Goal: Task Accomplishment & Management: Manage account settings

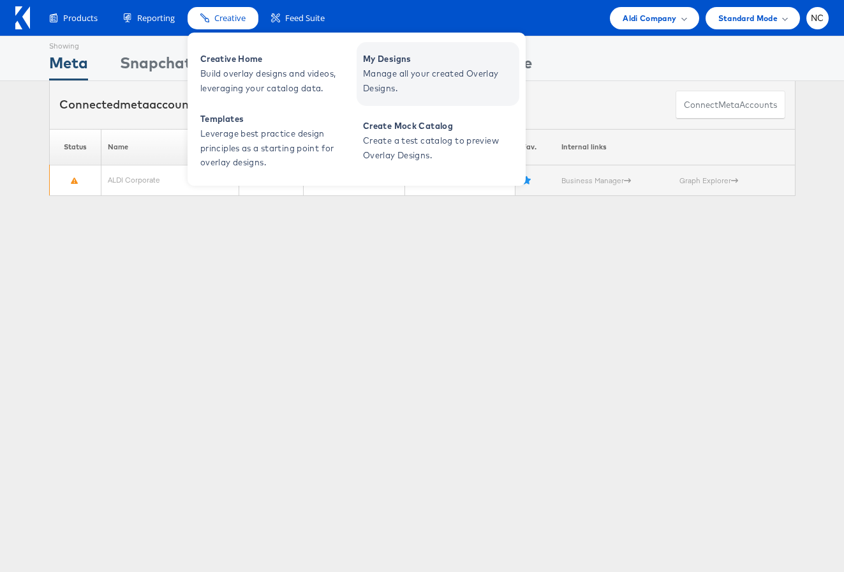
click at [373, 87] on span "Manage all your created Overlay Designs." at bounding box center [439, 80] width 153 height 29
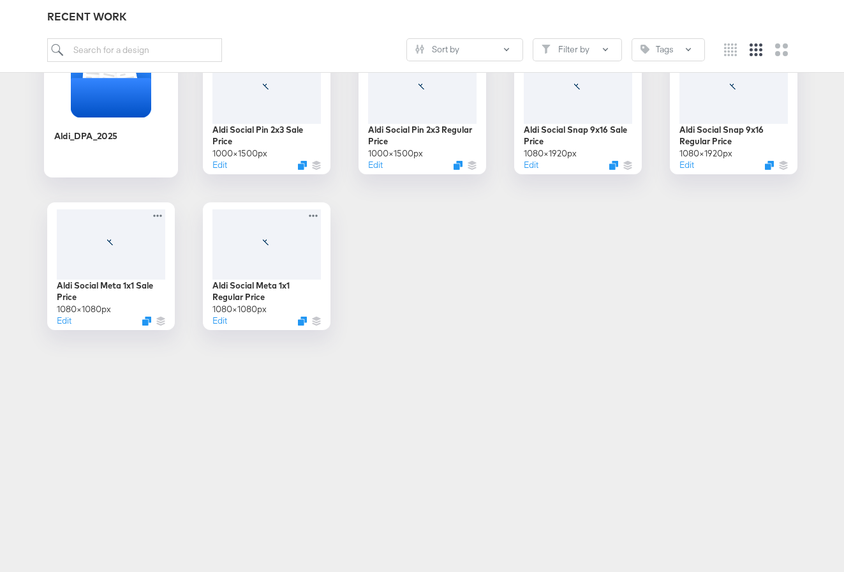
click at [105, 124] on div "Aldi_DPA_2025" at bounding box center [111, 145] width 114 height 49
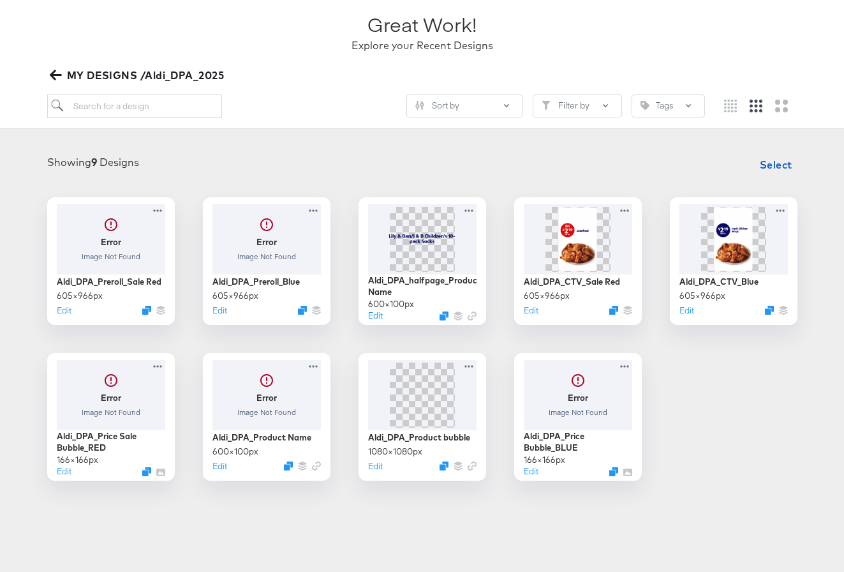
scroll to position [85, 0]
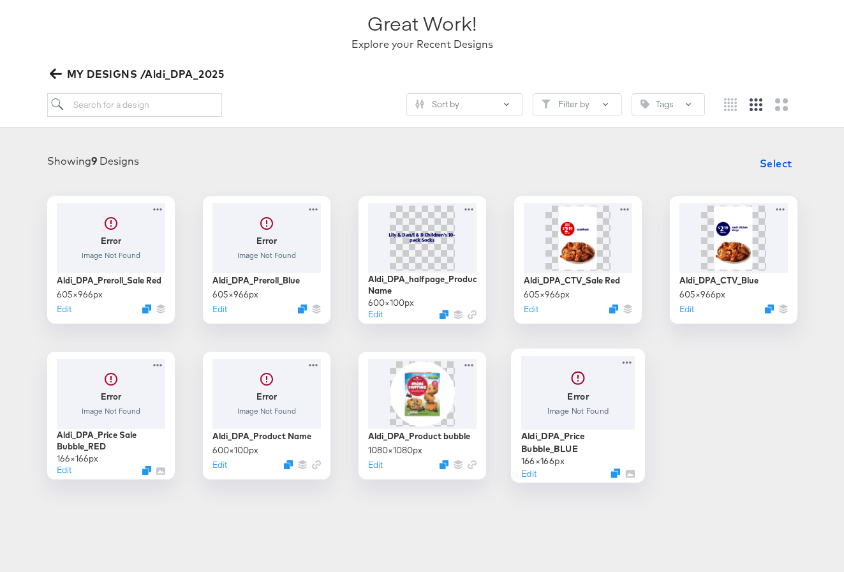
click at [544, 392] on div at bounding box center [578, 392] width 114 height 74
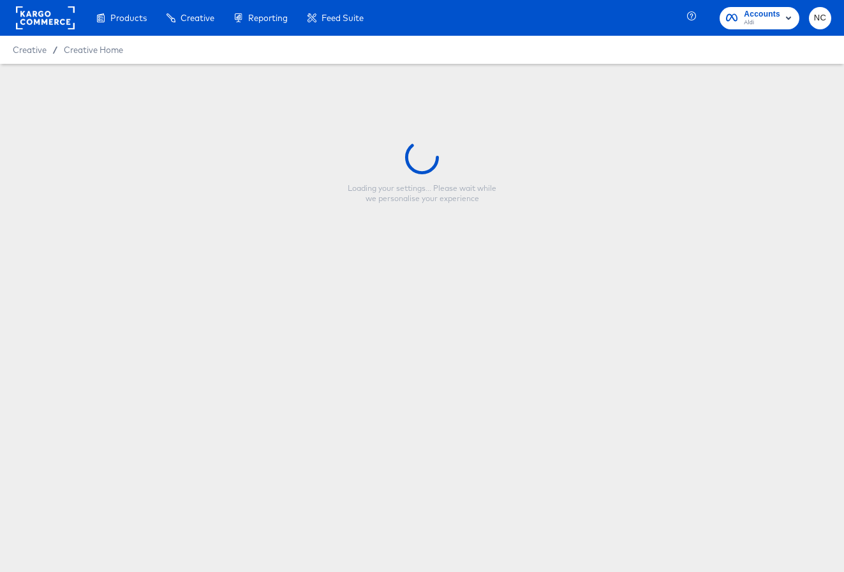
type input "Aldi_DPA_Price Bubble_BLUE"
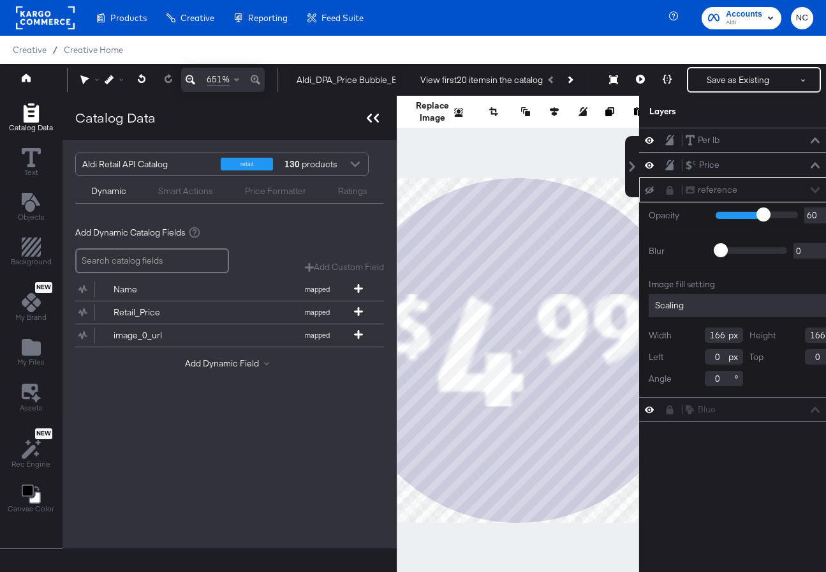
click at [372, 117] on icon at bounding box center [373, 118] width 12 height 9
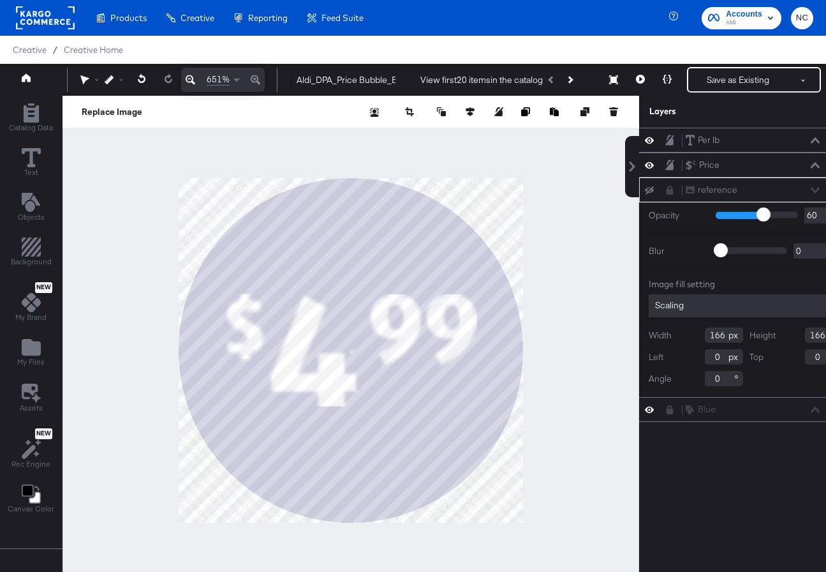
click at [557, 193] on div at bounding box center [351, 350] width 577 height 509
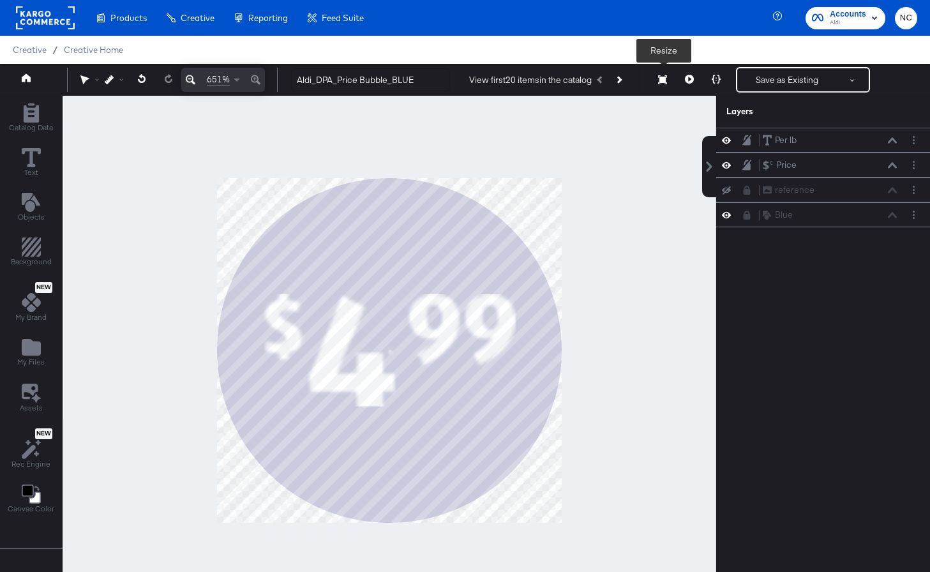
click at [663, 78] on icon at bounding box center [662, 79] width 9 height 9
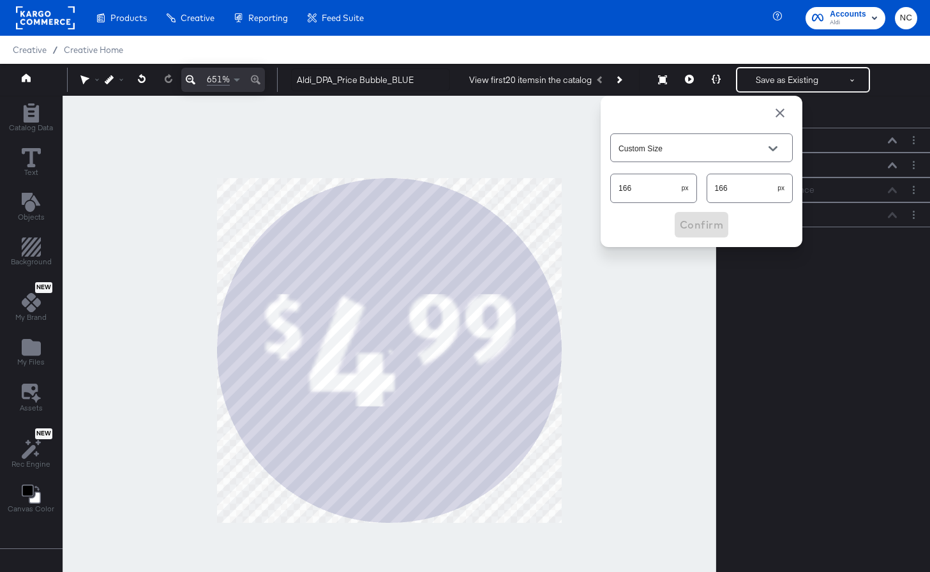
click at [645, 192] on input "166" at bounding box center [646, 182] width 71 height 27
type input "332"
click at [756, 186] on input "166" at bounding box center [742, 182] width 71 height 27
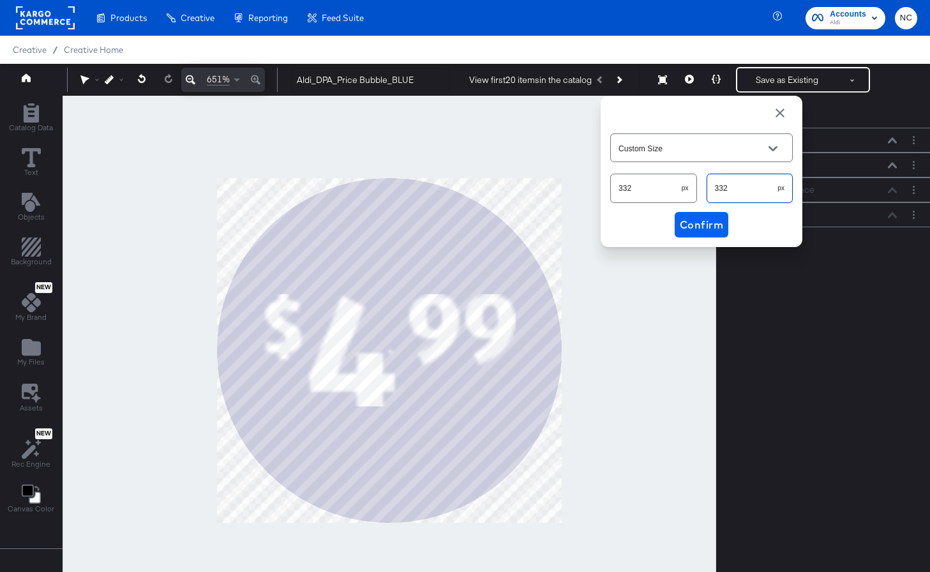
type input "332"
click at [710, 232] on span "Confirm" at bounding box center [701, 225] width 43 height 18
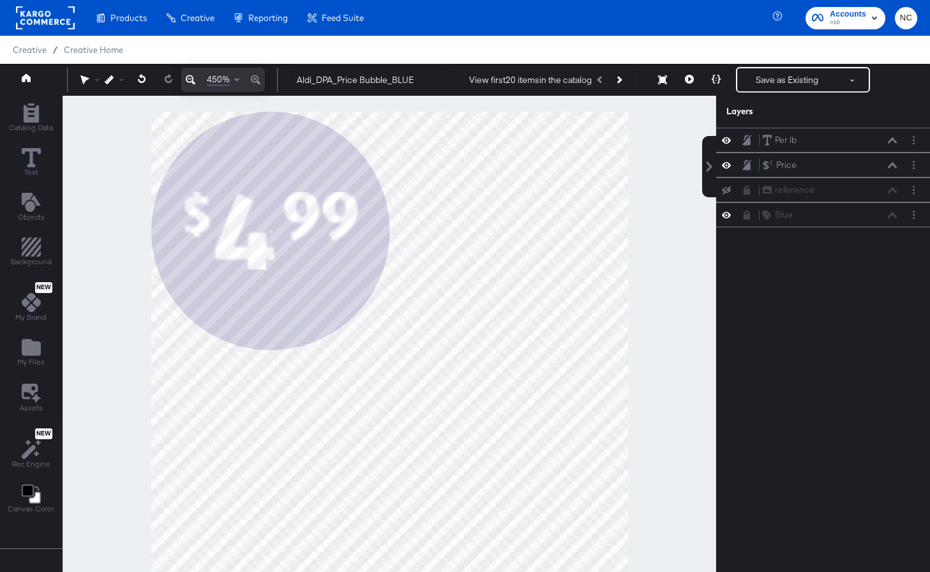
click at [188, 82] on icon at bounding box center [191, 79] width 10 height 15
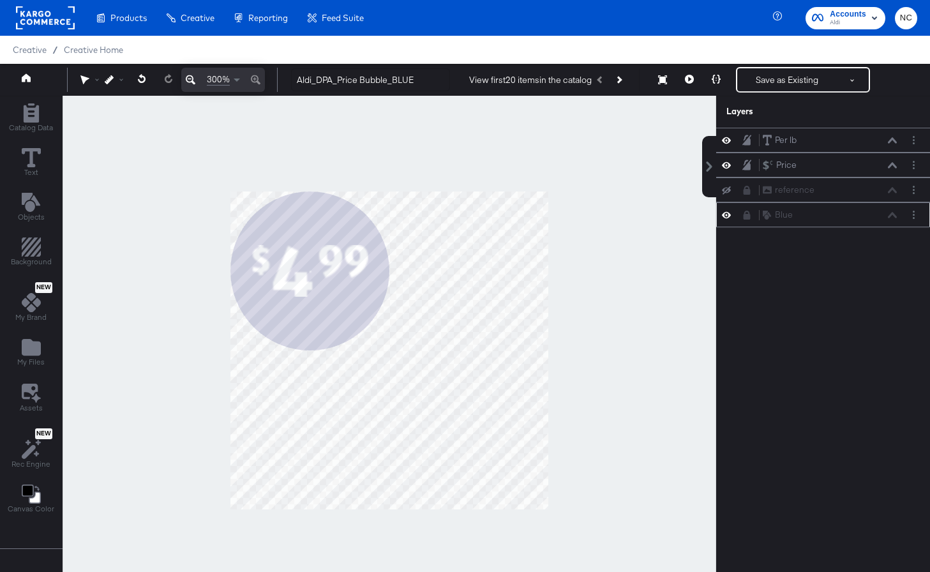
click at [747, 212] on icon at bounding box center [746, 215] width 9 height 9
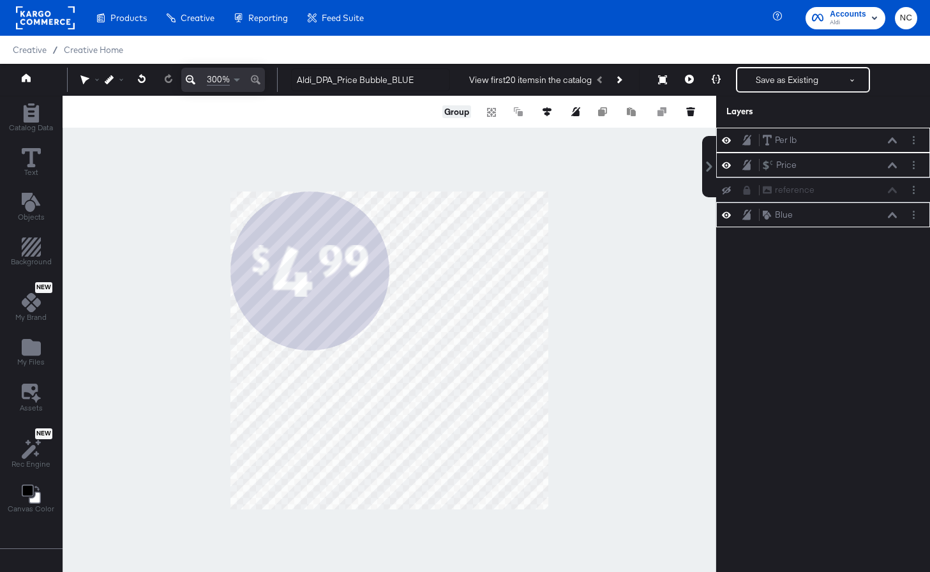
click at [459, 109] on button "Group" at bounding box center [456, 111] width 29 height 13
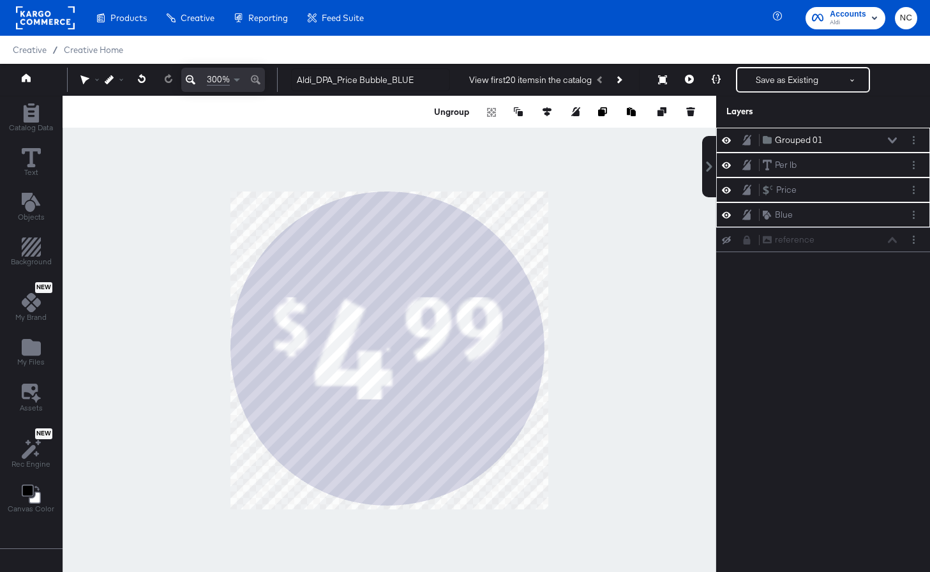
click at [567, 481] on div at bounding box center [390, 350] width 654 height 509
click at [547, 109] on icon at bounding box center [546, 111] width 9 height 9
click at [445, 133] on div at bounding box center [487, 135] width 131 height 13
click at [454, 135] on icon at bounding box center [452, 135] width 9 height 9
click at [523, 134] on icon at bounding box center [523, 135] width 9 height 8
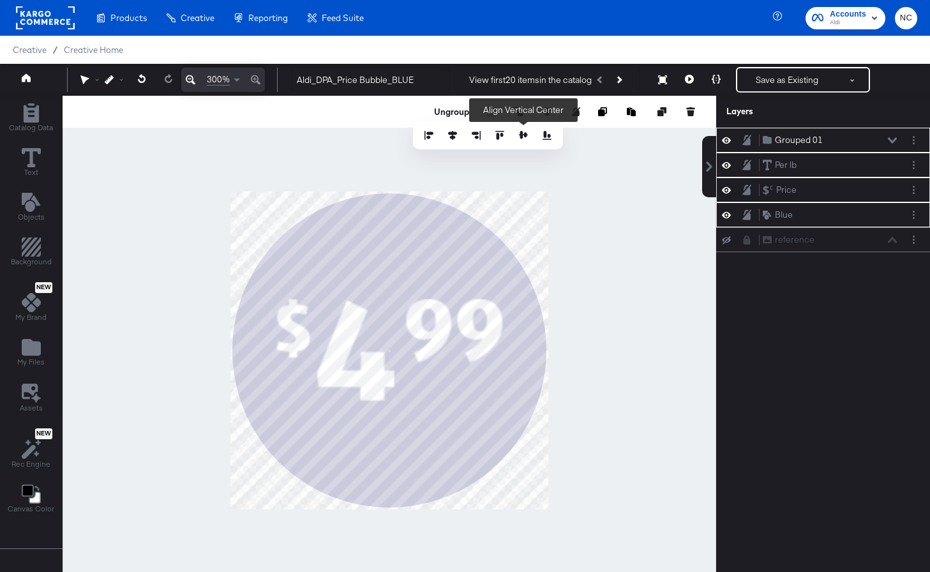
click at [638, 262] on div at bounding box center [390, 350] width 654 height 509
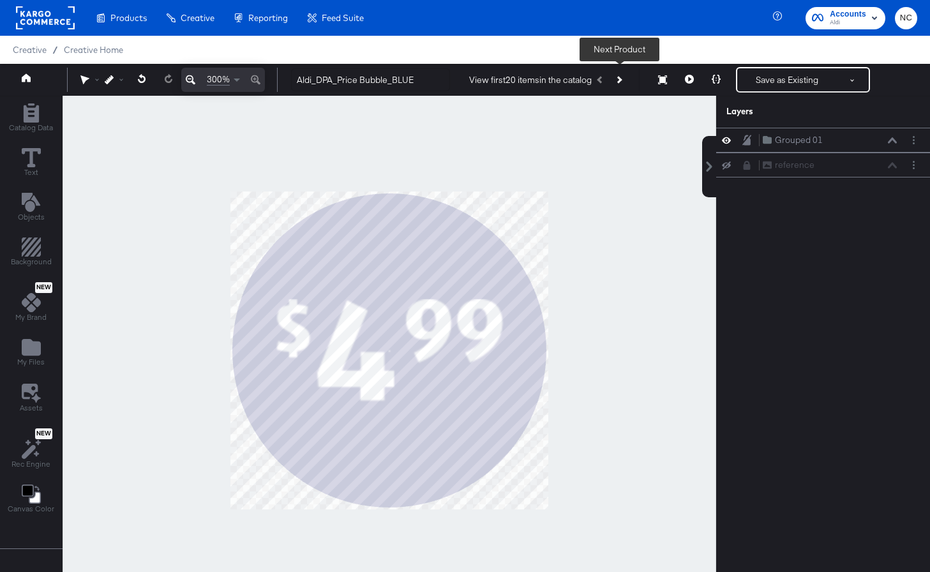
click at [624, 75] on button "Next Product" at bounding box center [618, 79] width 18 height 23
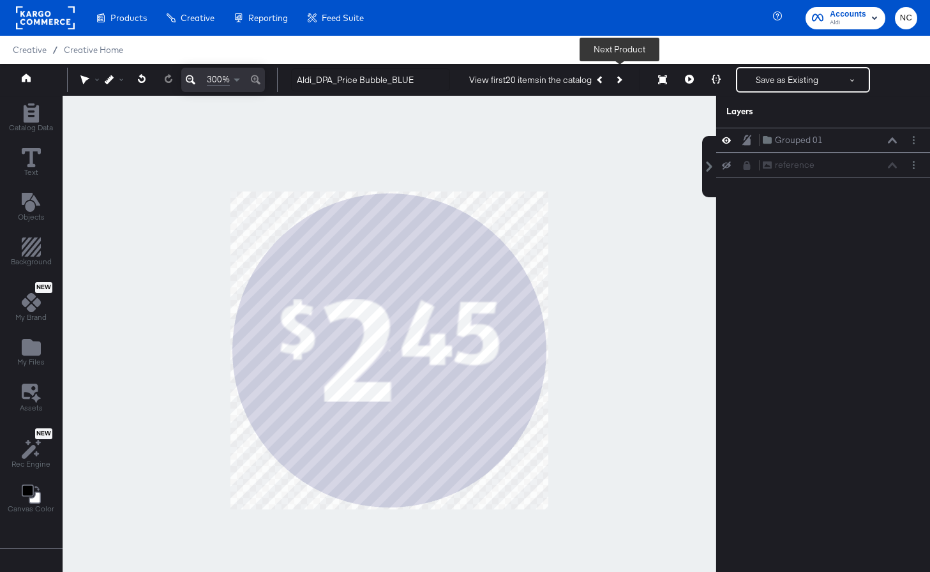
click at [620, 79] on icon "Next Product" at bounding box center [618, 79] width 7 height 7
click at [624, 248] on div at bounding box center [390, 350] width 654 height 509
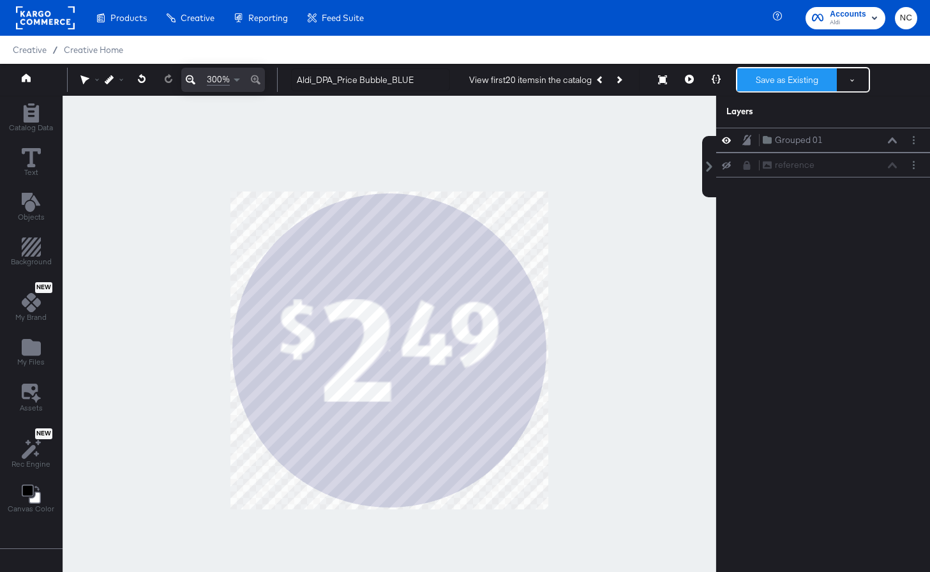
click at [763, 83] on button "Save as Existing" at bounding box center [787, 79] width 100 height 23
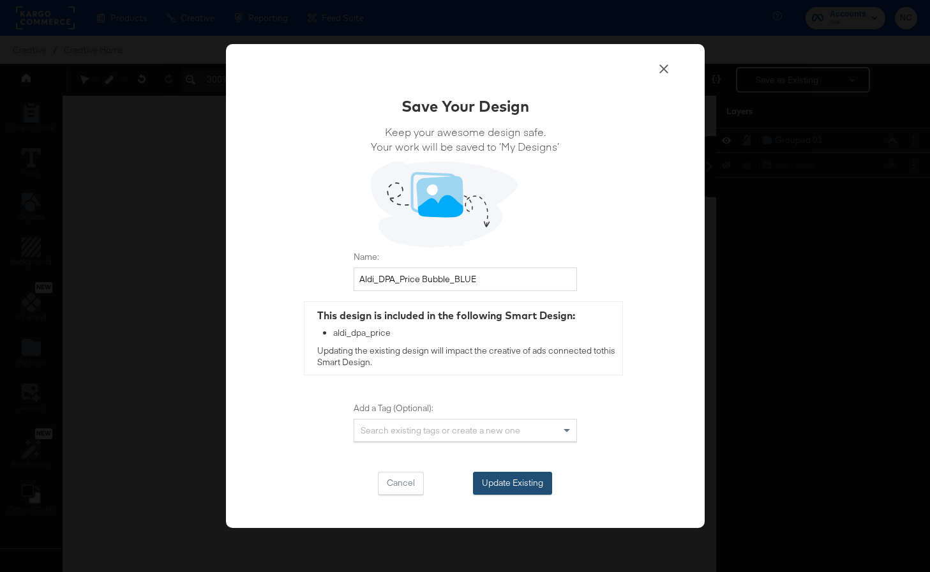
click at [514, 486] on button "Update Existing" at bounding box center [512, 483] width 79 height 23
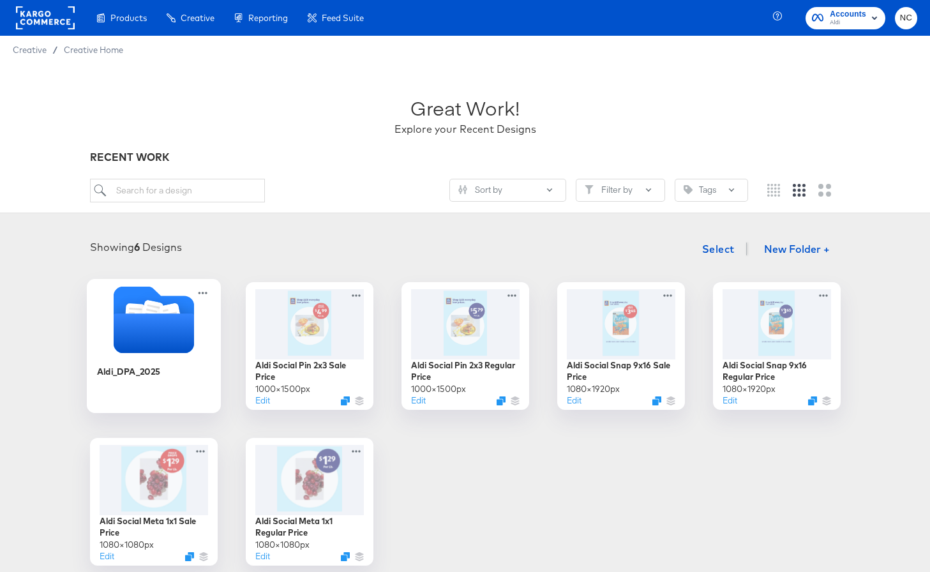
click at [151, 324] on icon "Folder" at bounding box center [153, 333] width 80 height 40
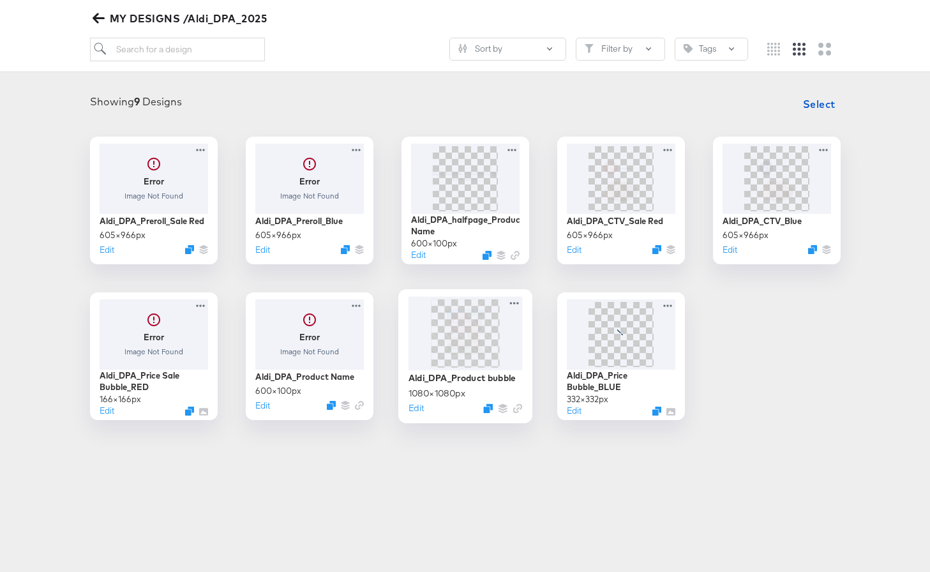
scroll to position [151, 0]
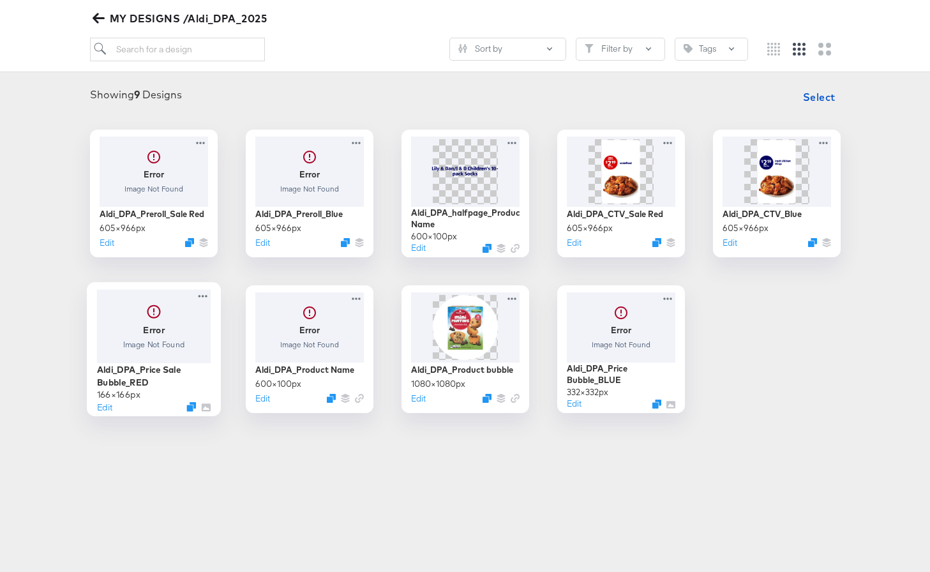
click at [163, 322] on div at bounding box center [153, 325] width 114 height 73
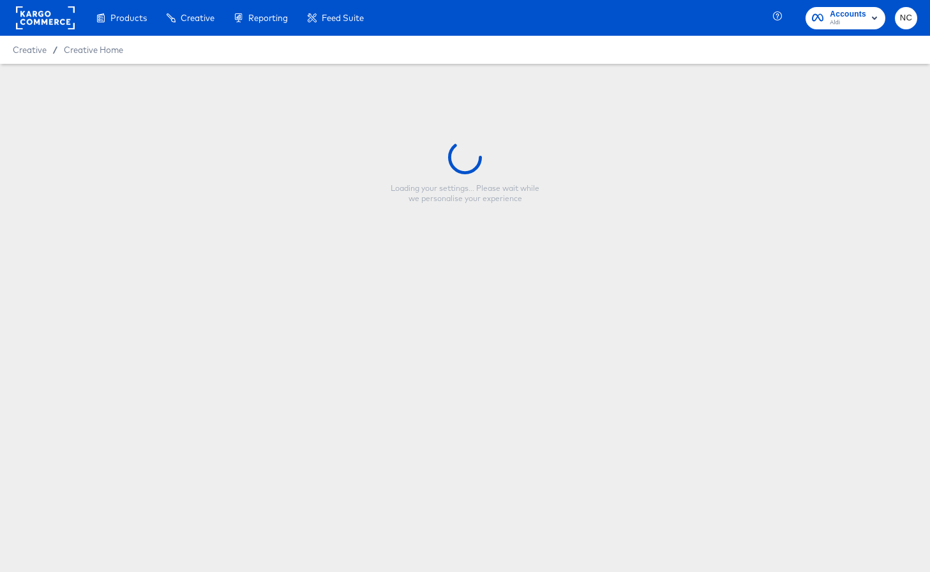
type input "Aldi_DPA_Price Sale Bubble_RED"
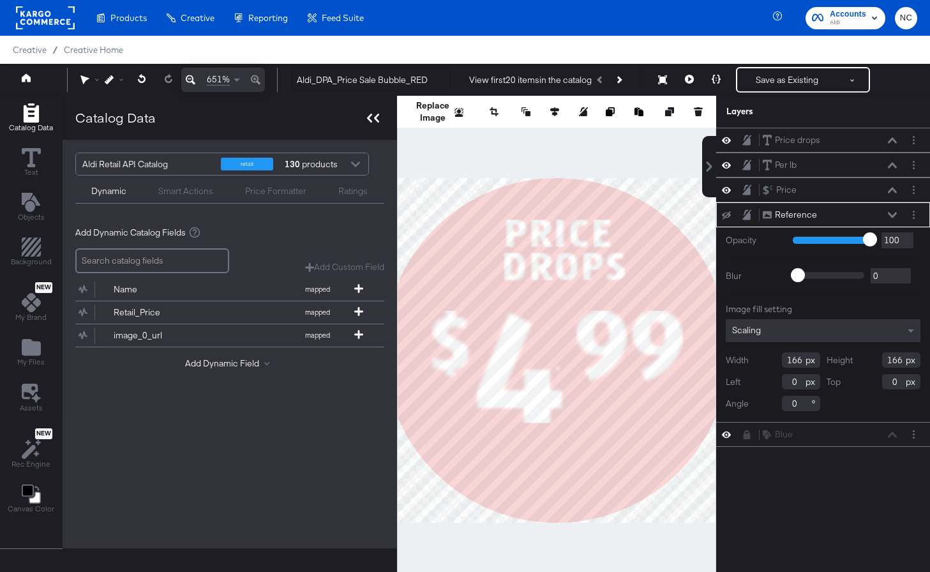
click at [377, 122] on icon at bounding box center [376, 118] width 5 height 9
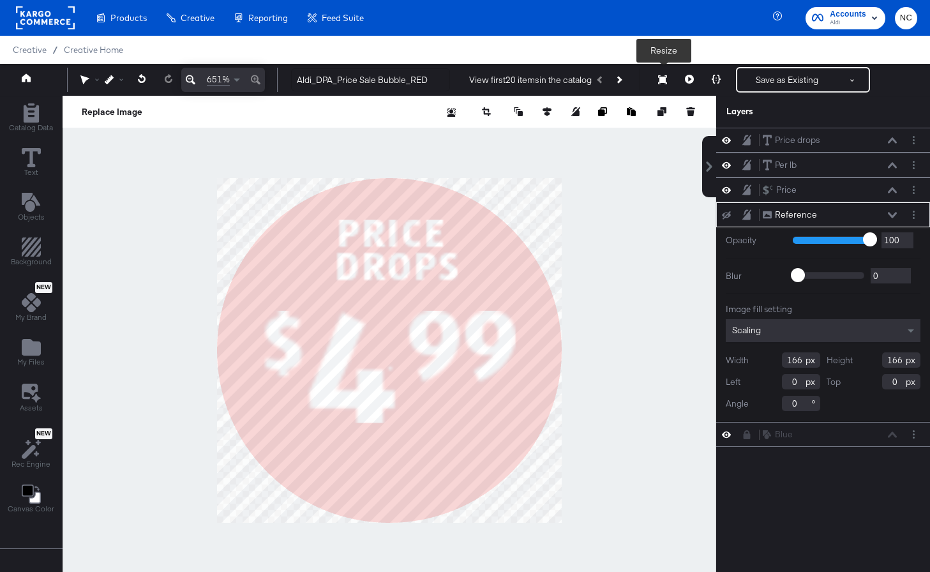
click at [664, 77] on icon at bounding box center [662, 79] width 9 height 9
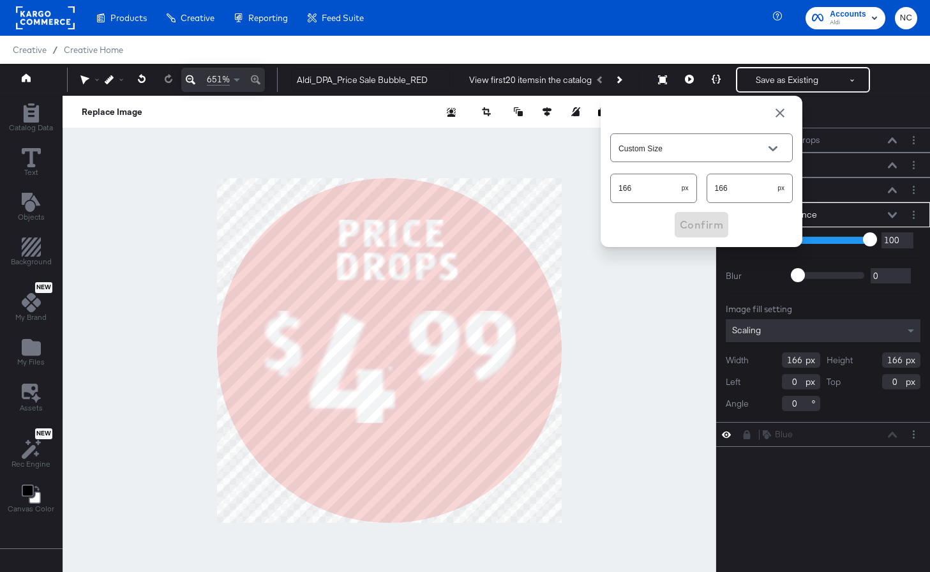
click at [651, 194] on input "166" at bounding box center [646, 182] width 71 height 27
type input "332"
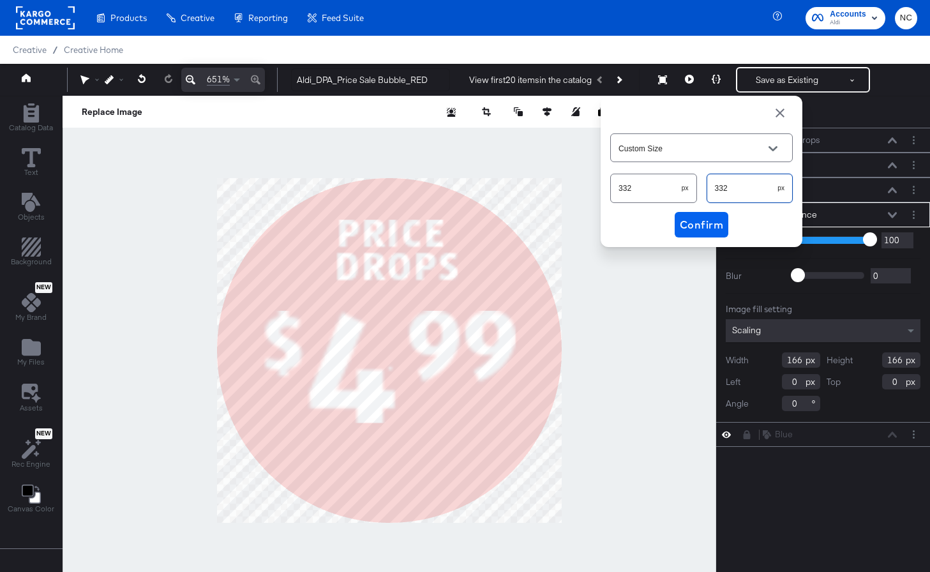
type input "332"
click at [690, 224] on span "Confirm" at bounding box center [701, 225] width 43 height 18
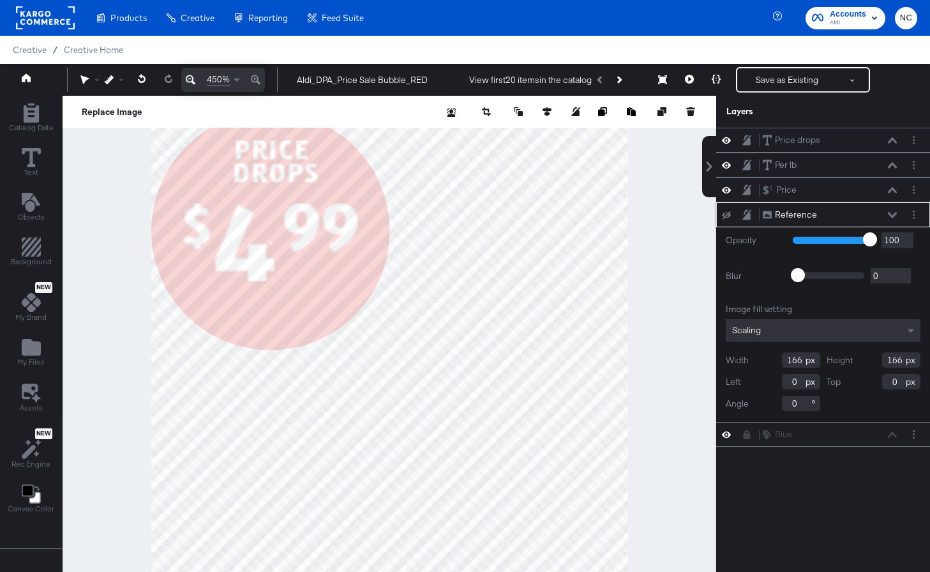
click at [844, 211] on div "Reference Reference" at bounding box center [829, 214] width 135 height 13
click at [844, 214] on icon at bounding box center [892, 215] width 9 height 6
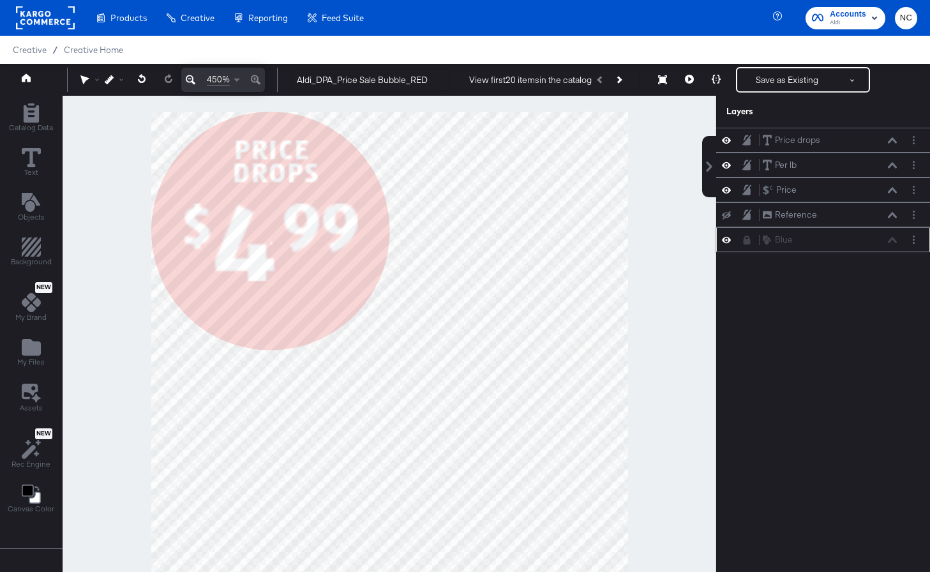
click at [752, 246] on div "Blue Blue" at bounding box center [823, 239] width 214 height 25
click at [743, 237] on icon at bounding box center [746, 239] width 9 height 9
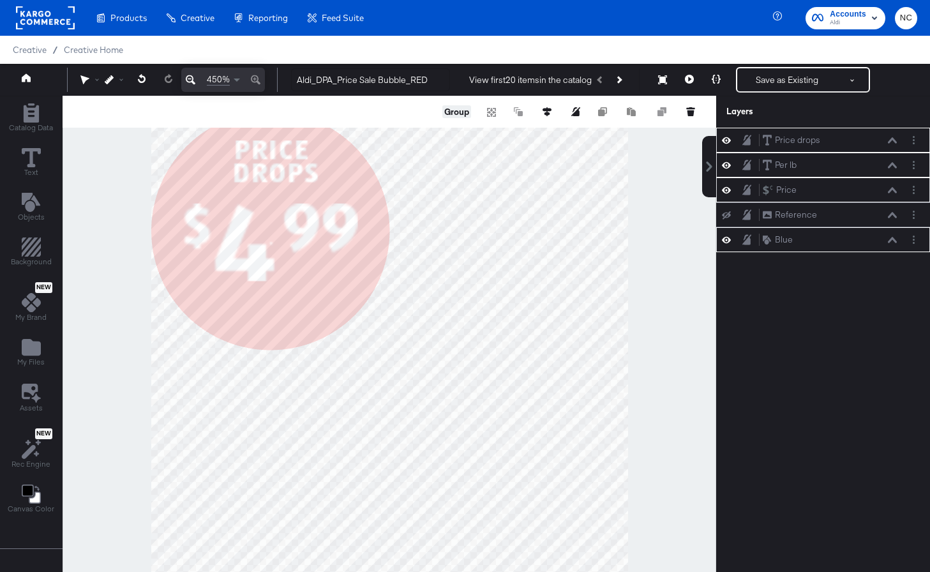
click at [455, 113] on button "Group" at bounding box center [456, 111] width 29 height 13
click at [190, 79] on icon at bounding box center [191, 79] width 10 height 15
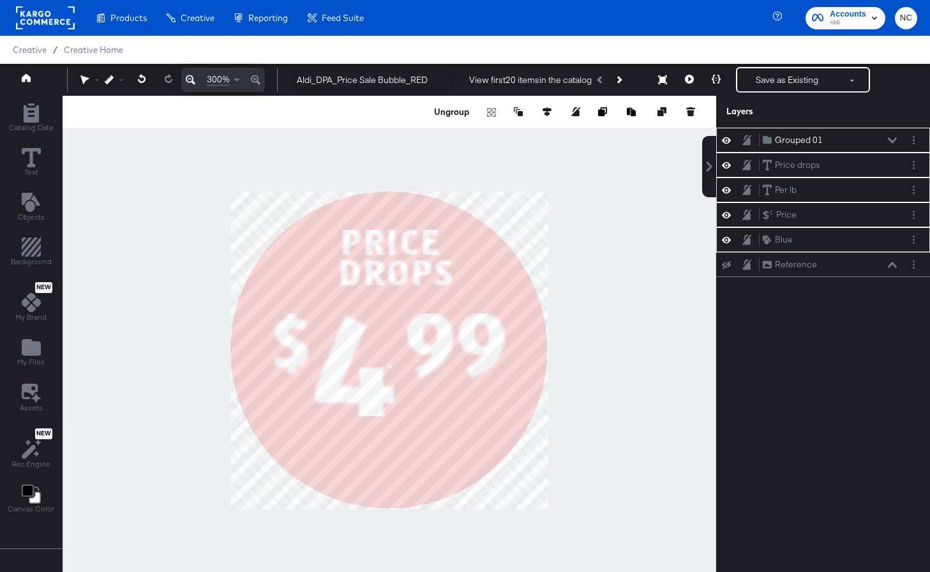
click at [560, 494] on div at bounding box center [390, 350] width 654 height 509
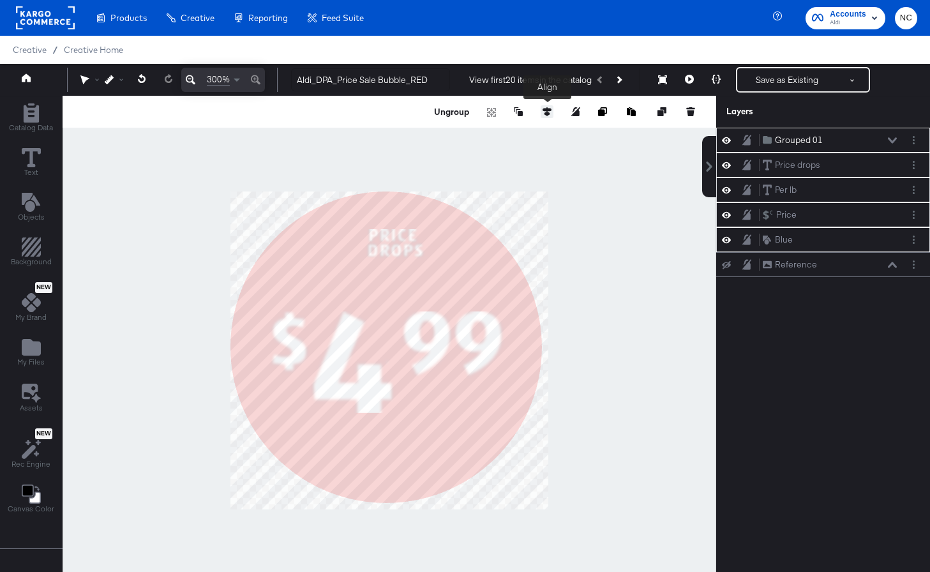
click at [544, 110] on icon at bounding box center [546, 111] width 9 height 9
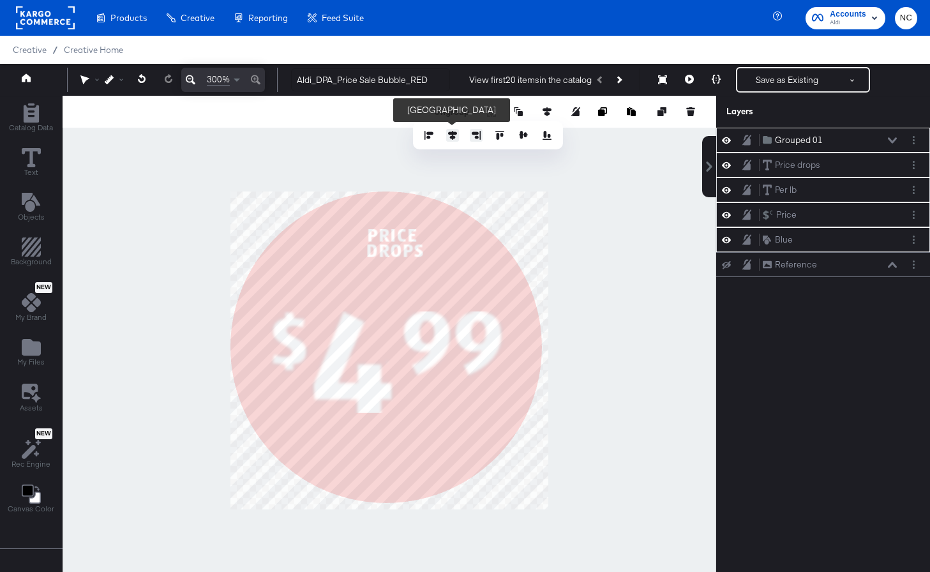
click at [449, 136] on icon at bounding box center [452, 135] width 9 height 9
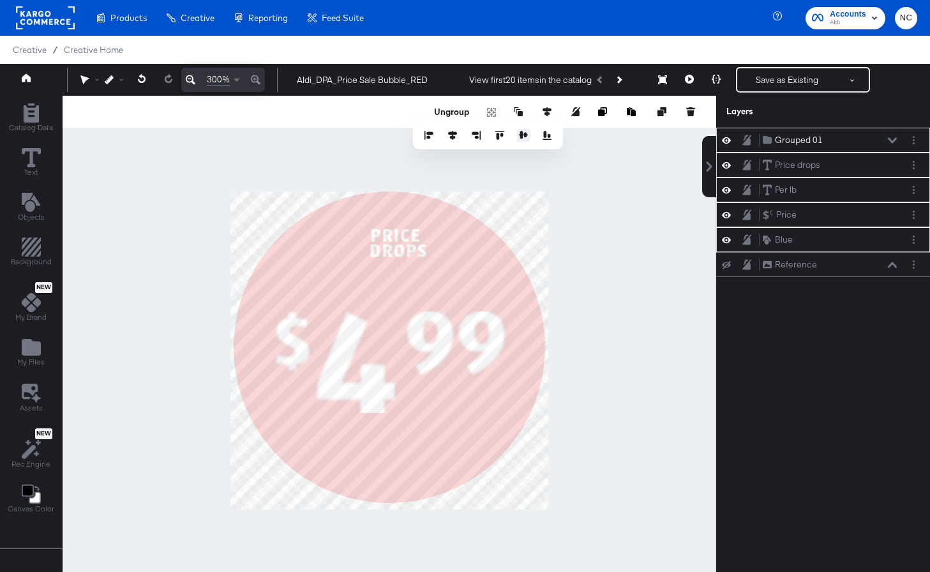
click at [524, 133] on icon at bounding box center [523, 135] width 9 height 9
click at [595, 218] on div at bounding box center [390, 350] width 654 height 509
click at [725, 338] on div "Grouped 01 Grouped 01 Price drops Price drops Per lb Per lb Price Price Blue Bl…" at bounding box center [823, 356] width 214 height 457
click at [723, 255] on div "Reference Reference" at bounding box center [823, 264] width 214 height 25
click at [726, 267] on icon at bounding box center [726, 264] width 9 height 8
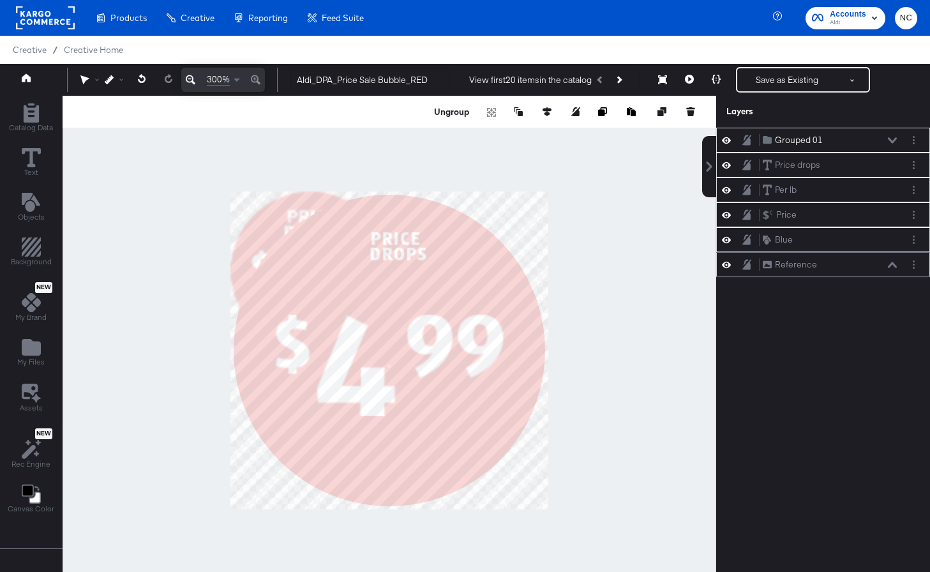
click at [768, 355] on div "Grouped 01 Grouped 01 Price drops Price drops Per lb Per lb Price Price Blue Bl…" at bounding box center [823, 356] width 214 height 457
click at [844, 267] on icon at bounding box center [892, 265] width 9 height 6
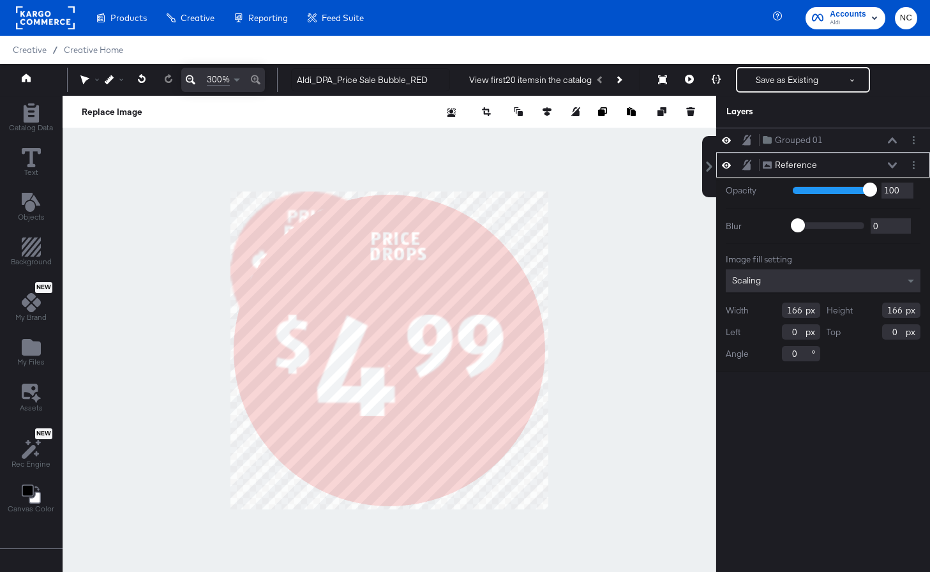
click at [803, 313] on input "166" at bounding box center [801, 310] width 38 height 15
type input "332"
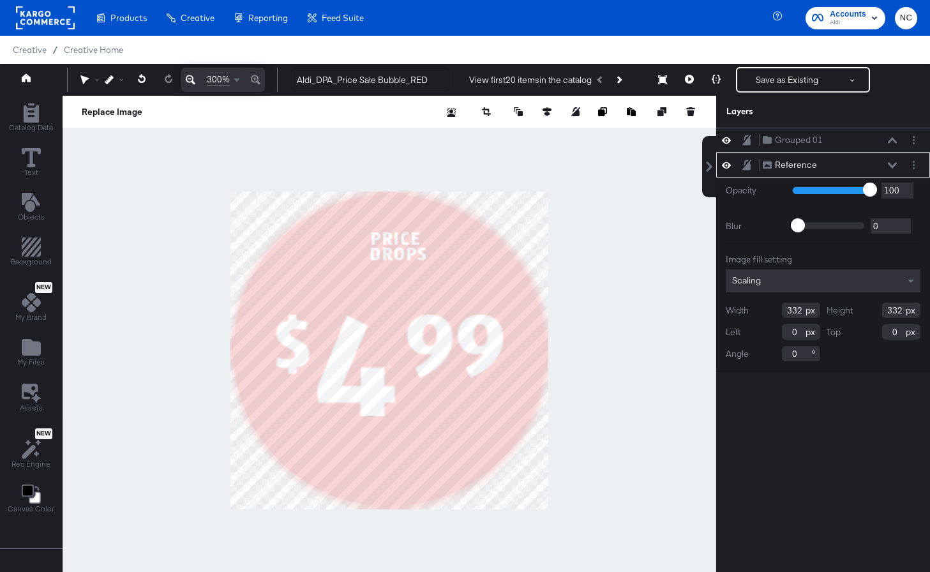
click at [817, 458] on div "Grouped 01 Grouped 01 Reference Reference Opacity 1 100 100 Blur 0 2000 0 Image…" at bounding box center [823, 356] width 214 height 457
click at [549, 109] on icon at bounding box center [546, 111] width 9 height 9
click at [451, 138] on icon at bounding box center [452, 135] width 9 height 9
click at [520, 138] on icon at bounding box center [523, 135] width 9 height 9
click at [844, 167] on icon at bounding box center [892, 165] width 9 height 6
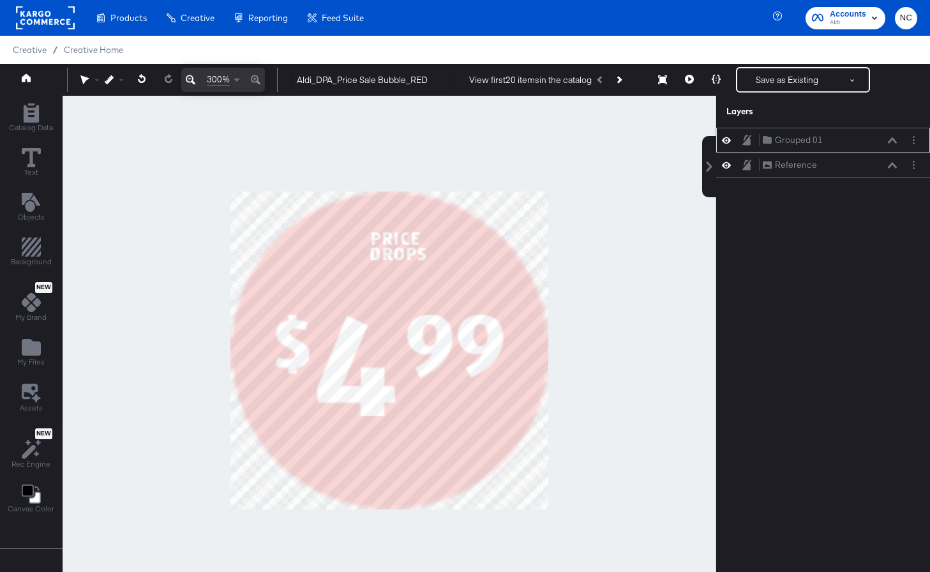
click at [844, 142] on icon at bounding box center [892, 140] width 9 height 6
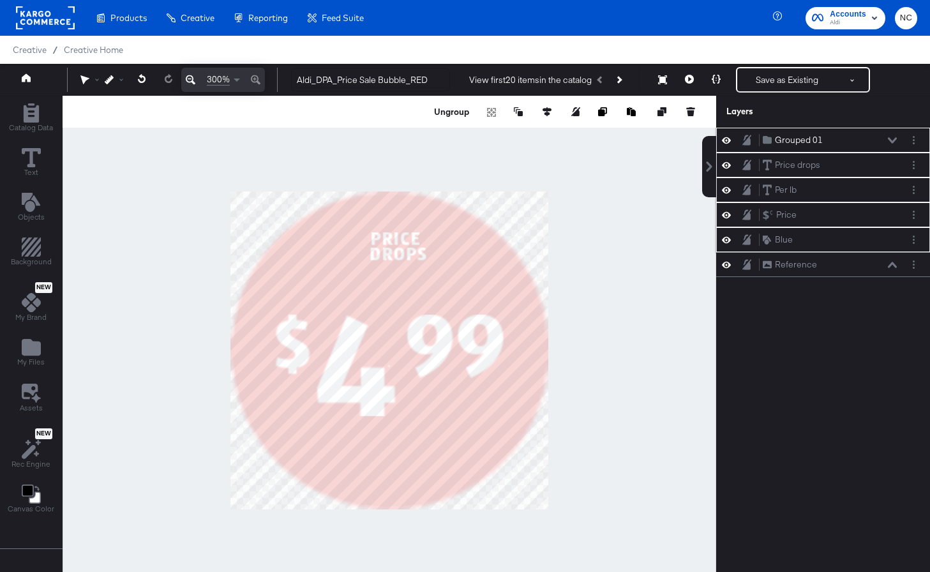
click at [726, 242] on icon at bounding box center [726, 239] width 9 height 11
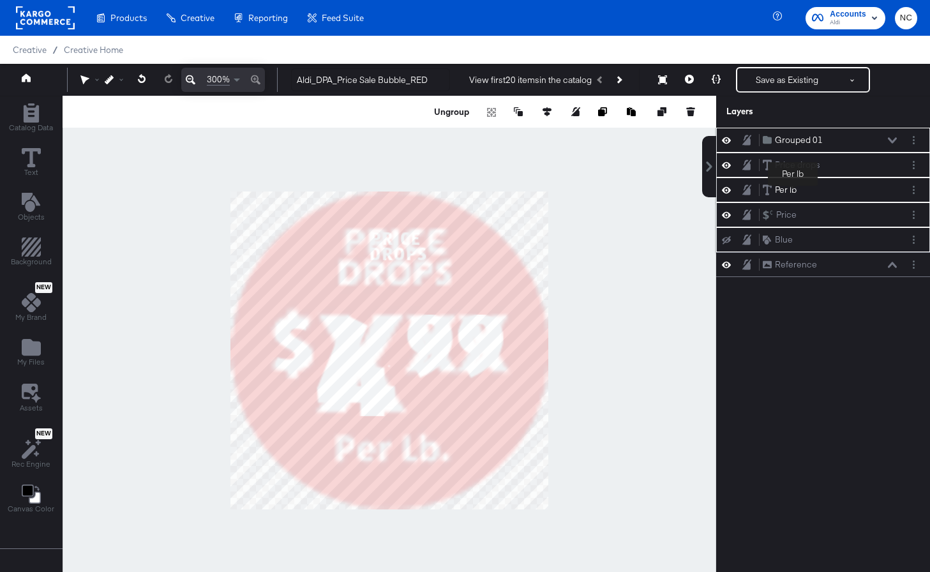
click at [793, 195] on div "Per lb" at bounding box center [786, 190] width 22 height 12
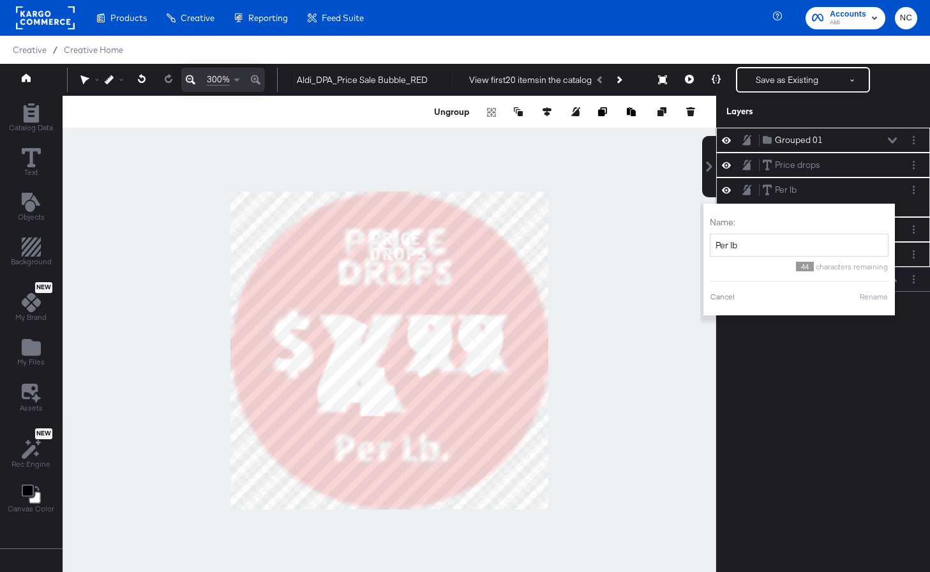
click at [773, 186] on div "Per lb Per lb" at bounding box center [780, 190] width 34 height 12
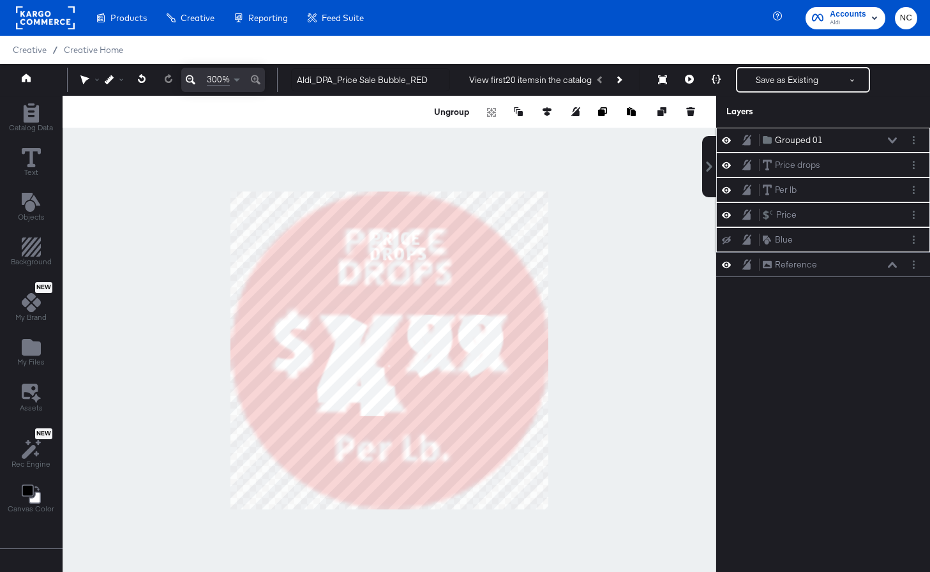
click at [728, 188] on icon at bounding box center [726, 189] width 9 height 11
click at [728, 190] on icon at bounding box center [726, 190] width 9 height 8
click at [775, 169] on div "Price drops Price drops" at bounding box center [791, 165] width 57 height 12
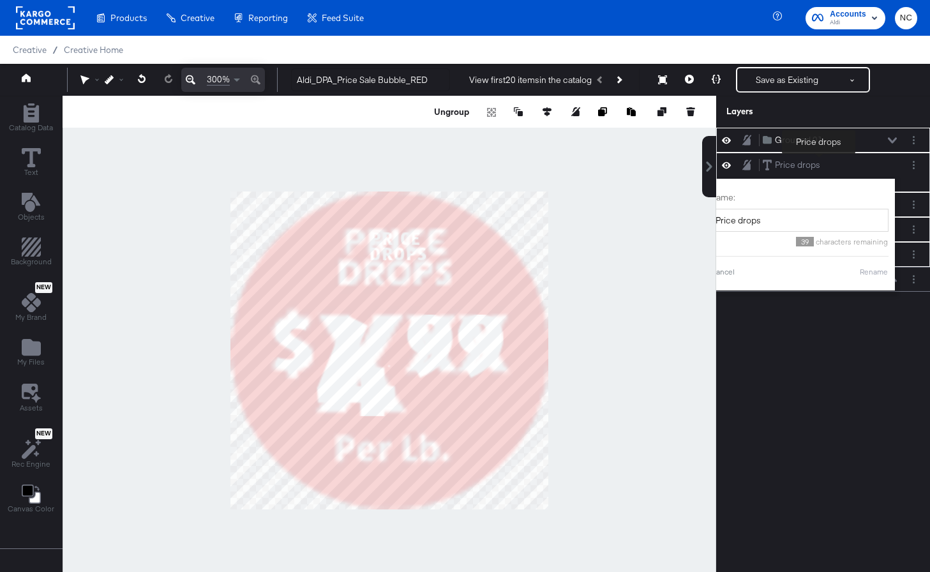
click at [832, 158] on div "Price drops Price drops Name: Price drops 39 characters remaining Cancel Rename" at bounding box center [823, 172] width 204 height 28
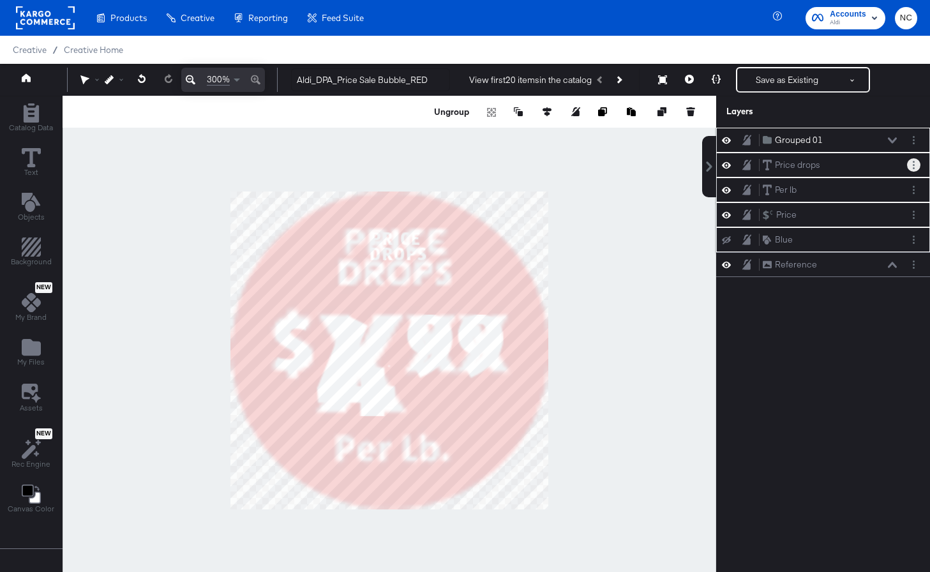
click at [844, 165] on circle "Layer Options" at bounding box center [914, 165] width 2 height 2
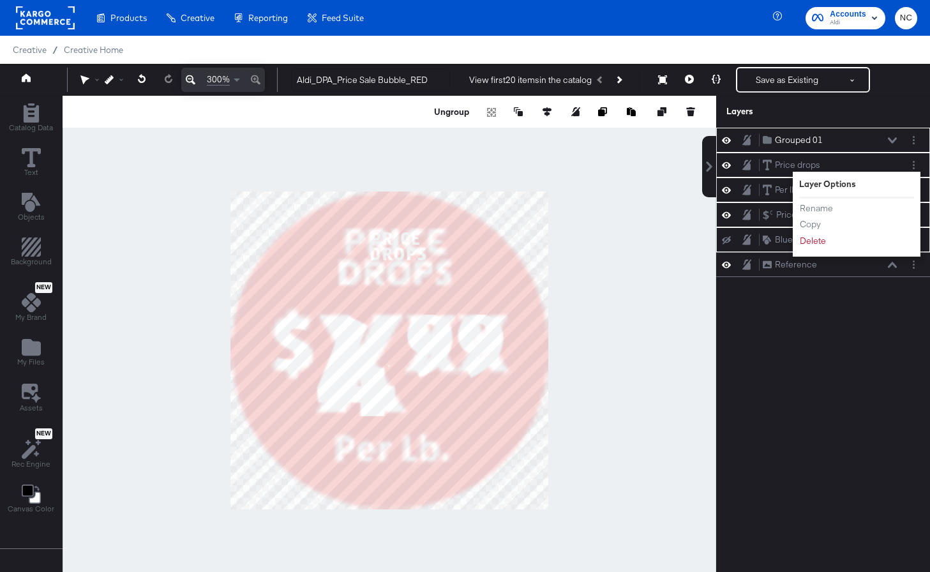
click at [805, 370] on div "Grouped 01 Grouped 01 Price drops Price drops Layer Options Rename Copy Delete …" at bounding box center [823, 356] width 214 height 457
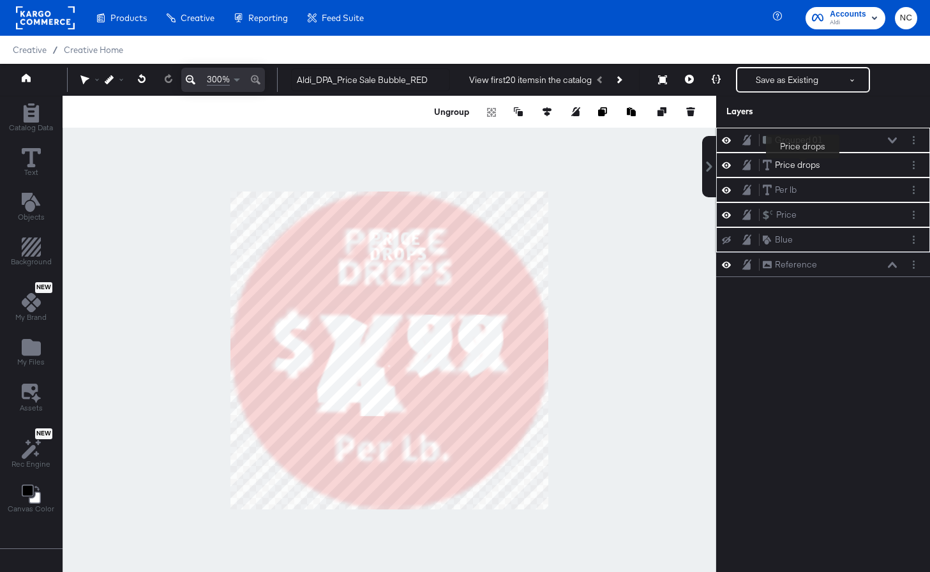
click at [802, 167] on div "Price drops" at bounding box center [797, 165] width 45 height 12
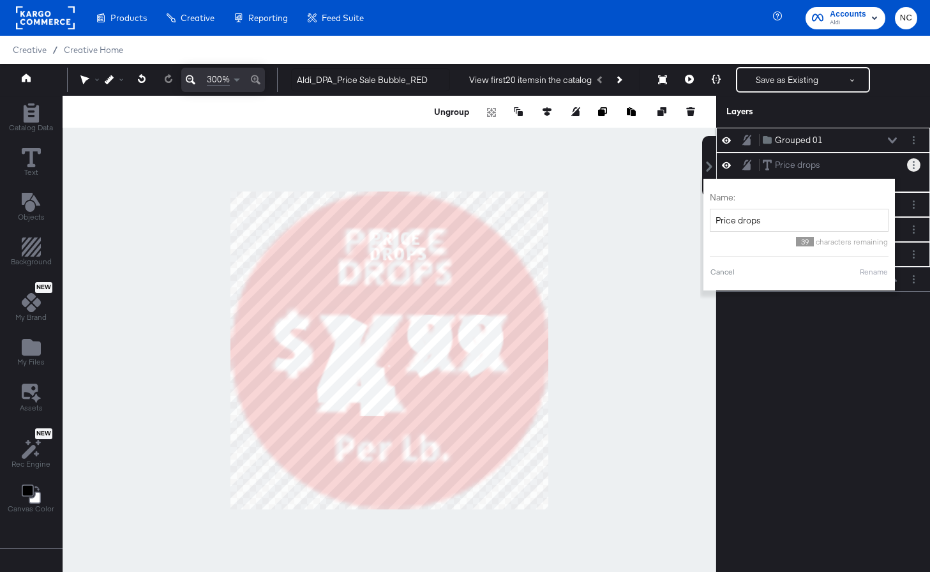
click at [844, 169] on button "Layer Options" at bounding box center [913, 164] width 13 height 13
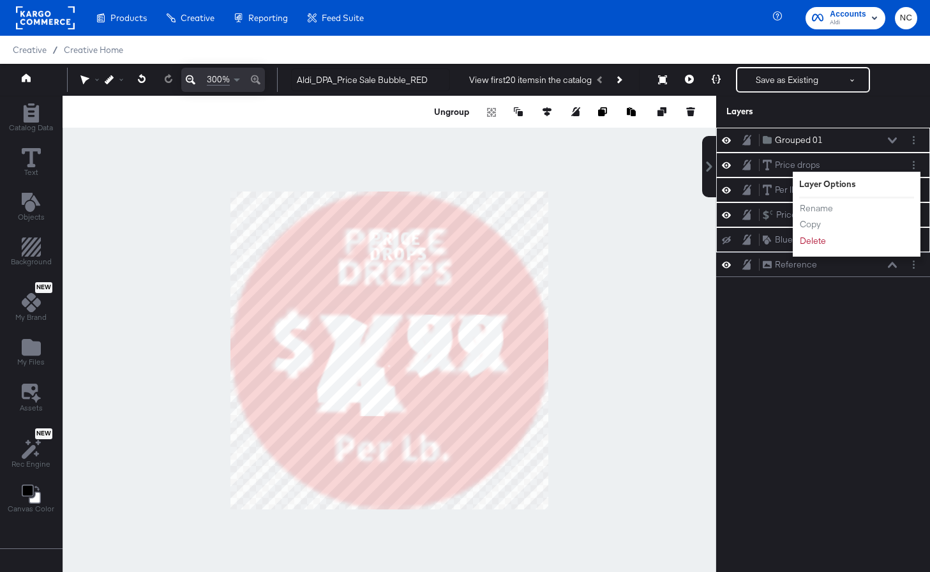
click at [805, 364] on div "Grouped 01 Grouped 01 Price drops Price drops Layer Options Rename Copy Delete …" at bounding box center [823, 356] width 214 height 457
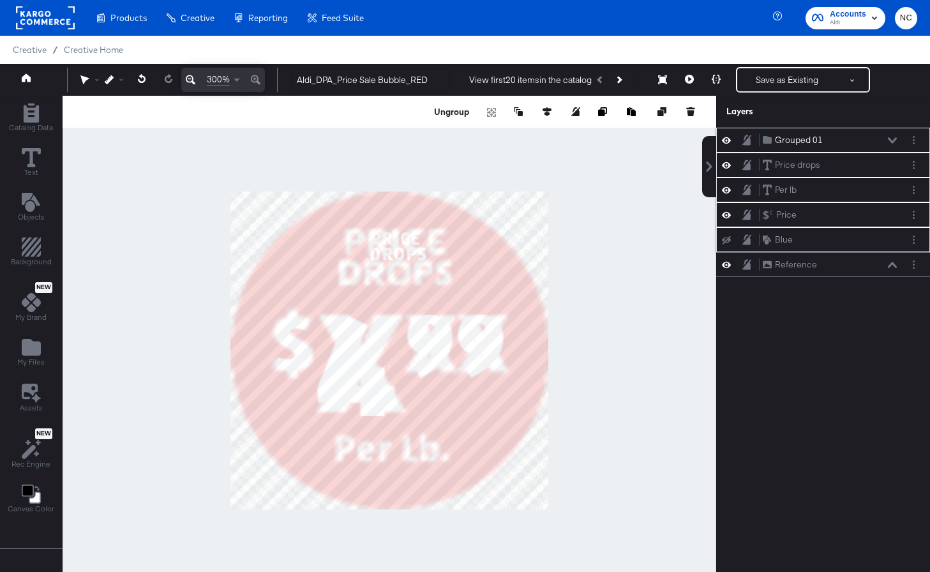
click at [813, 142] on div "Grouped 01" at bounding box center [799, 140] width 48 height 12
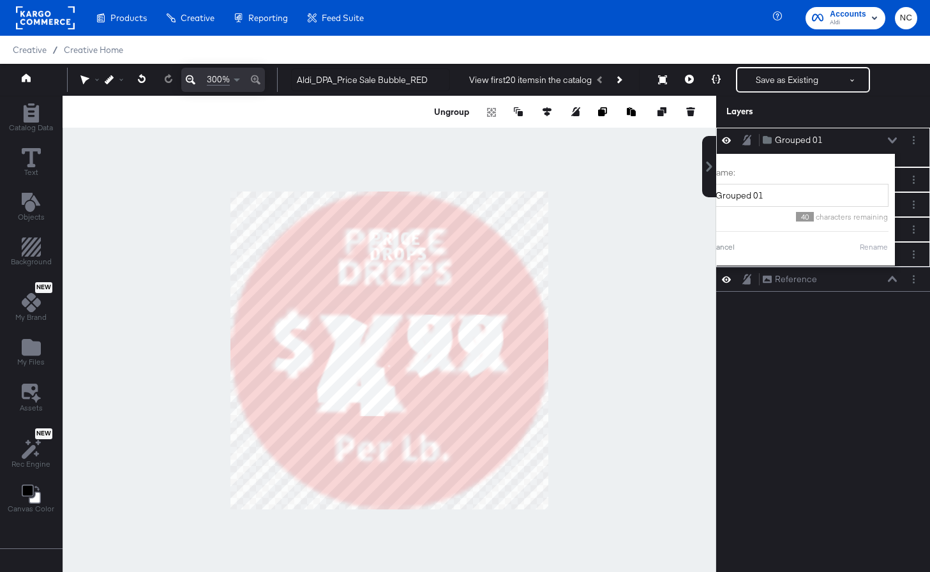
click at [821, 343] on div "Grouped 01 Grouped 01 Name: Grouped 01 40 characters remaining Cancel Rename Pr…" at bounding box center [823, 356] width 214 height 457
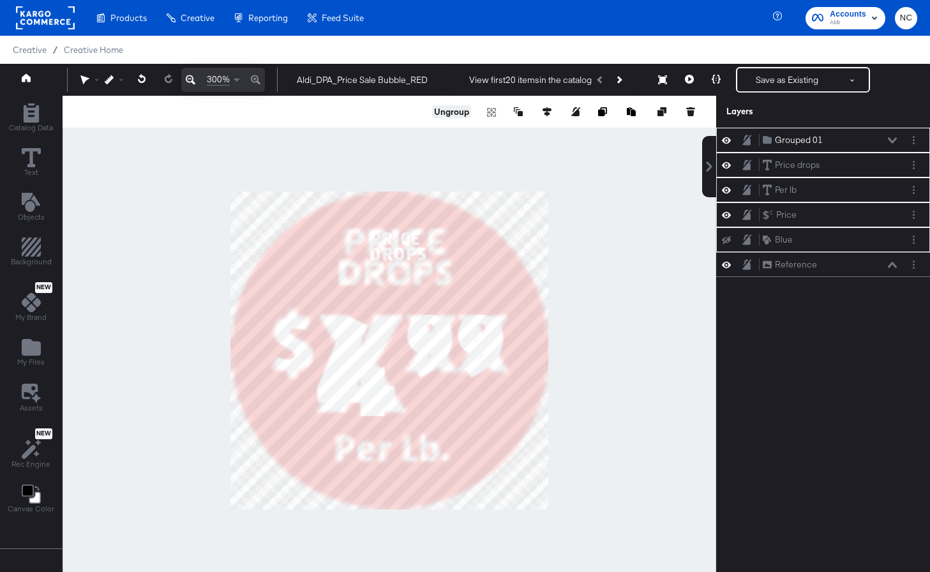
click at [452, 116] on button "Ungroup" at bounding box center [451, 111] width 39 height 13
click at [756, 303] on div "Price drops Price drops Per lb Per lb Price Price Blue Blue Reference Reference" at bounding box center [823, 356] width 214 height 457
click at [608, 233] on div at bounding box center [390, 350] width 654 height 509
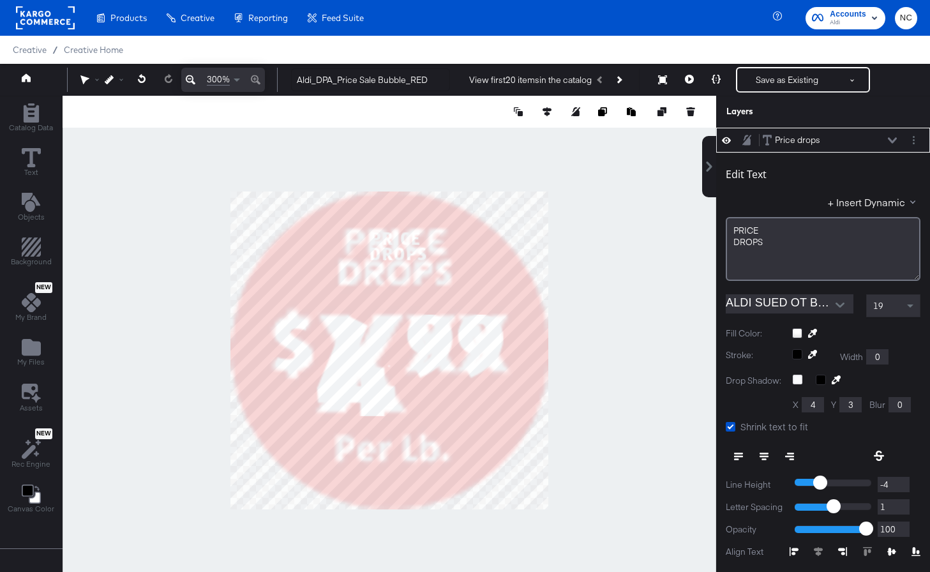
scroll to position [13, 0]
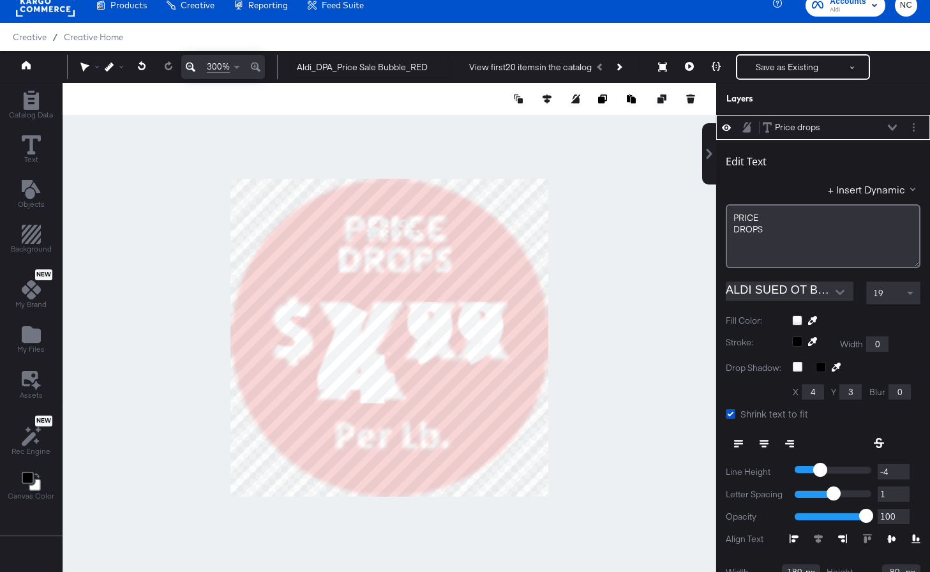
type input "195"
type input "58"
type input "77"
type input "61"
type input "39"
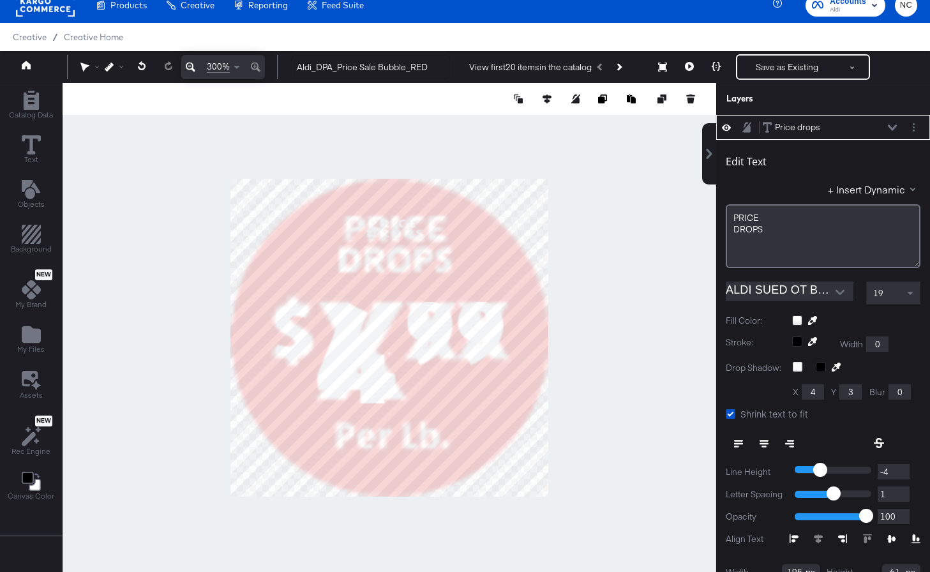
type input "65"
click at [844, 292] on span at bounding box center [910, 294] width 6 height 4
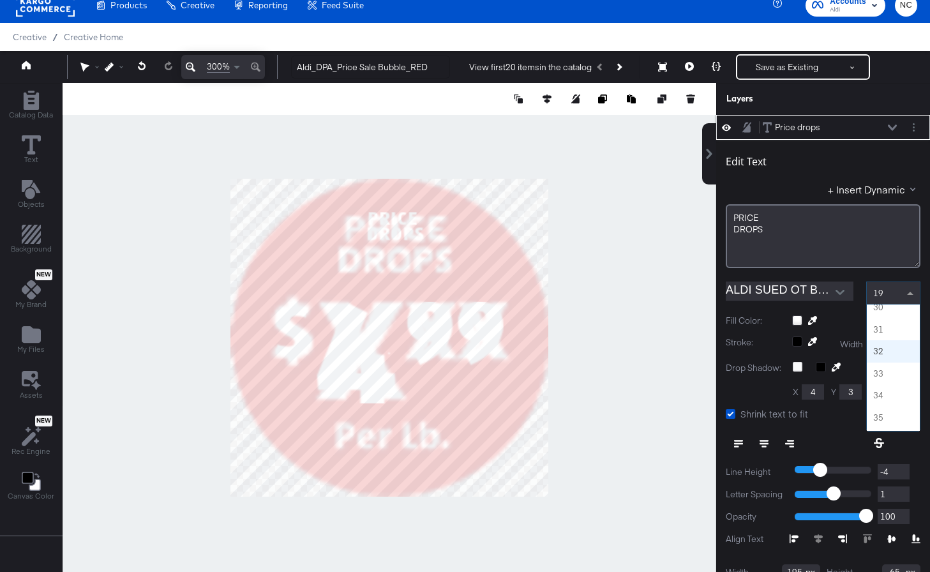
scroll to position [649, 0]
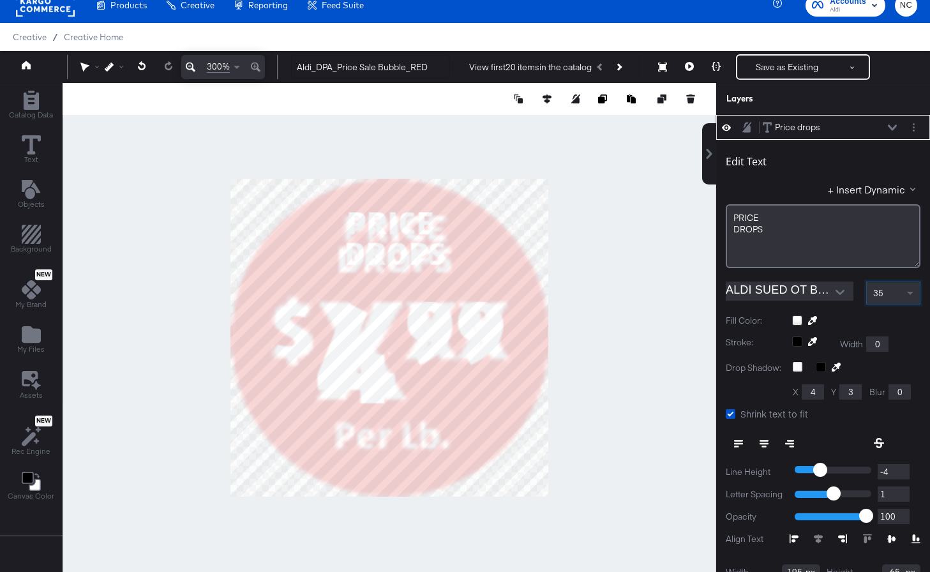
click at [844, 292] on span at bounding box center [910, 294] width 6 height 4
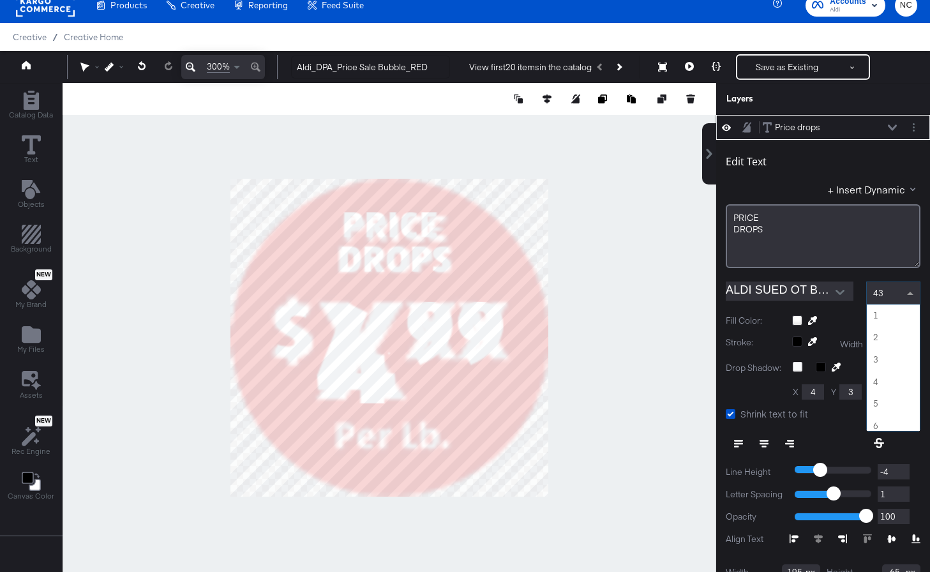
scroll to position [927, 0]
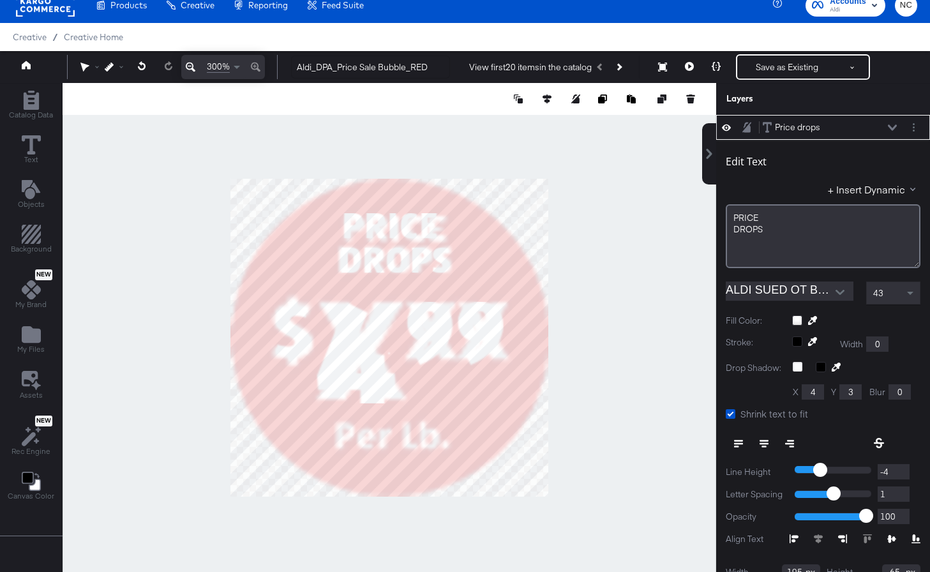
type input "37"
type input "75"
type input "36"
click at [844, 293] on span at bounding box center [910, 294] width 6 height 4
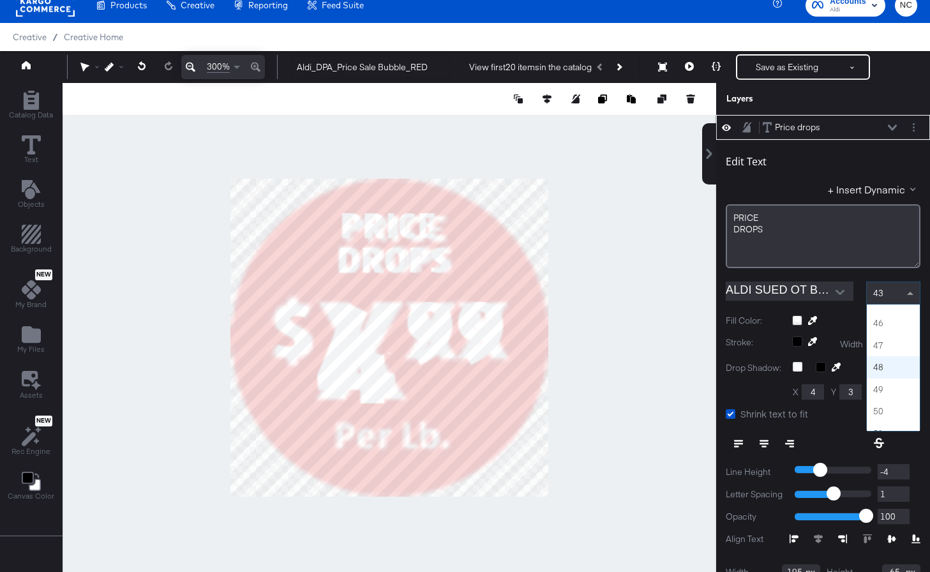
scroll to position [962, 0]
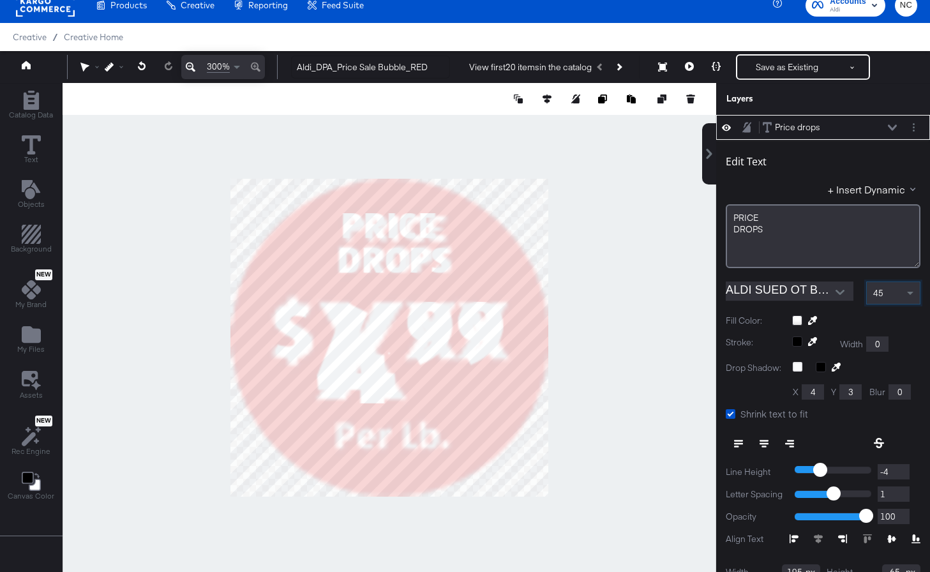
click at [601, 217] on div at bounding box center [390, 337] width 654 height 509
type input "81"
type input "39"
type input "79"
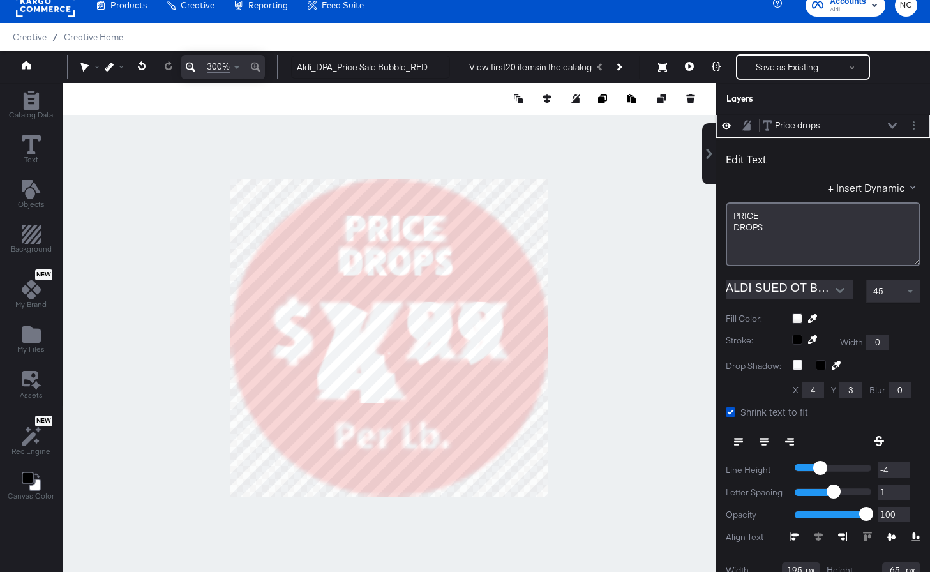
type input "2"
click at [844, 488] on input "2" at bounding box center [894, 492] width 32 height 16
type input "3"
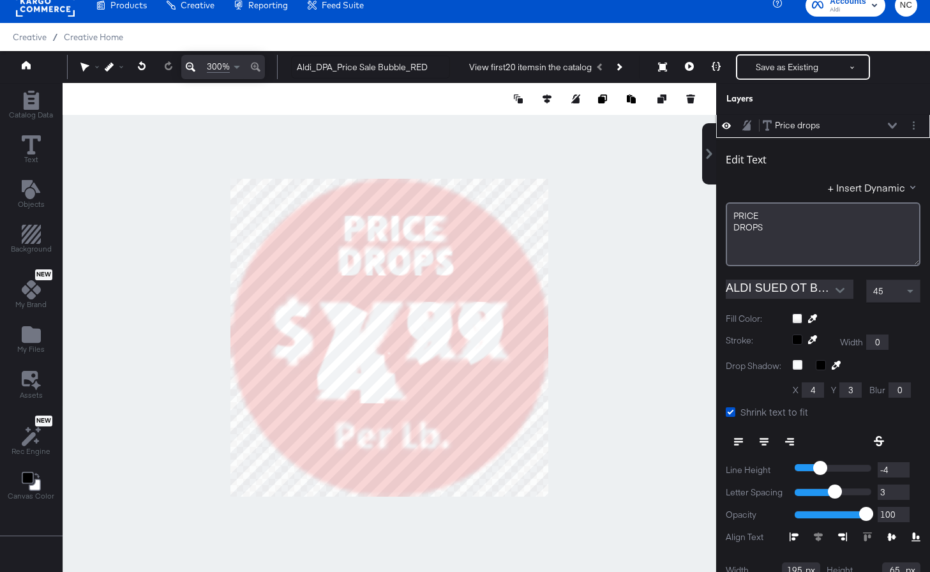
click at [844, 488] on input "3" at bounding box center [894, 492] width 32 height 16
type input "-5"
click at [844, 473] on input "-5" at bounding box center [894, 470] width 32 height 16
type input "-6"
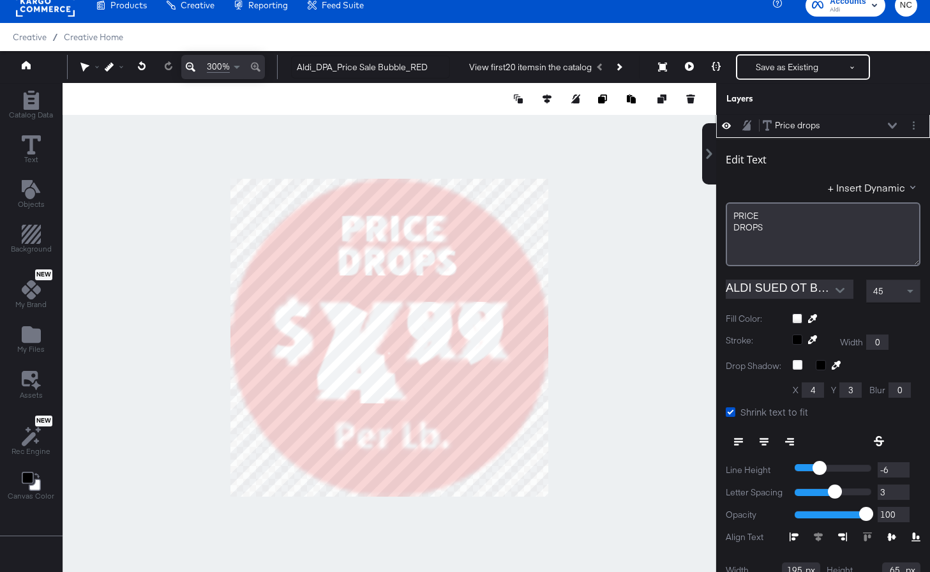
type input "-6"
click at [844, 472] on input "-6" at bounding box center [894, 470] width 32 height 16
type input "2"
click at [844, 494] on input "2" at bounding box center [894, 492] width 32 height 16
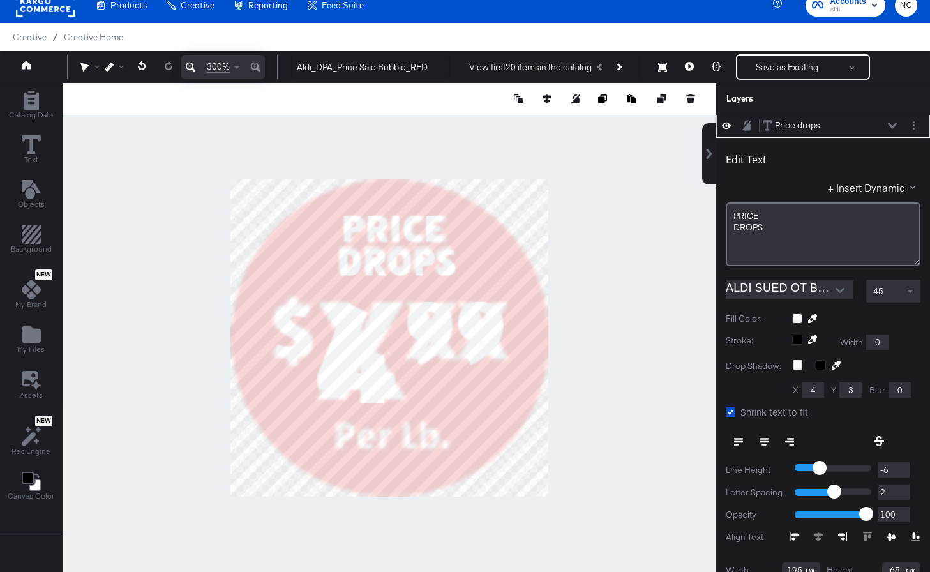
type input "-7"
click at [844, 475] on input "-7" at bounding box center [894, 470] width 32 height 16
type input "-8"
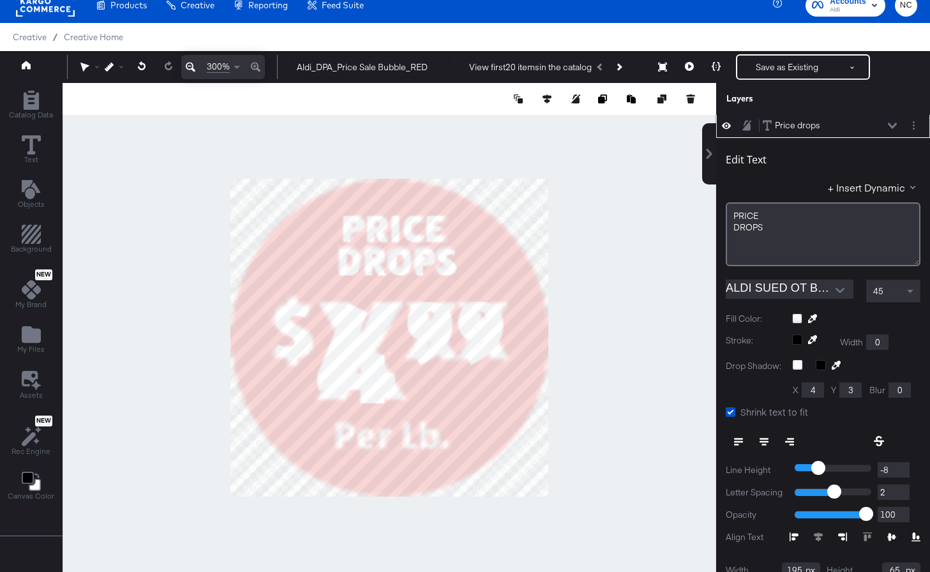
click at [844, 473] on input "-8" at bounding box center [894, 470] width 32 height 16
type input "-9"
click at [844, 473] on input "-9" at bounding box center [894, 470] width 32 height 16
type input "-10"
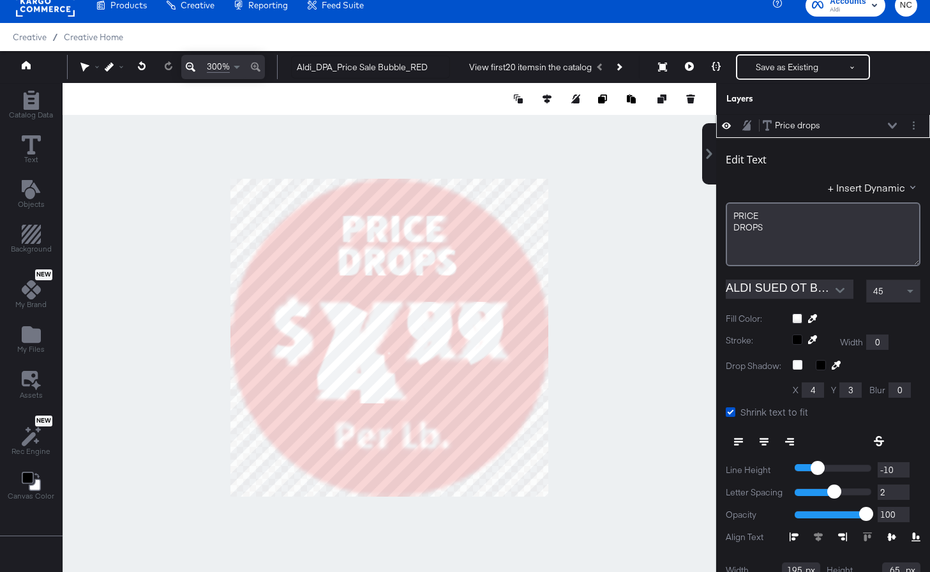
type input "-10"
click at [844, 473] on input "-10" at bounding box center [894, 470] width 32 height 16
type input "1"
click at [844, 495] on input "1" at bounding box center [894, 492] width 32 height 16
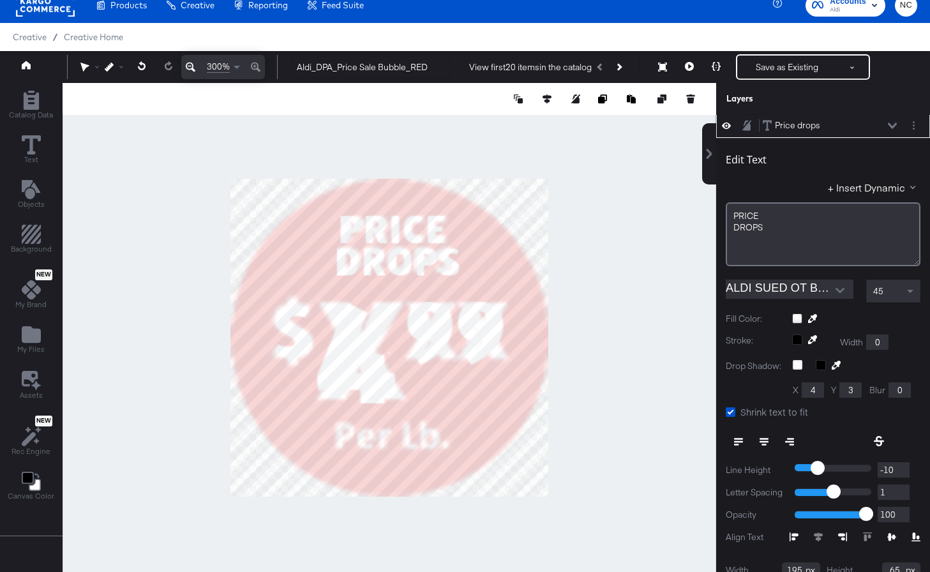
type input "0"
click at [844, 495] on input "0" at bounding box center [894, 492] width 32 height 16
type input "-1"
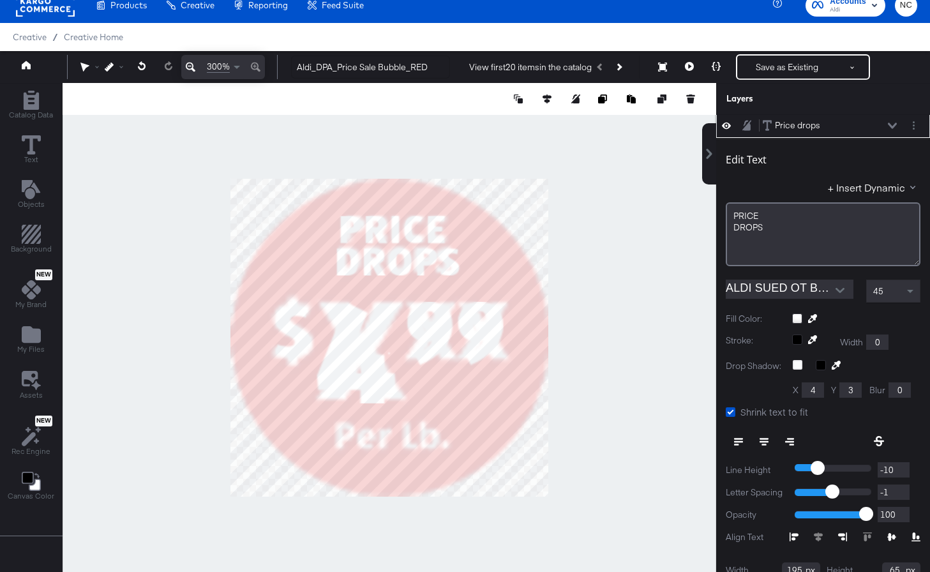
click at [844, 495] on input "-1" at bounding box center [894, 492] width 32 height 16
type input "-2"
click at [844, 495] on input "-2" at bounding box center [894, 492] width 32 height 16
type input "-1"
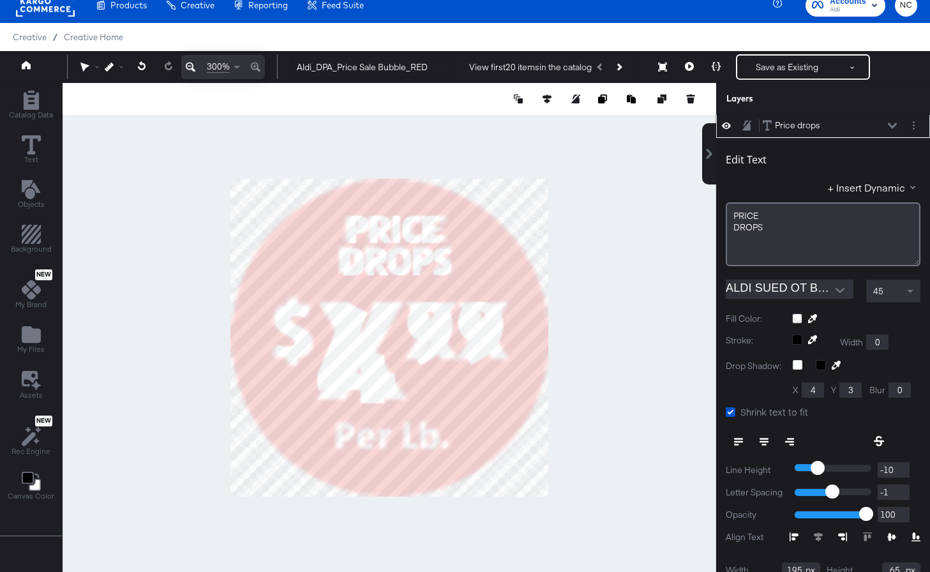
type input "-1"
click at [844, 488] on input "-1" at bounding box center [894, 492] width 32 height 16
type input "0"
click at [844, 488] on input "0" at bounding box center [894, 492] width 32 height 16
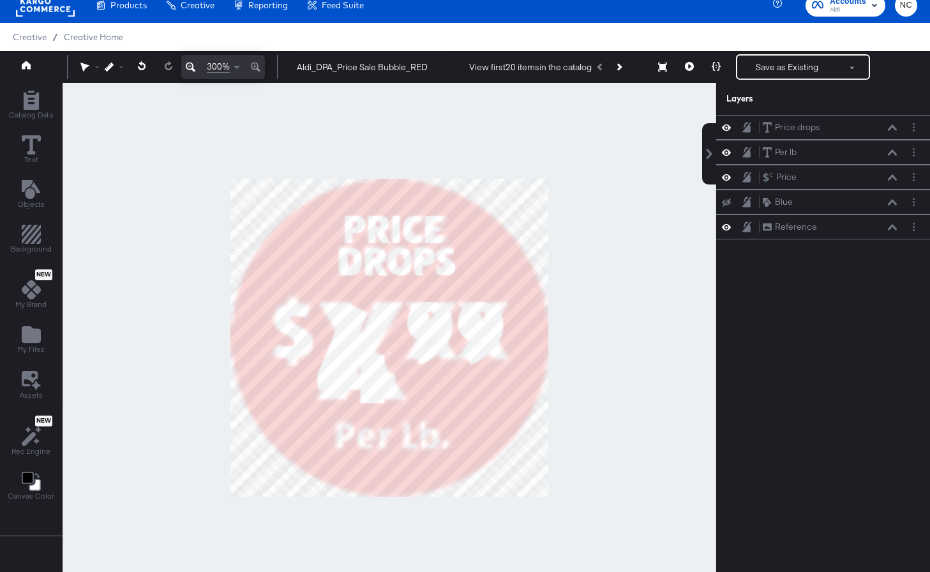
click at [668, 380] on div at bounding box center [390, 337] width 654 height 509
click at [728, 205] on icon at bounding box center [726, 202] width 9 height 8
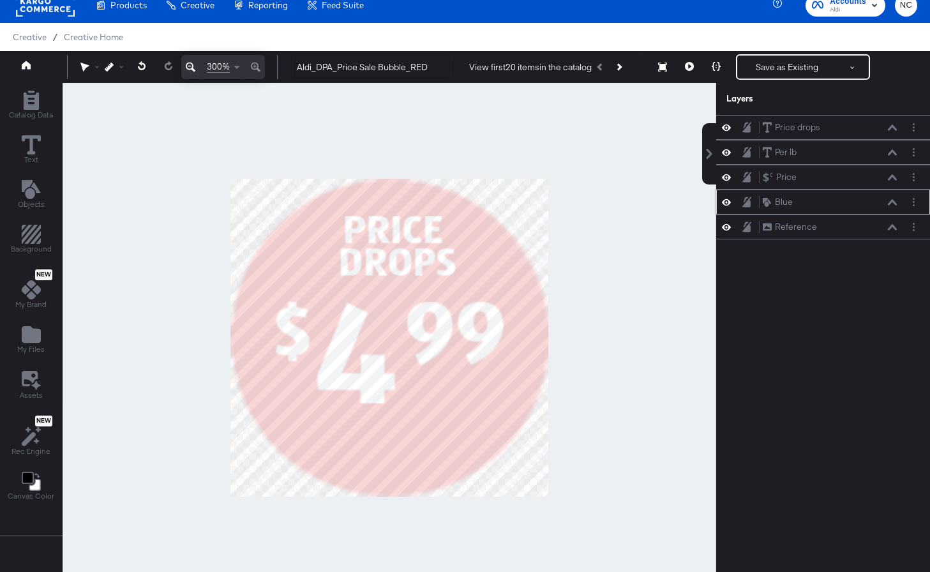
click at [728, 205] on icon at bounding box center [726, 202] width 9 height 6
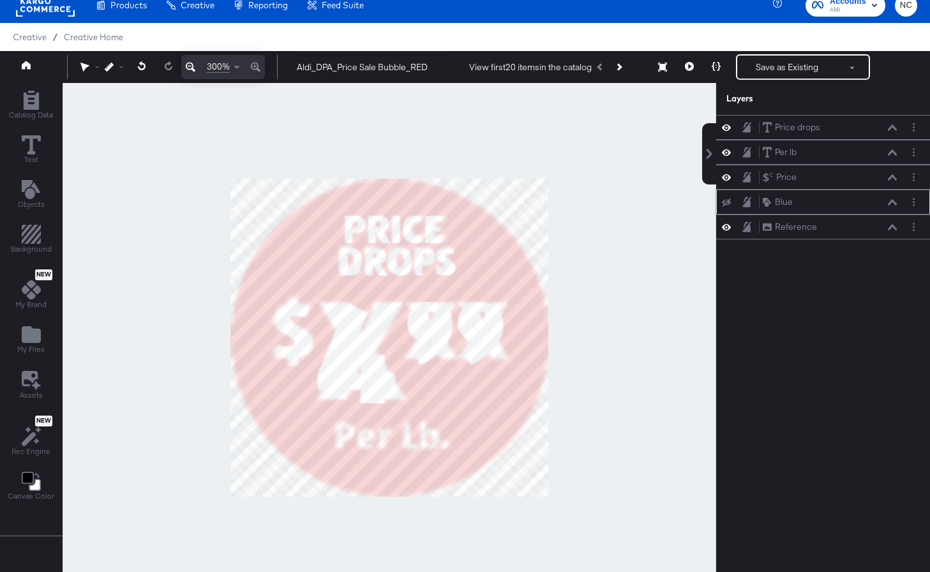
click at [728, 205] on icon at bounding box center [726, 202] width 9 height 8
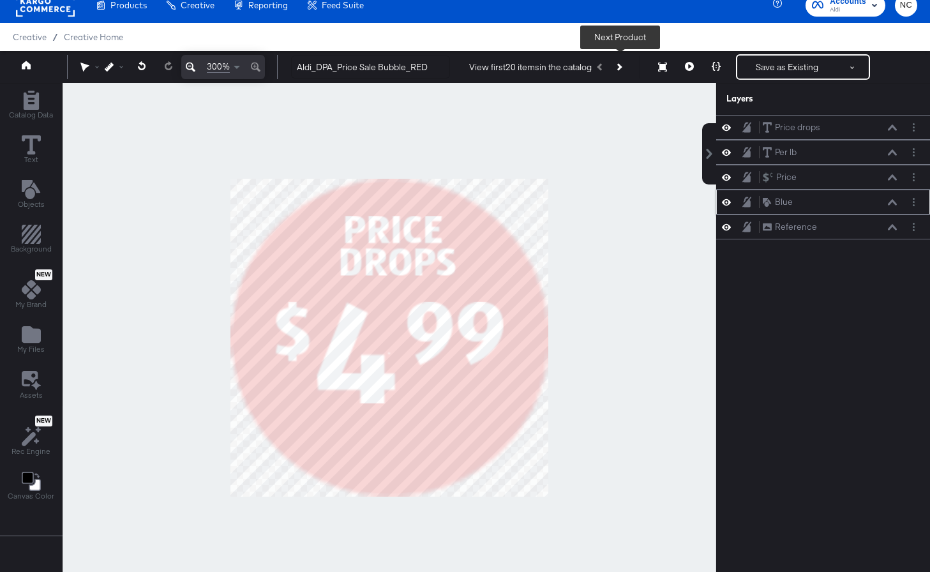
click at [621, 67] on icon "Next Product" at bounding box center [618, 66] width 7 height 7
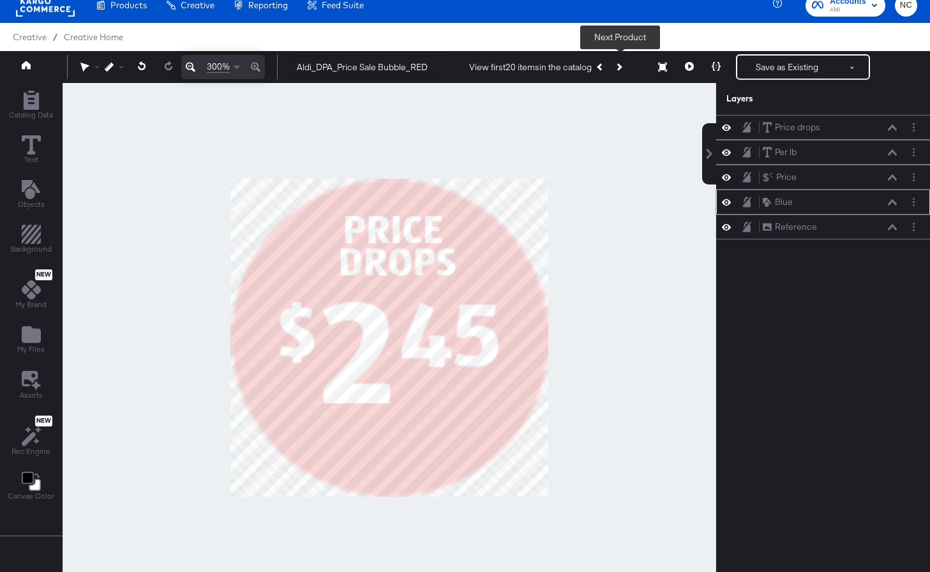
click at [621, 67] on icon "Next Product" at bounding box center [618, 66] width 7 height 7
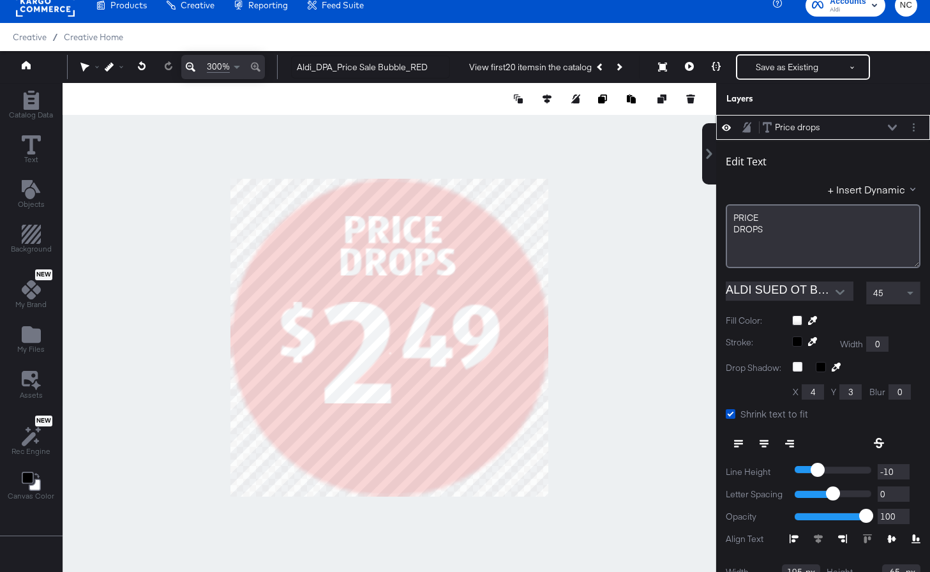
click at [844, 125] on icon at bounding box center [892, 127] width 9 height 6
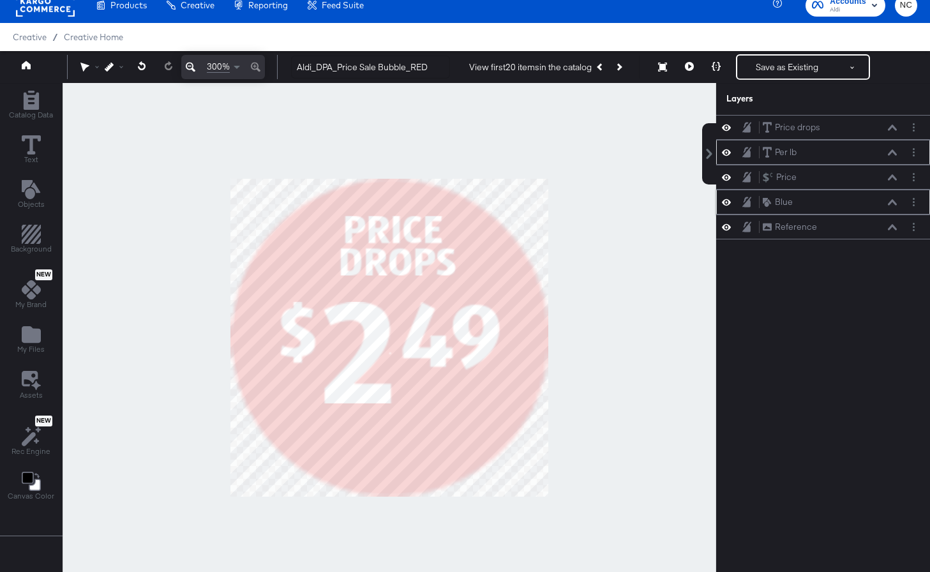
click at [781, 160] on div "Per lb Per lb" at bounding box center [823, 152] width 214 height 25
click at [782, 153] on div "Per lb" at bounding box center [786, 152] width 22 height 12
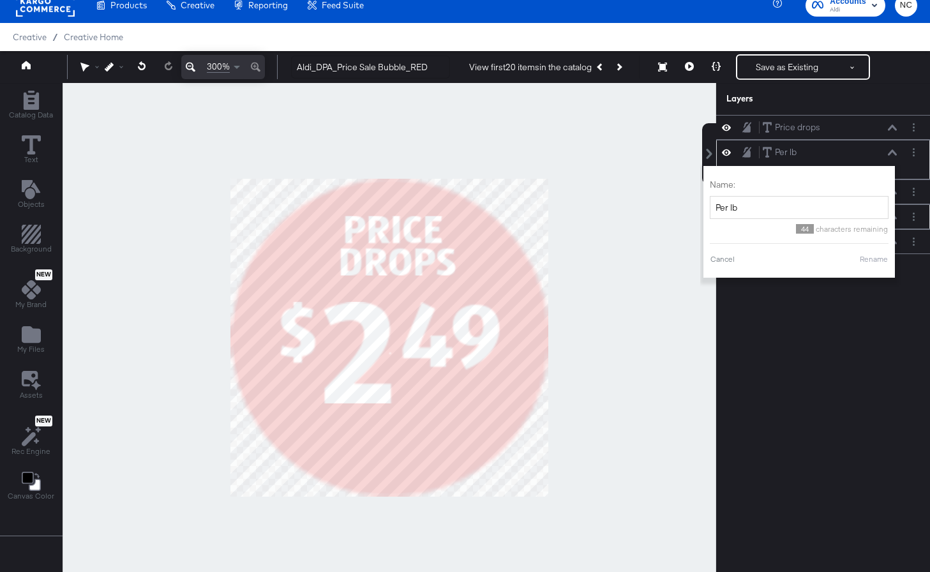
click at [844, 161] on div "Per lb Per lb Name: Per lb 44 characters remaining Cancel Rename" at bounding box center [823, 160] width 204 height 28
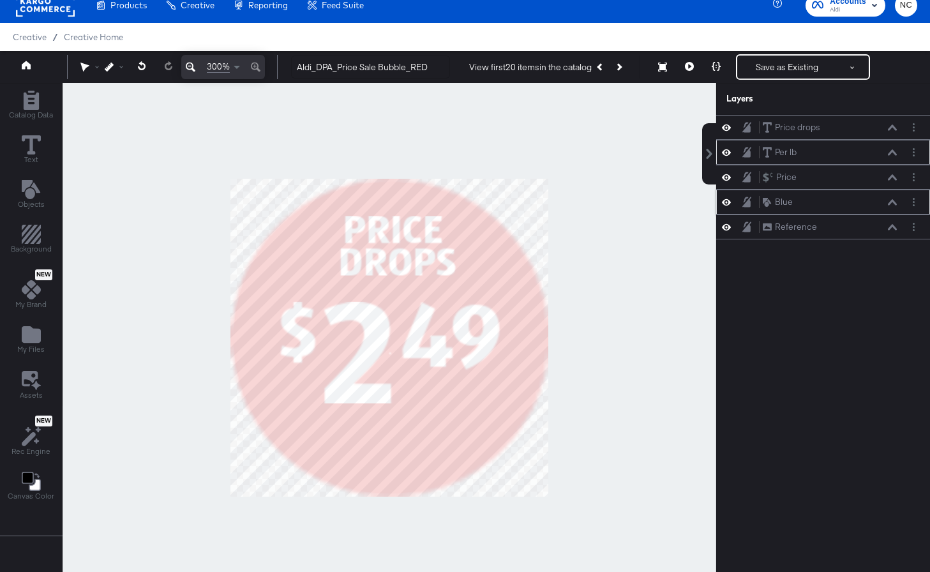
click at [844, 156] on div "Per lb Per lb" at bounding box center [833, 152] width 142 height 13
click at [844, 152] on icon at bounding box center [892, 152] width 9 height 6
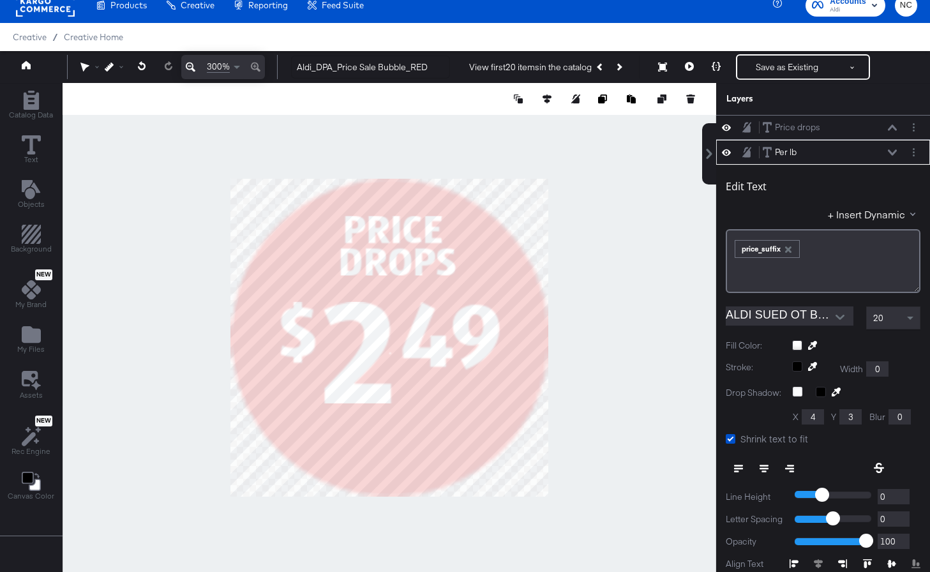
scroll to position [25, 0]
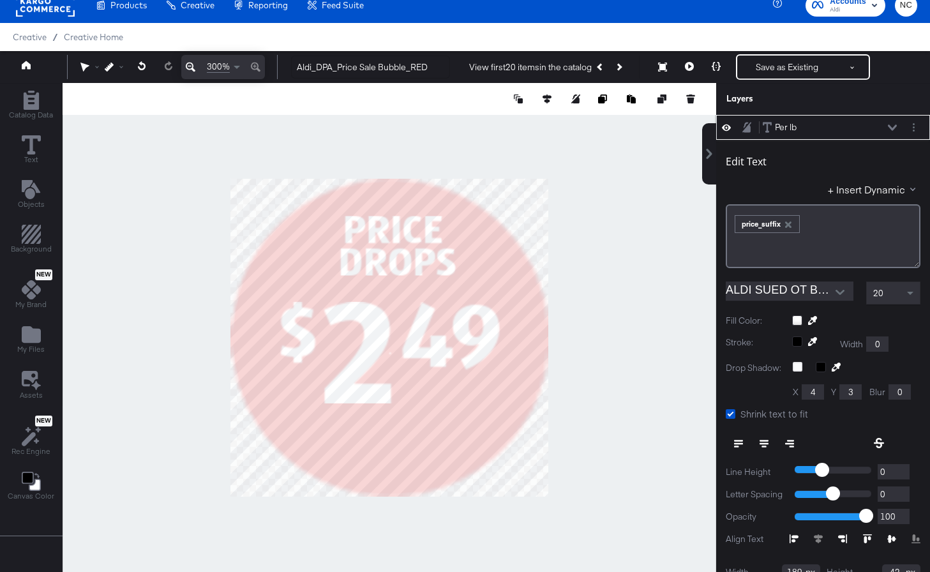
click at [844, 290] on div "20" at bounding box center [893, 293] width 53 height 22
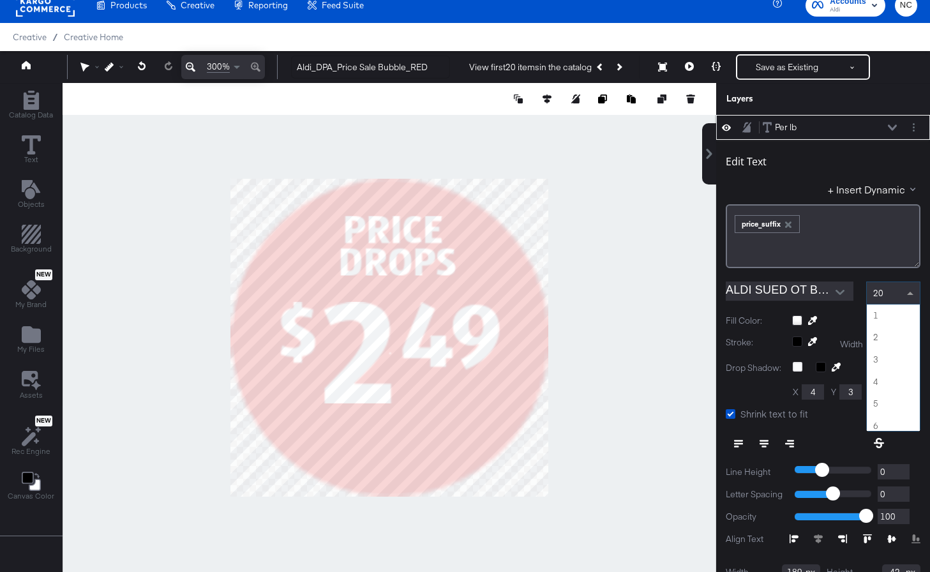
scroll to position [419, 0]
click at [844, 290] on div "20" at bounding box center [893, 293] width 53 height 22
type input "45"
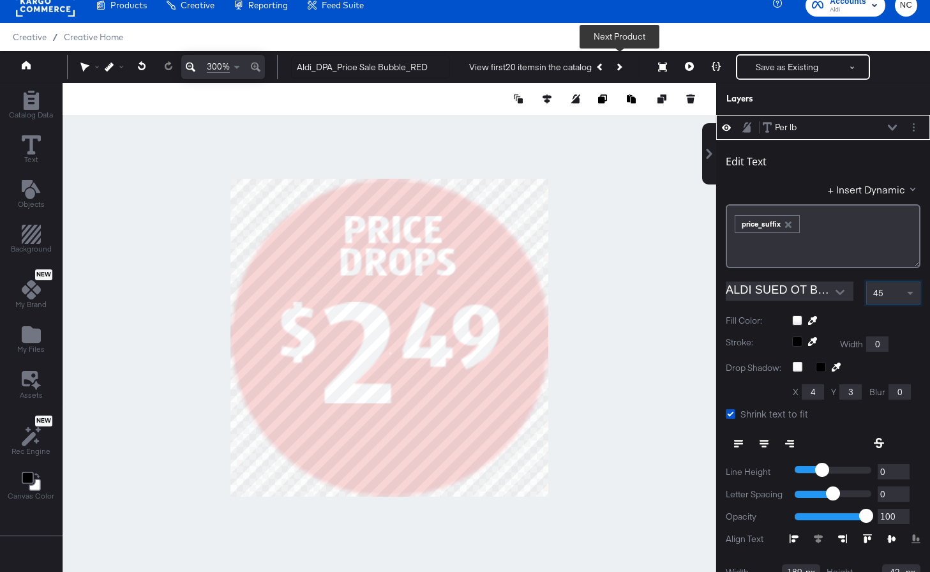
click at [620, 66] on icon "Next Product" at bounding box center [618, 66] width 7 height 7
click at [664, 311] on div at bounding box center [390, 337] width 654 height 509
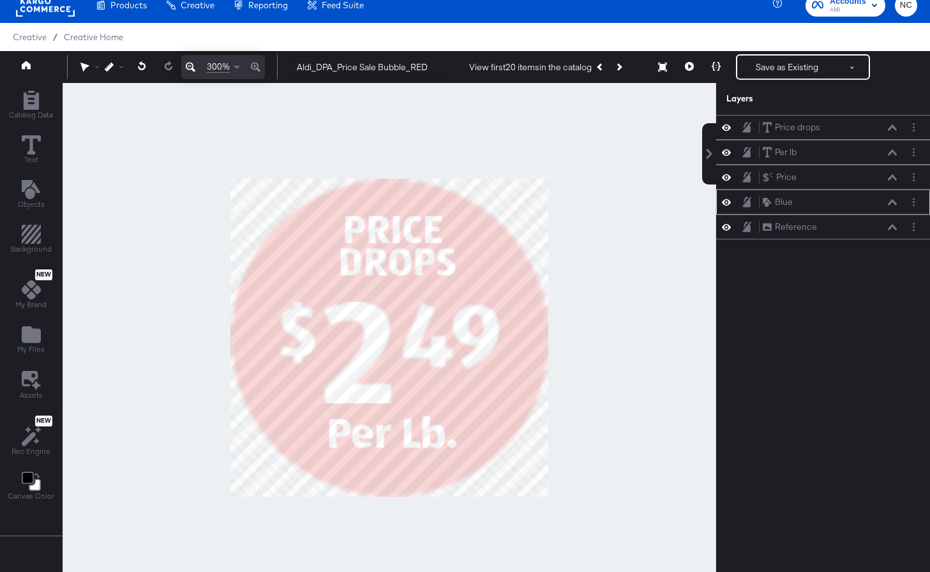
scroll to position [0, 0]
click at [726, 198] on icon at bounding box center [726, 202] width 9 height 11
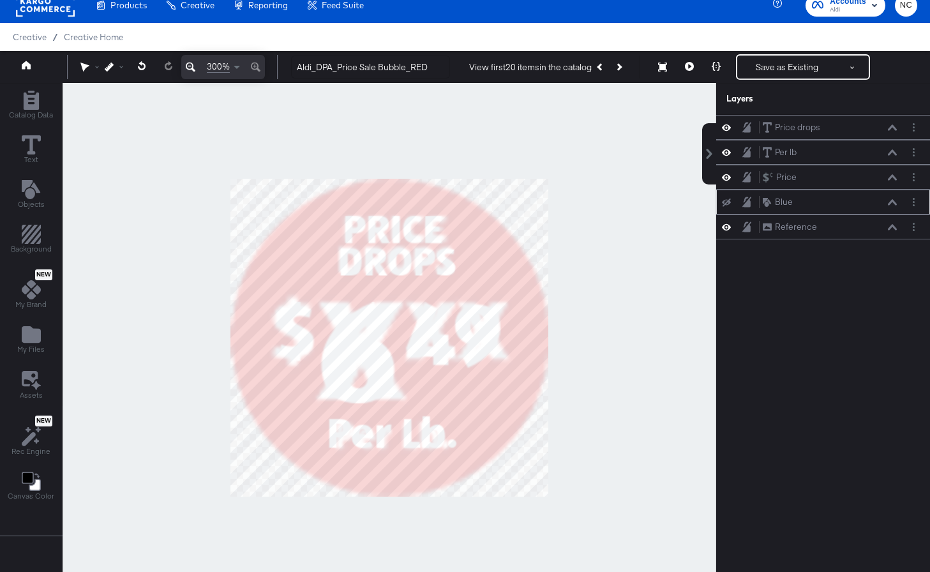
click at [726, 198] on button at bounding box center [726, 202] width 10 height 10
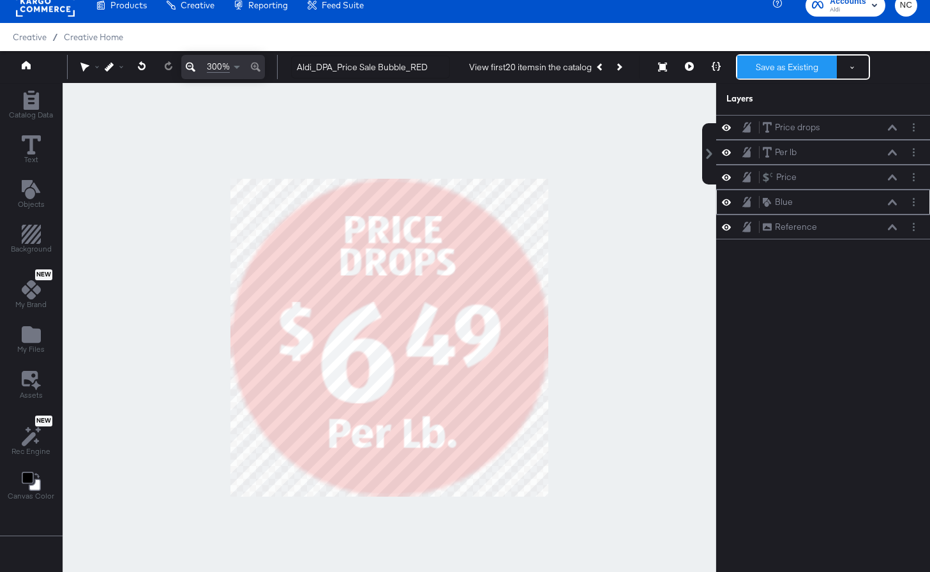
click at [766, 66] on button "Save as Existing" at bounding box center [787, 67] width 100 height 23
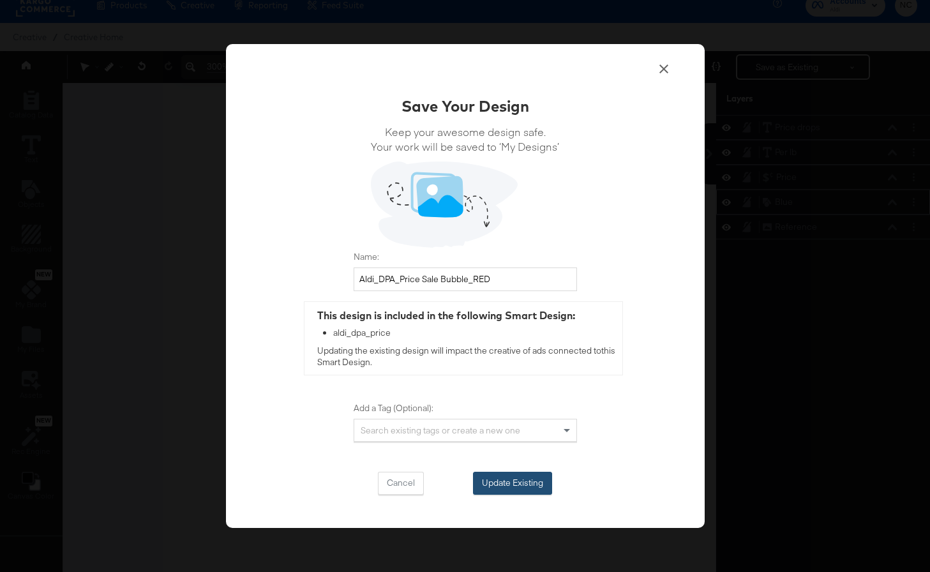
click at [507, 489] on button "Update Existing" at bounding box center [512, 483] width 79 height 23
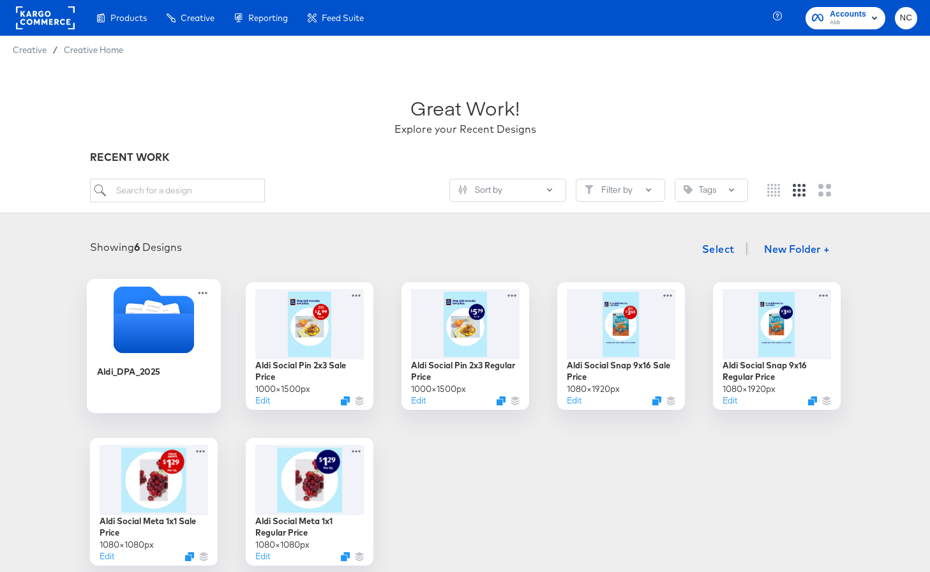
click at [128, 315] on icon "Folder" at bounding box center [153, 333] width 80 height 40
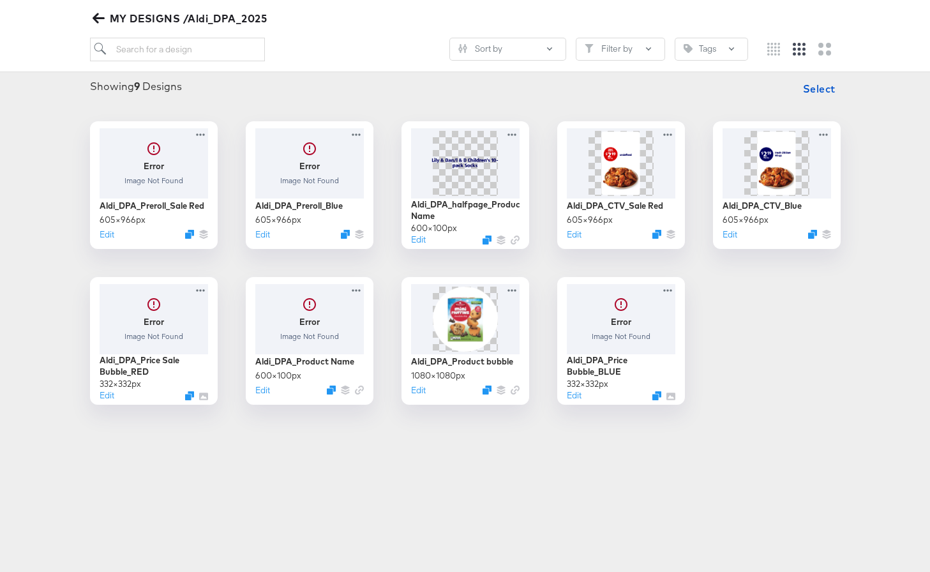
scroll to position [144, 0]
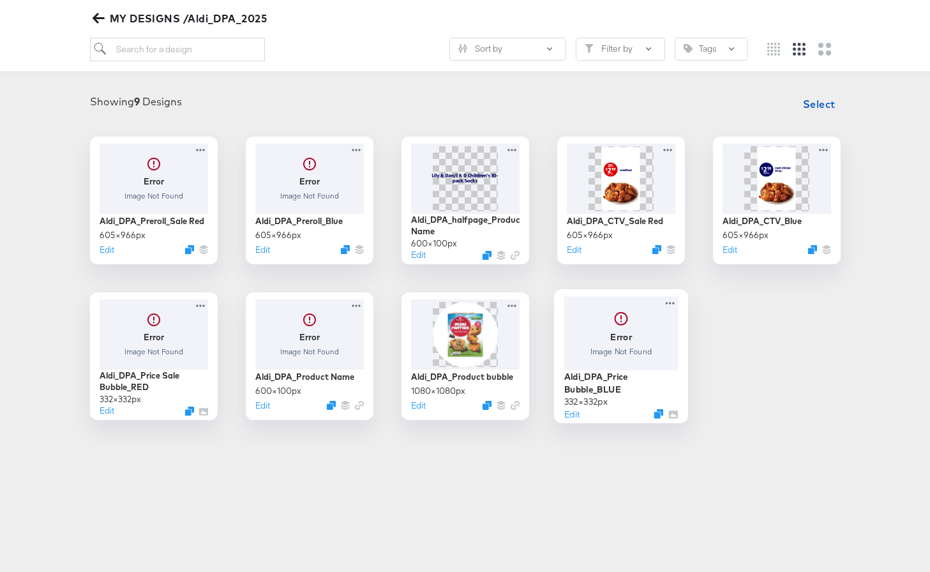
click at [615, 320] on div at bounding box center [621, 332] width 114 height 73
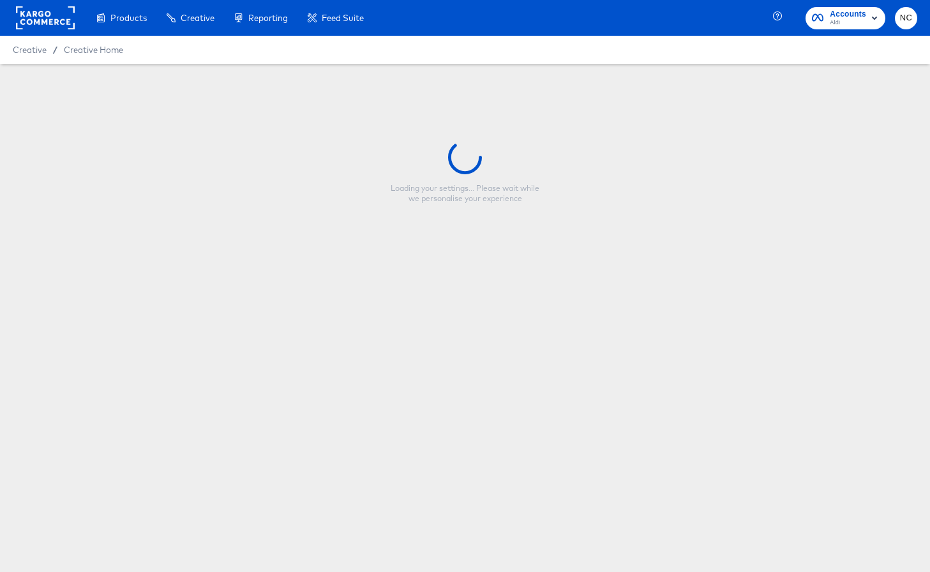
type input "Aldi_DPA_Price Bubble_BLUE"
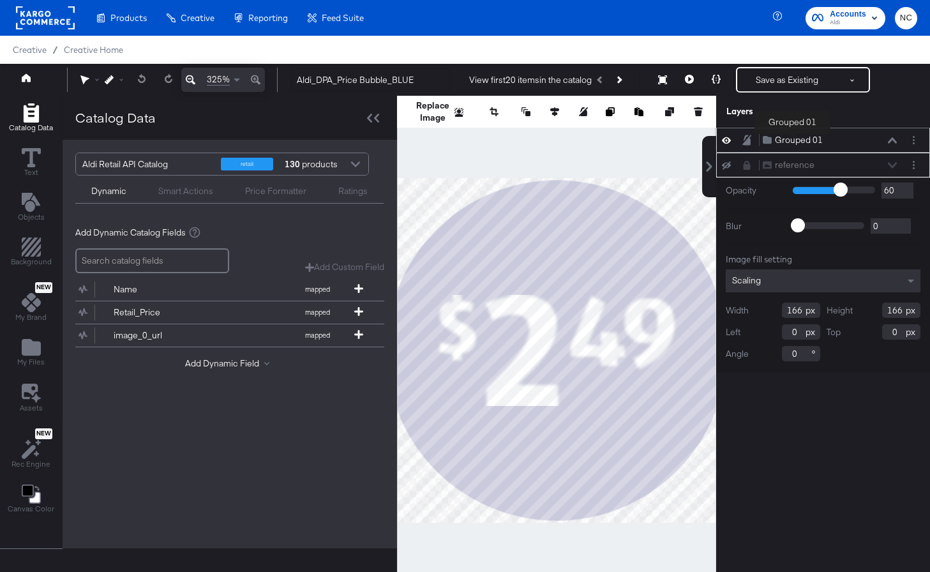
click at [794, 138] on div "Grouped 01" at bounding box center [799, 140] width 48 height 12
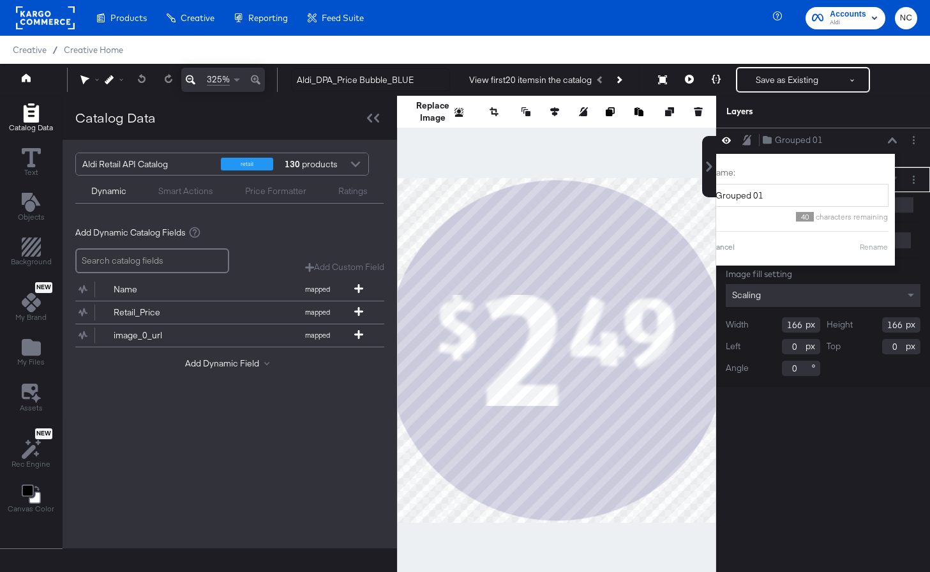
click at [650, 138] on div at bounding box center [556, 350] width 319 height 509
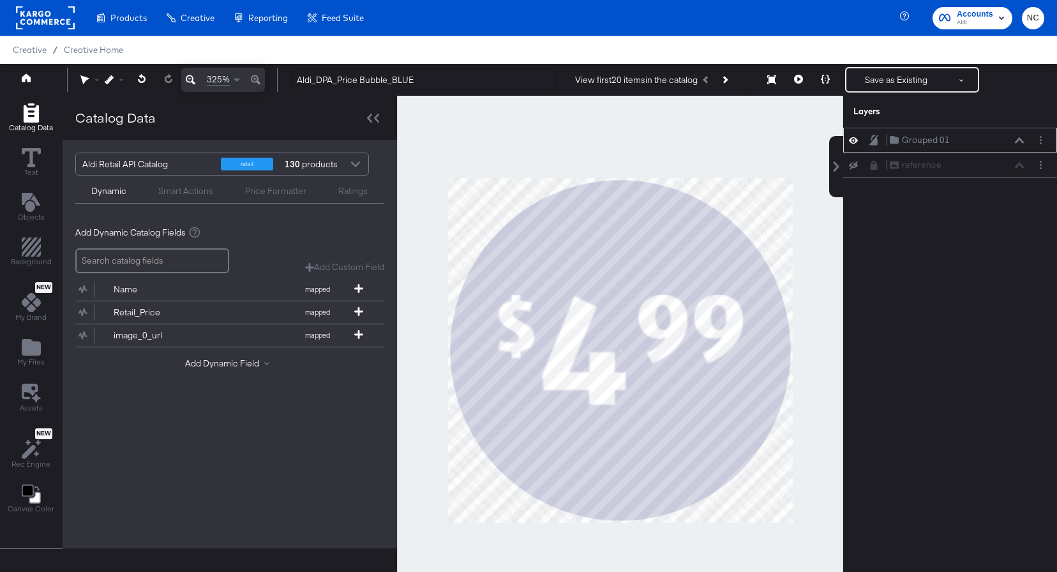
click at [844, 141] on div "Grouped 01 Grouped 01" at bounding box center [956, 139] width 135 height 13
click at [844, 140] on icon at bounding box center [1019, 140] width 9 height 6
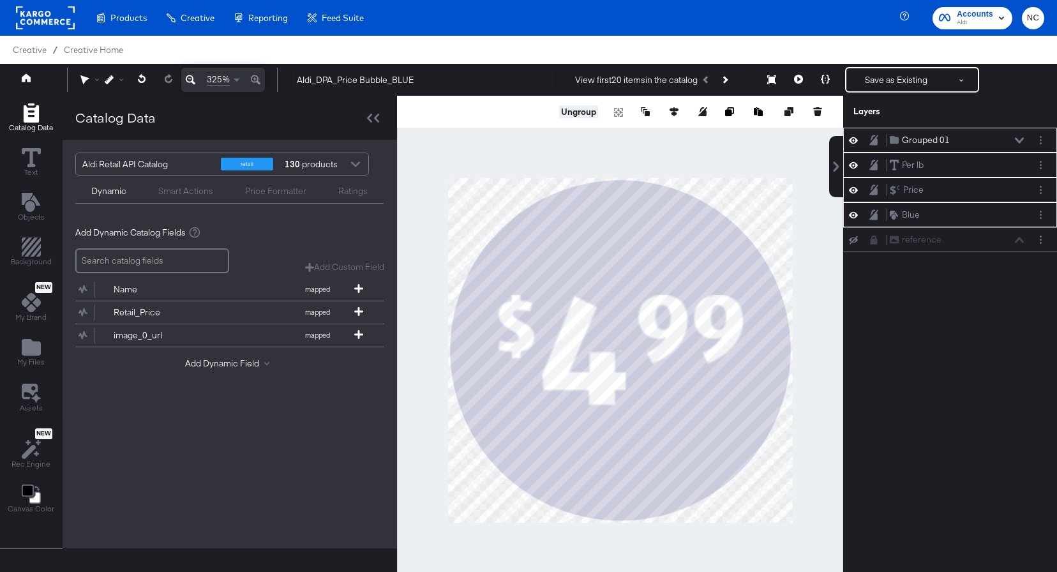
click at [572, 109] on button "Ungroup" at bounding box center [578, 111] width 39 height 13
click at [844, 144] on div "Per lb Per lb" at bounding box center [956, 139] width 135 height 13
click at [844, 139] on icon at bounding box center [1019, 140] width 9 height 6
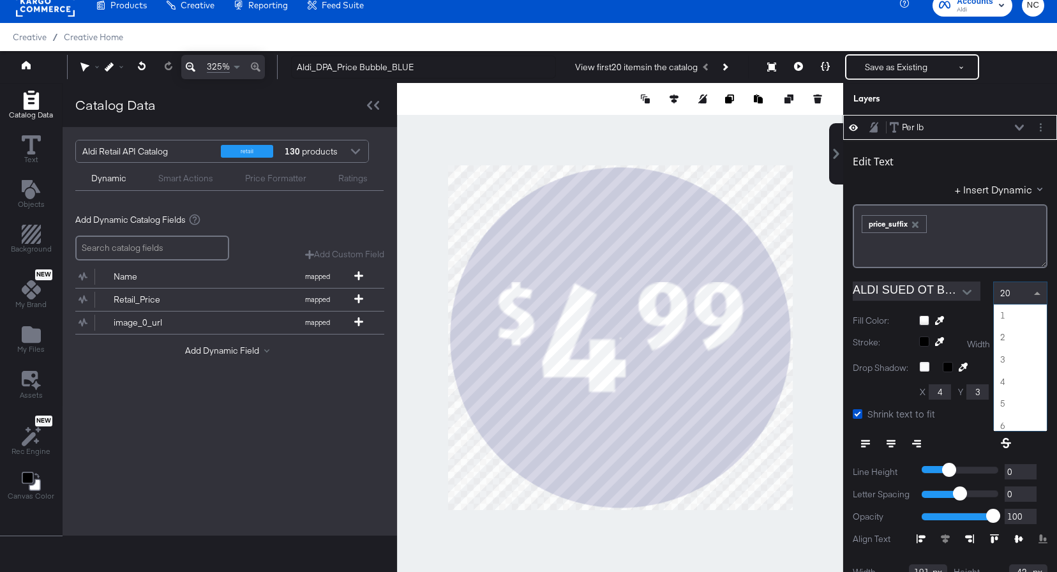
click at [844, 293] on div "20" at bounding box center [1020, 293] width 53 height 22
type input "45"
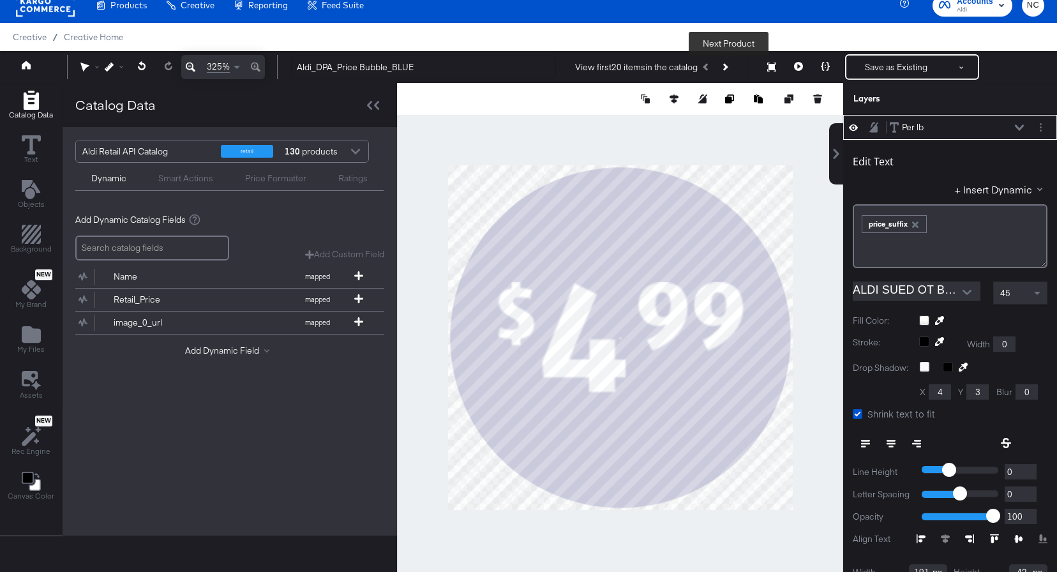
click at [724, 68] on button "Next Product" at bounding box center [724, 67] width 18 height 23
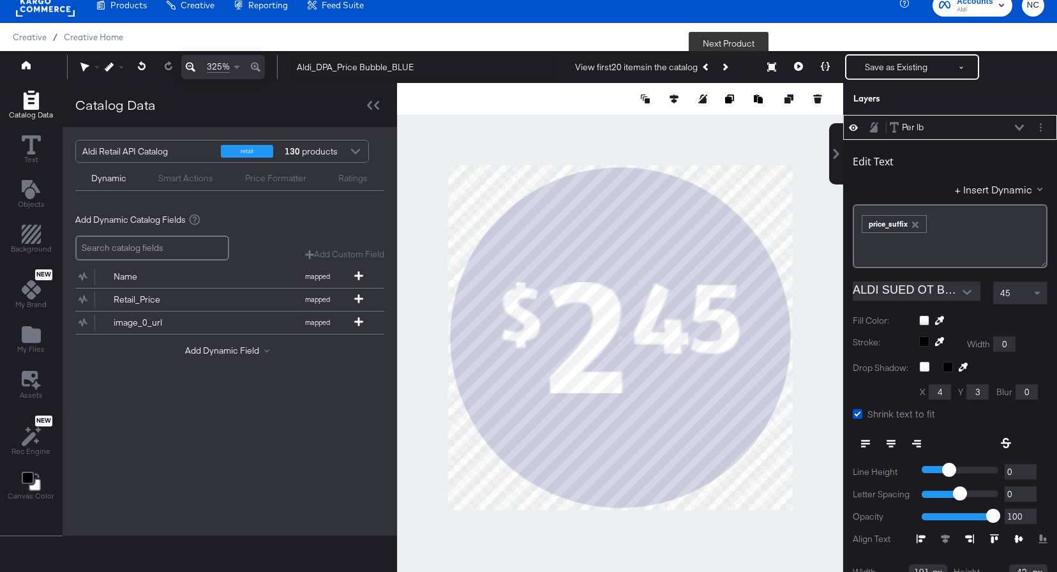
click at [726, 68] on icon "Next Product" at bounding box center [724, 66] width 7 height 7
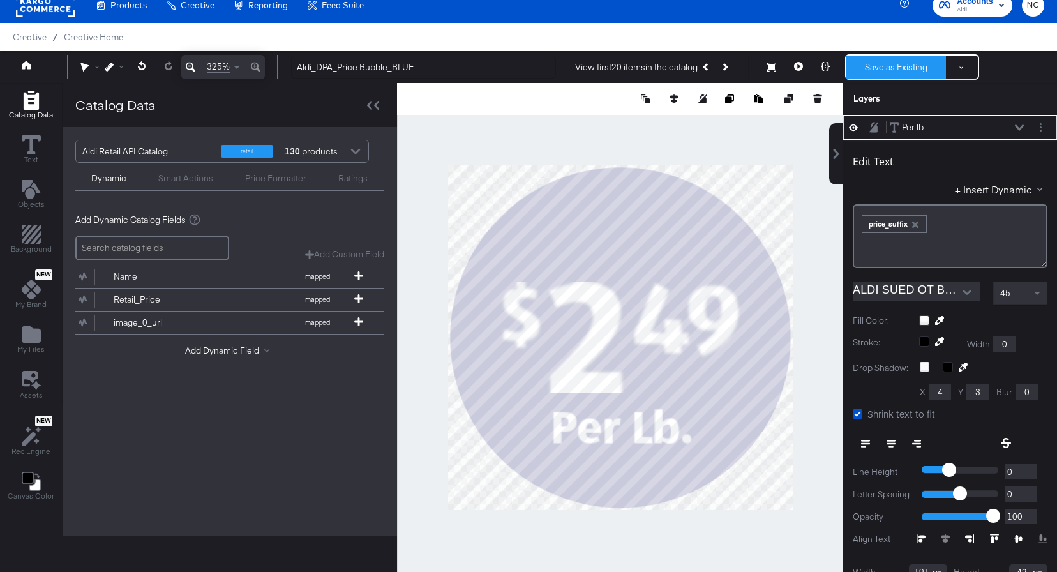
click at [844, 68] on button "Save as Existing" at bounding box center [896, 67] width 100 height 23
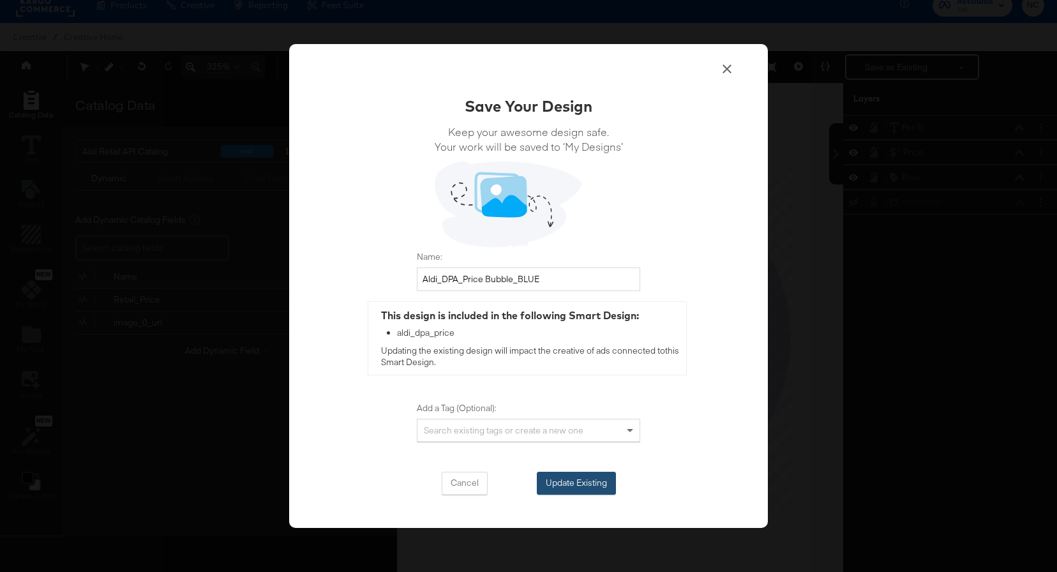
click at [564, 481] on button "Update Existing" at bounding box center [576, 483] width 79 height 23
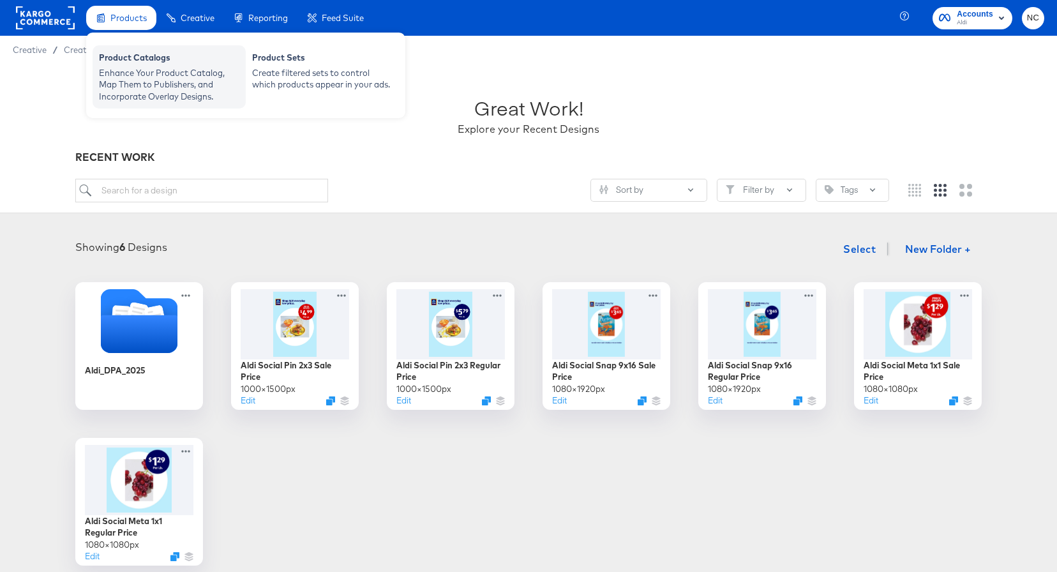
click at [150, 78] on div "Enhance Your Product Catalog, Map Them to Publishers, and Incorporate Overlay D…" at bounding box center [169, 85] width 140 height 36
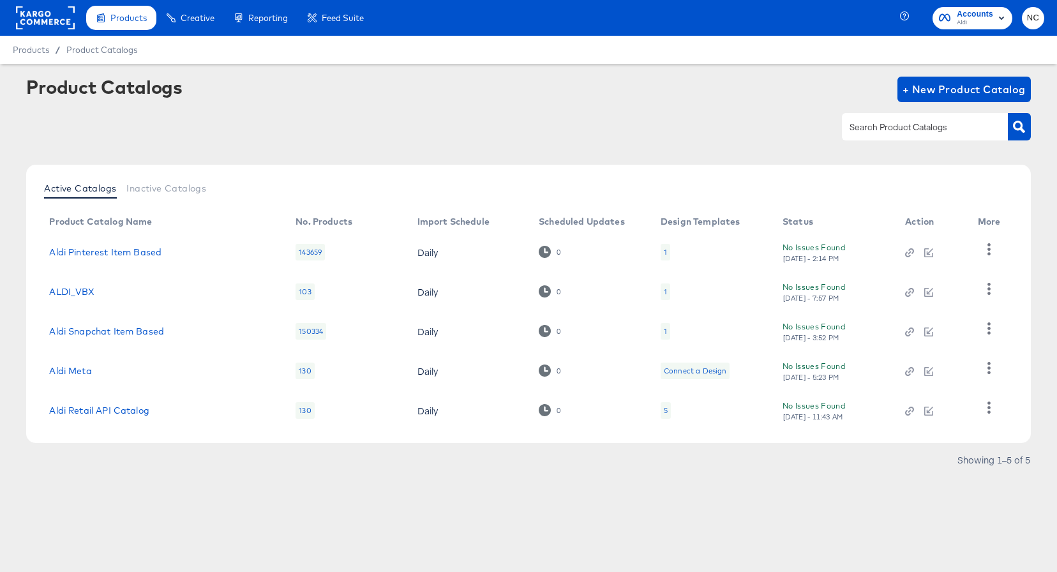
click at [665, 409] on div "5" at bounding box center [666, 410] width 4 height 10
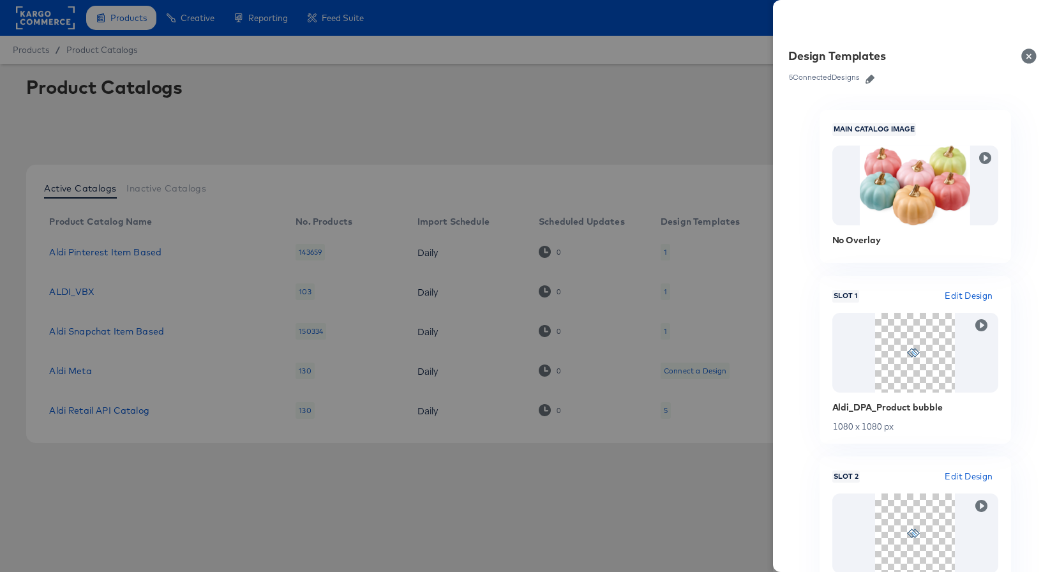
click at [844, 77] on icon "button" at bounding box center [869, 79] width 9 height 9
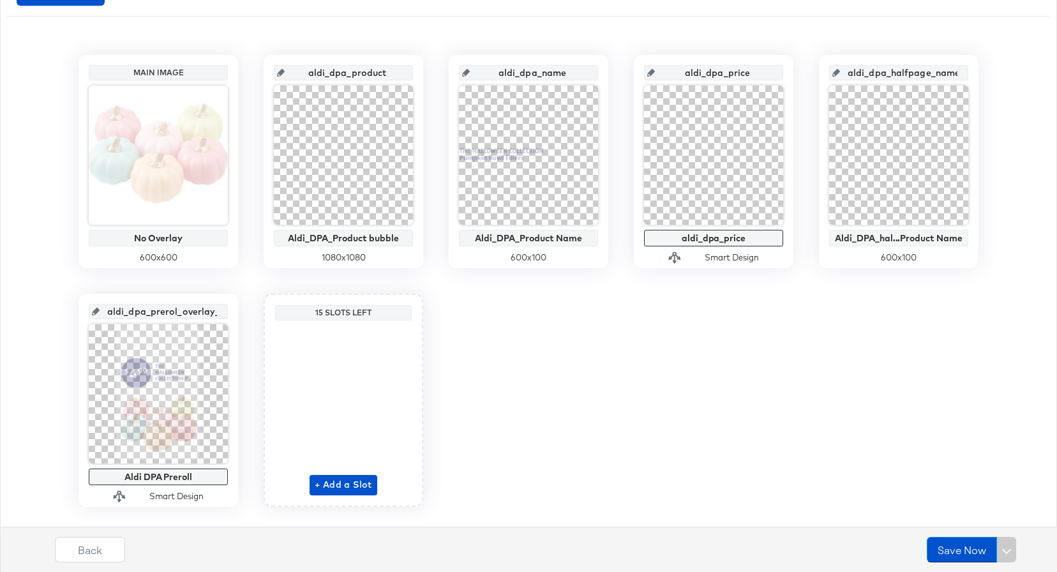
scroll to position [247, 0]
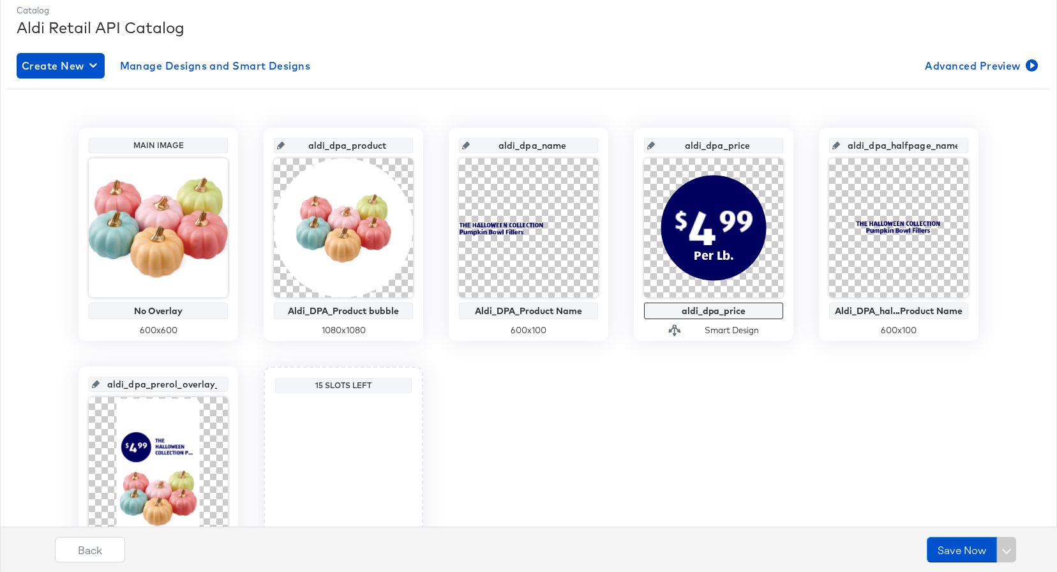
scroll to position [172, 0]
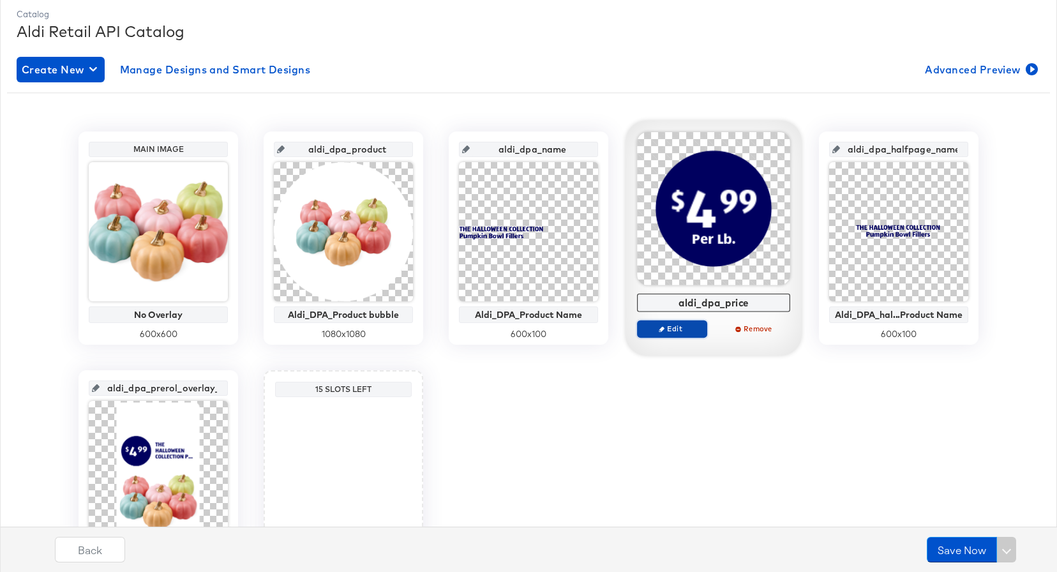
click at [678, 326] on span "Edit" at bounding box center [672, 329] width 59 height 10
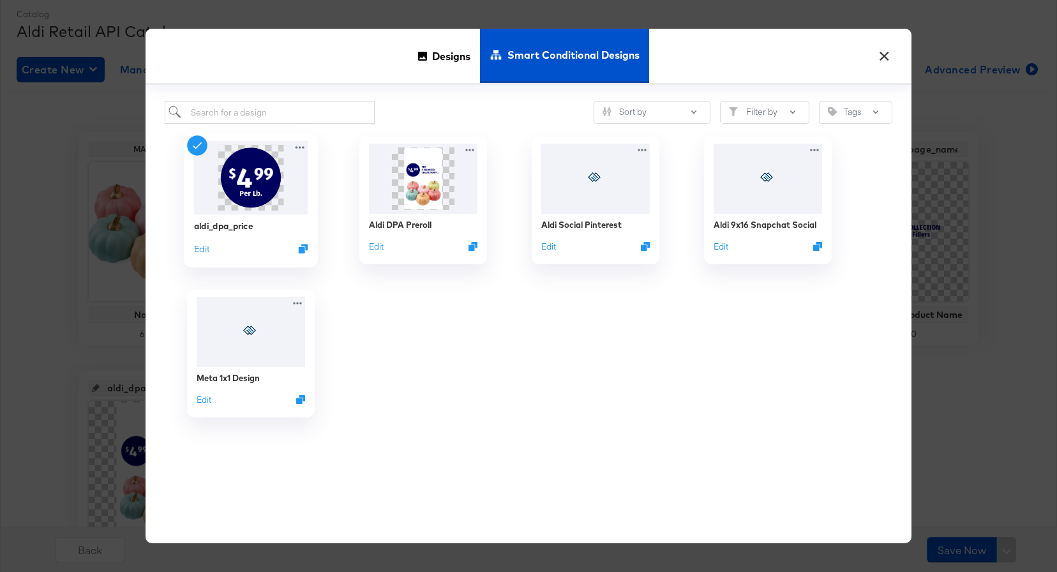
click at [233, 199] on img at bounding box center [251, 177] width 114 height 73
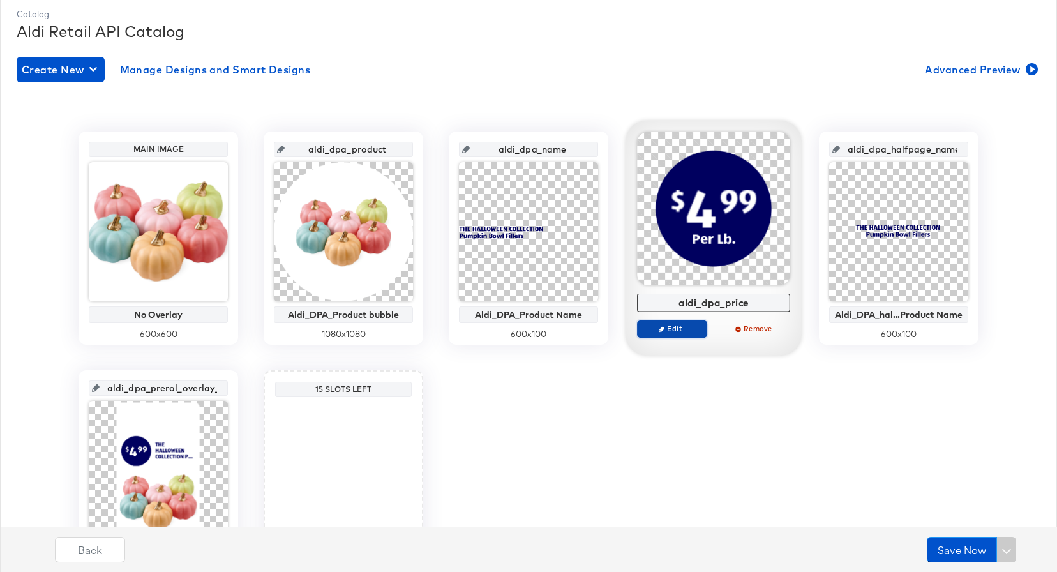
click at [668, 331] on span "Edit" at bounding box center [672, 329] width 59 height 10
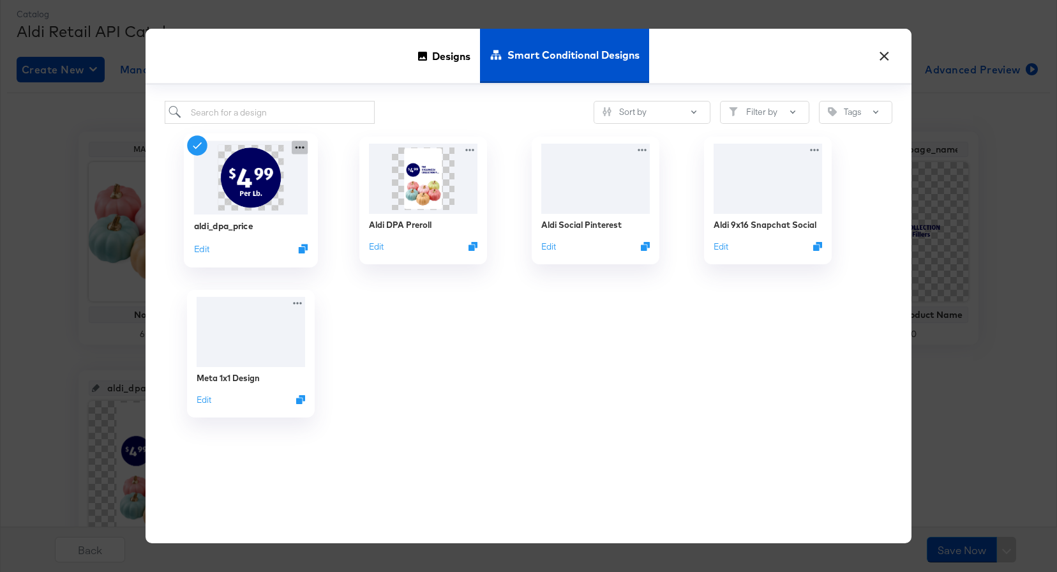
click at [305, 147] on icon at bounding box center [300, 147] width 16 height 13
click at [205, 250] on button "Edit" at bounding box center [201, 249] width 15 height 12
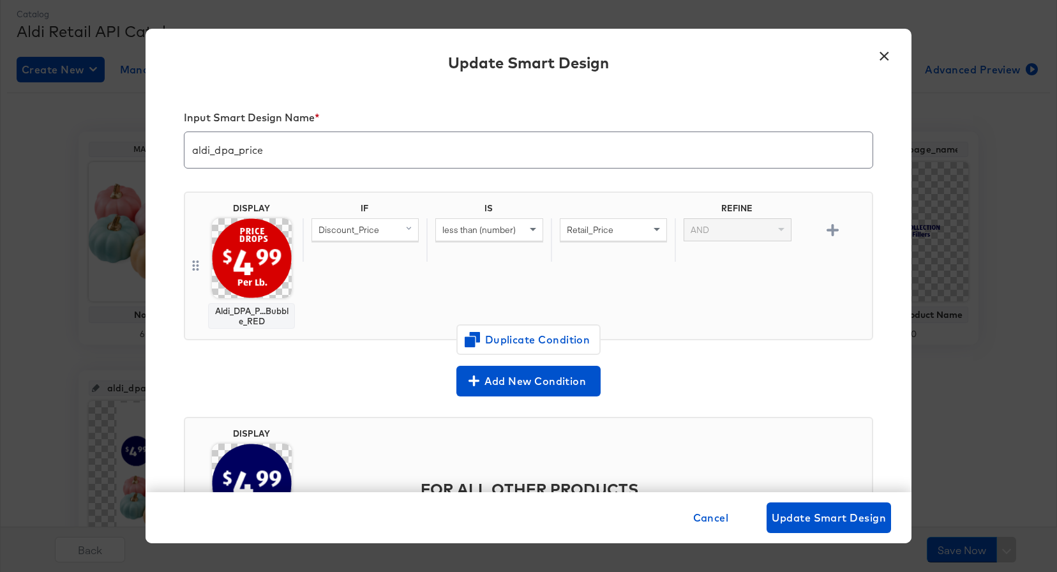
scroll to position [47, 0]
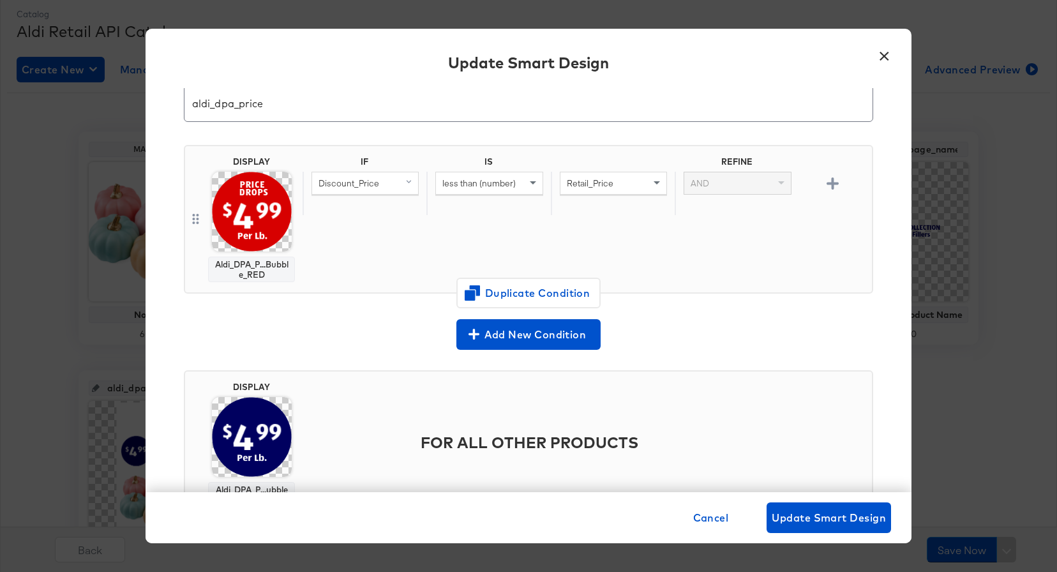
click at [234, 216] on img at bounding box center [252, 212] width 80 height 80
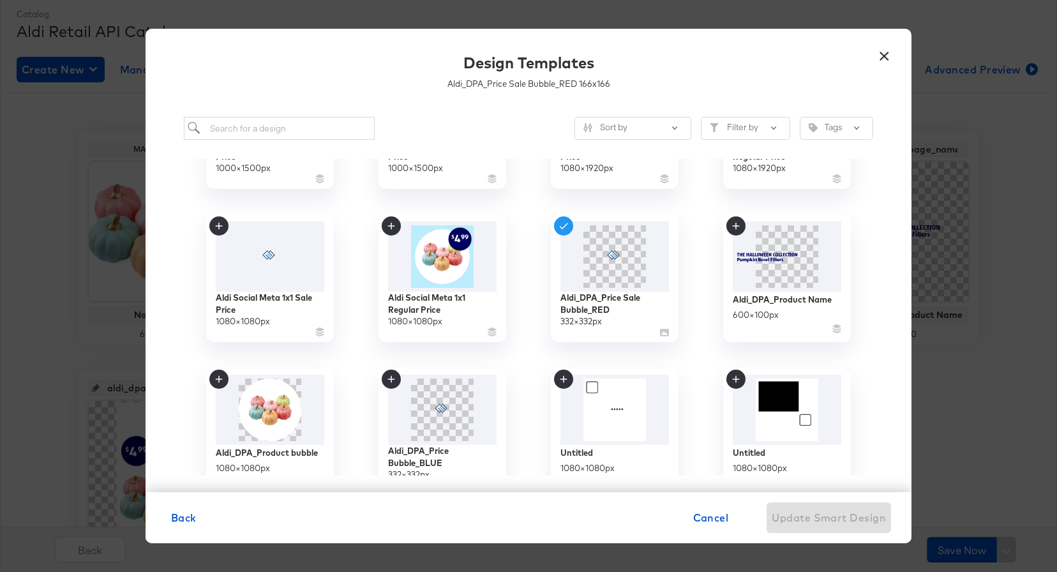
scroll to position [296, 0]
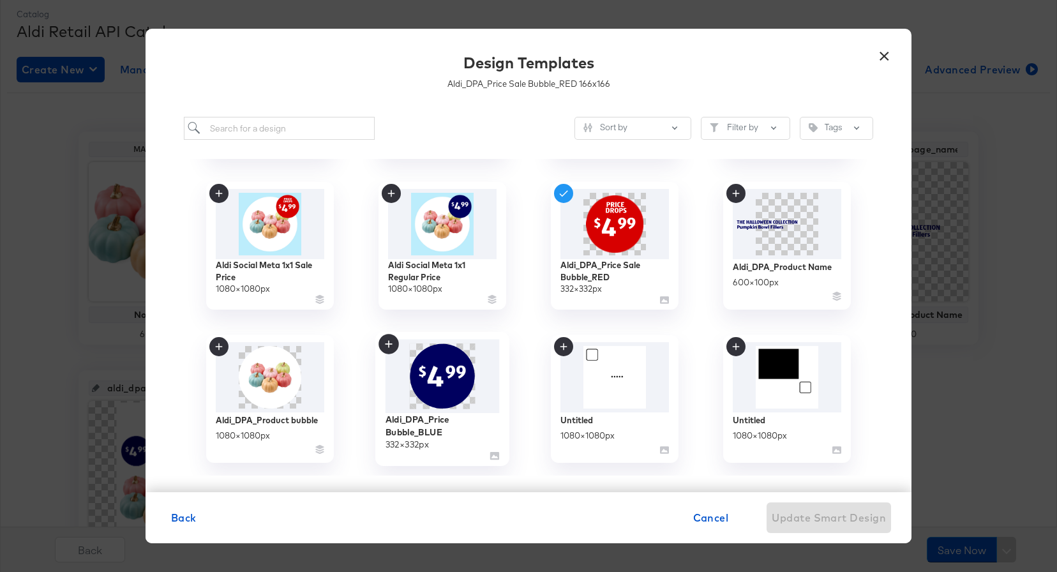
click at [458, 391] on img at bounding box center [442, 377] width 114 height 74
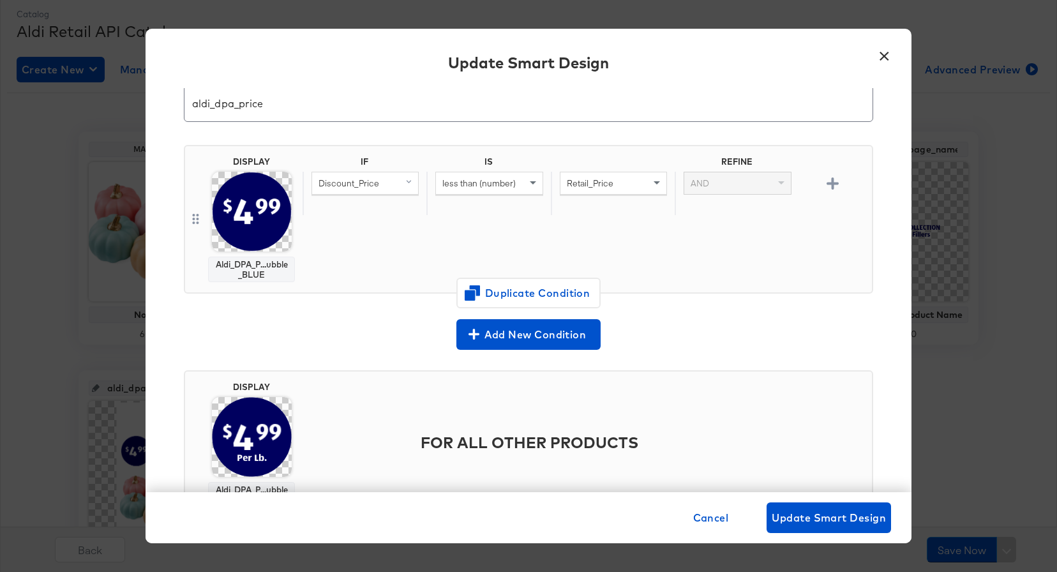
click at [269, 219] on img at bounding box center [252, 212] width 80 height 80
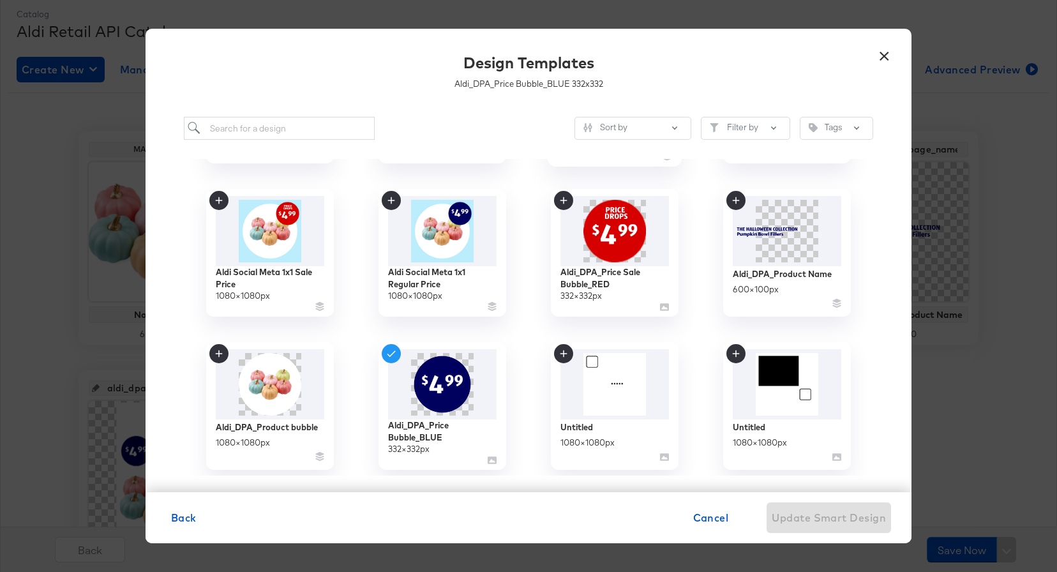
scroll to position [296, 0]
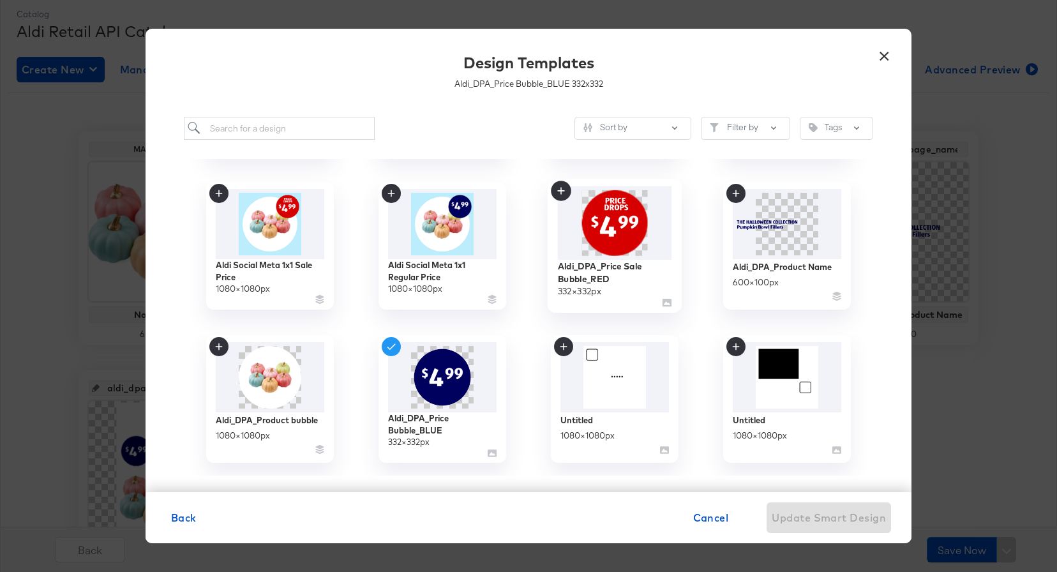
click at [613, 231] on img at bounding box center [615, 222] width 114 height 73
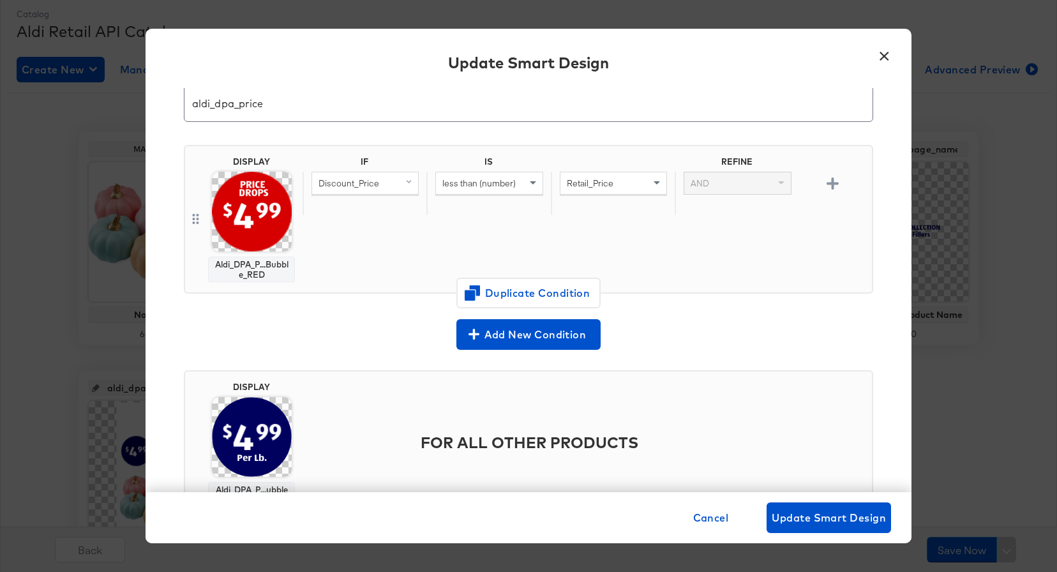
click at [219, 438] on img at bounding box center [252, 437] width 80 height 80
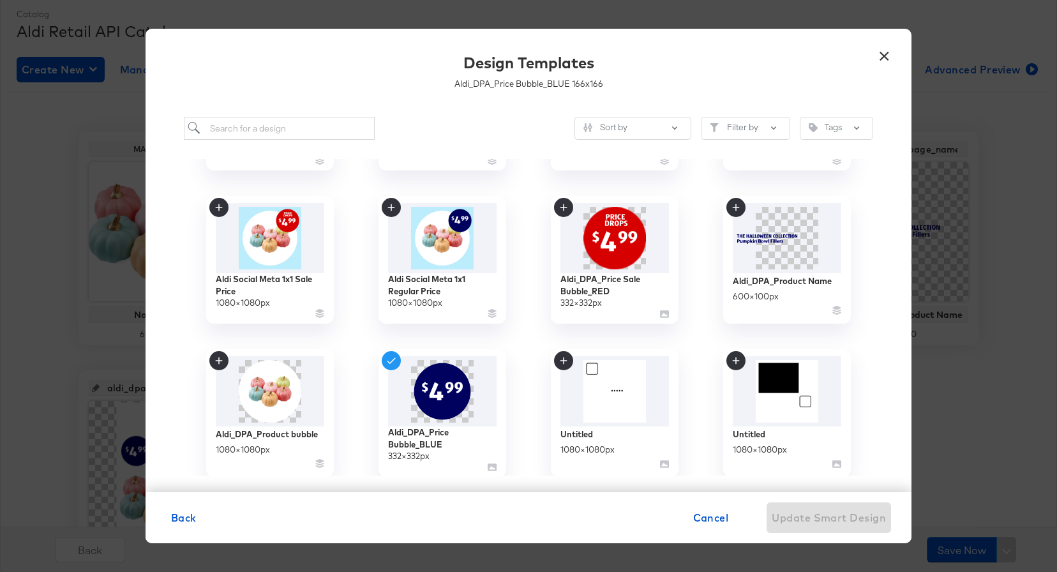
scroll to position [296, 0]
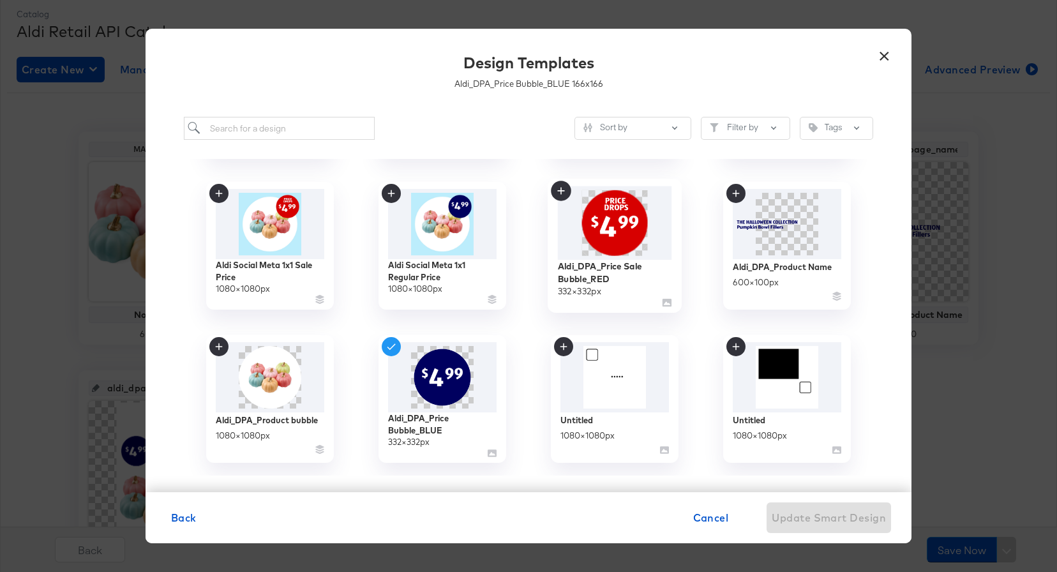
click at [672, 227] on div "Aldi_DPA_Price Sale Bubble_RED 332 × 332 px" at bounding box center [615, 246] width 134 height 134
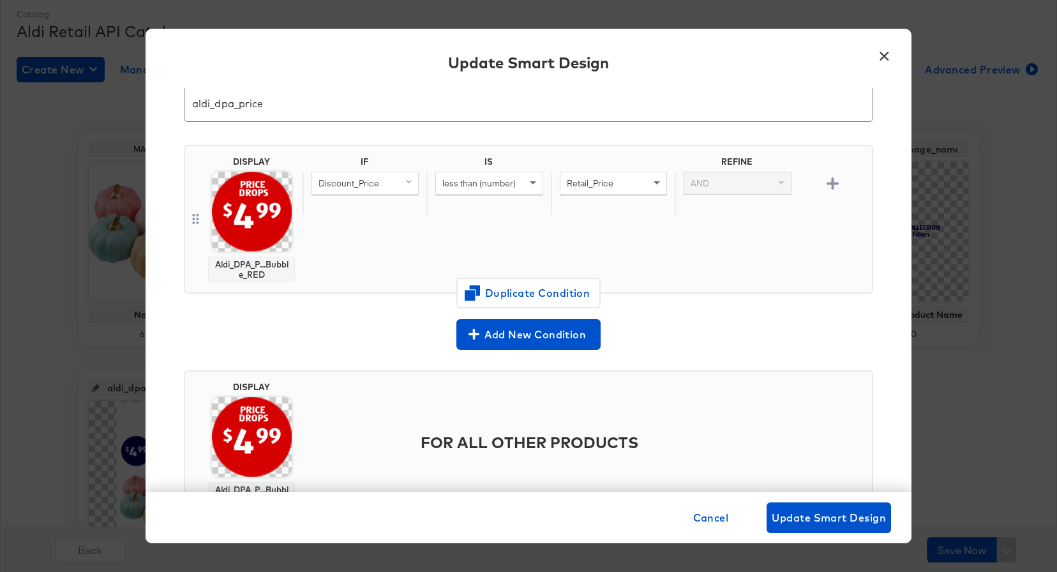
click at [247, 433] on img at bounding box center [252, 437] width 80 height 80
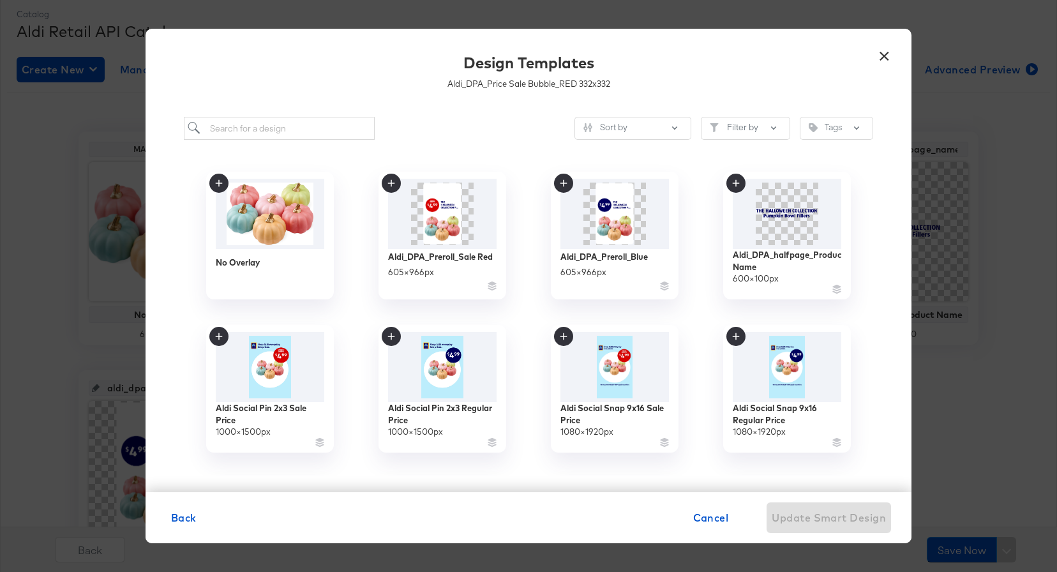
scroll to position [296, 0]
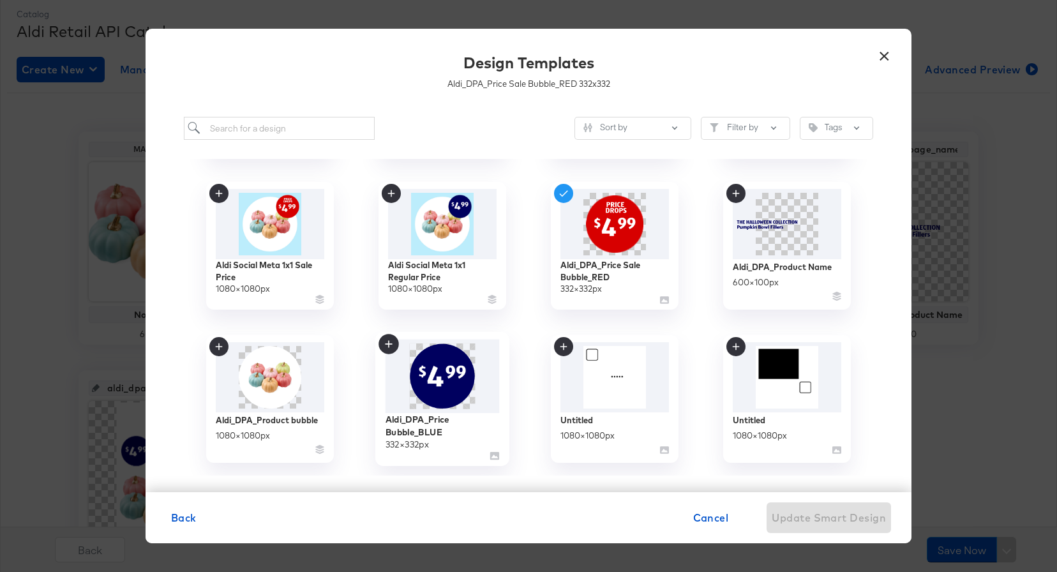
click at [481, 382] on img at bounding box center [442, 377] width 114 height 74
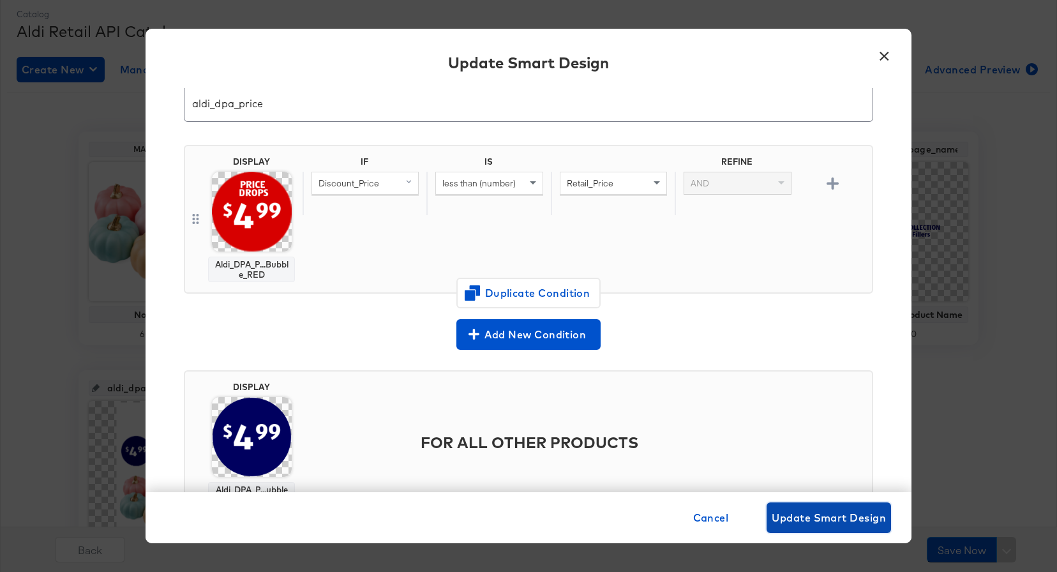
click at [849, 513] on span "Update Smart Design" at bounding box center [829, 518] width 114 height 18
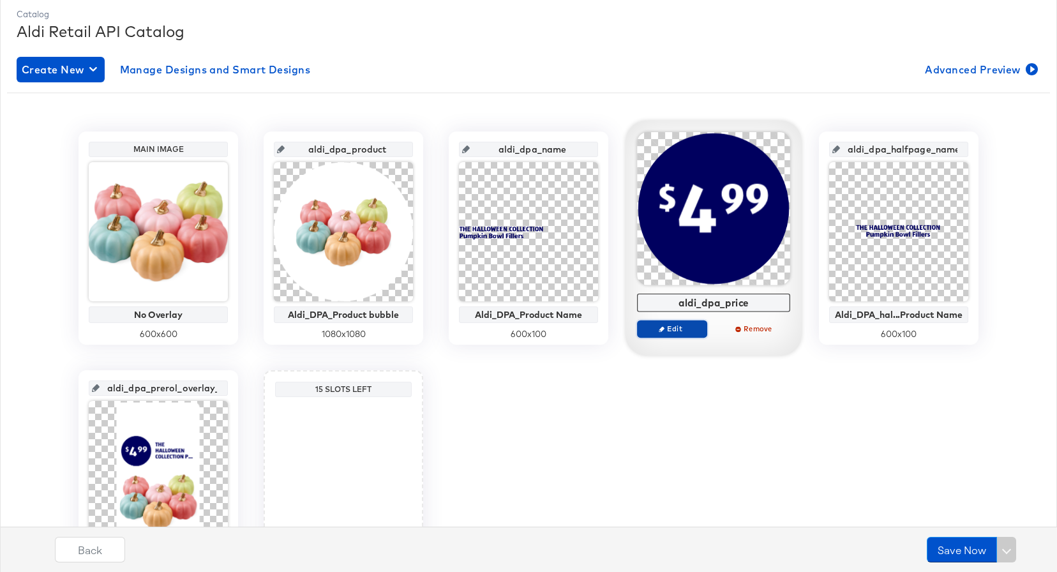
click at [696, 329] on span "Edit" at bounding box center [672, 329] width 59 height 10
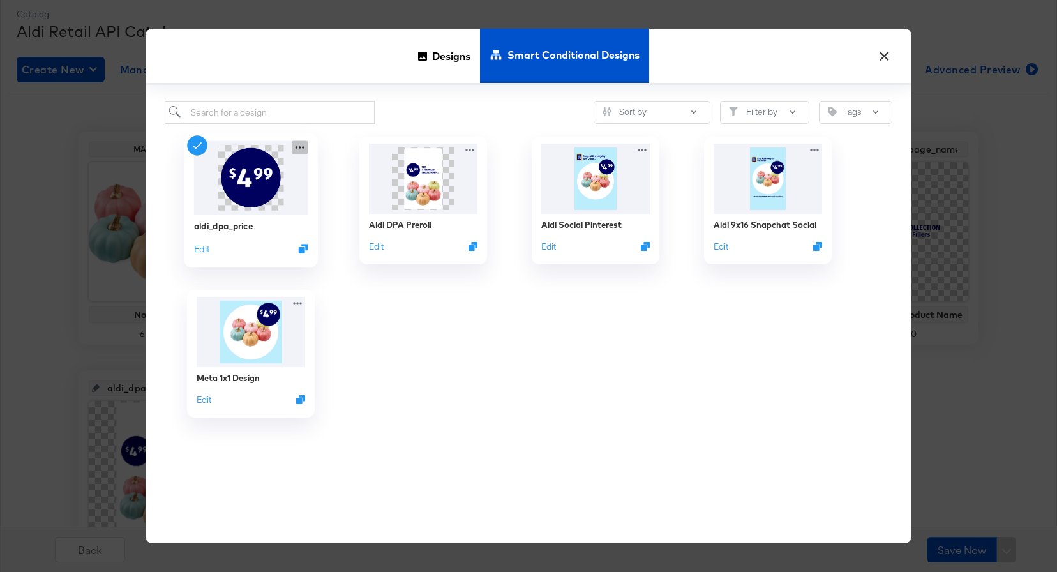
click at [295, 149] on icon at bounding box center [300, 147] width 16 height 13
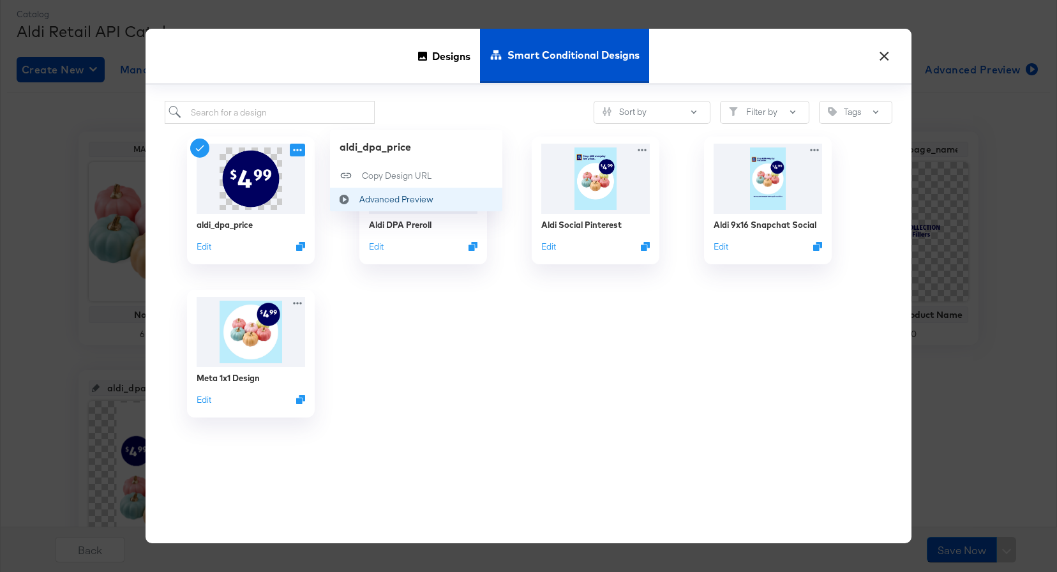
click at [356, 192] on div "Advanced Preview Advanced Preview" at bounding box center [344, 200] width 29 height 24
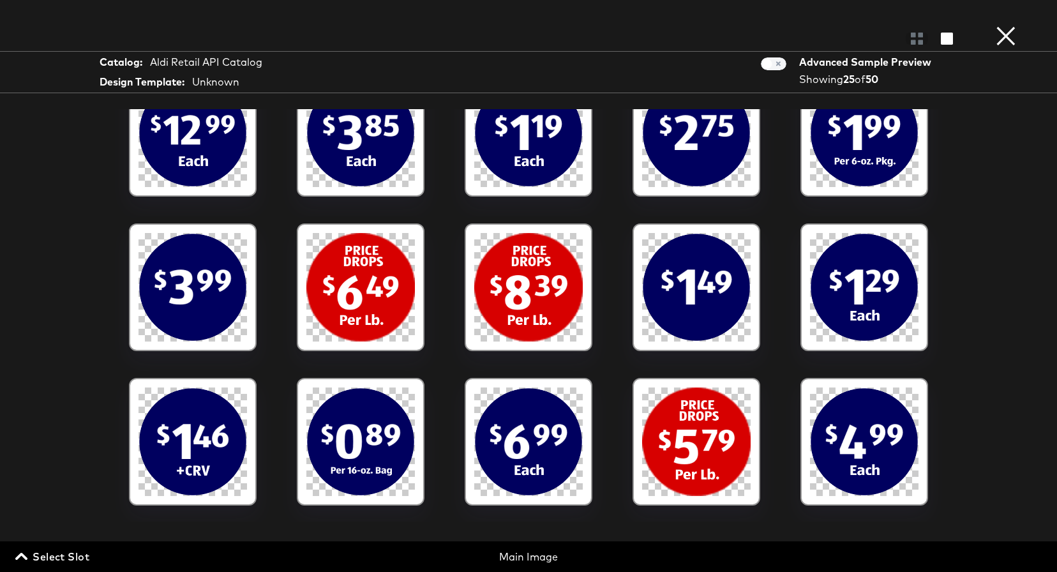
scroll to position [190, 0]
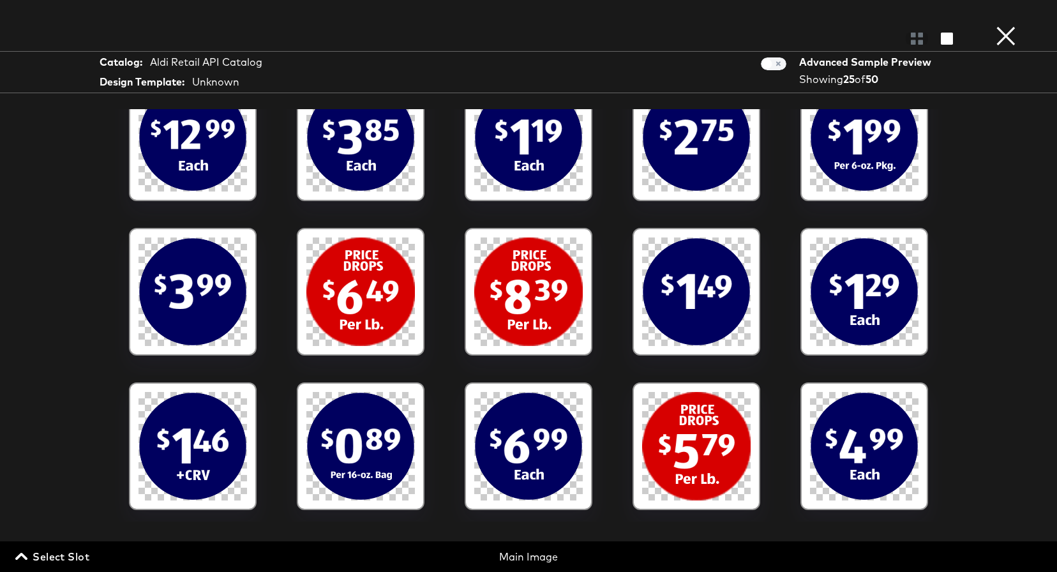
click at [538, 330] on div at bounding box center [528, 291] width 108 height 108
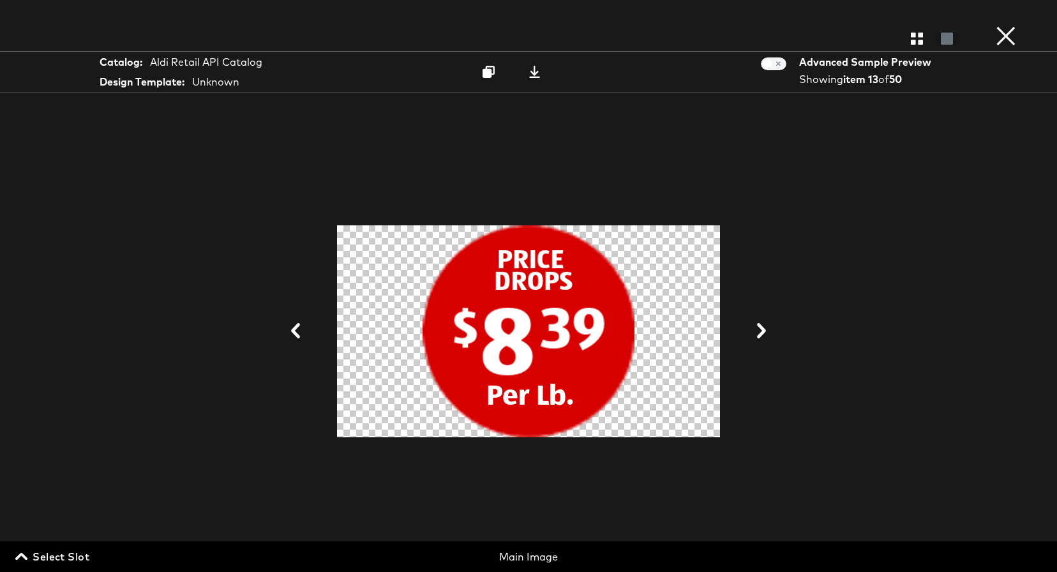
click at [1005, 26] on button "×" at bounding box center [1006, 13] width 26 height 26
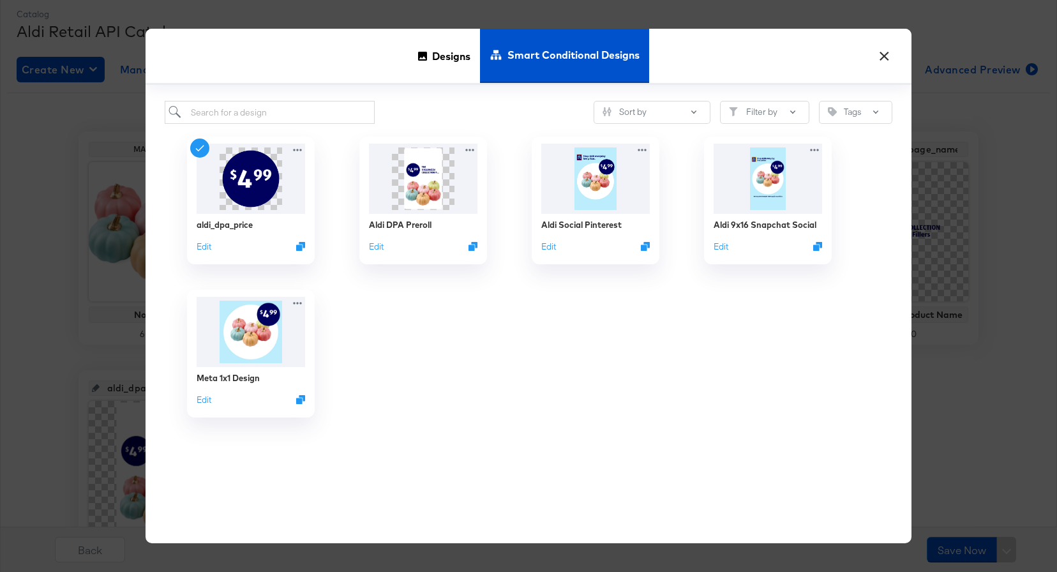
click at [887, 59] on button "×" at bounding box center [883, 52] width 23 height 23
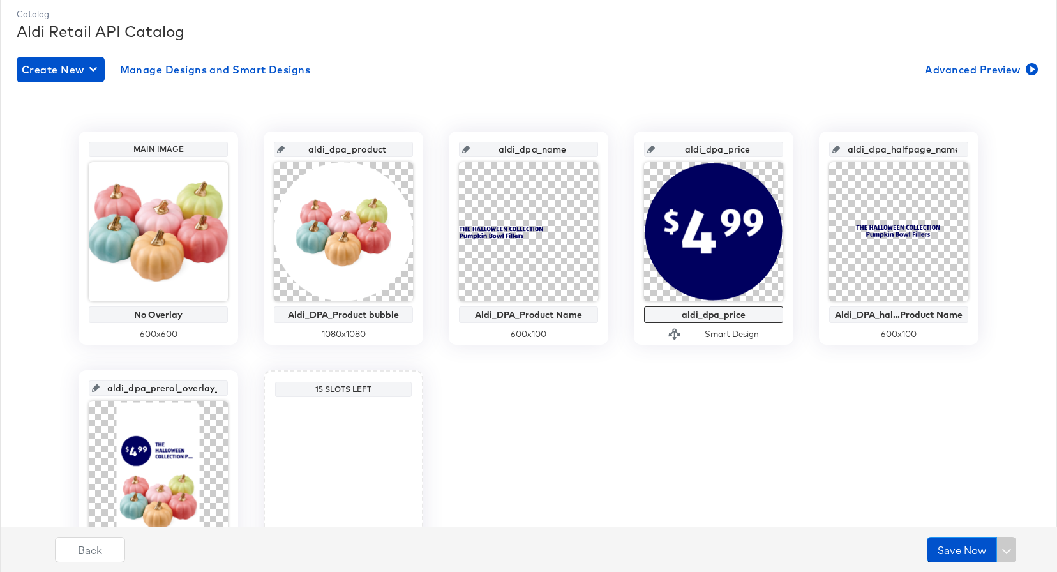
scroll to position [0, 0]
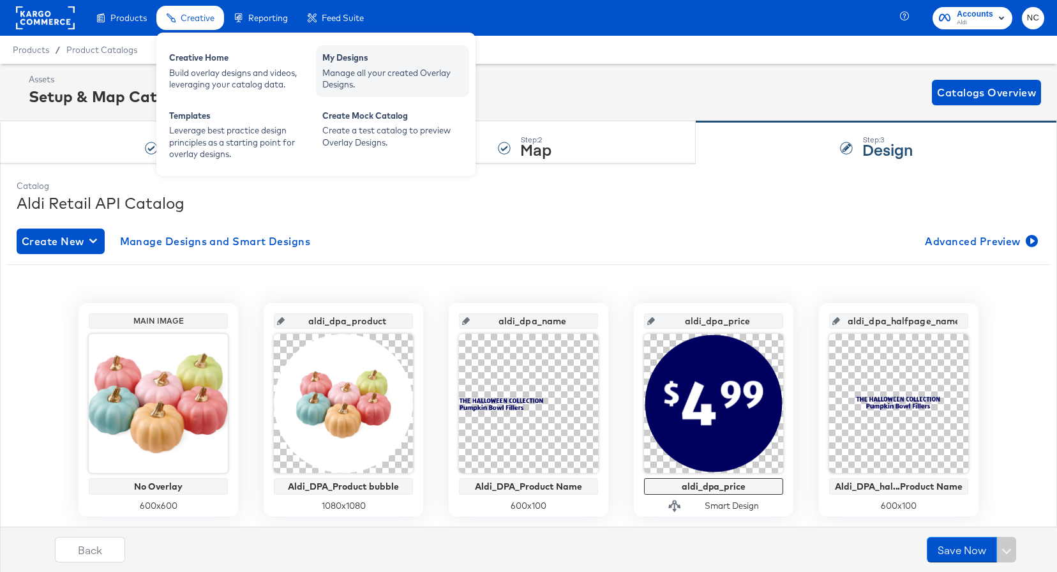
click at [366, 68] on div "Manage all your created Overlay Designs." at bounding box center [392, 79] width 140 height 24
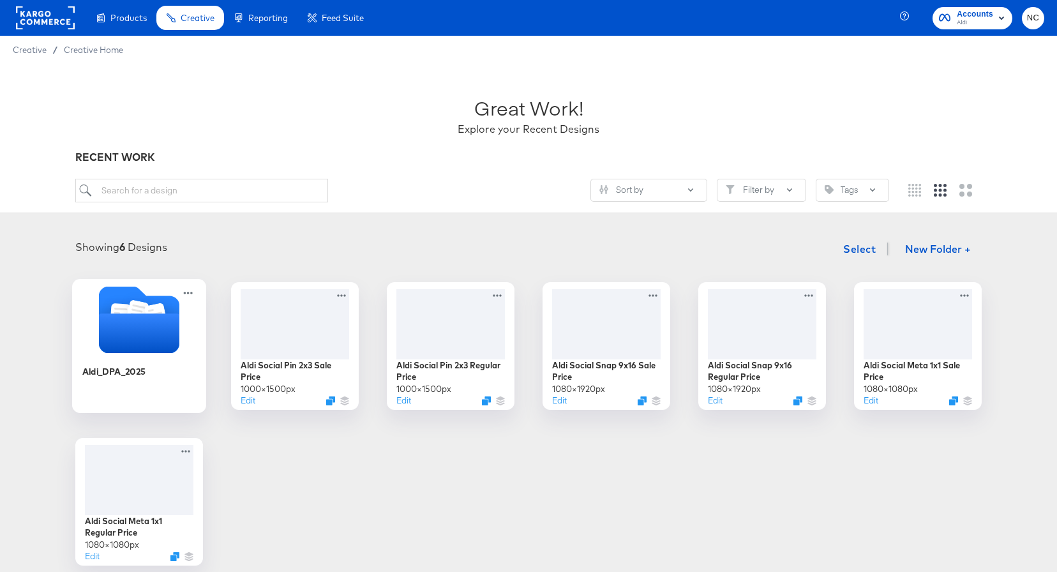
click at [157, 342] on icon "Folder" at bounding box center [139, 333] width 80 height 40
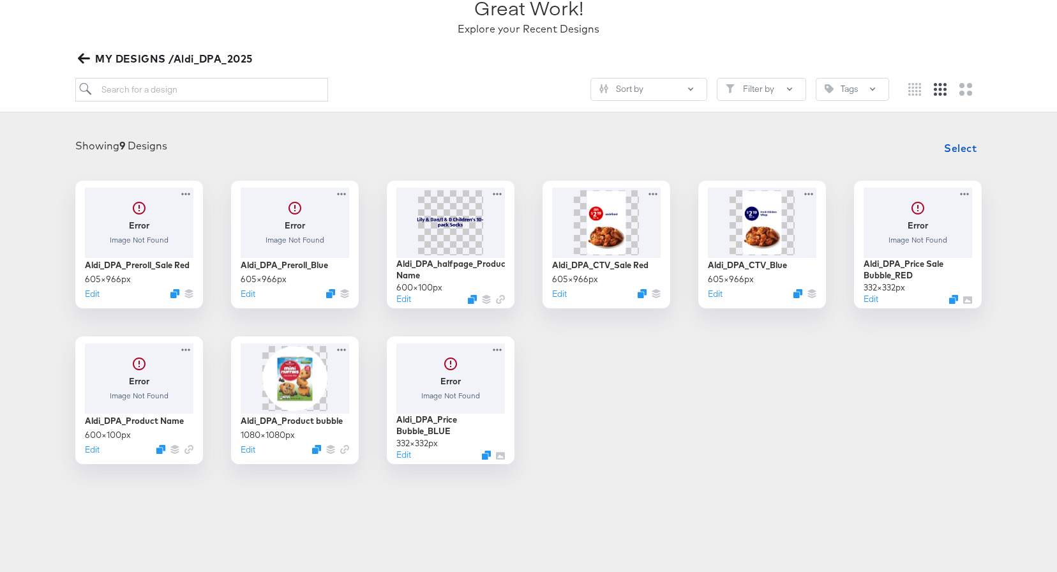
scroll to position [104, 0]
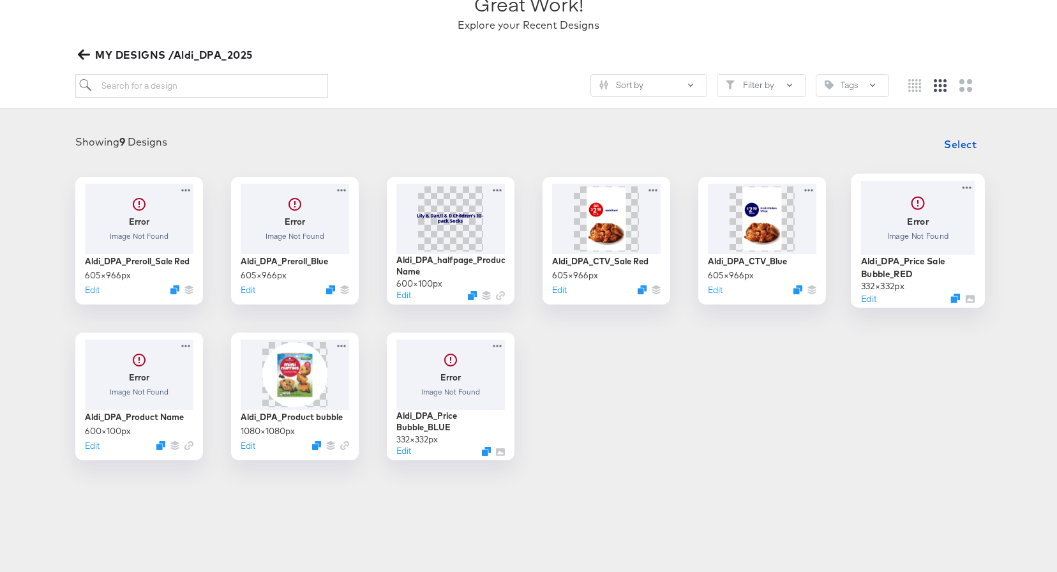
click at [911, 241] on div at bounding box center [918, 217] width 114 height 73
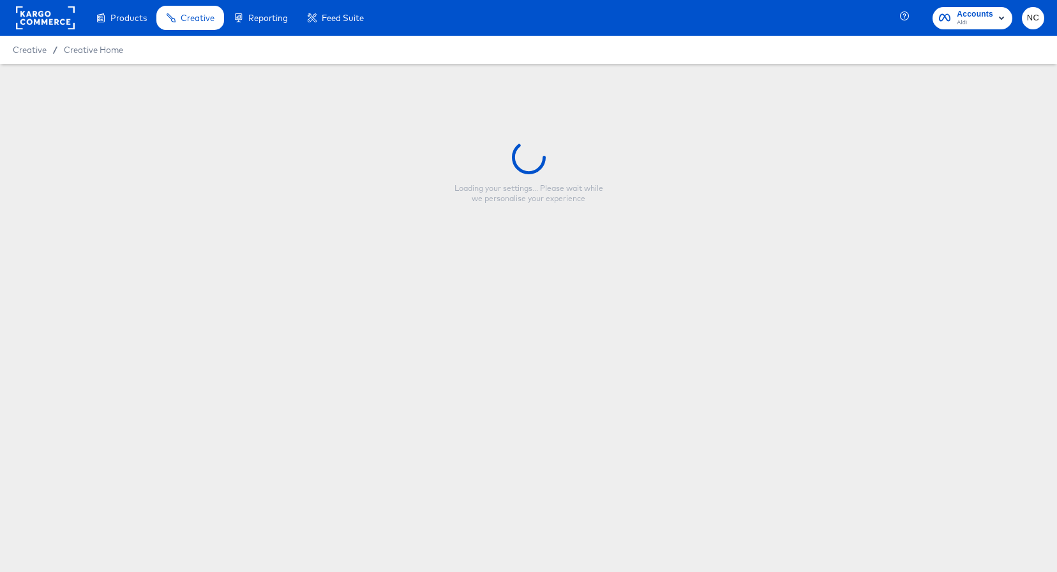
type input "Aldi_DPA_Price Sale Bubble_RED"
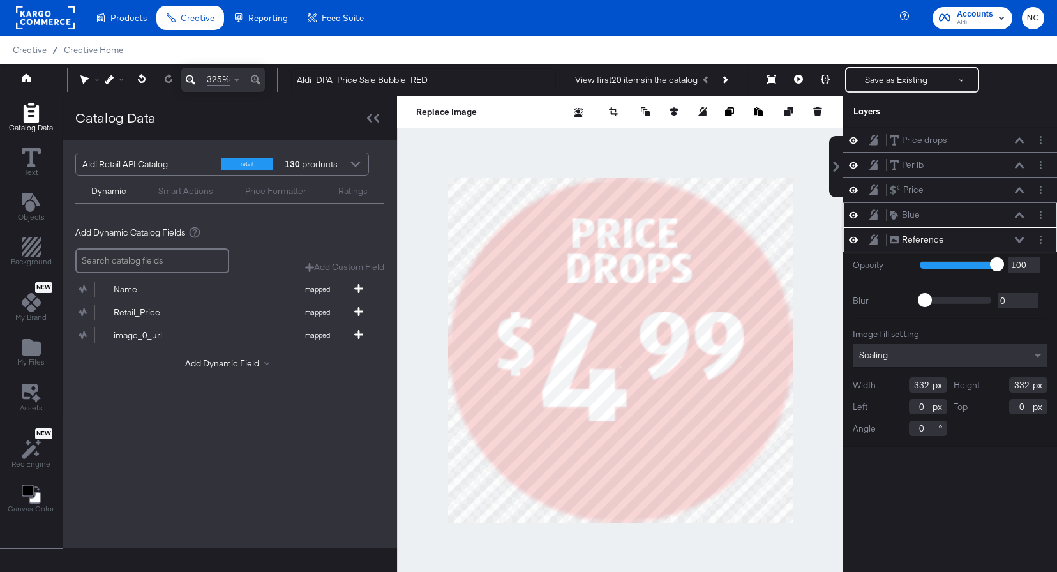
click at [856, 216] on icon at bounding box center [853, 215] width 9 height 6
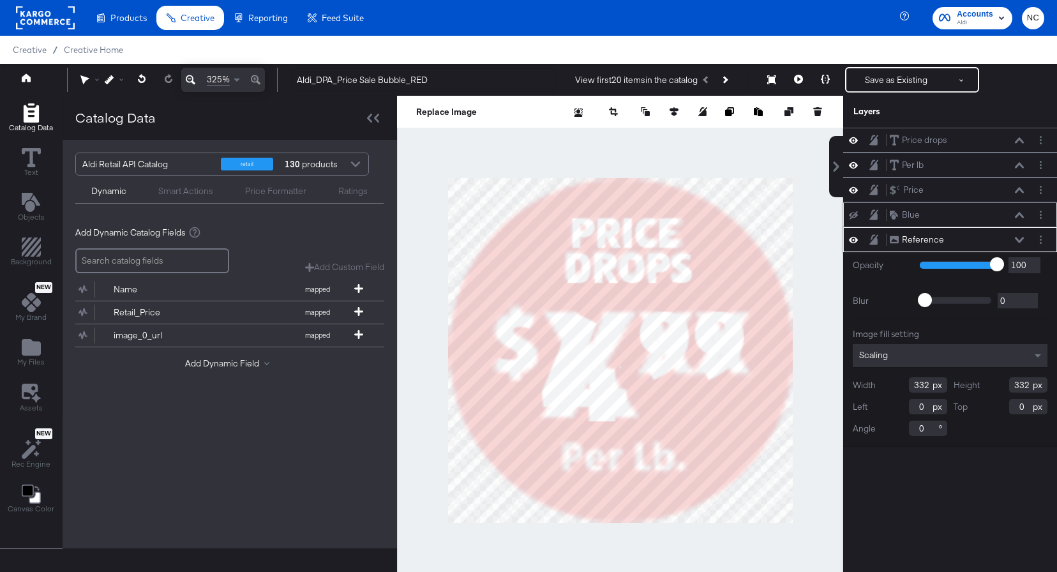
click at [856, 216] on icon at bounding box center [853, 215] width 9 height 8
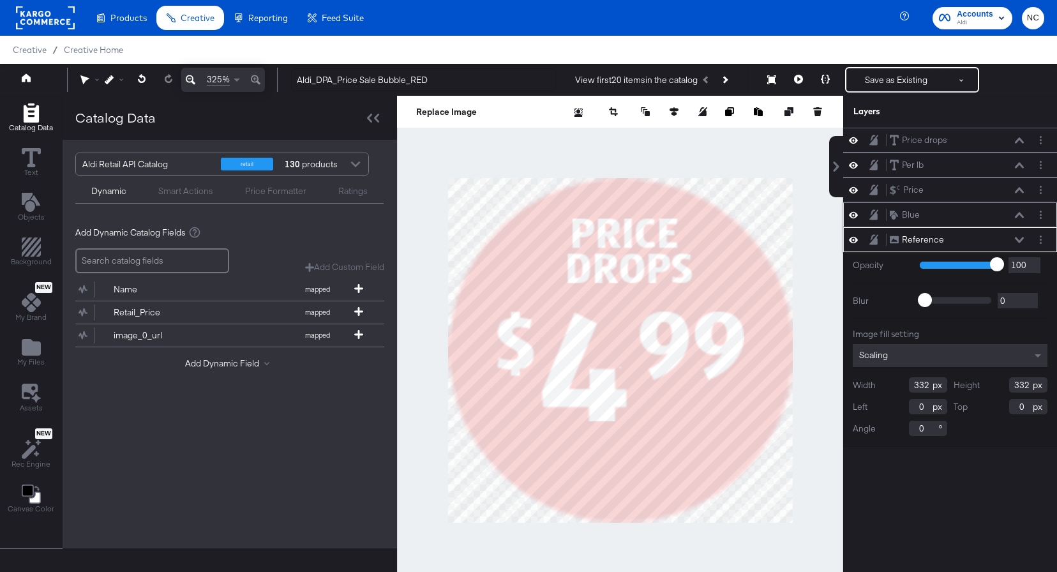
click at [1020, 237] on icon at bounding box center [1019, 240] width 9 height 6
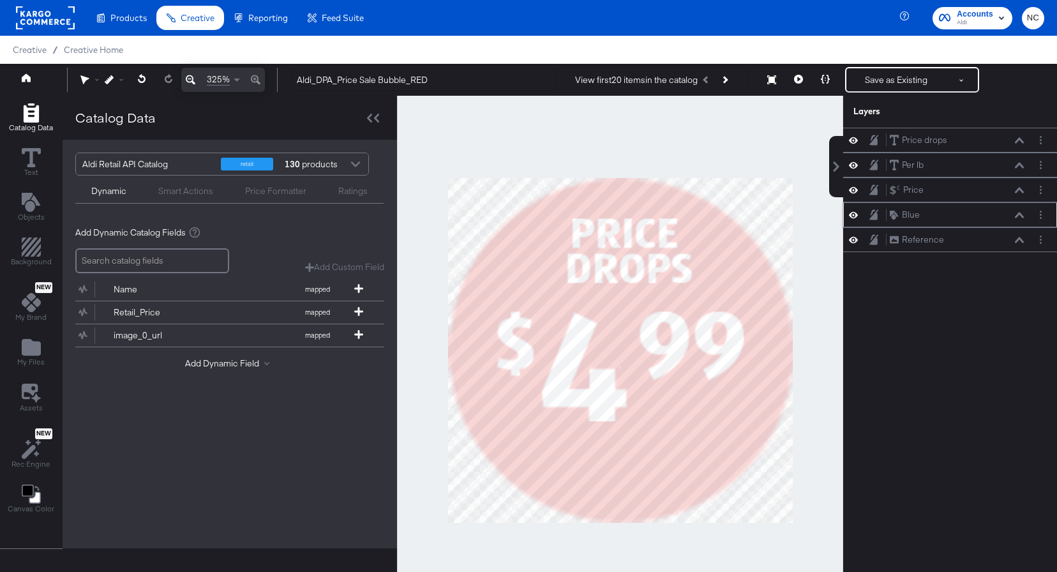
click at [1022, 217] on icon at bounding box center [1019, 215] width 9 height 6
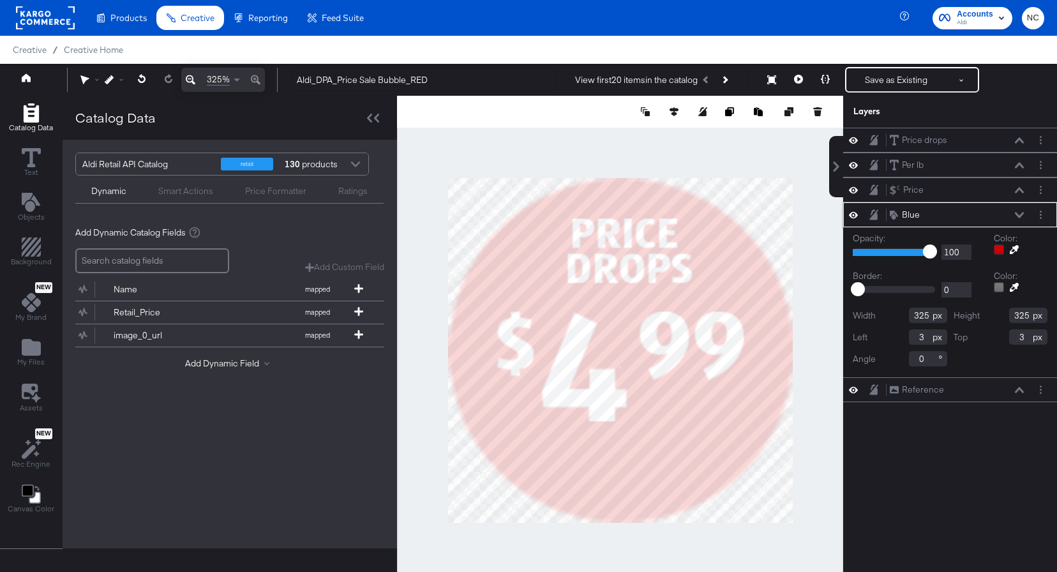
click at [1021, 217] on icon at bounding box center [1019, 215] width 9 height 6
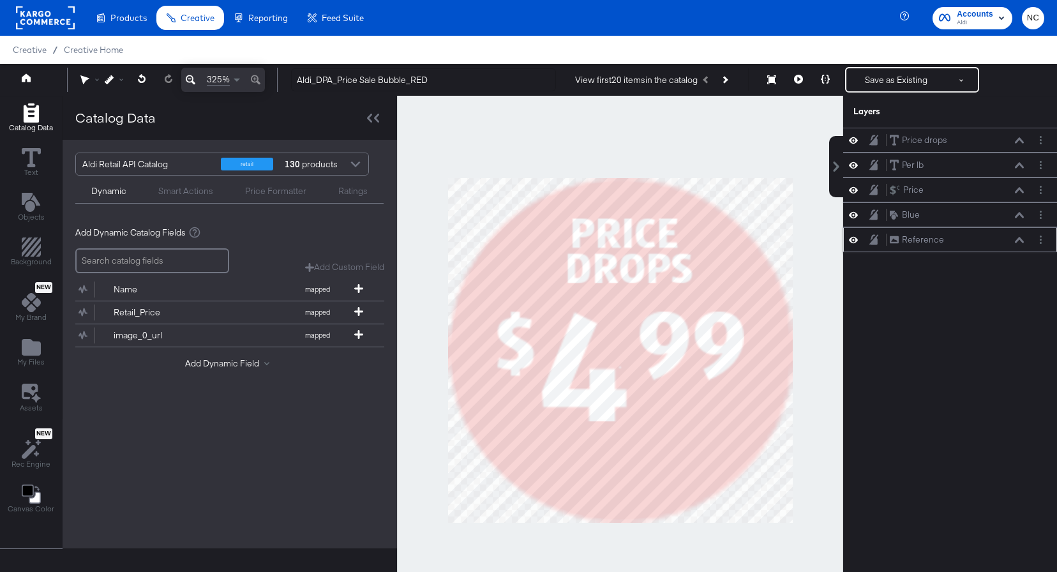
click at [858, 241] on button at bounding box center [853, 240] width 10 height 12
click at [911, 214] on div "Blue" at bounding box center [911, 215] width 18 height 12
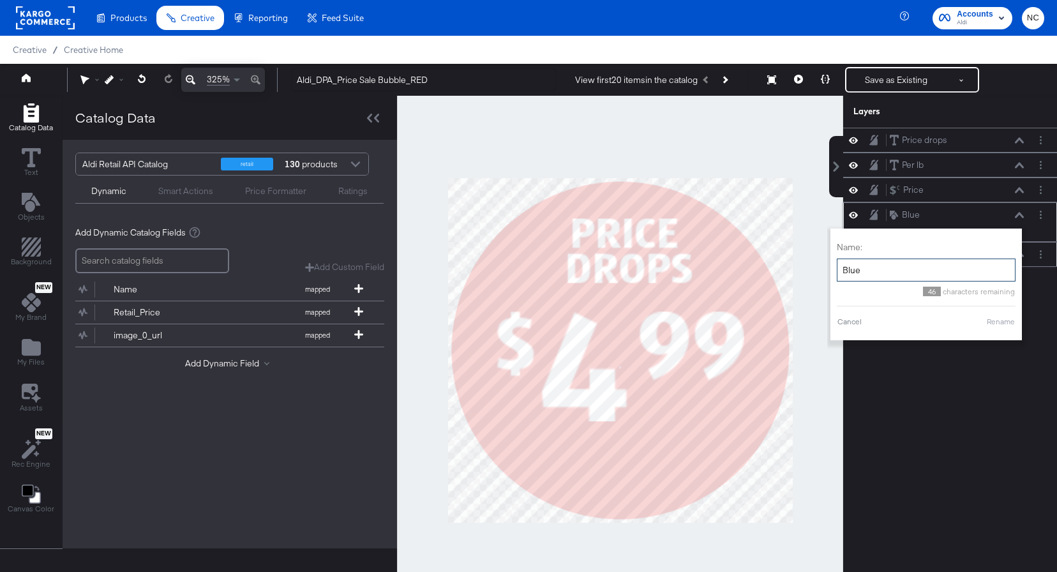
click at [892, 269] on input "Blue" at bounding box center [926, 270] width 179 height 24
type input "red"
click at [996, 322] on button "Rename" at bounding box center [1000, 321] width 29 height 11
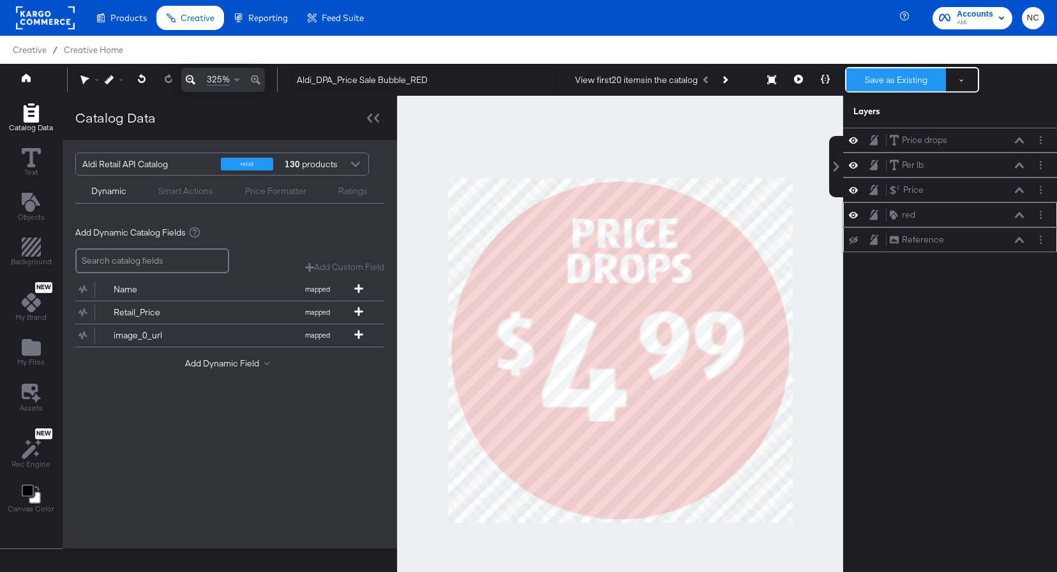
click at [901, 80] on button "Save as Existing" at bounding box center [896, 79] width 100 height 23
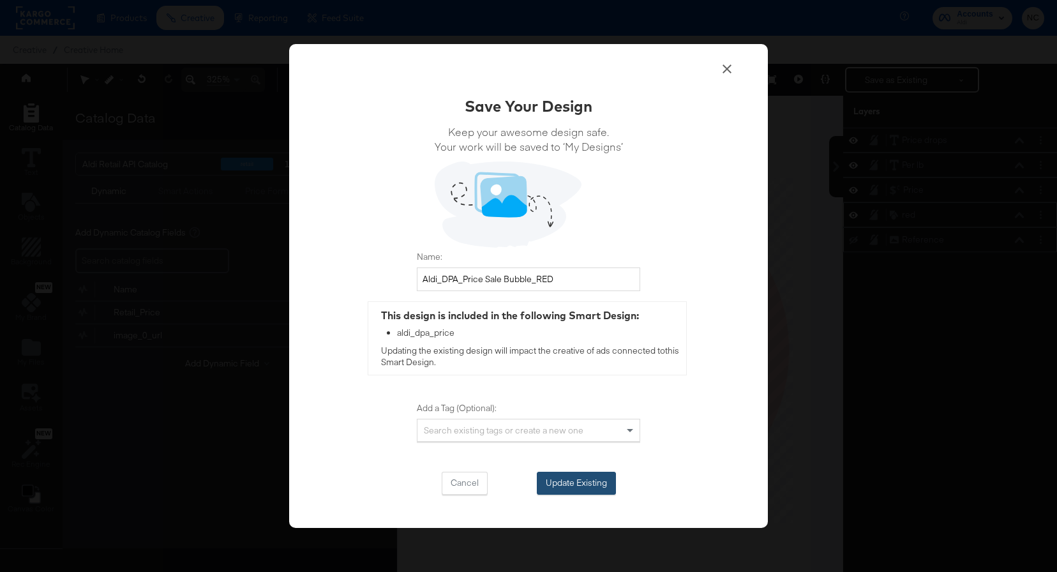
click at [602, 475] on button "Update Existing" at bounding box center [576, 483] width 79 height 23
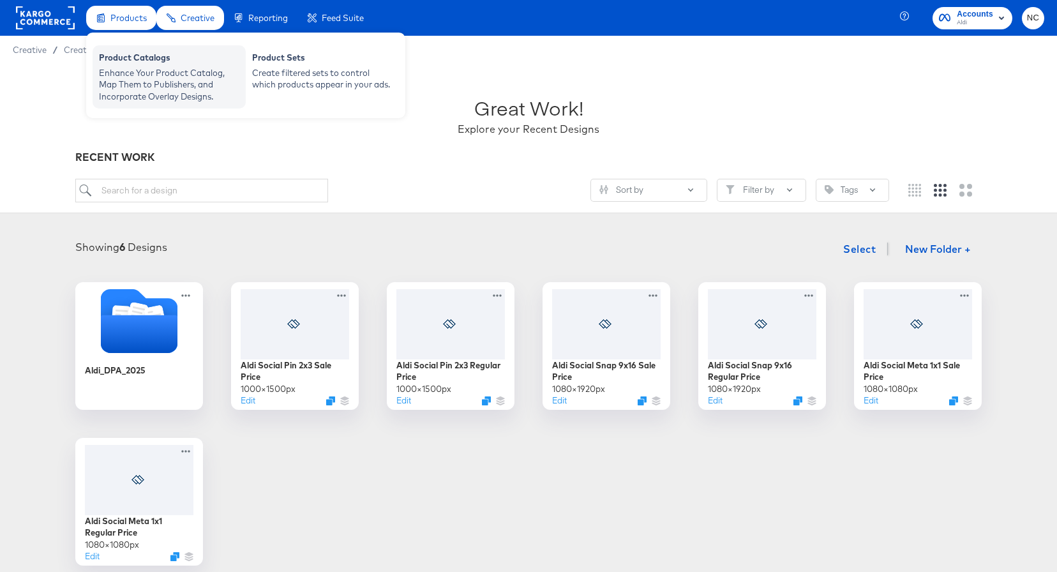
click at [137, 67] on div "Enhance Your Product Catalog, Map Them to Publishers, and Incorporate Overlay D…" at bounding box center [169, 85] width 140 height 36
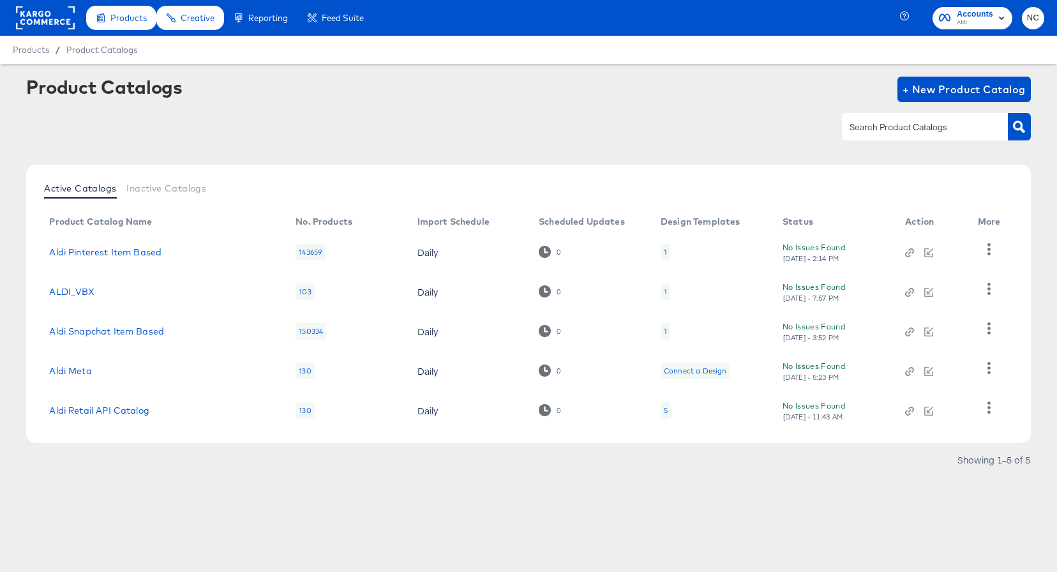
click at [665, 403] on div "5" at bounding box center [666, 410] width 10 height 17
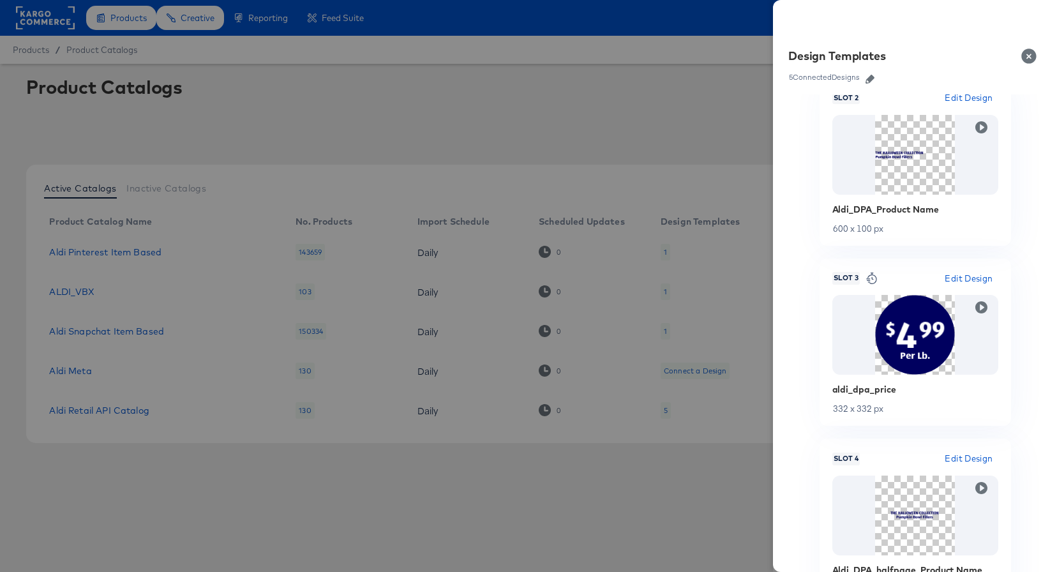
scroll to position [446, 0]
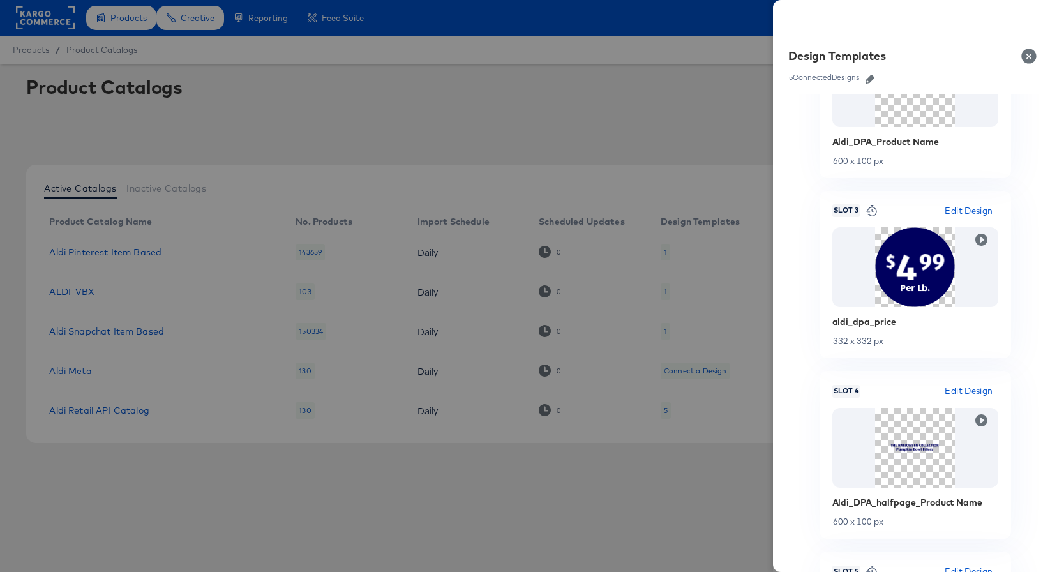
click at [870, 75] on icon "button" at bounding box center [869, 79] width 9 height 9
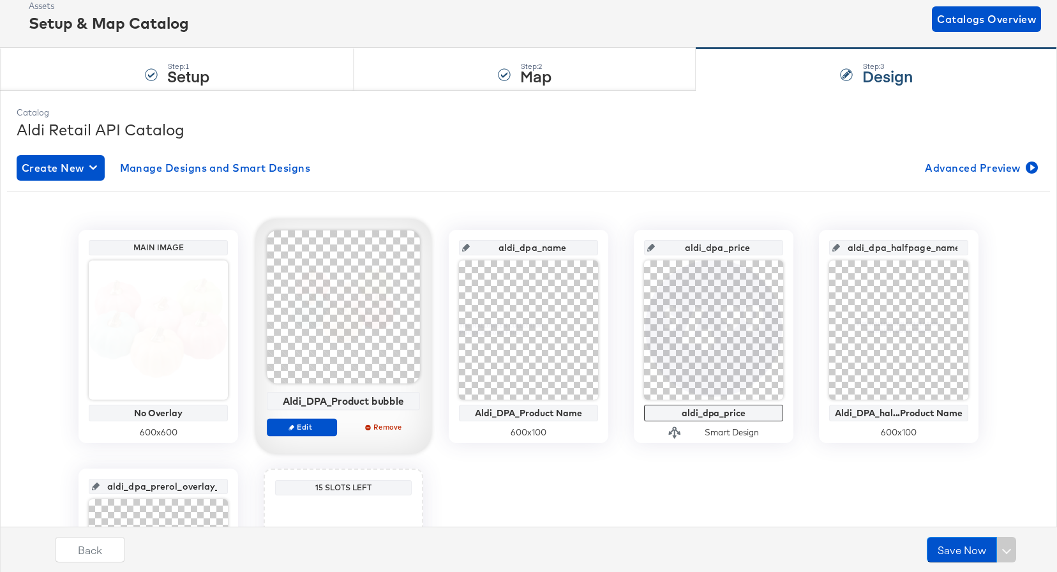
scroll to position [89, 0]
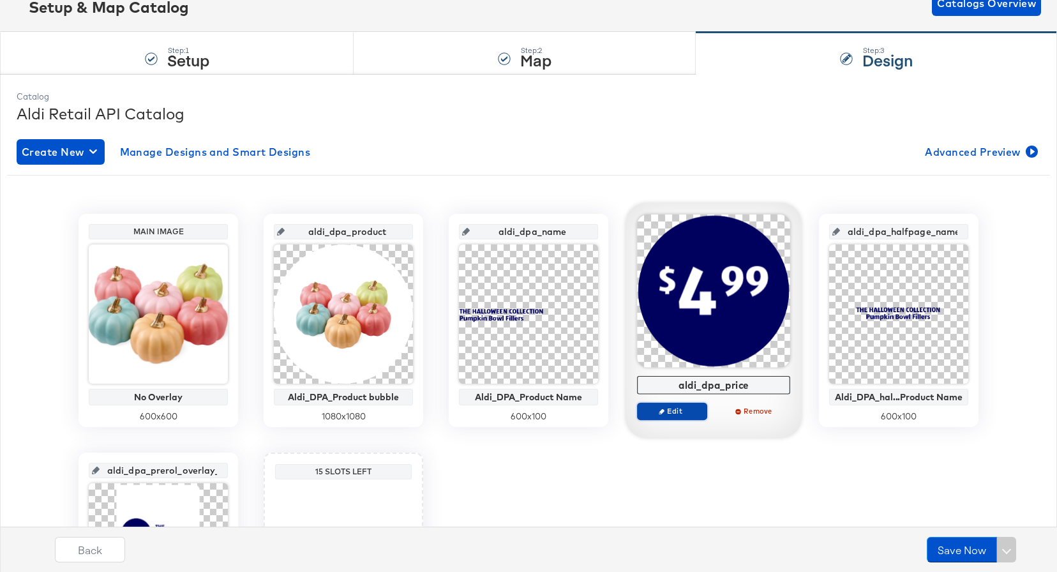
click at [668, 407] on span "Edit" at bounding box center [672, 411] width 59 height 10
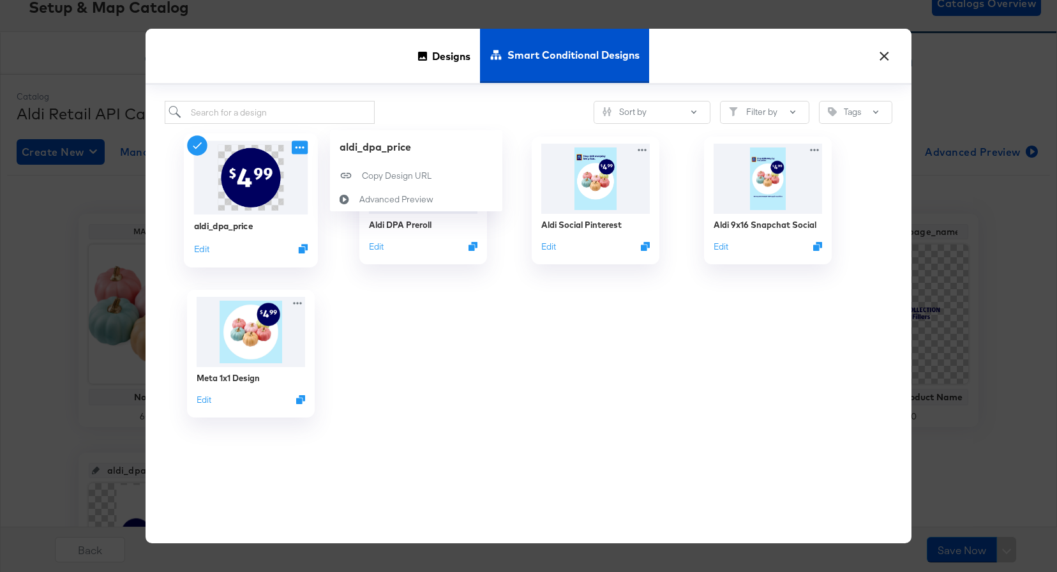
click at [305, 153] on icon at bounding box center [300, 147] width 16 height 13
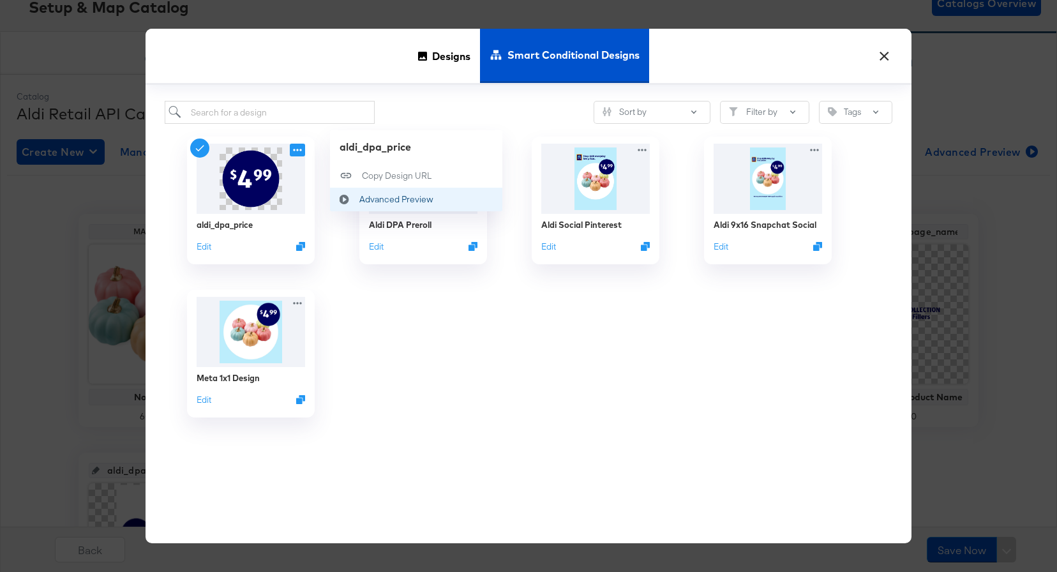
click at [351, 201] on icon at bounding box center [344, 200] width 29 height 10
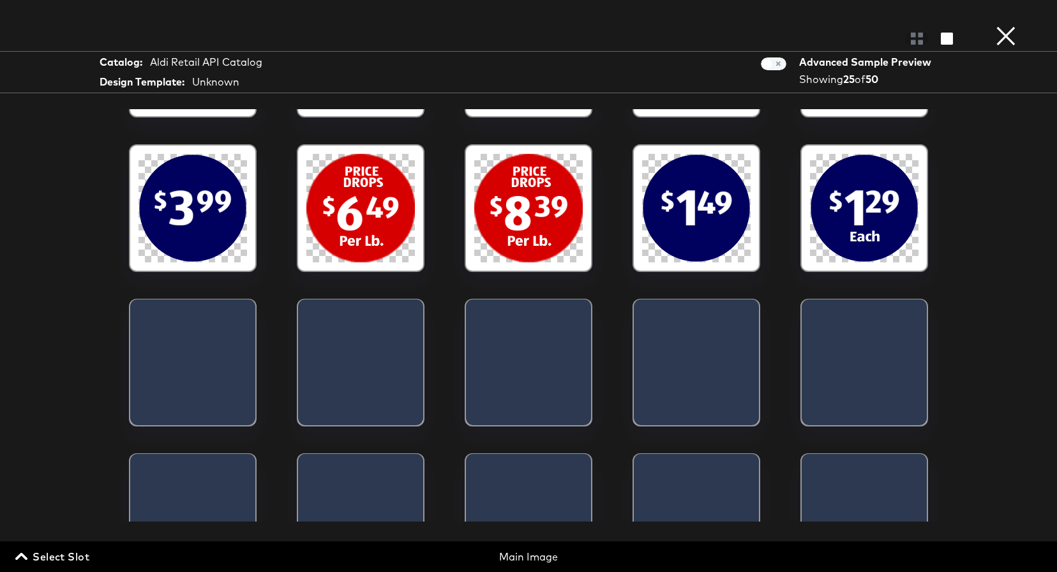
scroll to position [287, 0]
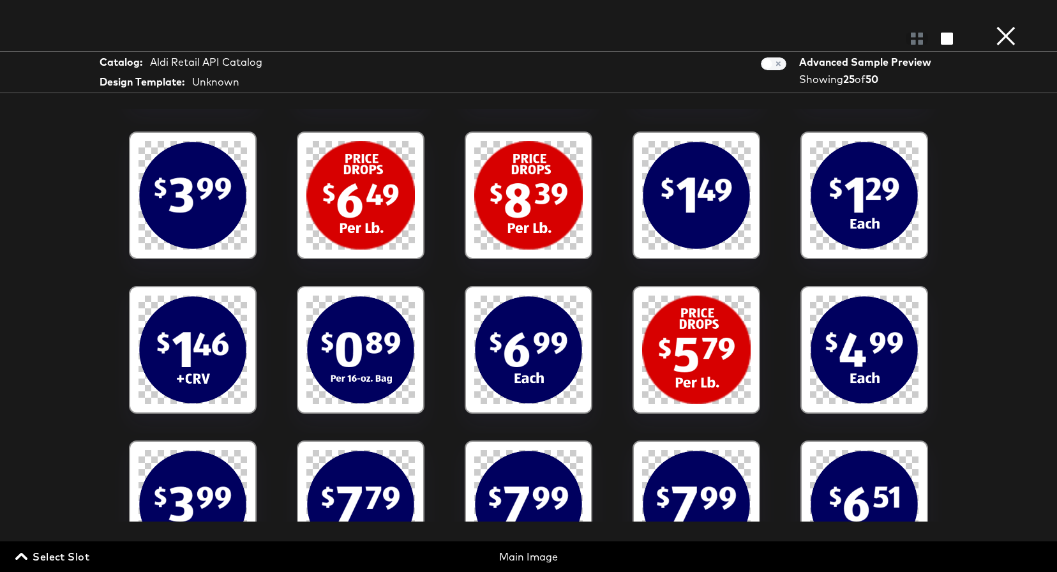
click at [1001, 26] on button "×" at bounding box center [1006, 13] width 26 height 26
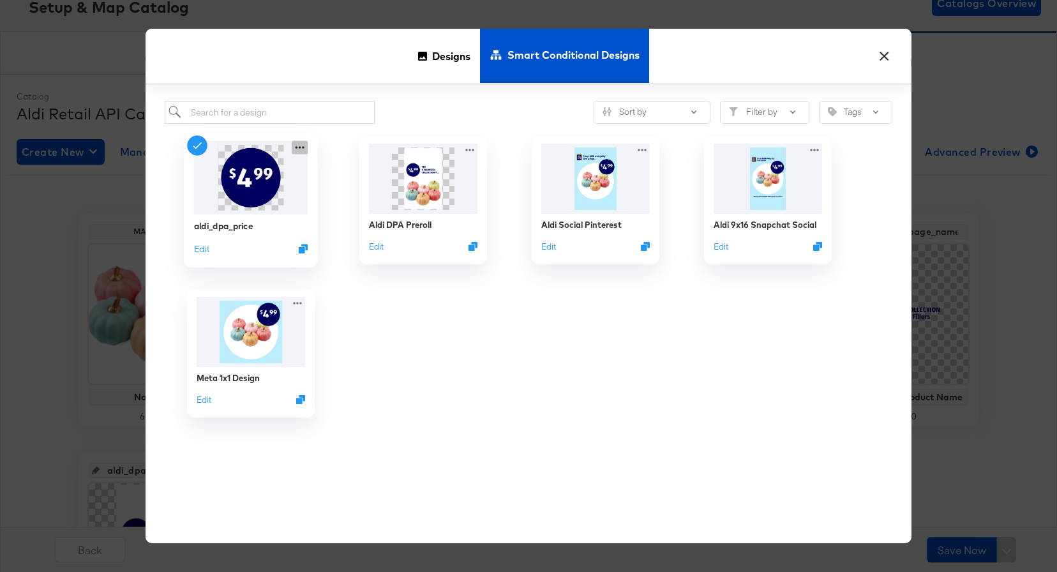
click at [306, 151] on icon at bounding box center [300, 147] width 16 height 13
click at [209, 247] on button "Edit" at bounding box center [201, 249] width 15 height 12
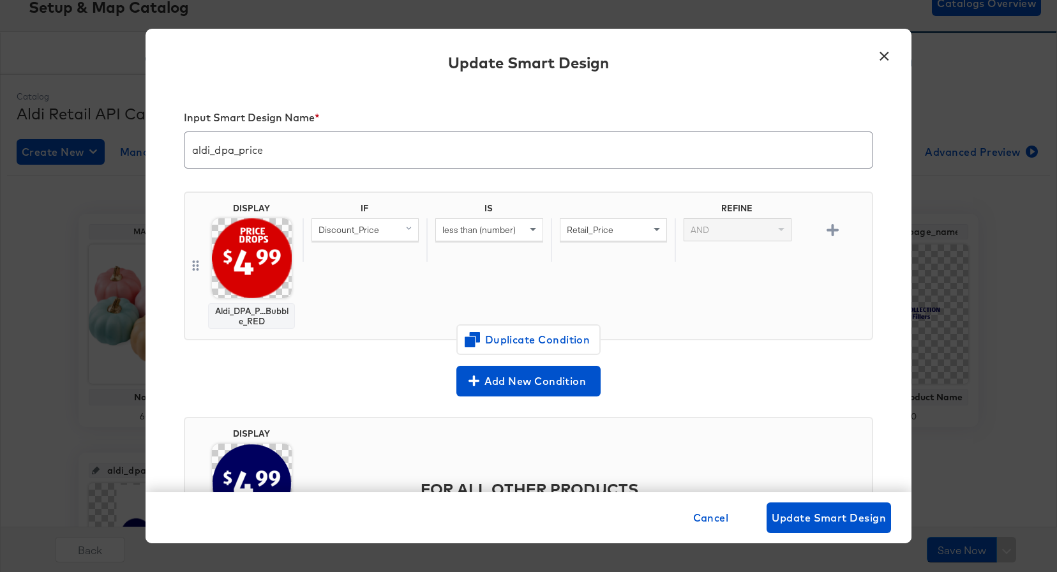
click at [281, 251] on img at bounding box center [252, 258] width 80 height 80
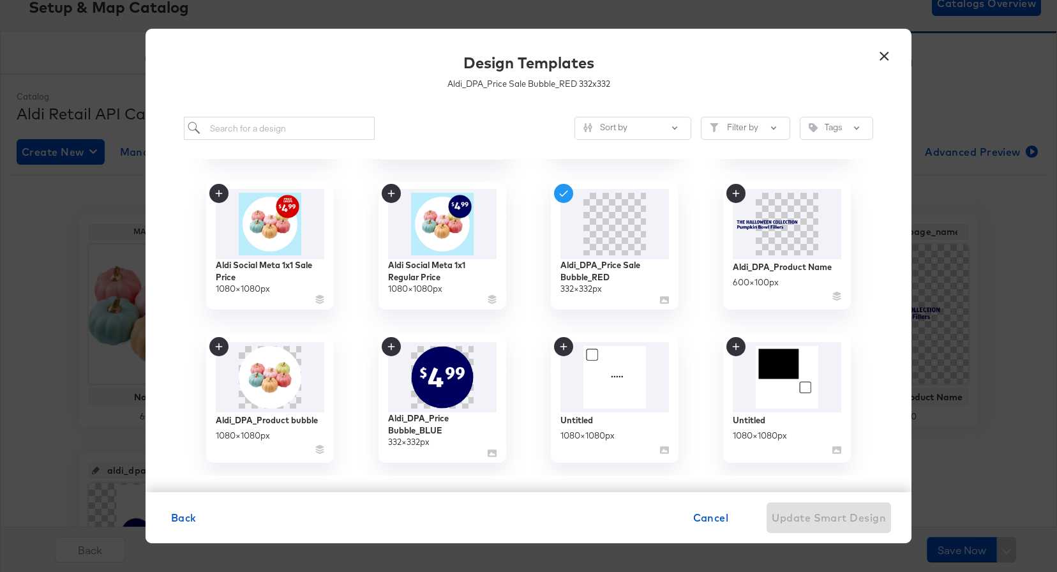
scroll to position [291, 0]
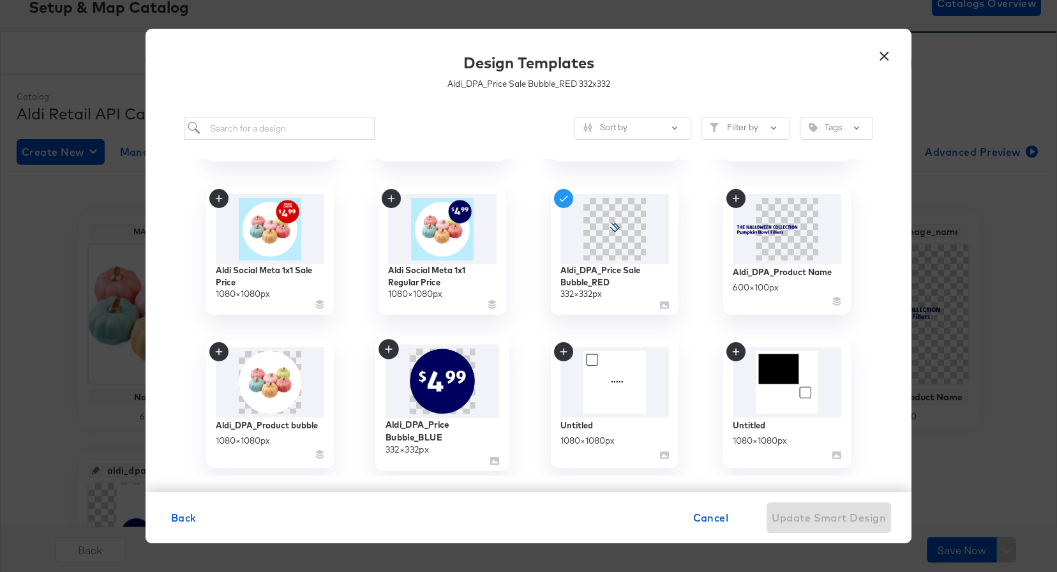
click at [460, 392] on img at bounding box center [442, 382] width 114 height 74
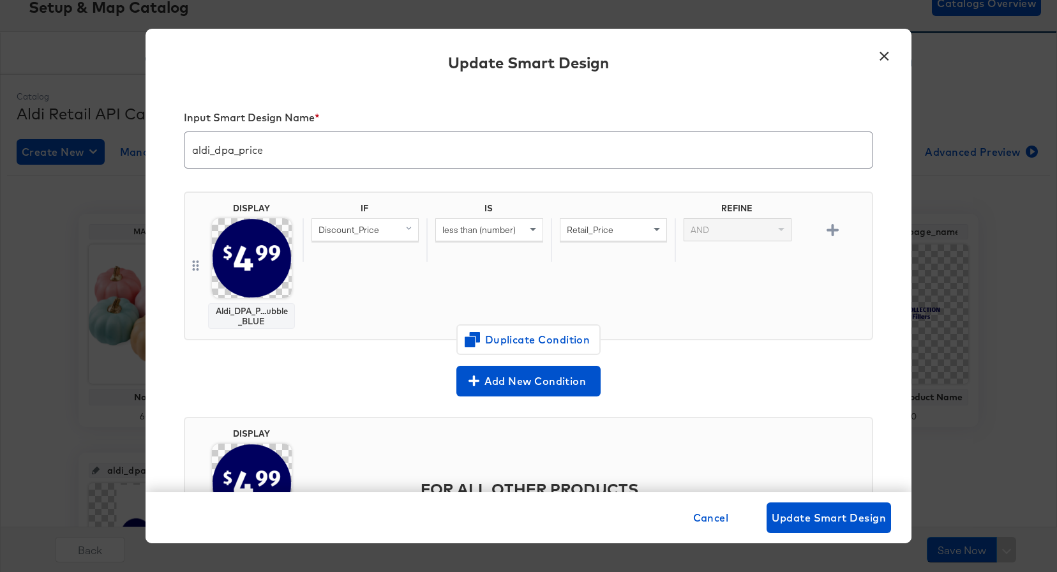
click at [278, 267] on img at bounding box center [252, 258] width 80 height 80
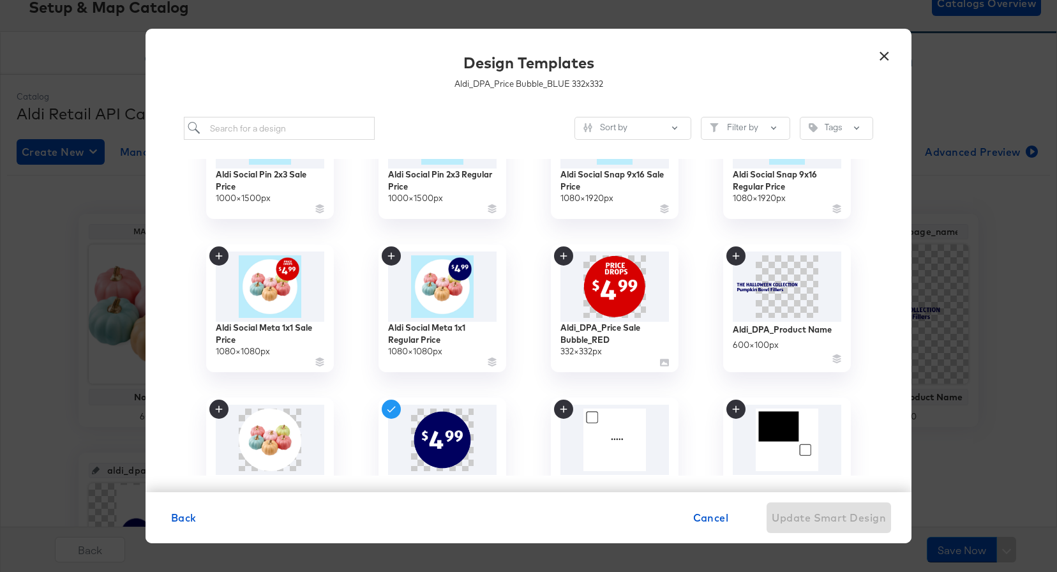
scroll to position [296, 0]
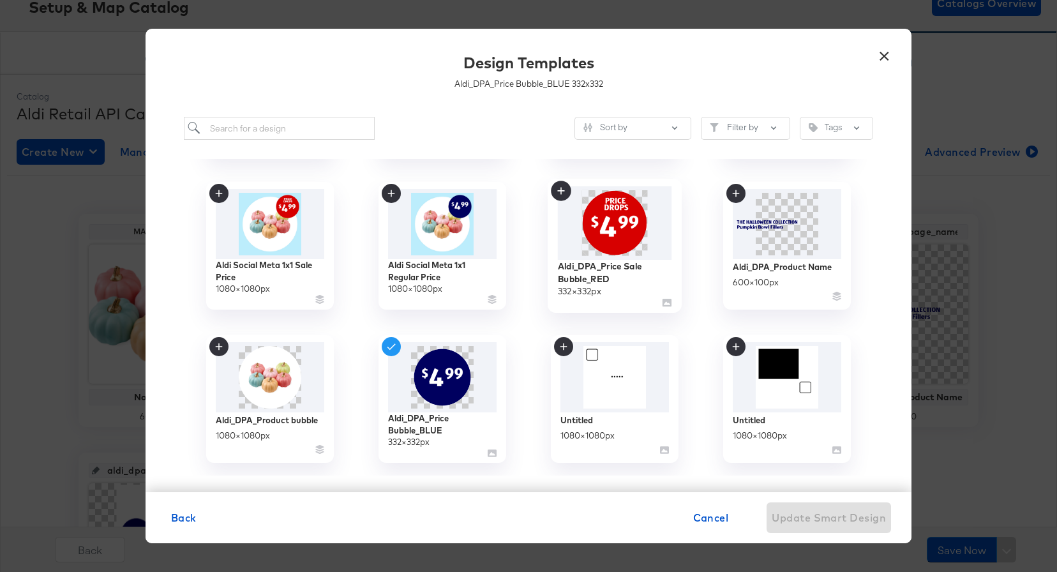
click at [592, 241] on img at bounding box center [615, 222] width 114 height 73
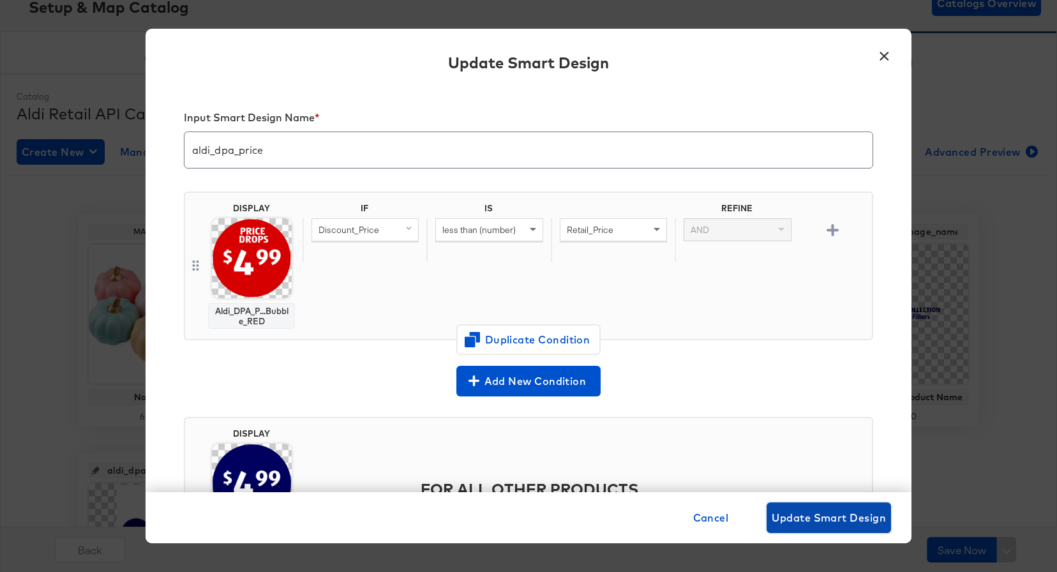
click at [828, 518] on span "Update Smart Design" at bounding box center [829, 518] width 114 height 18
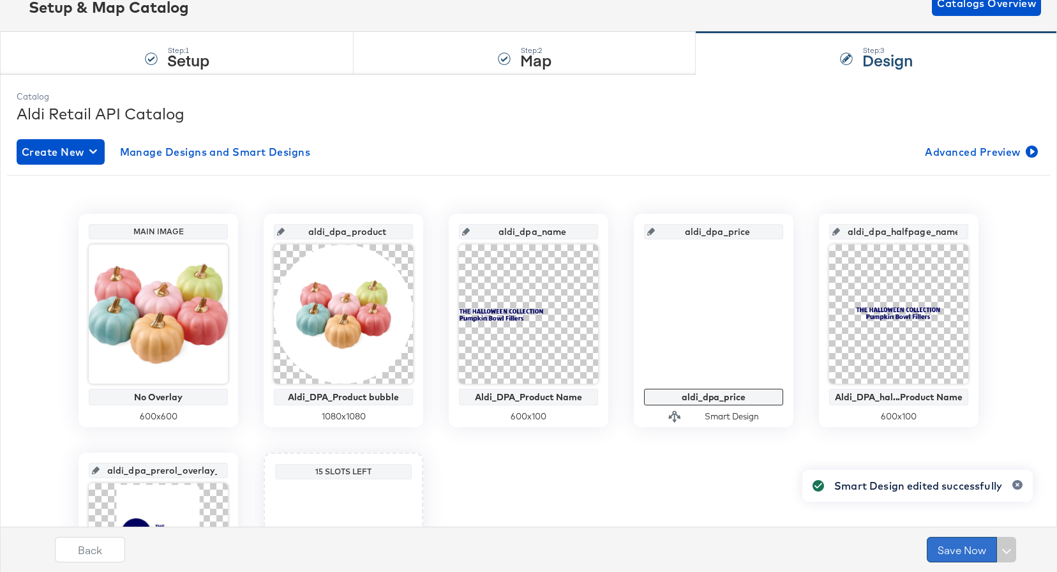
click at [952, 546] on button "Save Now" at bounding box center [962, 550] width 70 height 26
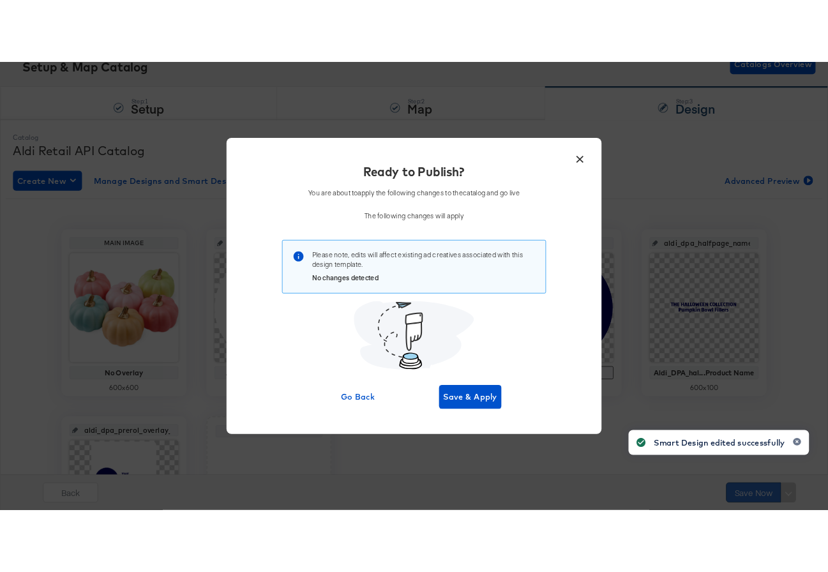
scroll to position [0, 0]
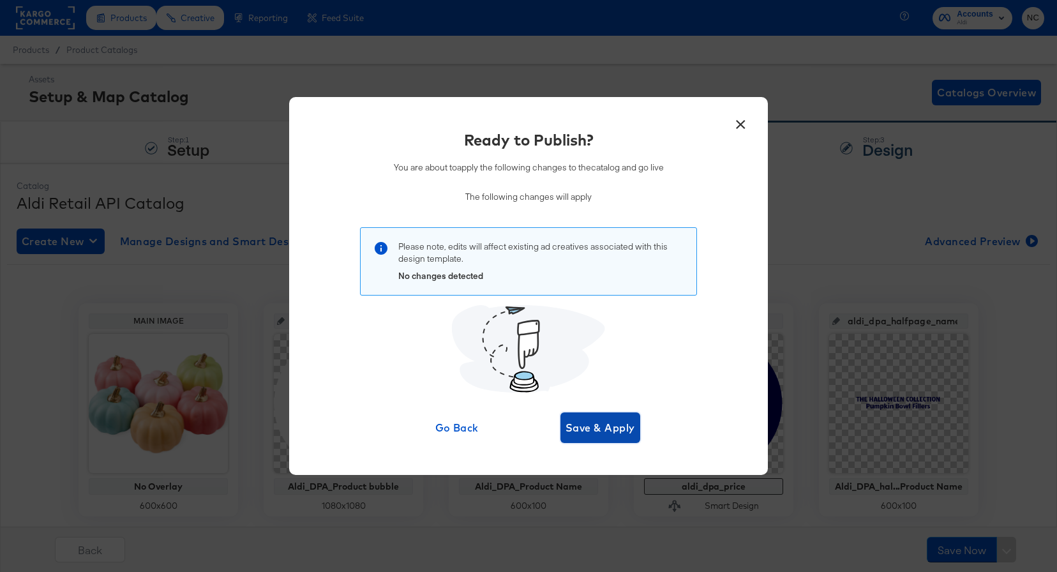
click at [624, 430] on span "Save & Apply" at bounding box center [600, 428] width 70 height 18
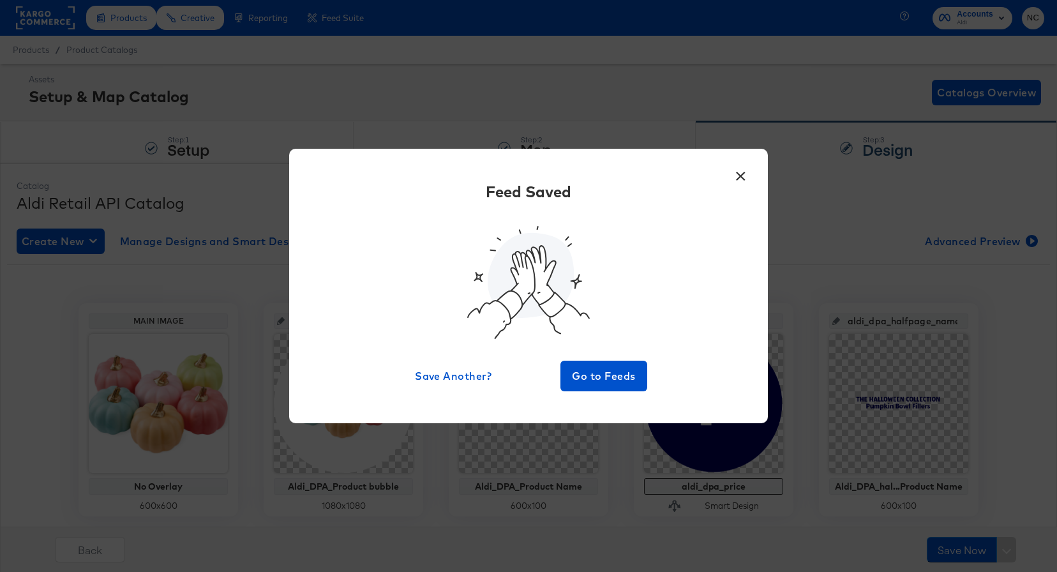
click at [745, 173] on button "×" at bounding box center [740, 172] width 23 height 23
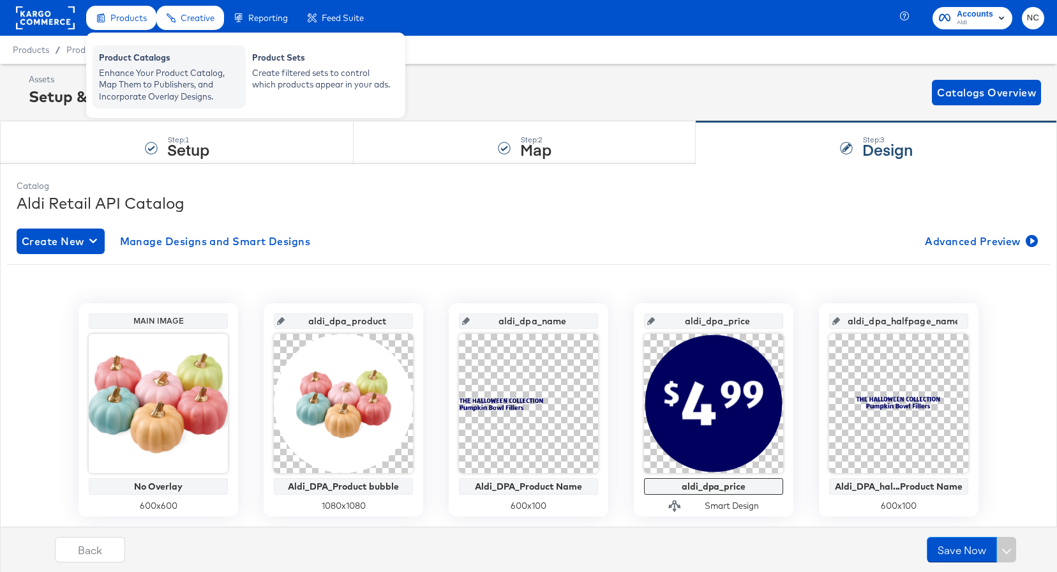
click at [130, 68] on div "Enhance Your Product Catalog, Map Them to Publishers, and Incorporate Overlay D…" at bounding box center [169, 85] width 140 height 36
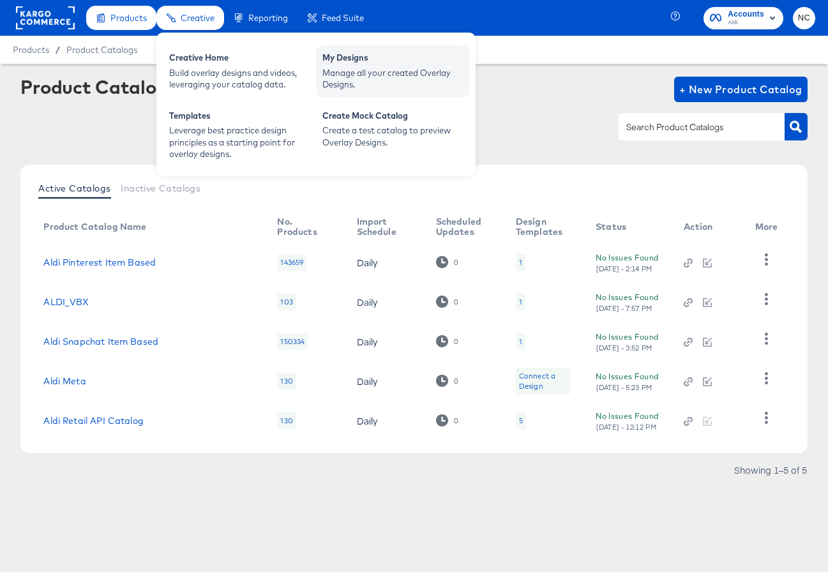
click at [327, 56] on div "My Designs" at bounding box center [392, 59] width 140 height 15
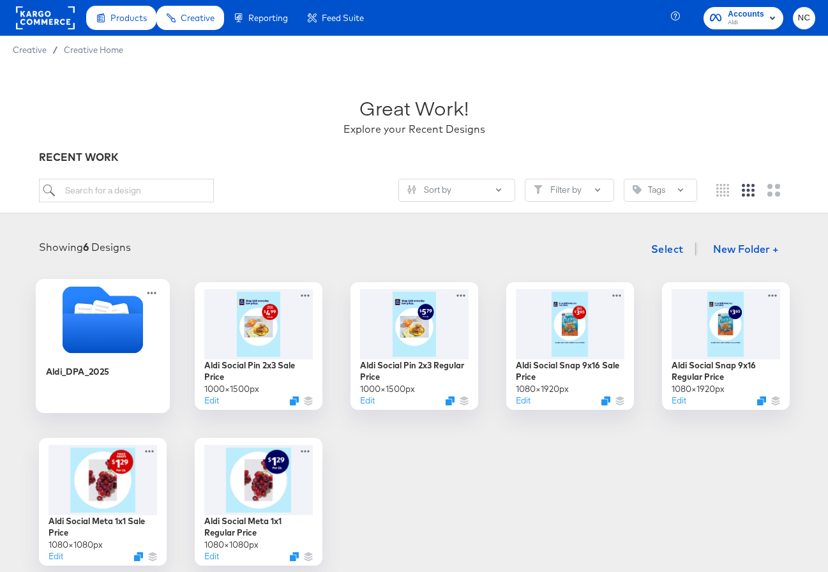
click at [94, 343] on icon "Folder" at bounding box center [102, 333] width 80 height 40
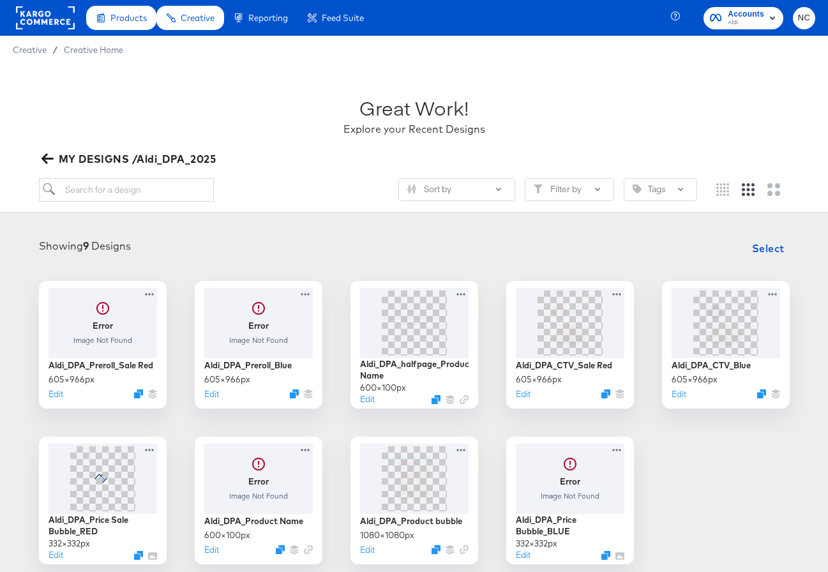
scroll to position [96, 0]
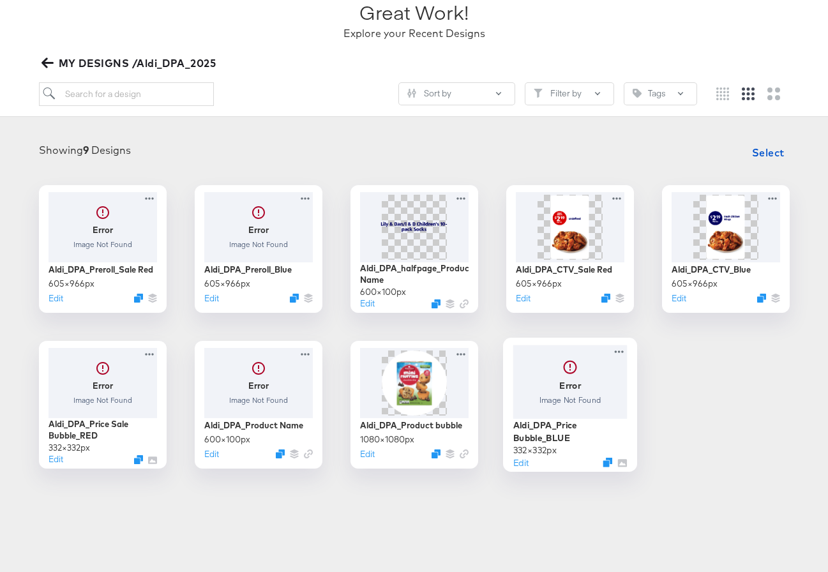
click at [553, 397] on div at bounding box center [569, 382] width 114 height 74
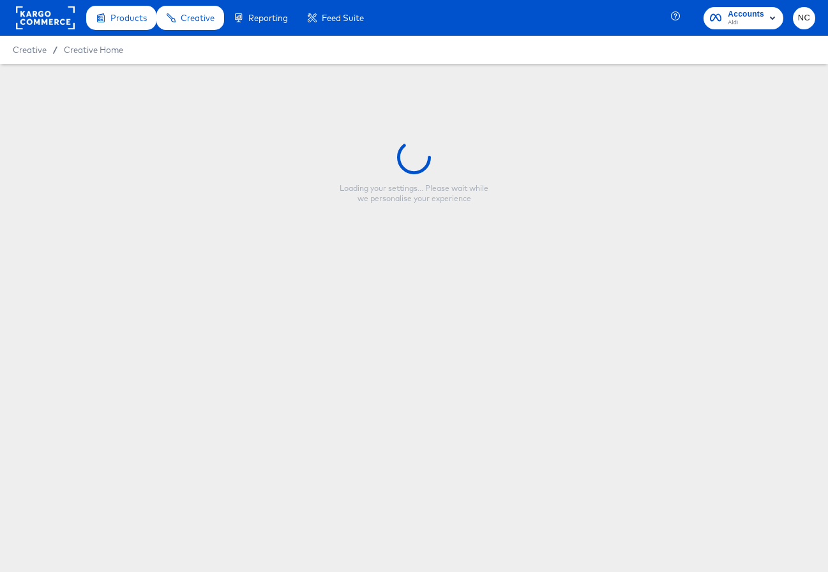
type input "Aldi_DPA_Price Bubble_BLUE"
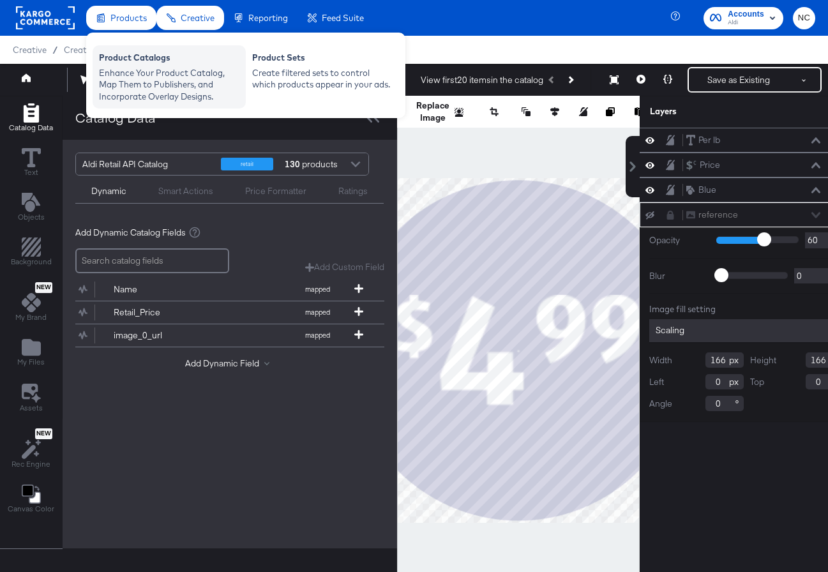
click at [128, 54] on div "Product Catalogs" at bounding box center [169, 59] width 140 height 15
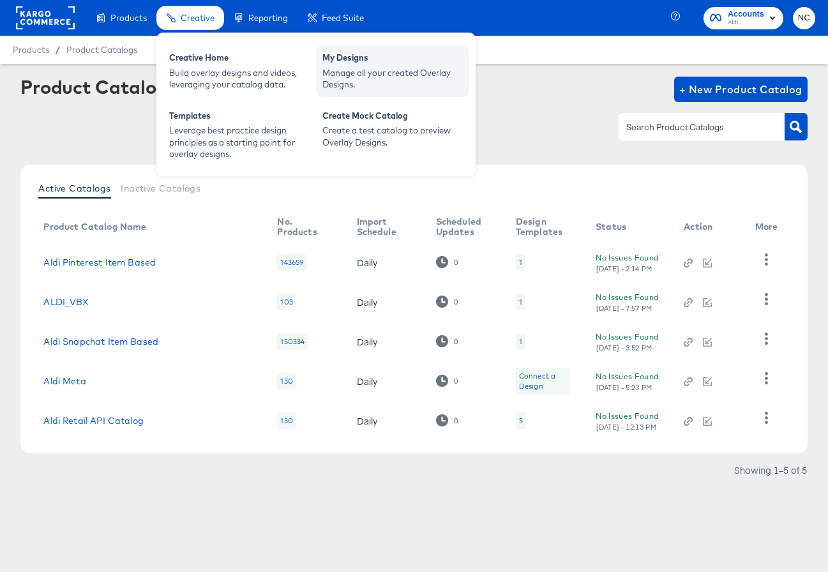
click at [352, 77] on div "Manage all your created Overlay Designs." at bounding box center [392, 79] width 140 height 24
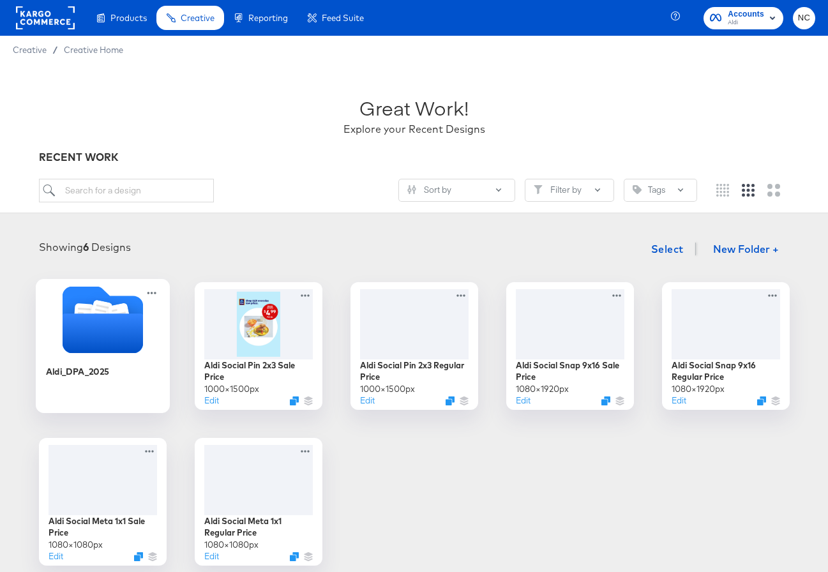
click at [82, 344] on icon "Folder" at bounding box center [102, 333] width 80 height 40
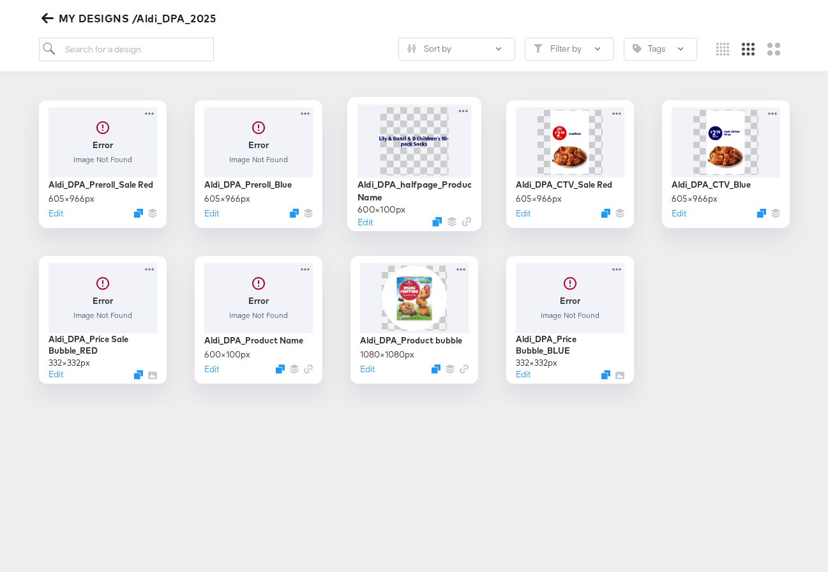
scroll to position [196, 0]
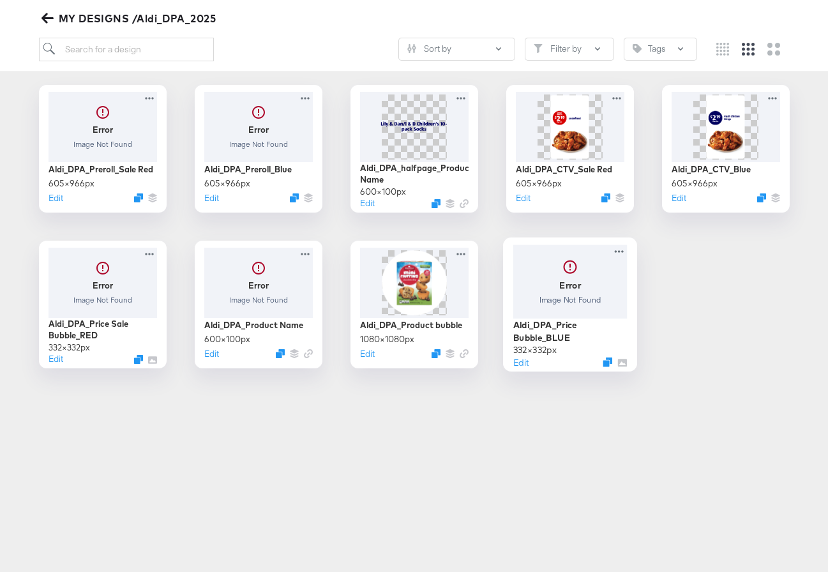
click at [547, 299] on div at bounding box center [569, 280] width 114 height 73
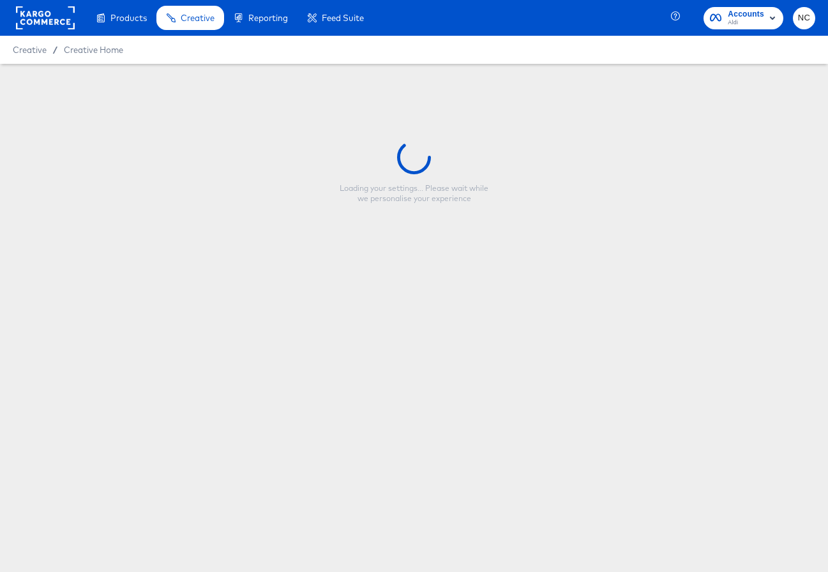
type input "Aldi_DPA_Price Bubble_BLUE"
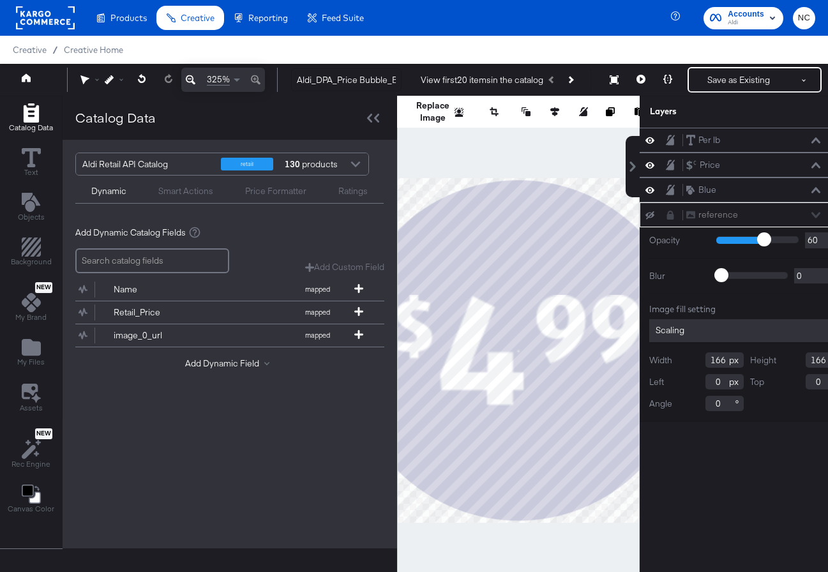
scroll to position [0, 25]
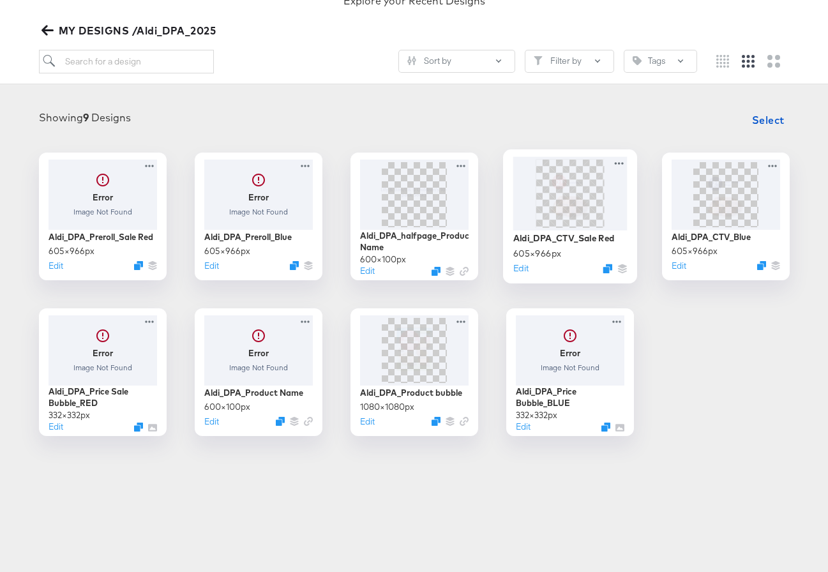
scroll to position [134, 0]
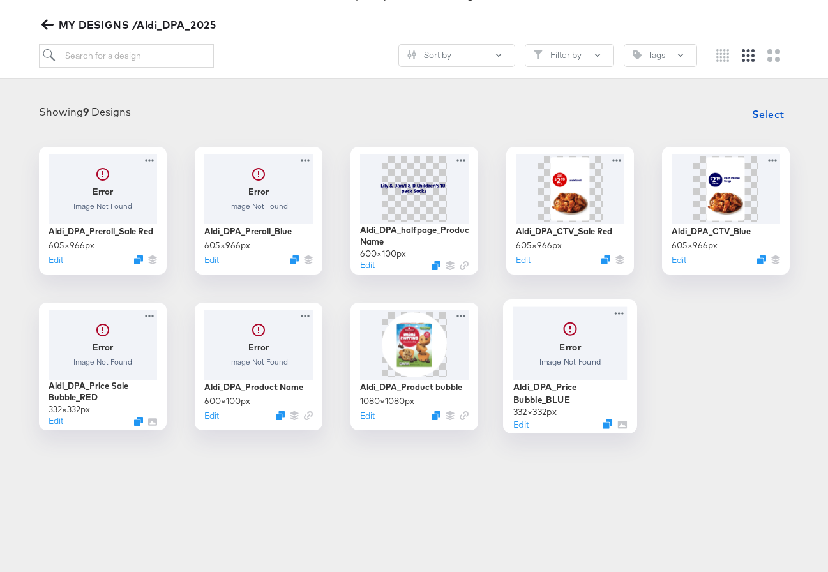
click at [549, 364] on div at bounding box center [569, 342] width 114 height 73
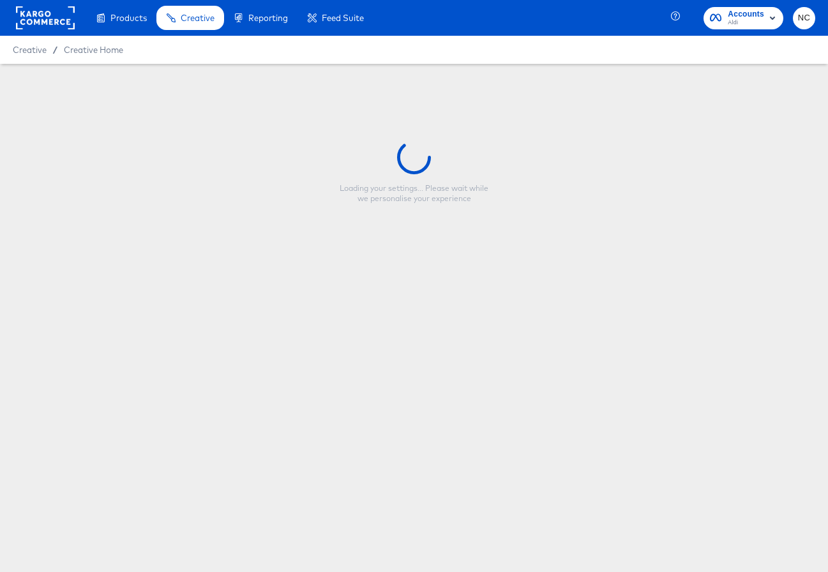
type input "Aldi_DPA_Price Bubble_BLUE"
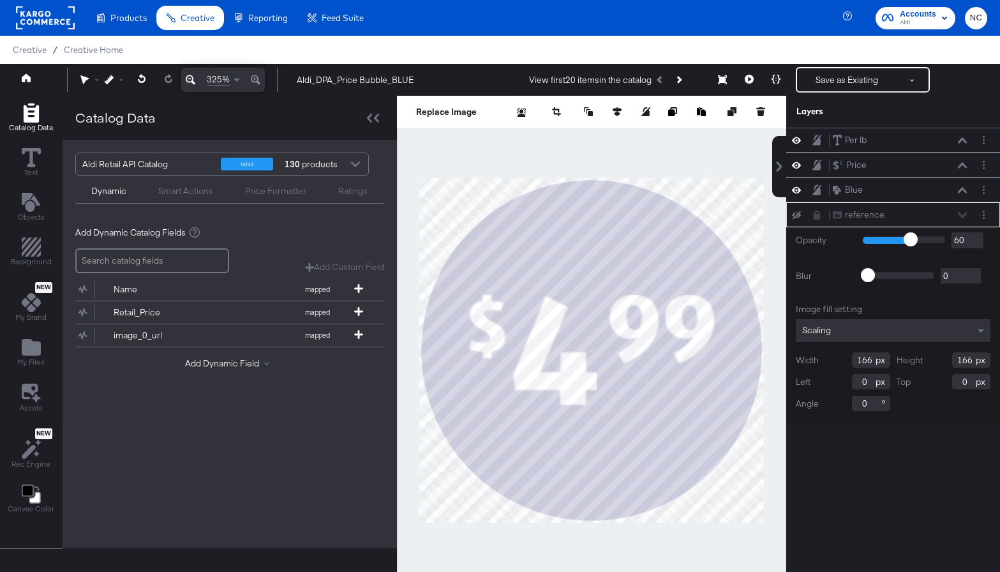
click at [281, 193] on div "Price Formatter" at bounding box center [275, 191] width 61 height 12
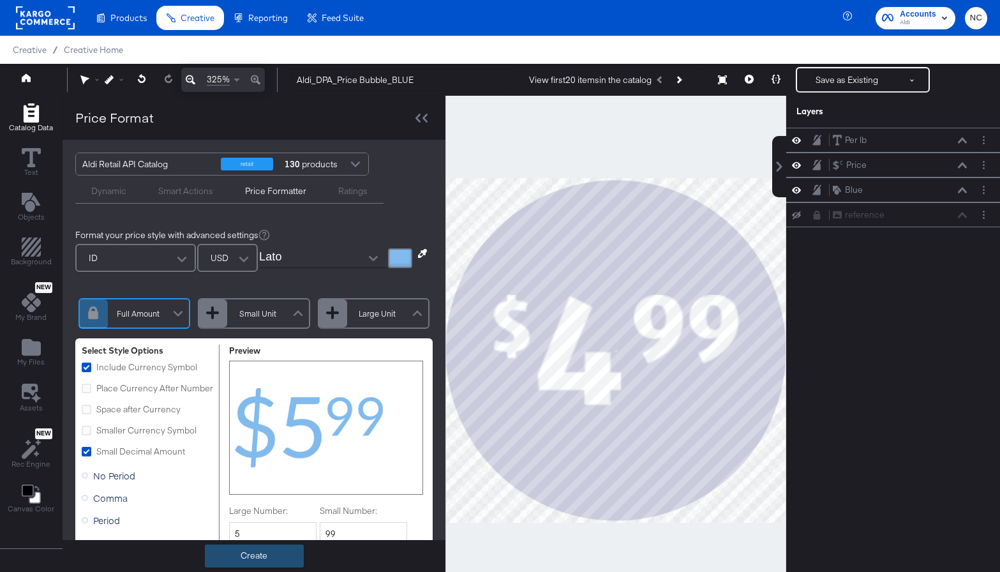
click at [261, 557] on button "Create" at bounding box center [254, 555] width 99 height 23
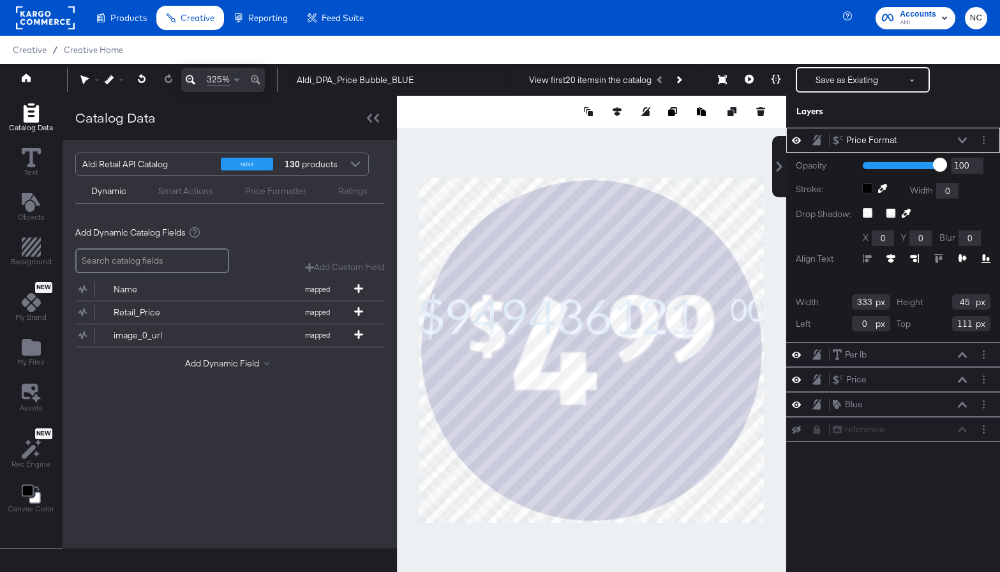
type input "53"
click at [827, 140] on circle "Layer Options" at bounding box center [984, 140] width 2 height 2
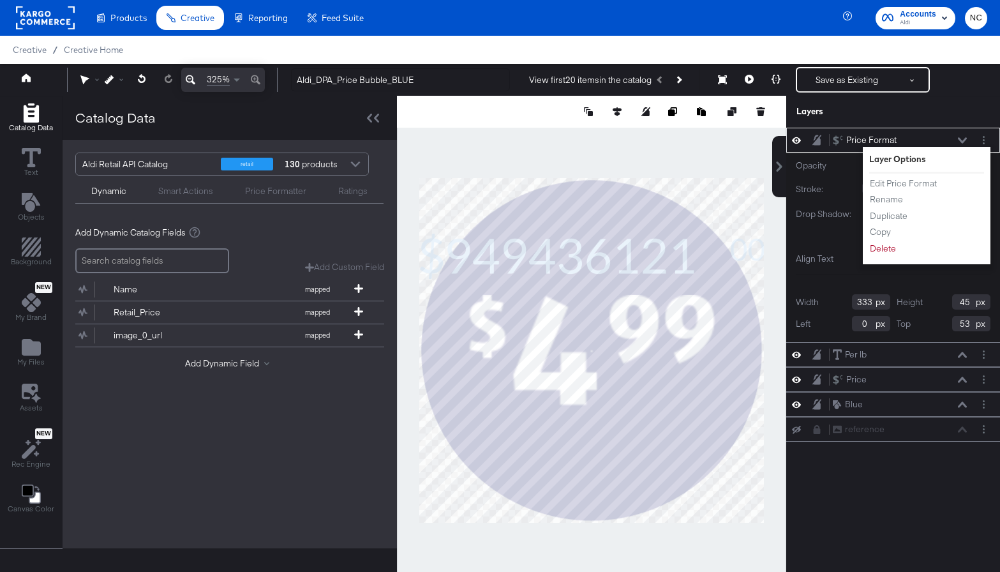
drag, startPoint x: 951, startPoint y: 114, endPoint x: 951, endPoint y: 145, distance: 30.6
click at [827, 114] on div "Layers" at bounding box center [893, 112] width 214 height 32
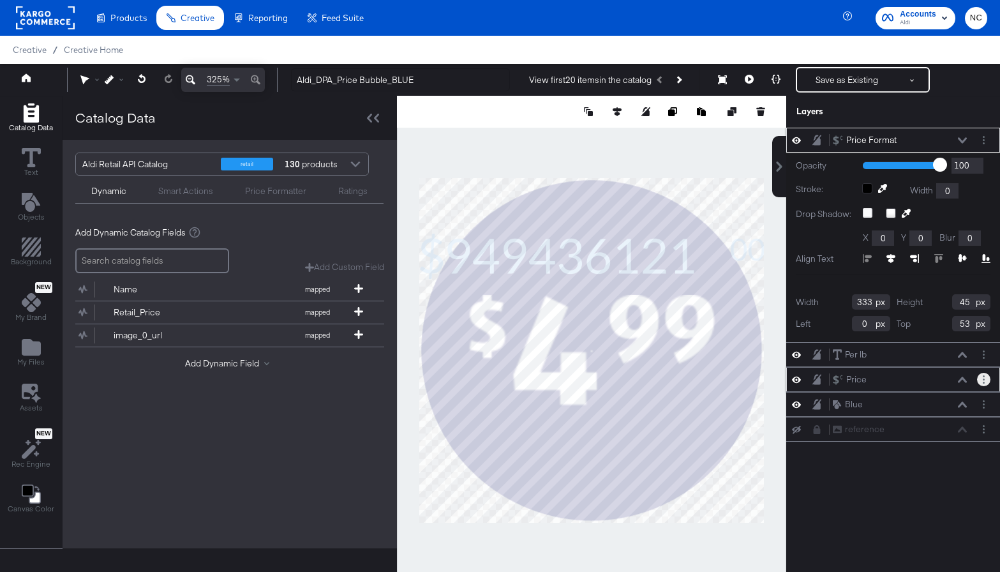
click at [827, 377] on button "Layer Options" at bounding box center [983, 379] width 13 height 13
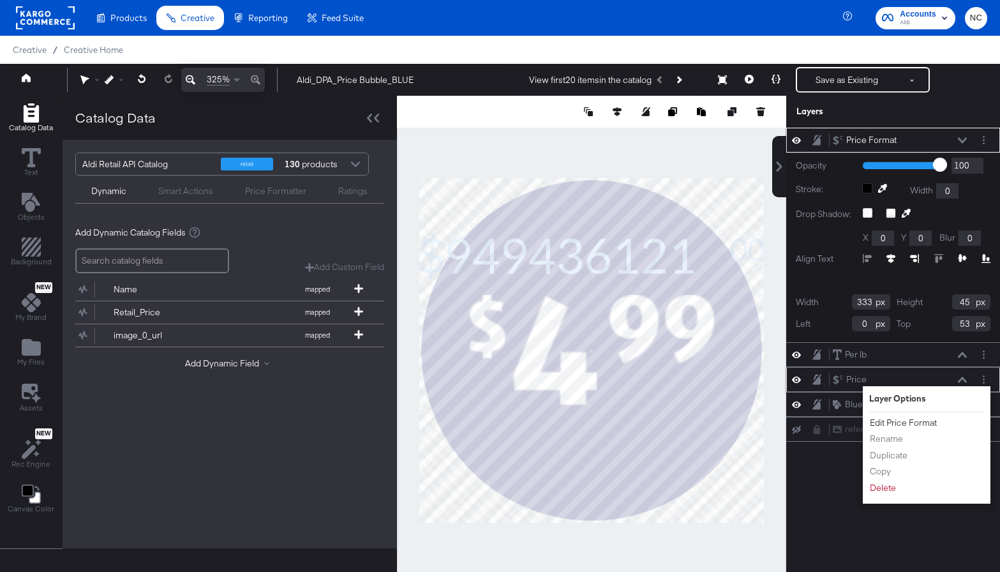
click at [827, 422] on button "Edit Price Format" at bounding box center [903, 422] width 68 height 13
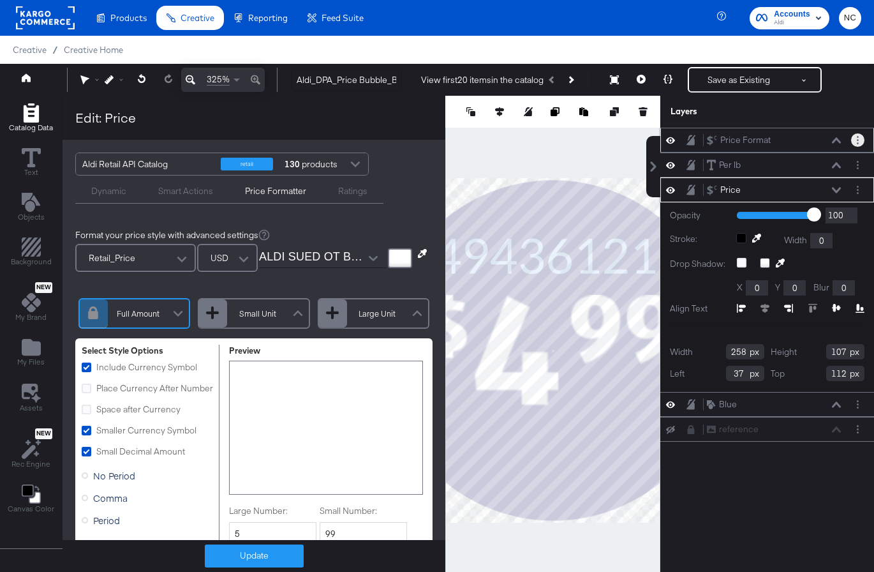
click at [827, 137] on circle "Layer Options" at bounding box center [858, 137] width 2 height 2
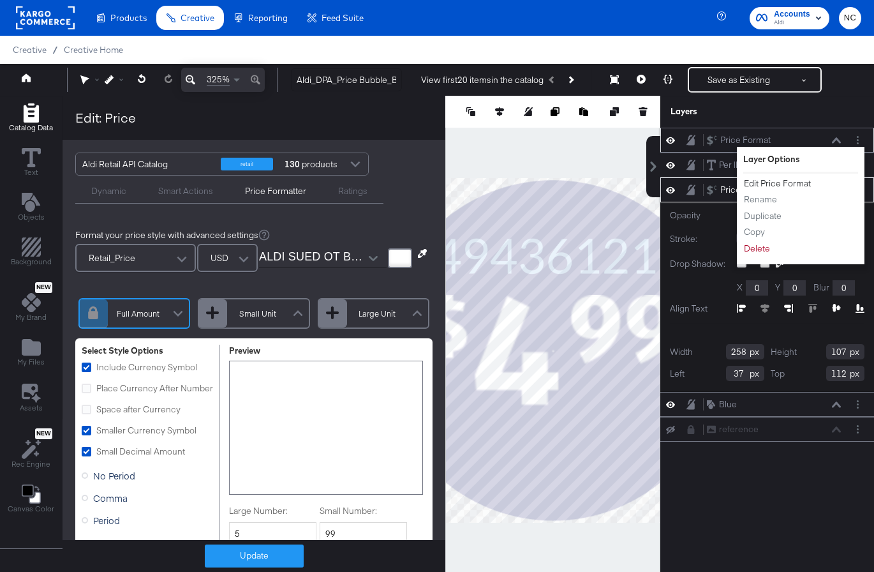
click at [791, 183] on button "Edit Price Format" at bounding box center [777, 183] width 68 height 13
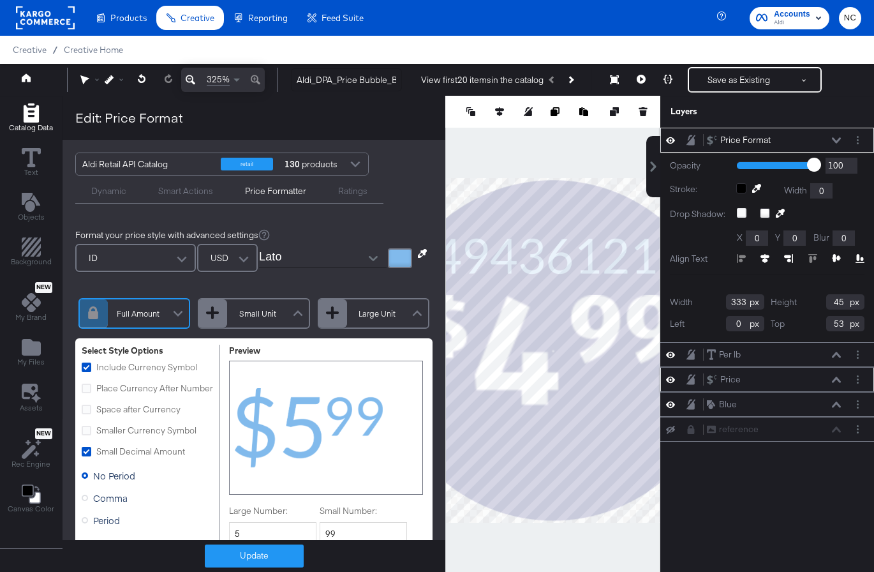
click at [137, 247] on div "ID" at bounding box center [136, 258] width 118 height 26
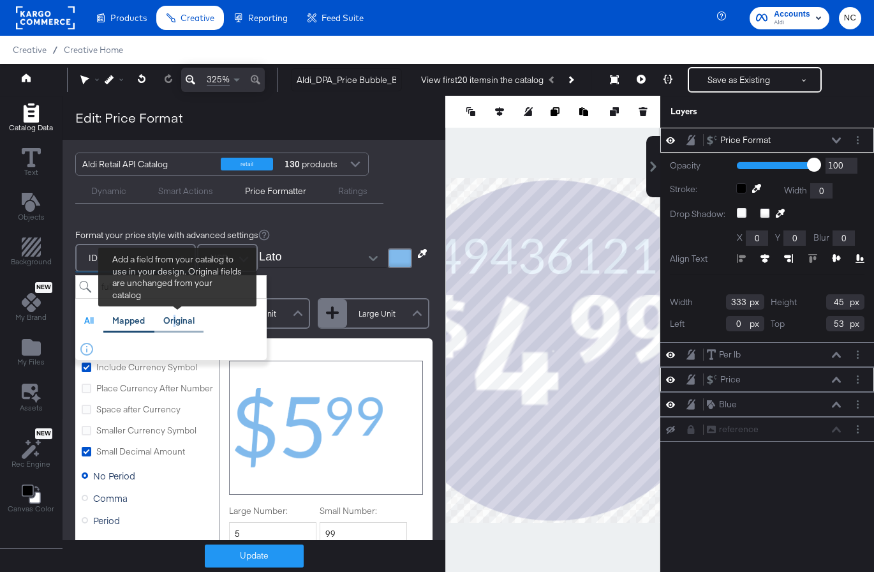
click at [173, 321] on div "Original" at bounding box center [178, 321] width 31 height 12
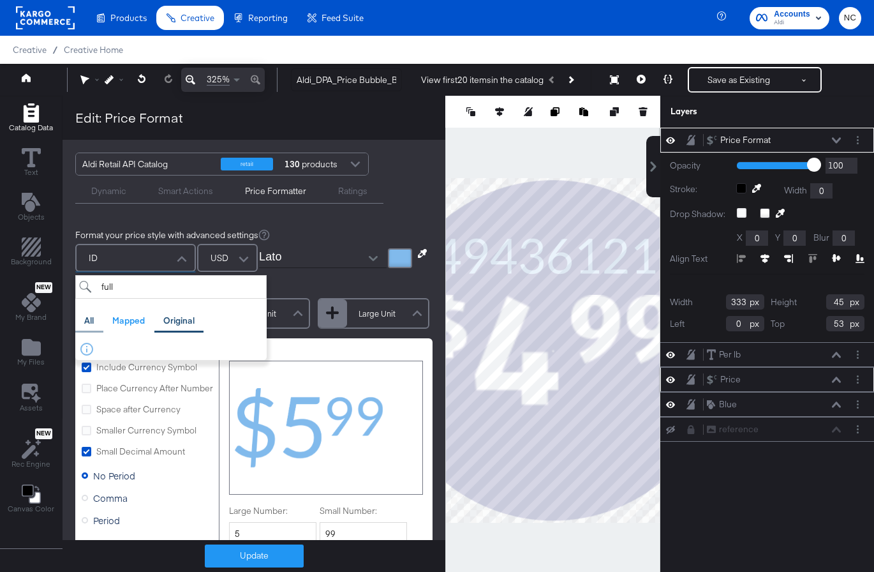
click at [82, 323] on div "All" at bounding box center [89, 320] width 28 height 25
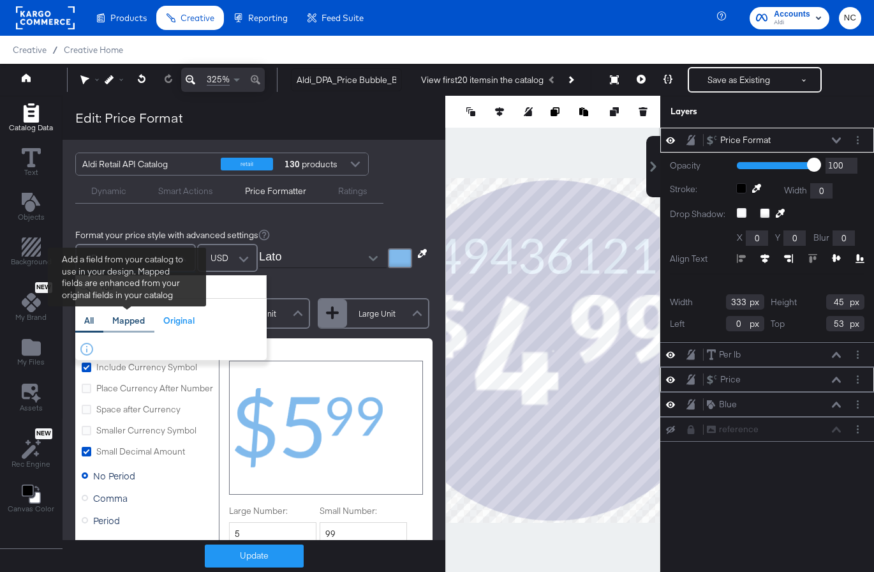
click at [136, 313] on div "Mapped" at bounding box center [128, 320] width 51 height 25
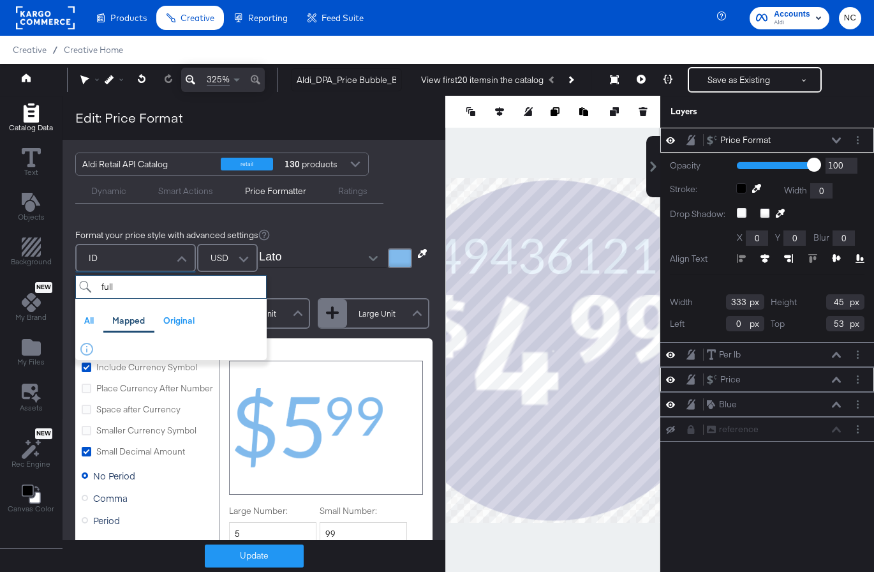
click at [165, 289] on input "full" at bounding box center [170, 287] width 191 height 24
type input "re"
click at [163, 348] on div "Retail_Price" at bounding box center [149, 352] width 138 height 12
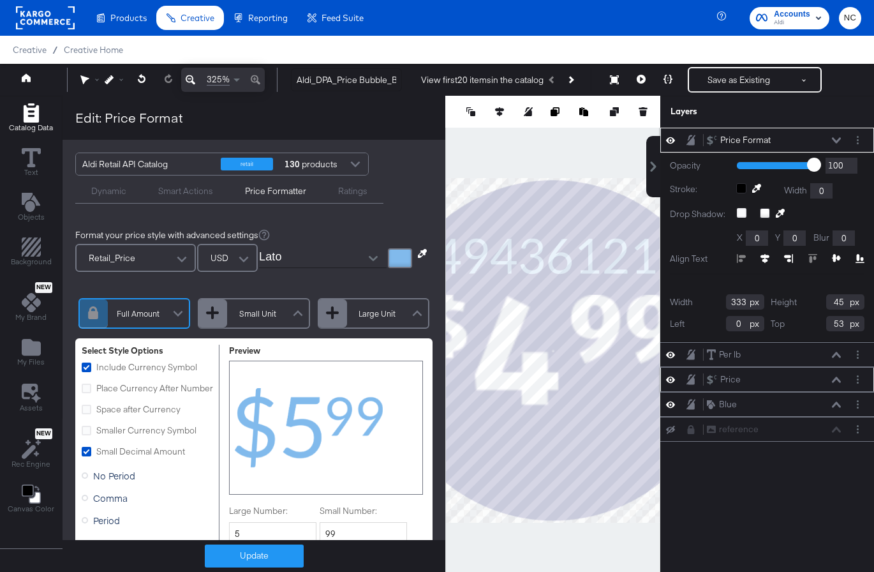
click at [283, 256] on input "Lato" at bounding box center [313, 257] width 108 height 19
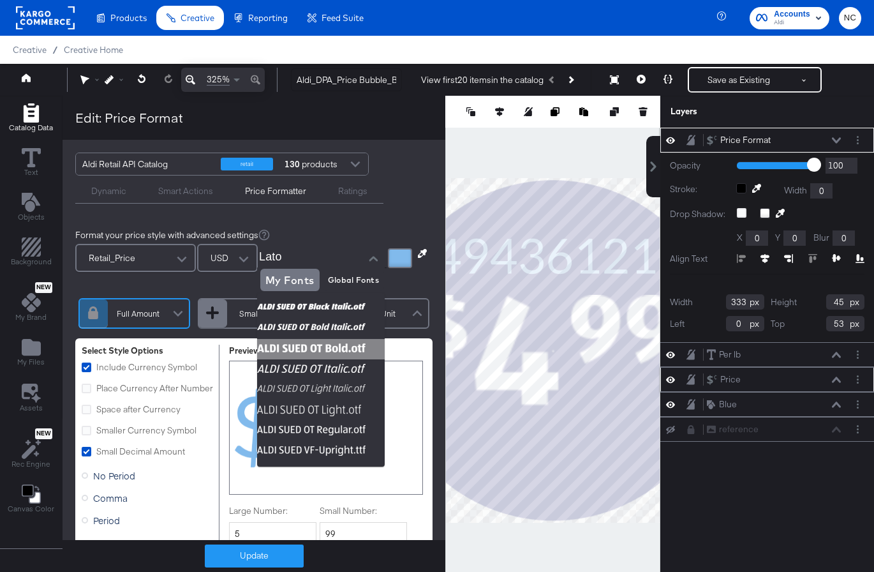
click at [292, 347] on img at bounding box center [321, 349] width 128 height 20
type input "ALDI SUED OT Bold.otf"
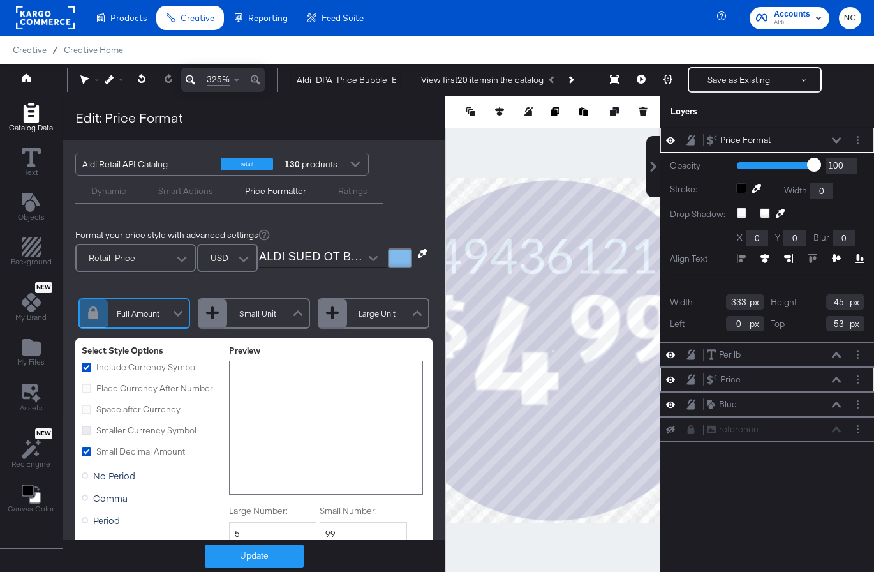
click at [86, 430] on icon at bounding box center [87, 431] width 10 height 10
click at [0, 0] on input "Smaller Currency Symbol" at bounding box center [0, 0] width 0 height 0
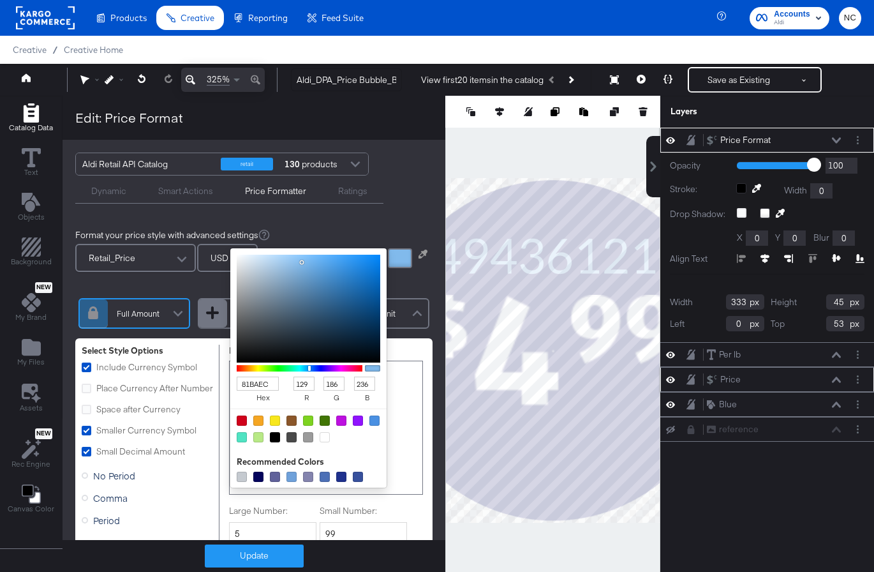
click at [396, 252] on div at bounding box center [400, 258] width 24 height 20
click at [323, 438] on div at bounding box center [325, 437] width 10 height 10
type input "FFFFFF"
type input "255"
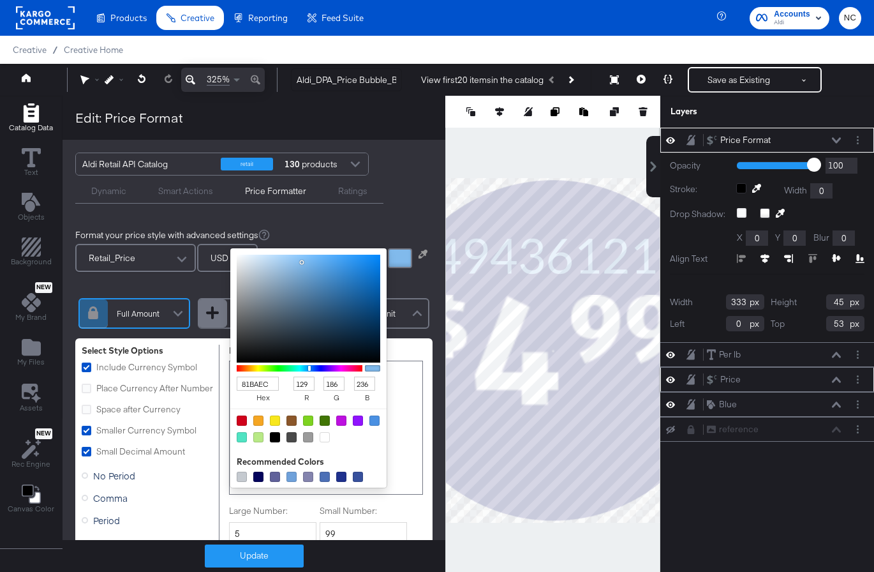
type input "255"
click at [273, 558] on button "Update" at bounding box center [254, 555] width 99 height 23
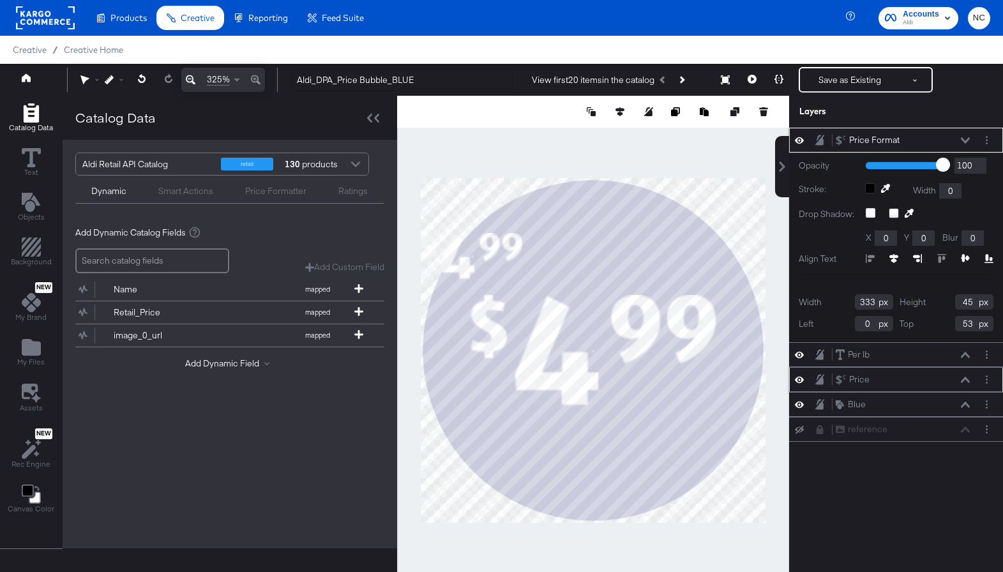
type input "108"
type input "61"
click at [827, 143] on div at bounding box center [986, 139] width 13 height 13
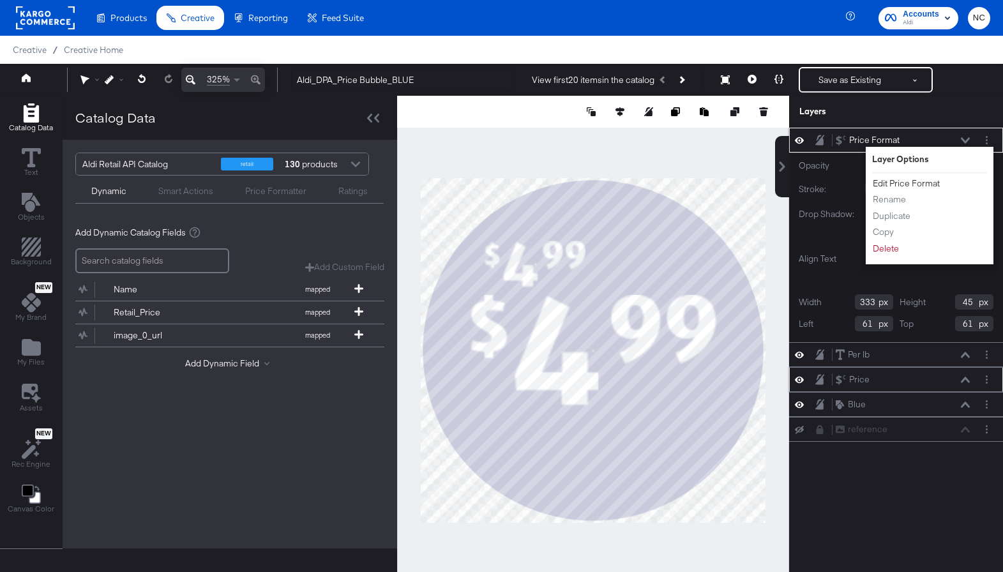
click at [827, 182] on button "Edit Price Format" at bounding box center [906, 183] width 68 height 13
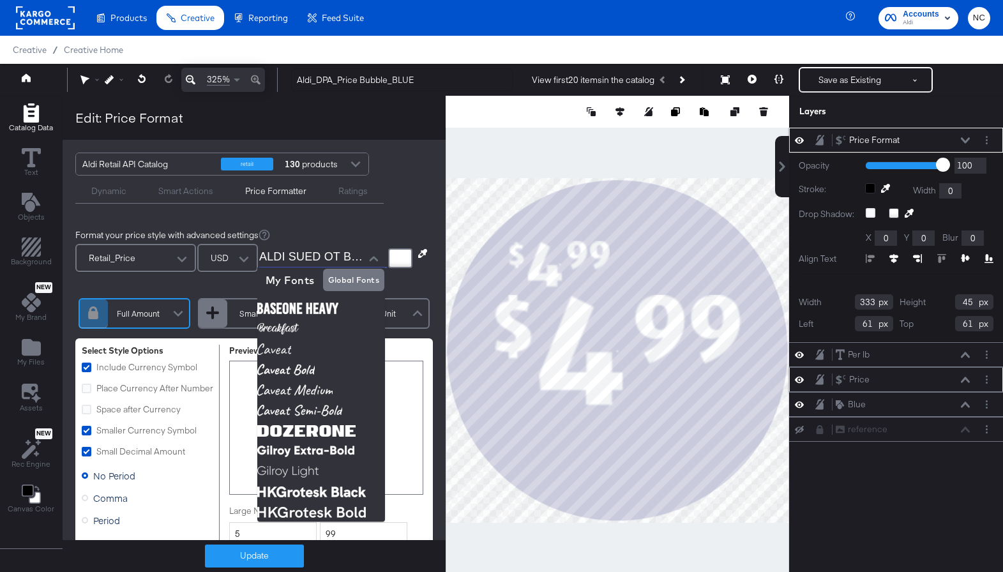
click at [333, 259] on input "ALDI SUED OT Bold.otf" at bounding box center [313, 257] width 108 height 19
click at [320, 431] on img at bounding box center [321, 431] width 128 height 20
type input "DozerOne"
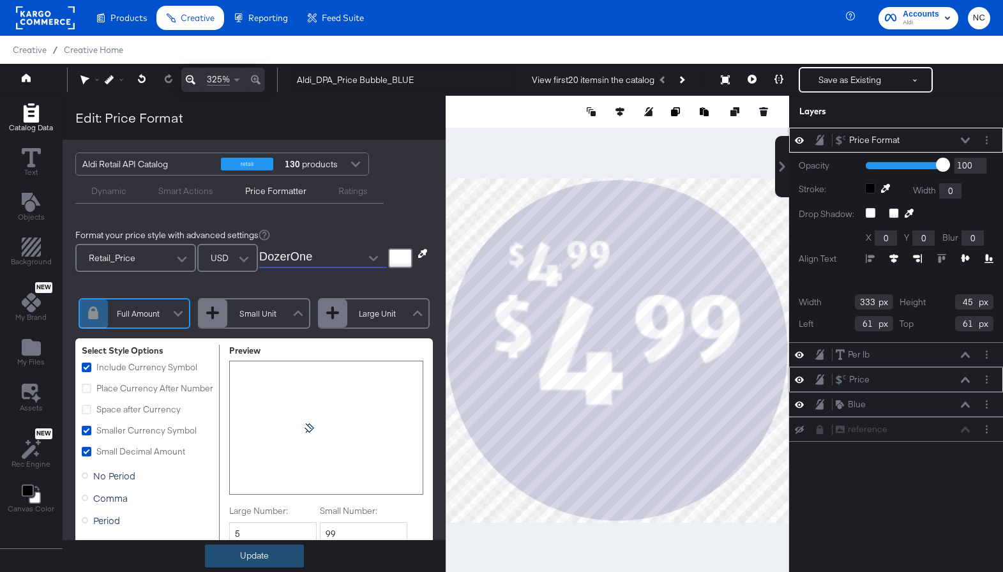
click at [279, 554] on button "Update" at bounding box center [254, 555] width 99 height 23
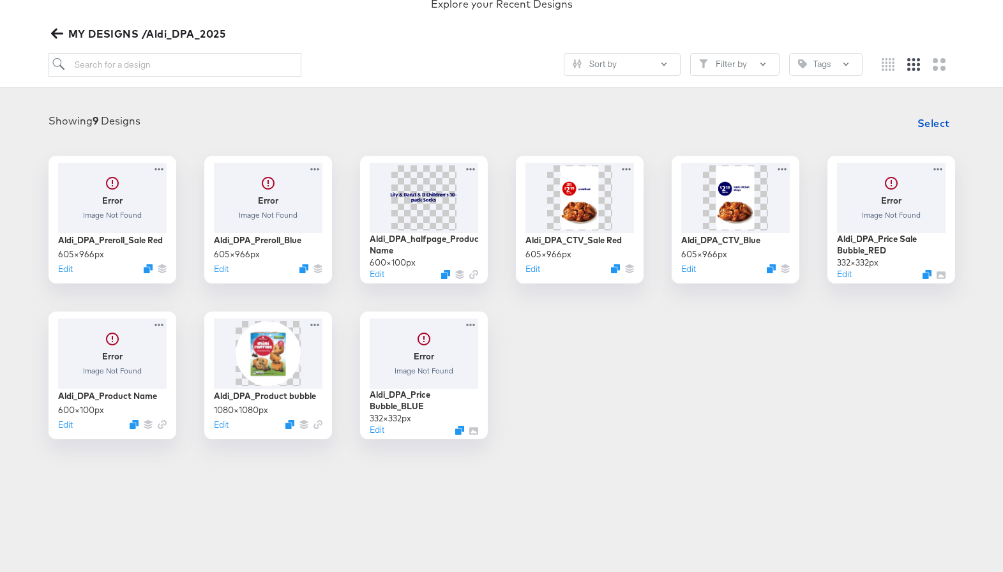
scroll to position [126, 0]
click at [420, 366] on div at bounding box center [423, 350] width 114 height 73
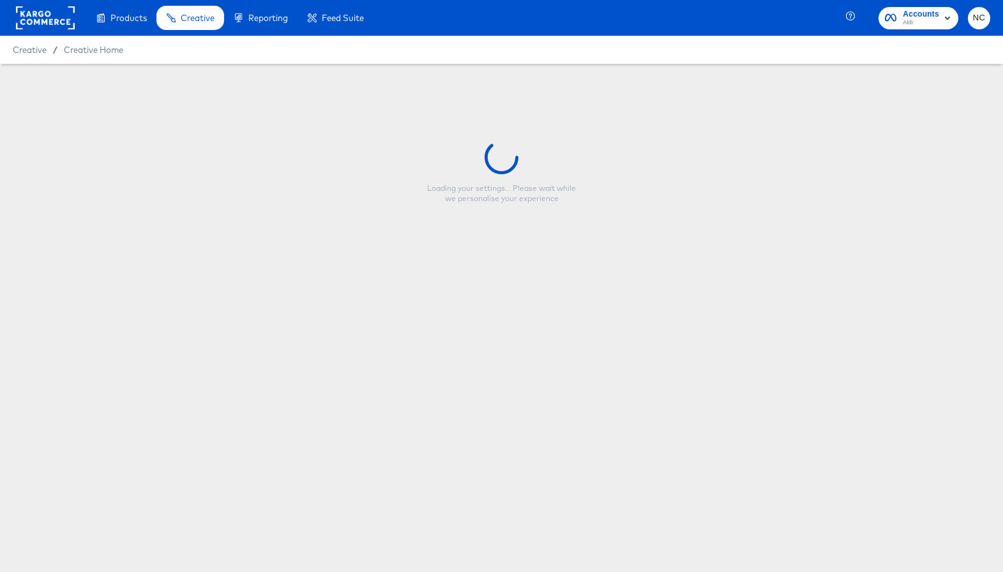
type input "Aldi_DPA_Price Bubble_BLUE"
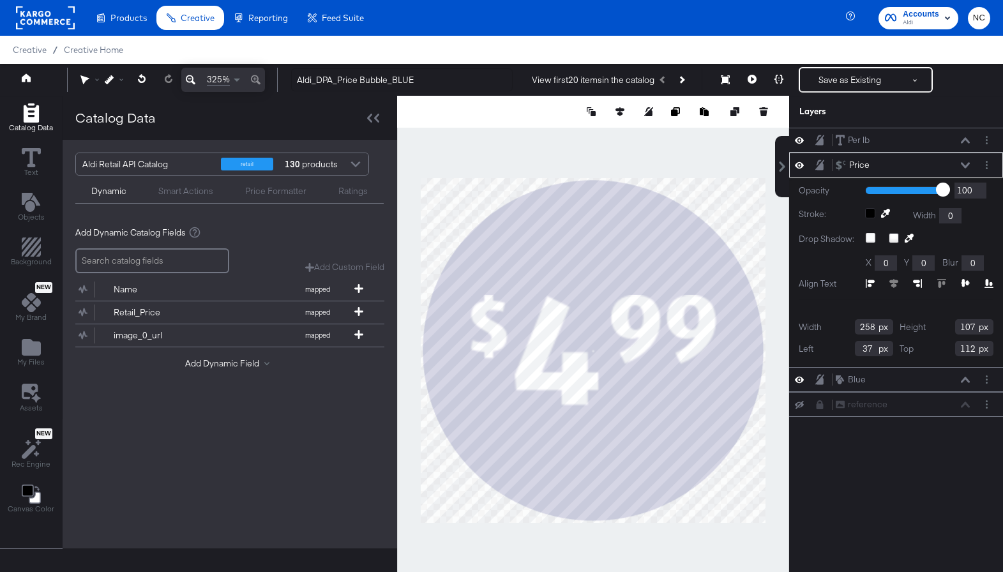
click at [192, 78] on icon at bounding box center [191, 80] width 10 height 10
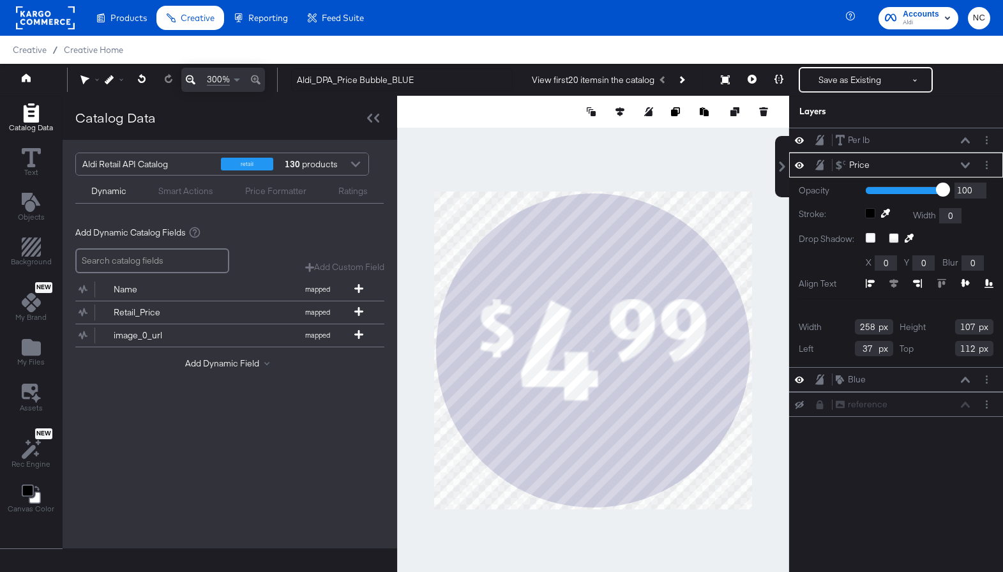
click at [827, 128] on div "Catalog Data Text Objects Background New My Brand My Files Assets New Rec Engin…" at bounding box center [501, 112] width 1003 height 32
type input "515"
type input "214"
type input "16"
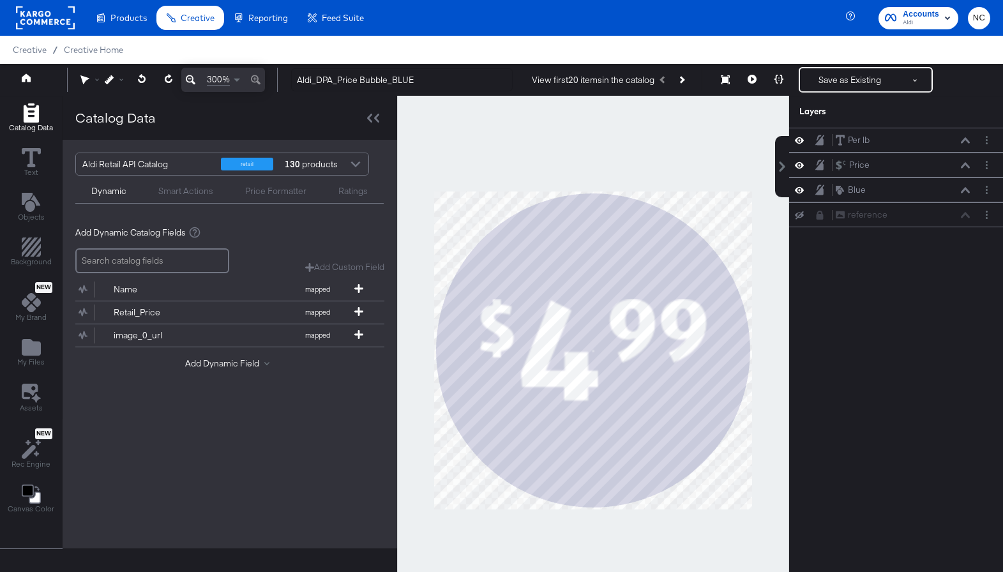
click at [538, 499] on div at bounding box center [593, 350] width 392 height 509
click at [721, 190] on div at bounding box center [593, 350] width 392 height 509
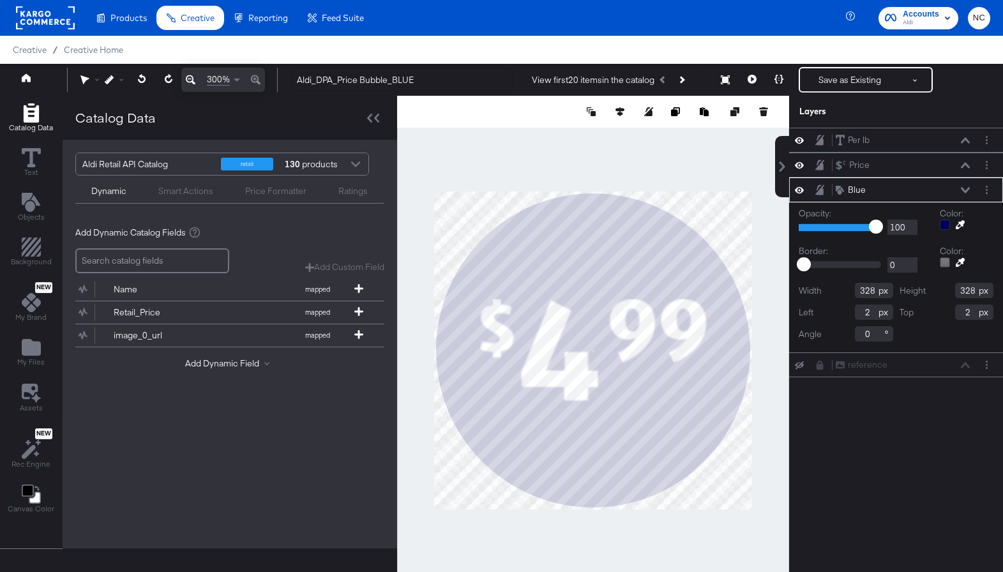
type input "0"
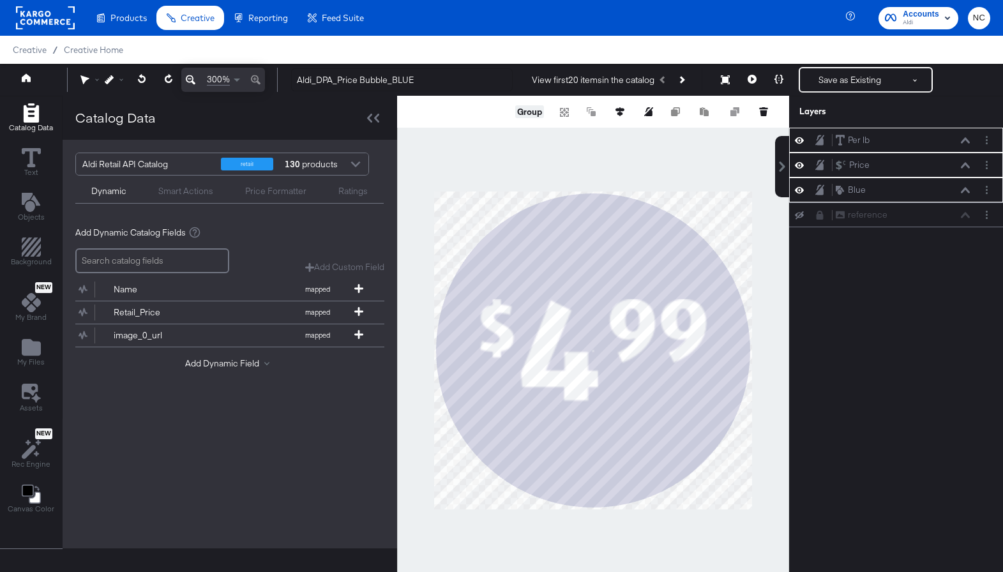
click at [534, 108] on button "Group" at bounding box center [529, 111] width 29 height 13
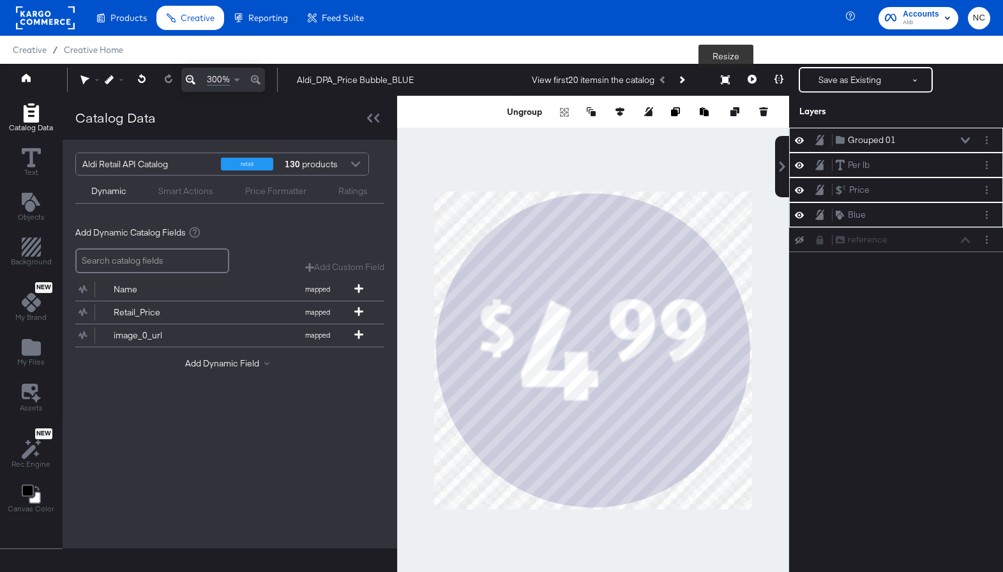
click at [725, 77] on icon at bounding box center [725, 79] width 9 height 9
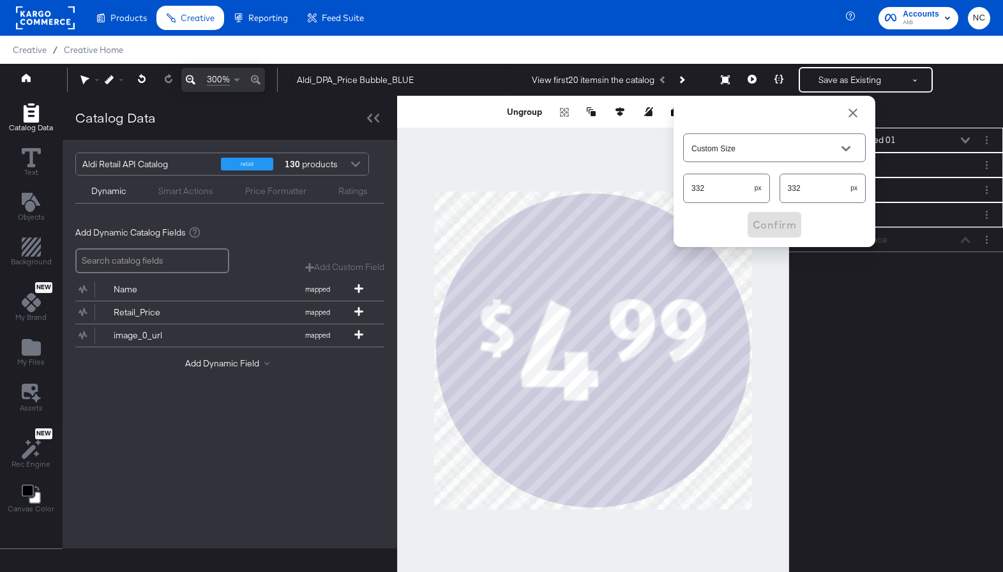
click at [722, 196] on input "332" at bounding box center [718, 182] width 71 height 27
type input "498"
click at [803, 191] on input "332" at bounding box center [815, 182] width 71 height 27
type input "498"
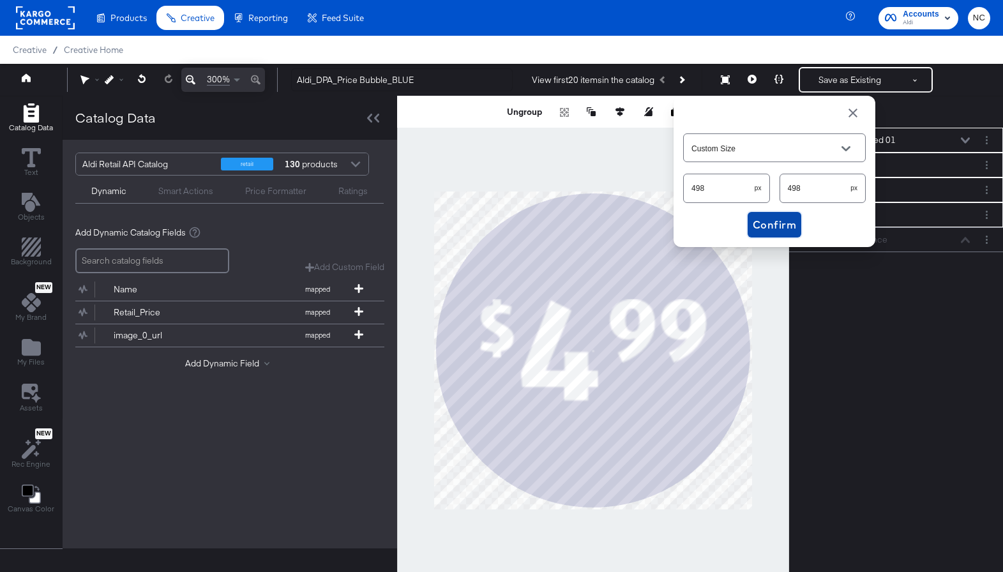
click at [775, 229] on span "Confirm" at bounding box center [773, 225] width 43 height 18
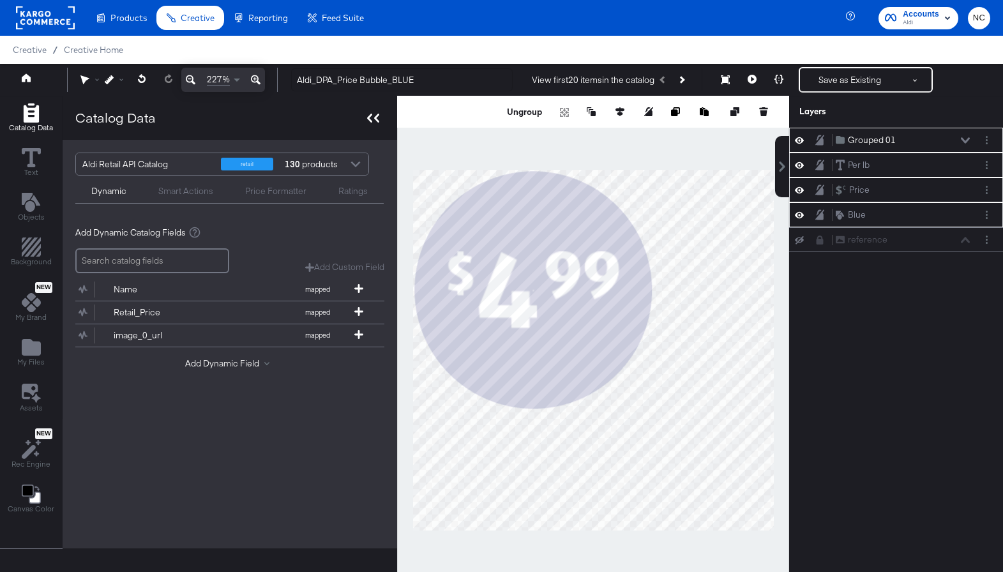
click at [373, 123] on div at bounding box center [373, 117] width 22 height 19
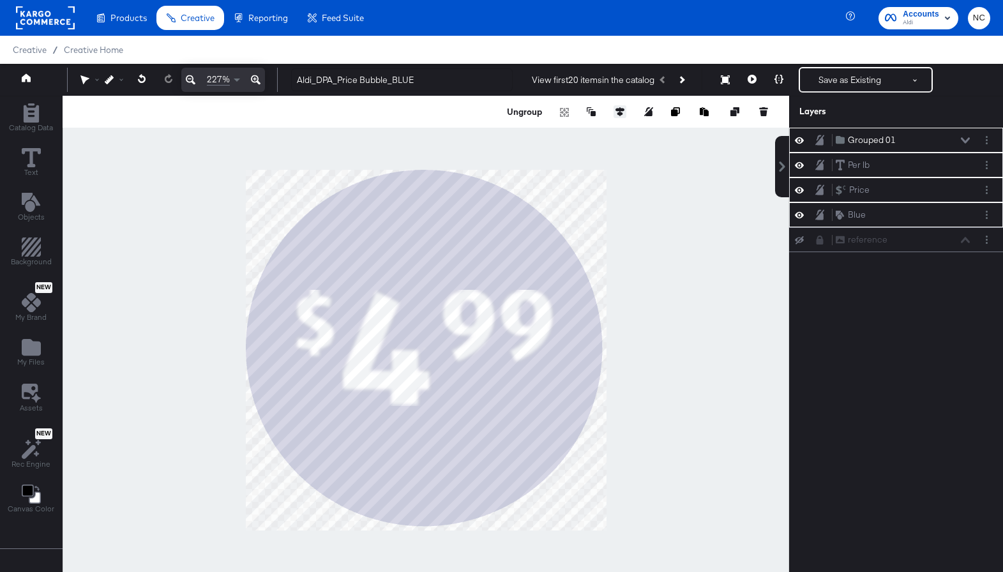
click at [622, 108] on icon at bounding box center [619, 111] width 9 height 9
click at [595, 134] on icon at bounding box center [596, 135] width 9 height 8
click at [525, 133] on icon at bounding box center [525, 135] width 9 height 9
click at [797, 246] on div "reference reference" at bounding box center [896, 239] width 204 height 13
click at [800, 242] on icon at bounding box center [799, 240] width 9 height 8
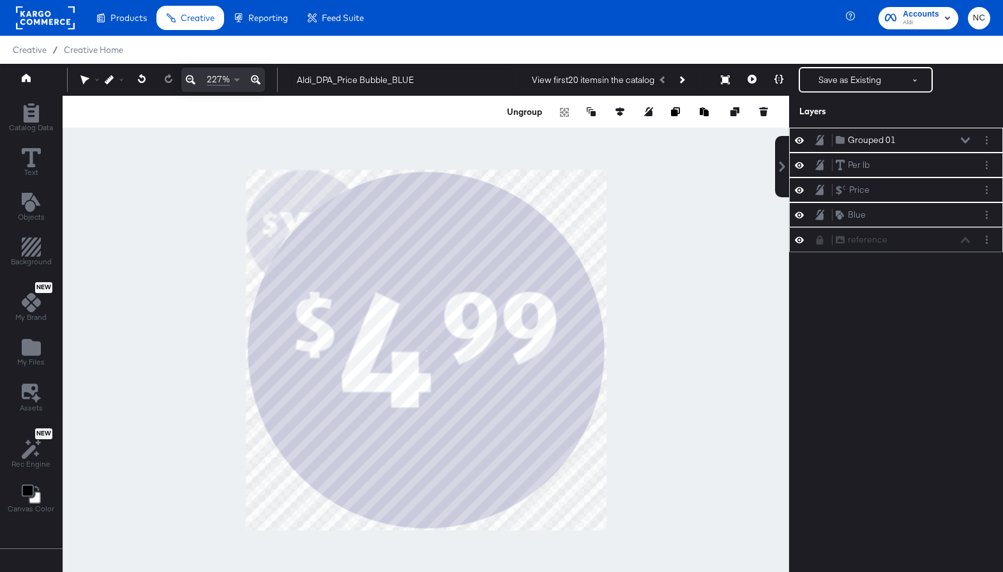
click at [825, 235] on div at bounding box center [823, 240] width 18 height 10
click at [827, 241] on div "reference reference" at bounding box center [902, 239] width 135 height 13
click at [822, 240] on icon at bounding box center [819, 239] width 7 height 9
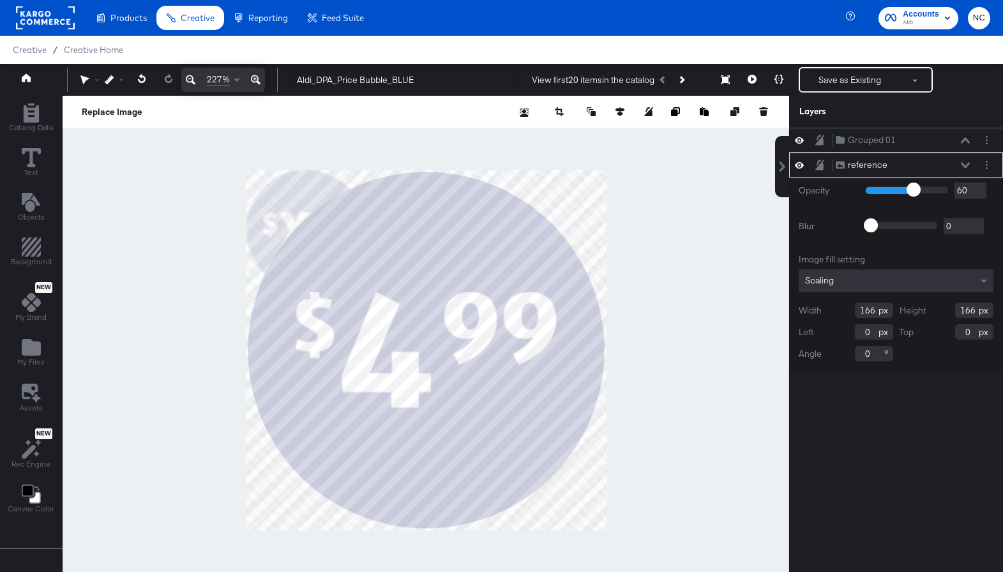
click at [827, 307] on input "166" at bounding box center [874, 310] width 38 height 15
type input "498"
type input "9"
type input "4"
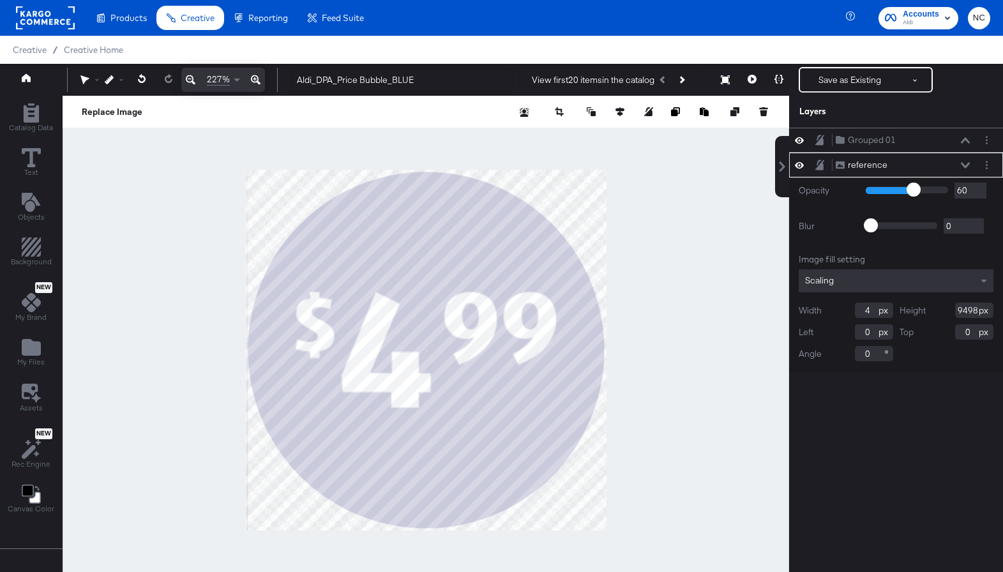
click at [827, 308] on input "9498" at bounding box center [974, 310] width 38 height 15
type input "498"
click at [827, 307] on input "4" at bounding box center [874, 310] width 38 height 15
type input "498"
click at [827, 163] on icon at bounding box center [964, 165] width 9 height 6
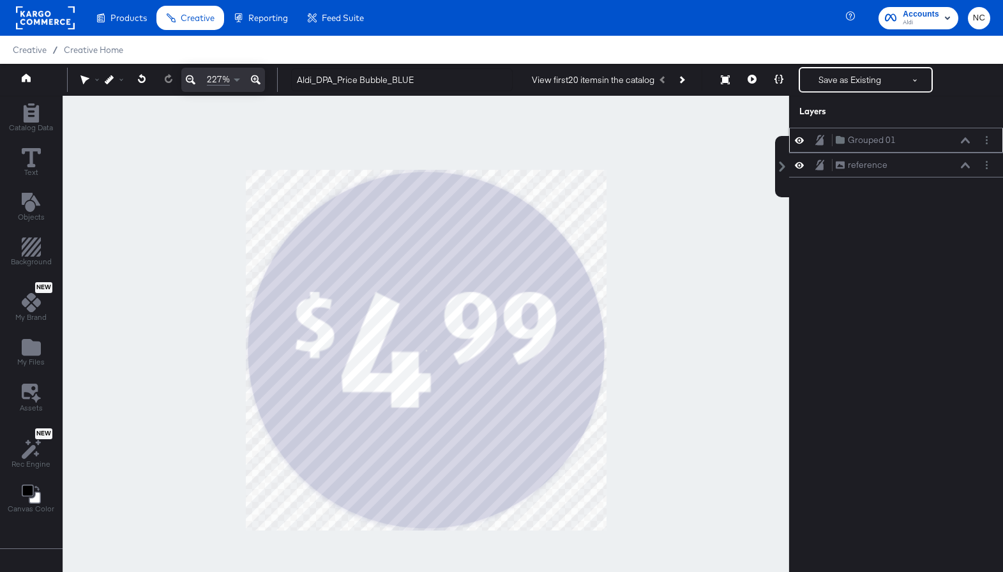
click at [827, 149] on div "Grouped 01 Grouped 01" at bounding box center [896, 140] width 214 height 25
click at [827, 139] on icon at bounding box center [839, 140] width 9 height 8
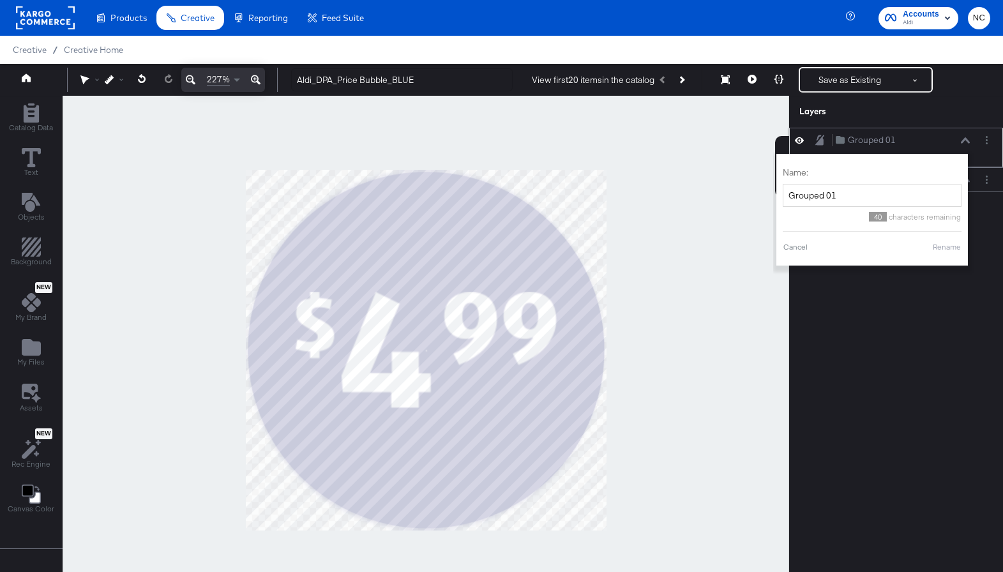
click at [827, 140] on icon at bounding box center [964, 140] width 9 height 6
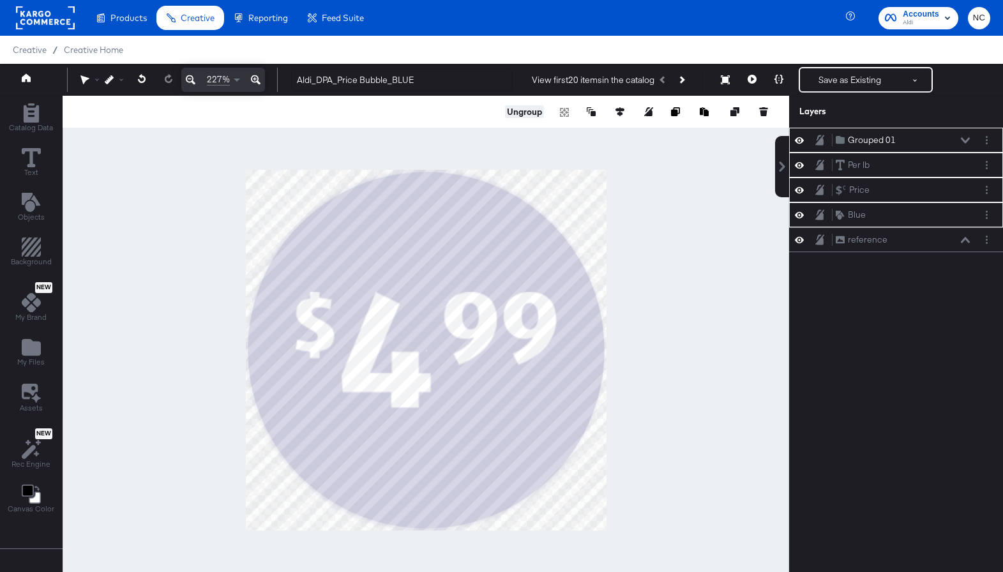
click at [532, 116] on button "Ungroup" at bounding box center [524, 111] width 39 height 13
drag, startPoint x: 859, startPoint y: 218, endPoint x: 858, endPoint y: 181, distance: 37.0
click at [827, 181] on div "Per lb Per lb Price Price Blue Blue reference reference" at bounding box center [896, 178] width 214 height 100
click at [796, 192] on icon at bounding box center [799, 190] width 9 height 6
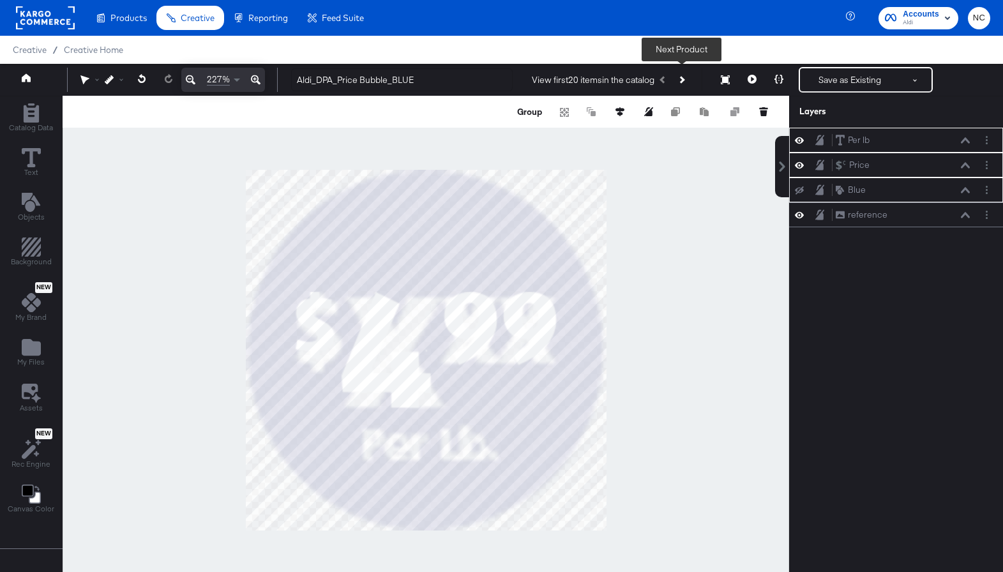
click at [681, 80] on icon "Next Product" at bounding box center [680, 79] width 7 height 7
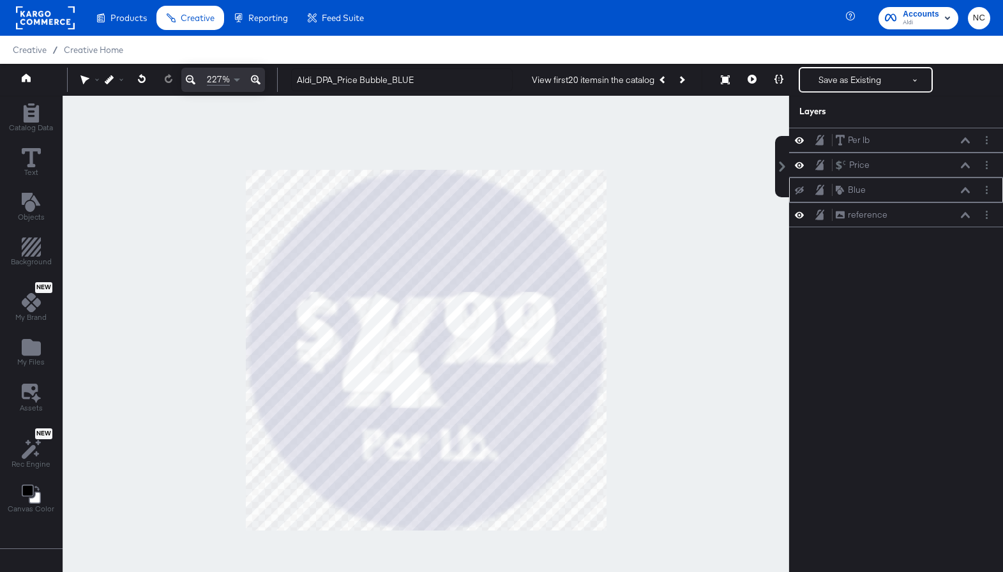
click at [692, 250] on div at bounding box center [426, 350] width 726 height 509
click at [685, 77] on button "Next Product" at bounding box center [681, 79] width 18 height 23
click at [827, 143] on button at bounding box center [965, 141] width 10 height 8
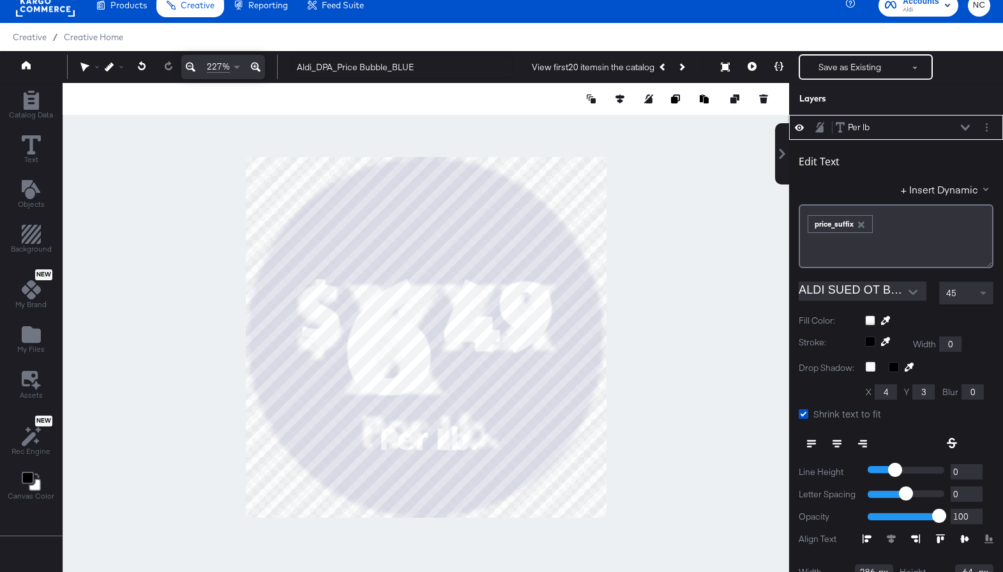
click at [827, 288] on span at bounding box center [984, 293] width 16 height 22
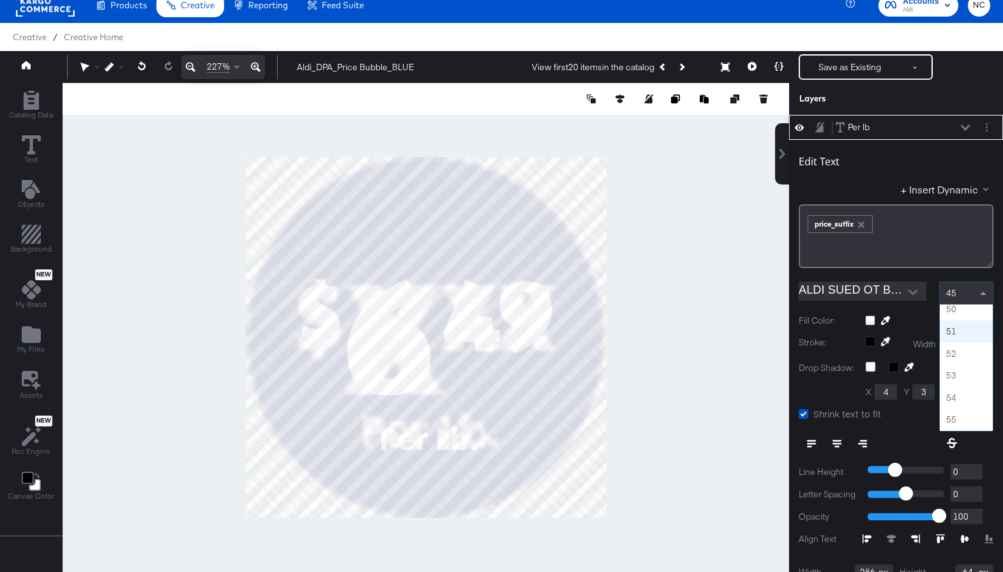
scroll to position [1102, 0]
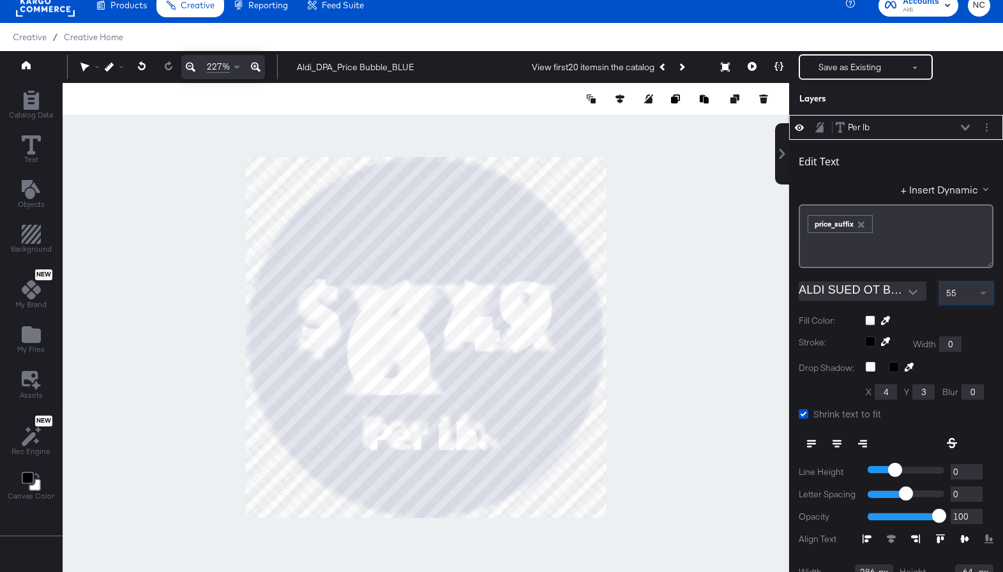
click at [827, 292] on span at bounding box center [984, 293] width 16 height 22
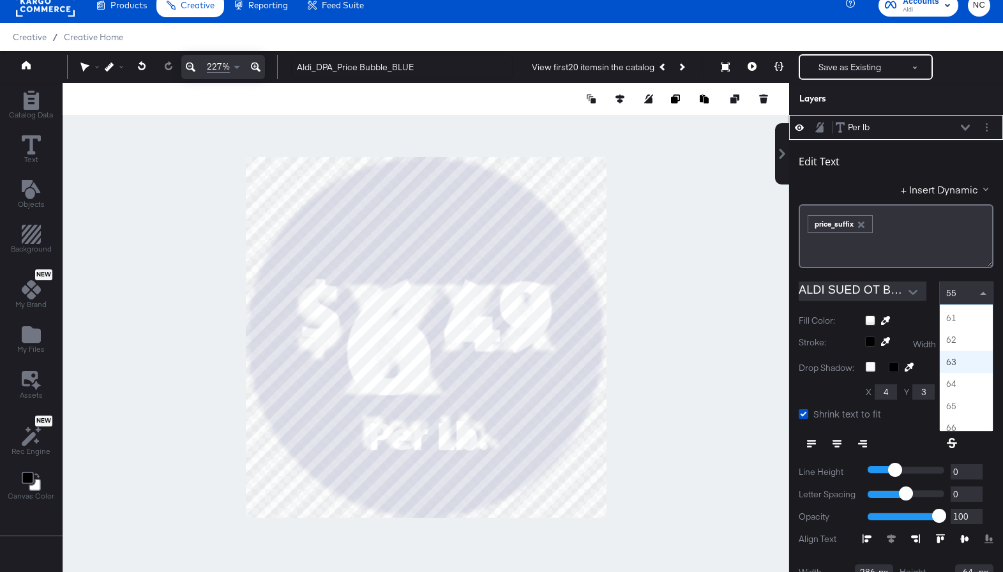
scroll to position [1336, 0]
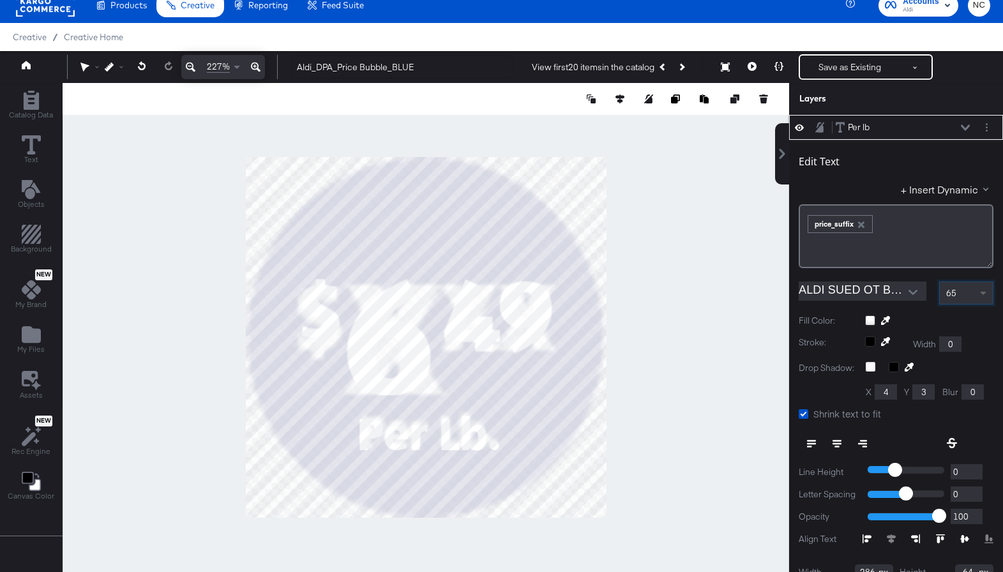
click at [827, 290] on span at bounding box center [984, 293] width 16 height 22
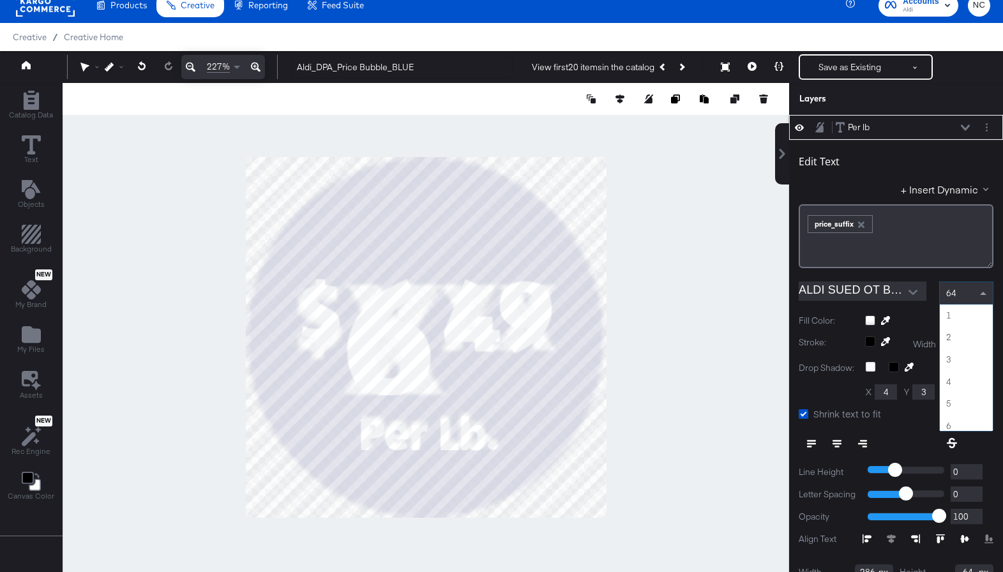
scroll to position [1390, 0]
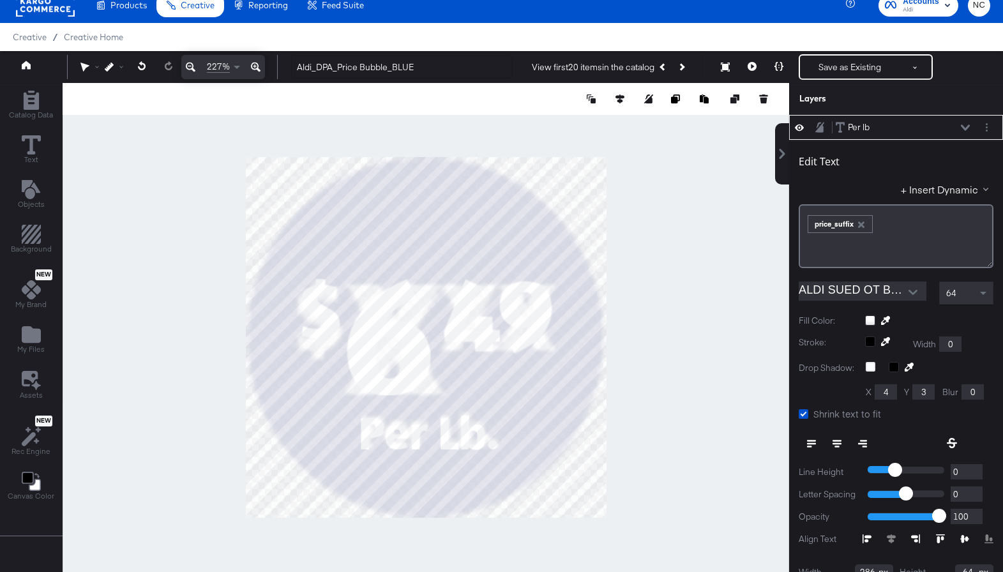
type input "342"
type input "115"
type input "341"
click at [827, 124] on button at bounding box center [965, 128] width 10 height 8
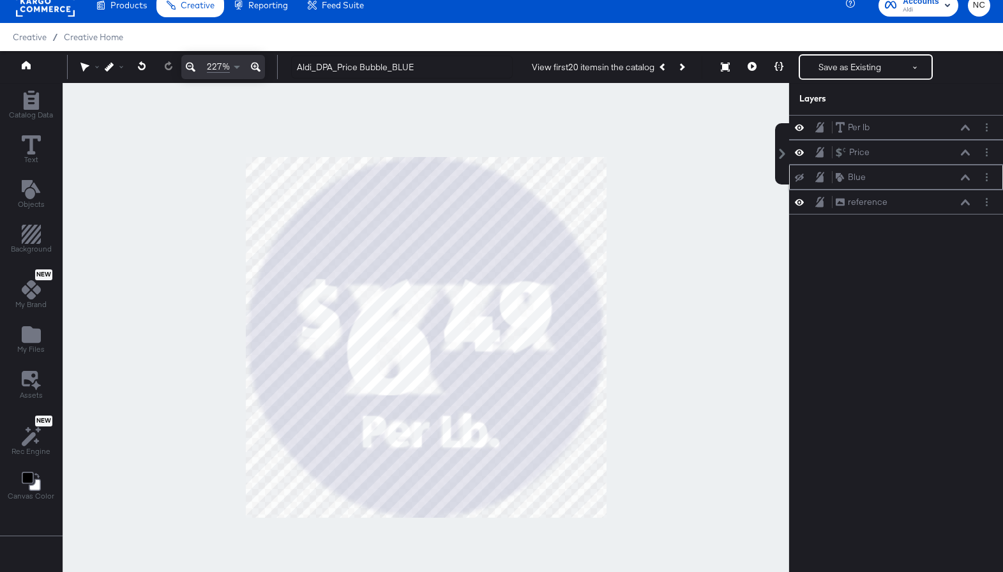
click at [802, 183] on div "Blue Blue" at bounding box center [896, 176] width 204 height 13
click at [802, 203] on icon at bounding box center [799, 202] width 9 height 6
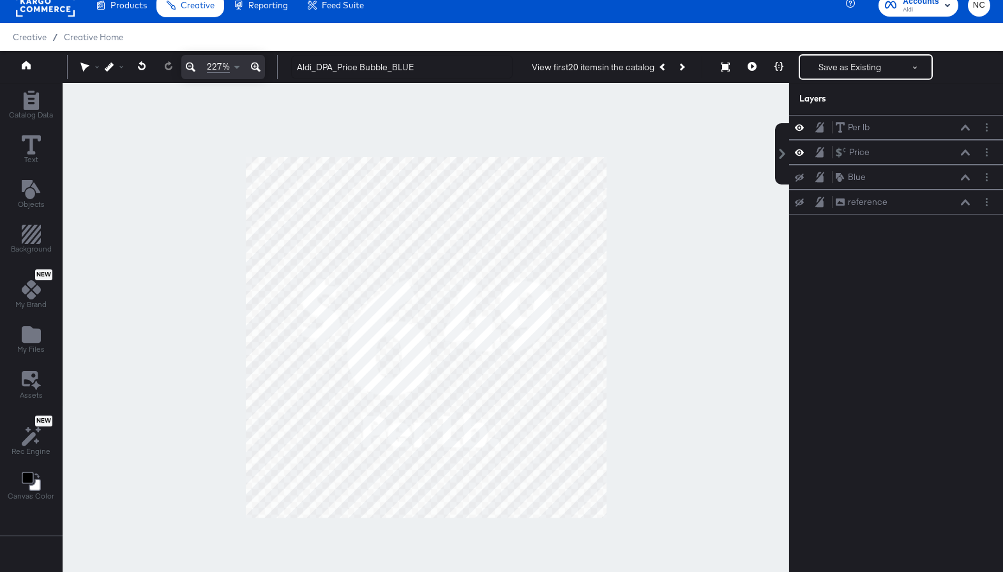
click at [800, 174] on icon at bounding box center [799, 178] width 9 height 8
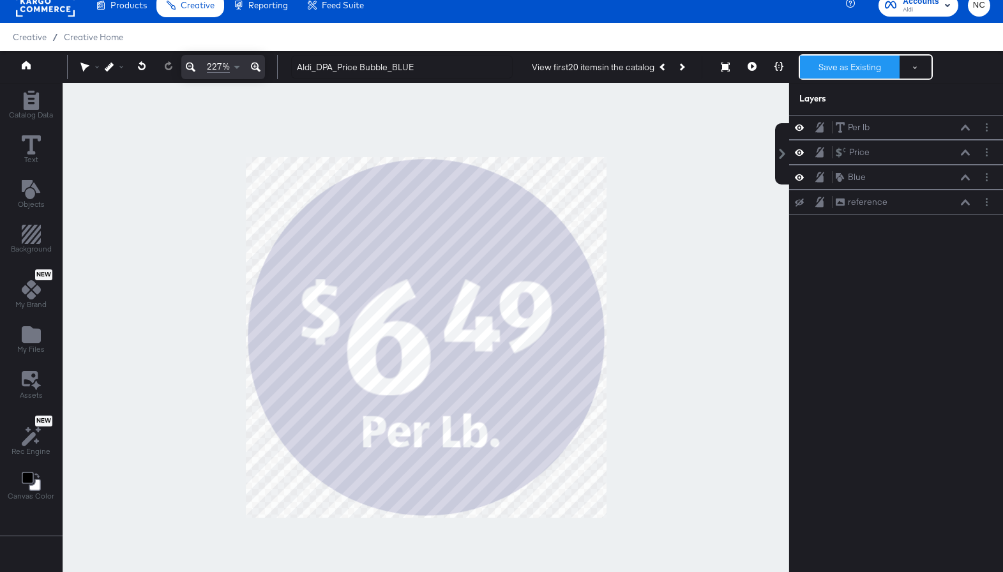
click at [827, 67] on button "Save as Existing" at bounding box center [850, 67] width 100 height 23
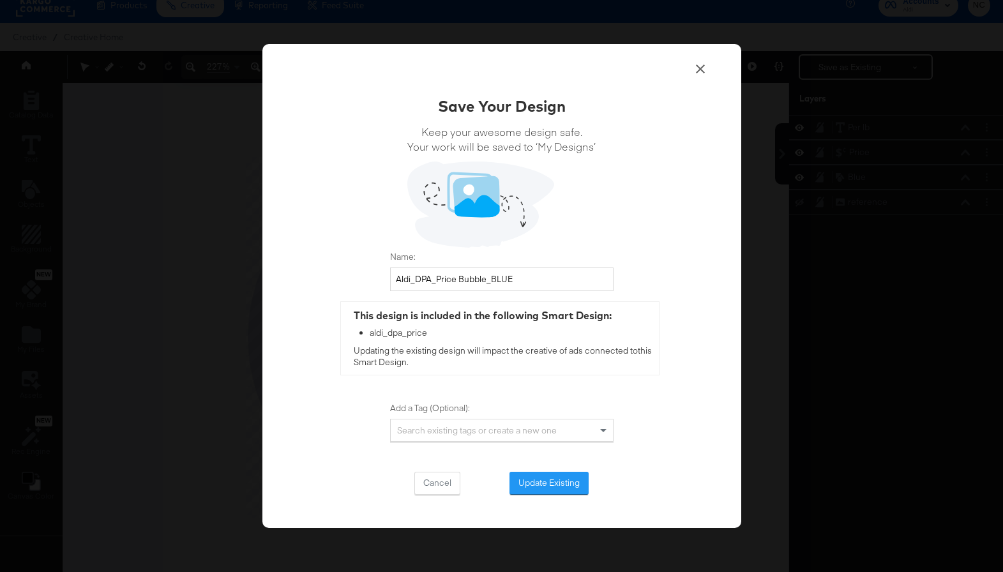
click at [701, 69] on icon at bounding box center [700, 68] width 9 height 9
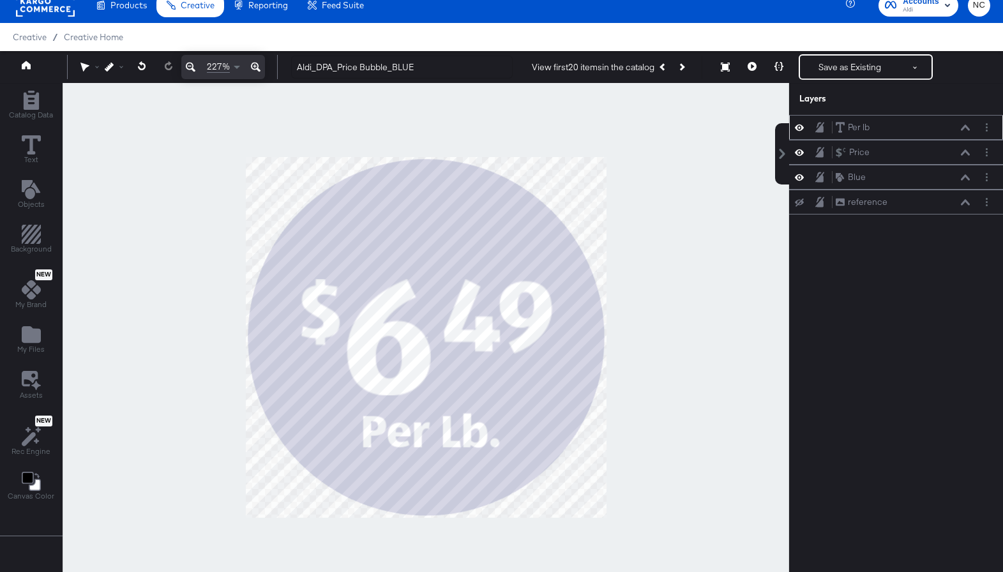
click at [827, 126] on icon at bounding box center [964, 127] width 9 height 6
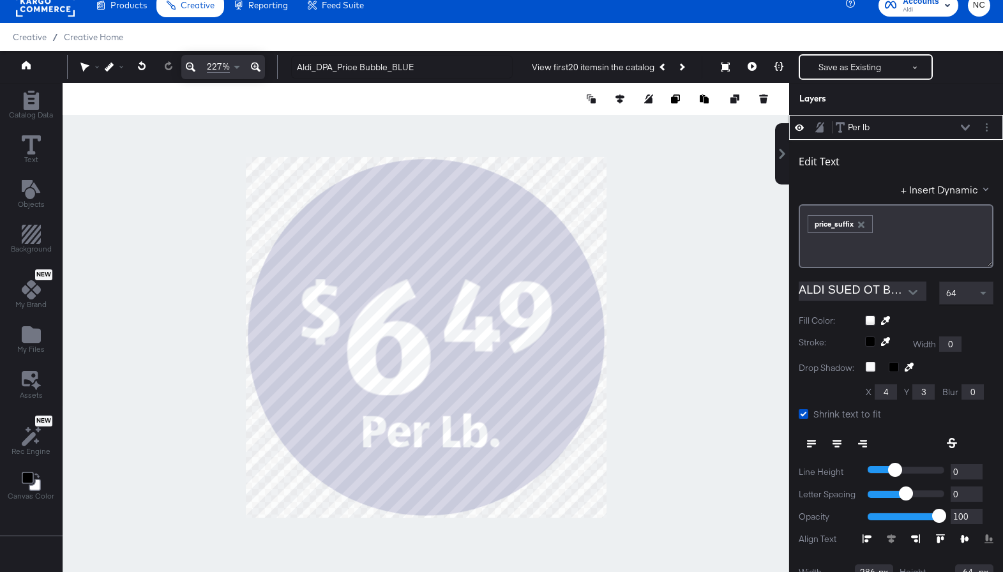
click at [827, 126] on icon at bounding box center [964, 127] width 9 height 6
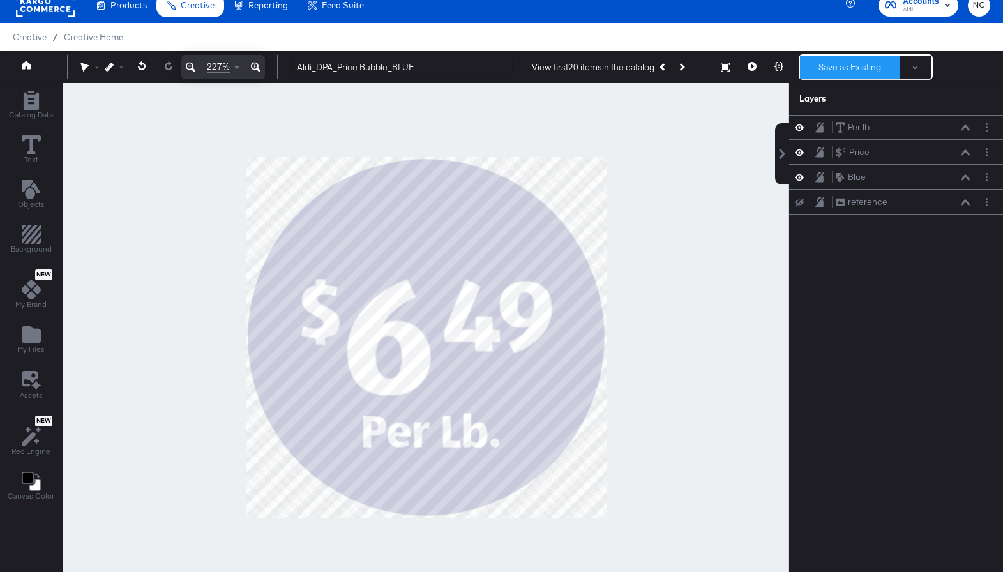
click at [827, 66] on button "Save as Existing" at bounding box center [850, 67] width 100 height 23
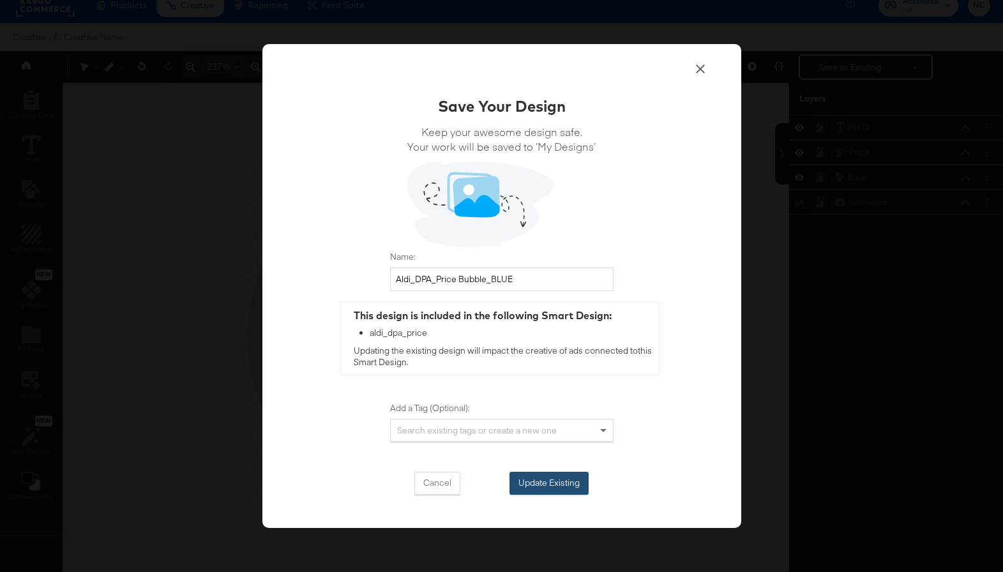
click at [553, 479] on button "Update Existing" at bounding box center [548, 483] width 79 height 23
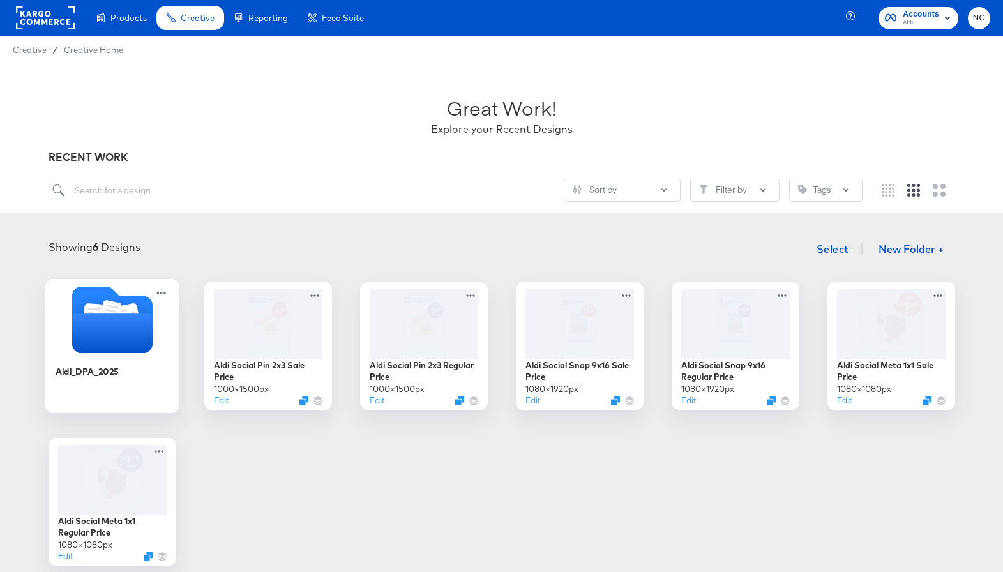
click at [153, 326] on icon "Folder" at bounding box center [112, 319] width 134 height 67
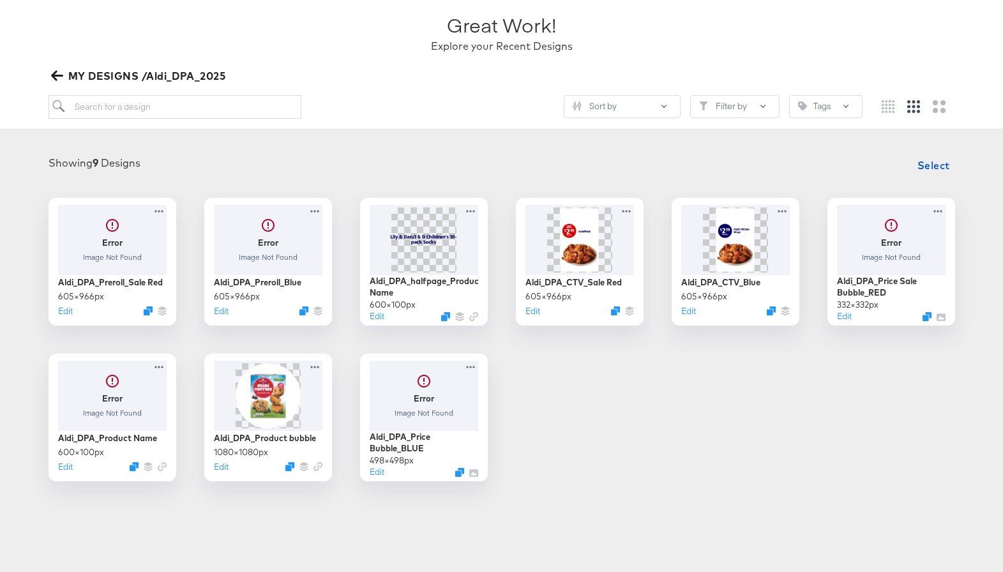
scroll to position [105, 0]
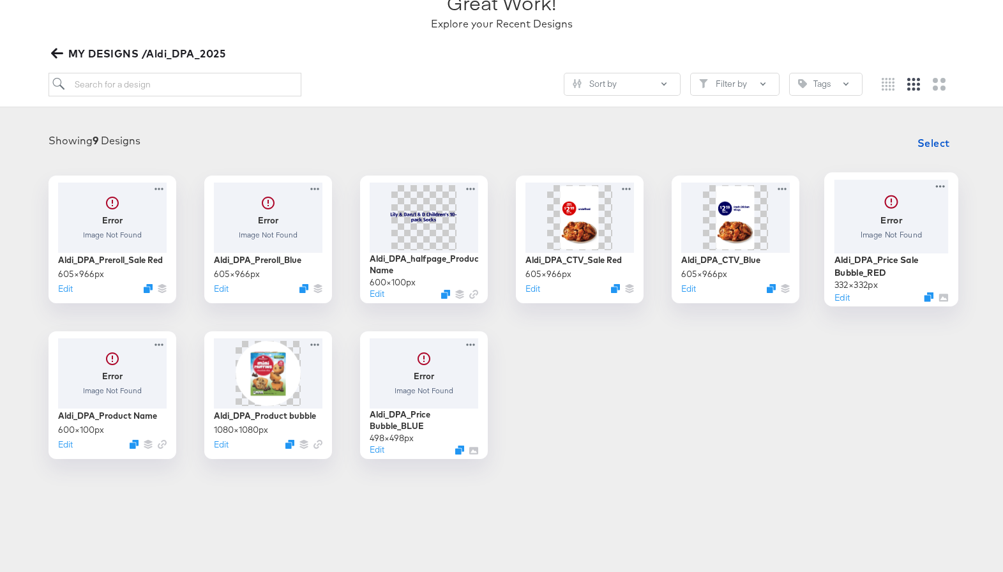
click at [827, 236] on div at bounding box center [890, 215] width 114 height 73
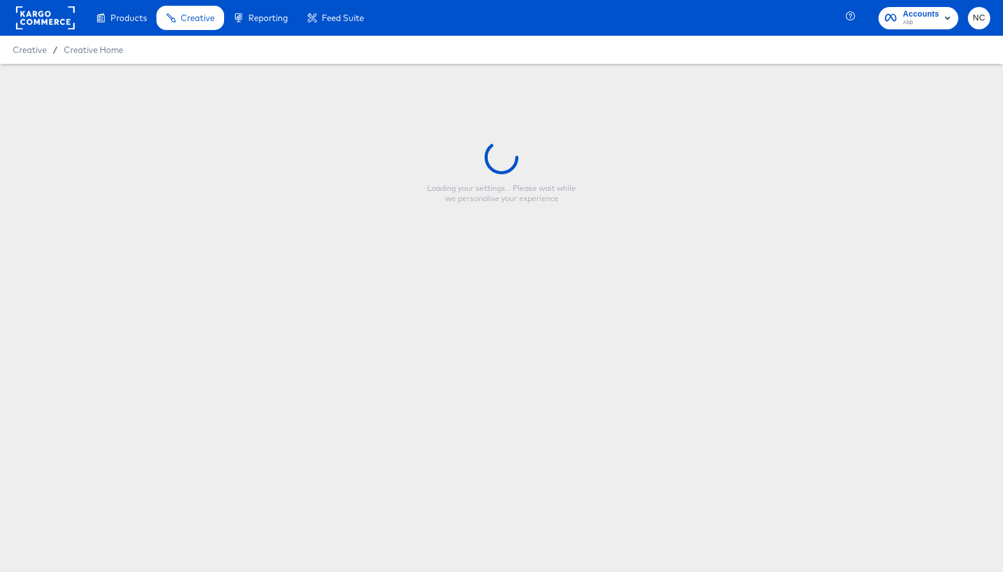
type input "Aldi_DPA_Price Sale Bubble_RED"
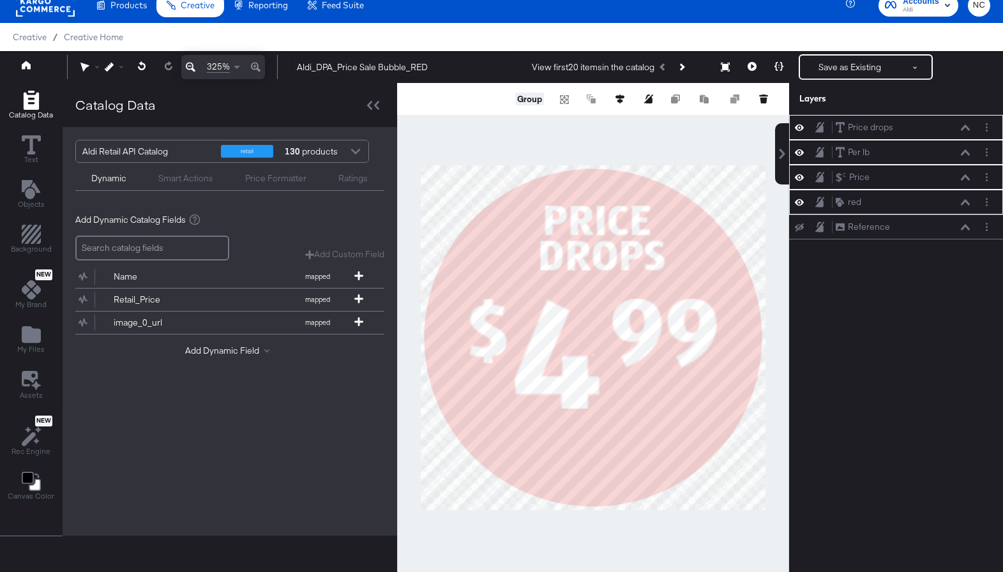
click at [530, 94] on button "Group" at bounding box center [529, 99] width 29 height 13
click at [723, 72] on button "Resize" at bounding box center [725, 67] width 27 height 23
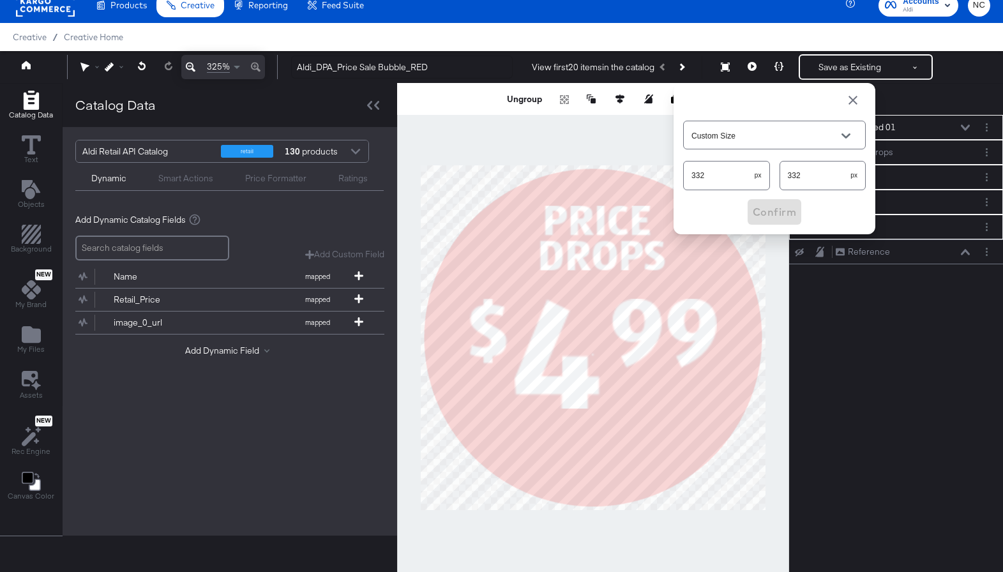
click at [710, 190] on div "332 px" at bounding box center [726, 175] width 87 height 29
click at [710, 178] on input "332" at bounding box center [718, 169] width 71 height 27
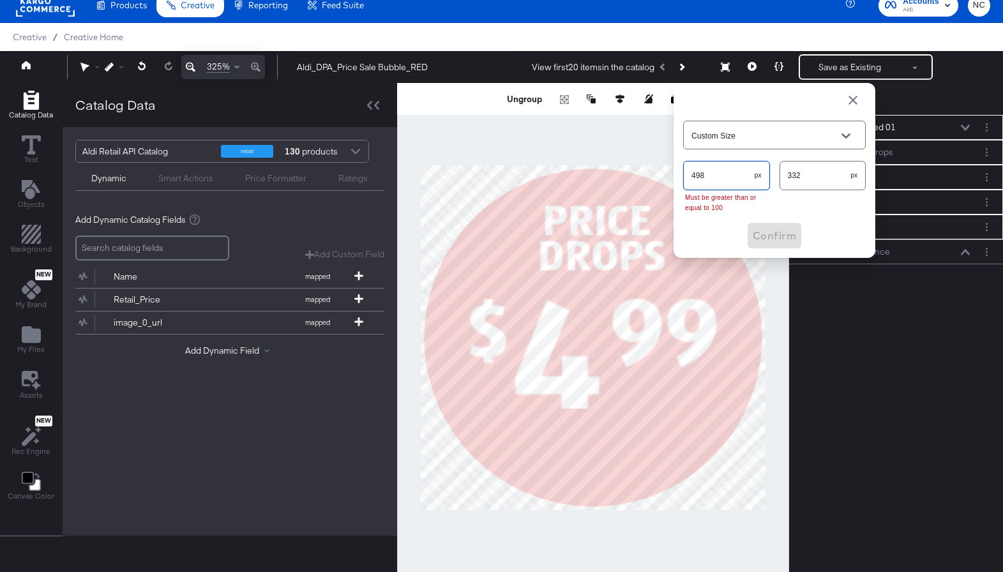
type input "498"
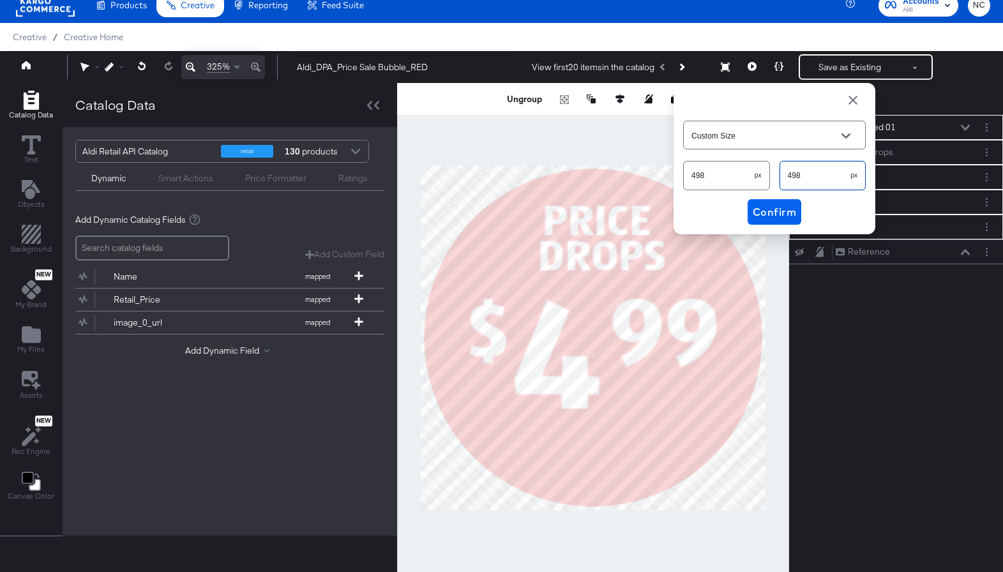
type input "498"
click at [761, 209] on span "Confirm" at bounding box center [773, 212] width 43 height 18
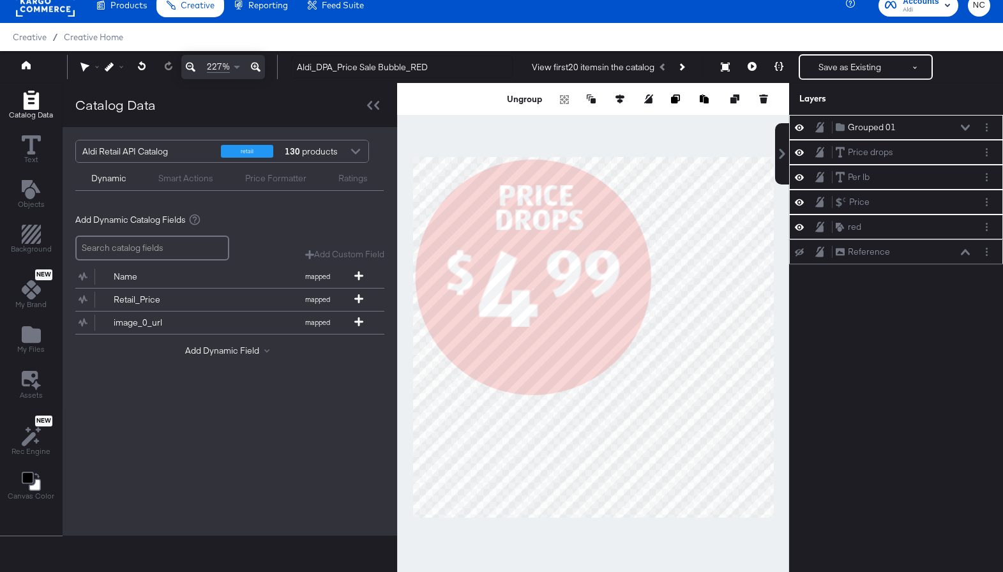
click at [800, 254] on icon at bounding box center [799, 252] width 9 height 8
click at [827, 253] on icon at bounding box center [964, 252] width 9 height 6
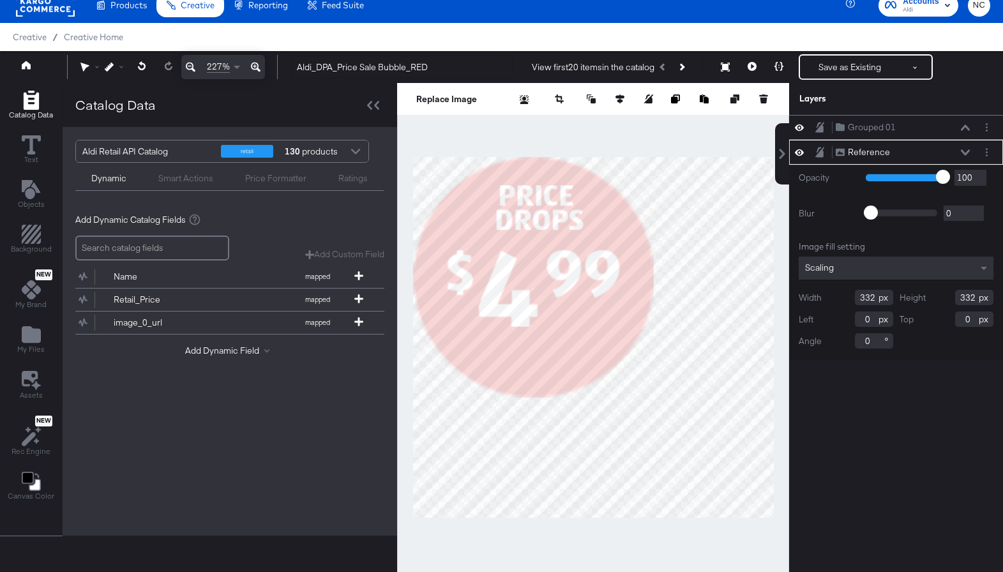
click at [827, 302] on input "332" at bounding box center [874, 297] width 38 height 15
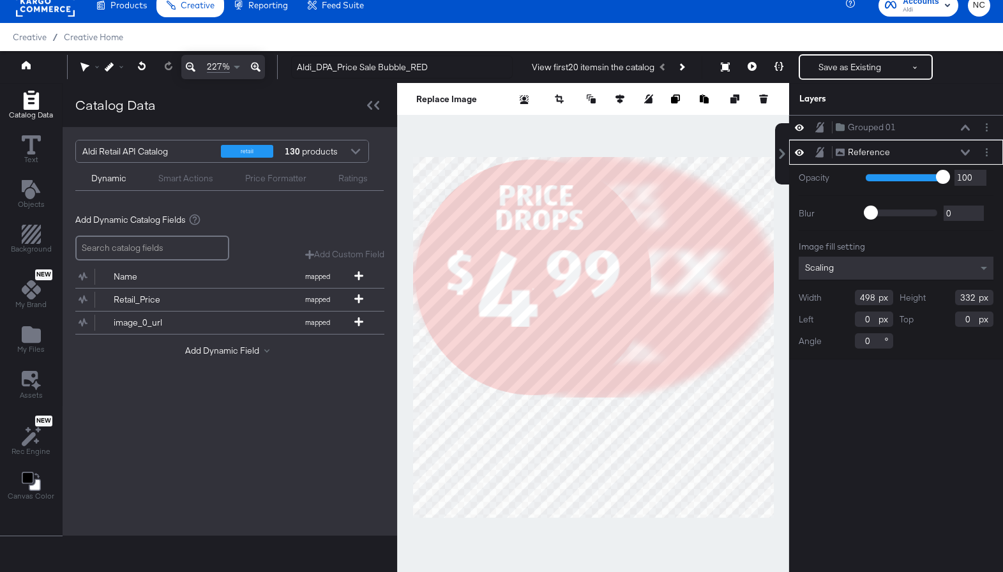
type input "498"
type input "9"
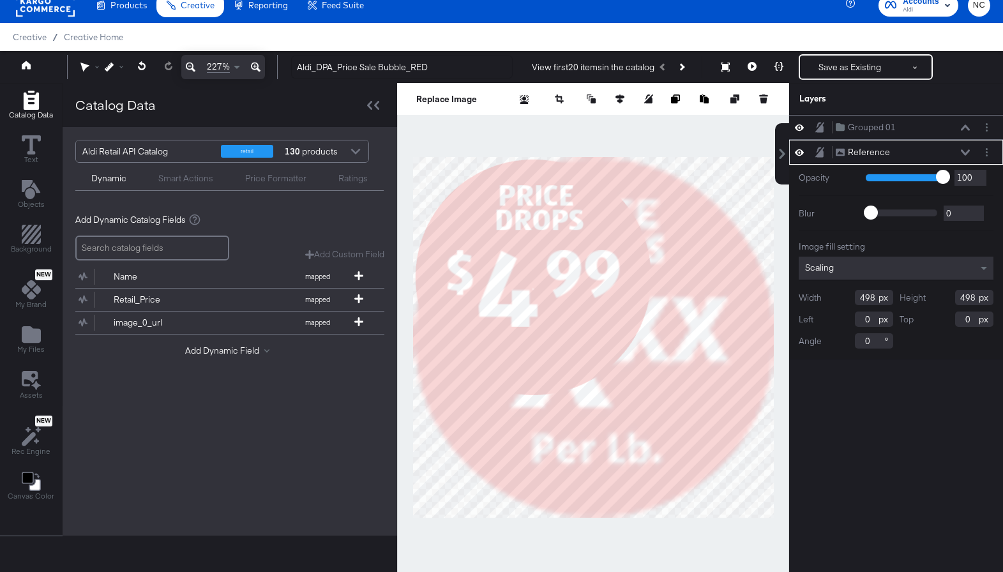
type input "498"
click at [827, 153] on icon at bounding box center [964, 152] width 9 height 6
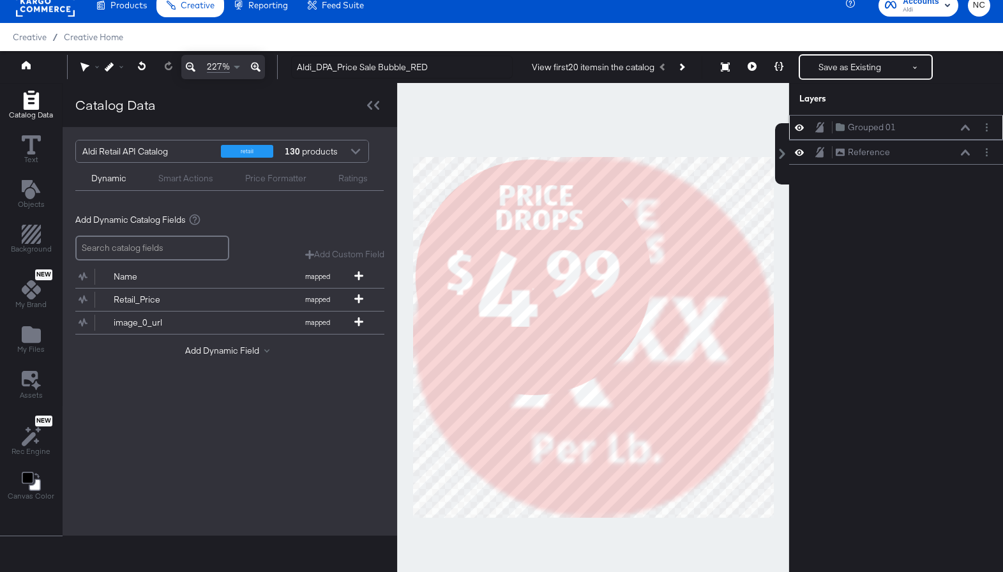
click at [827, 126] on div "Grouped 01 Grouped 01" at bounding box center [906, 127] width 142 height 13
click at [827, 128] on icon at bounding box center [964, 127] width 9 height 6
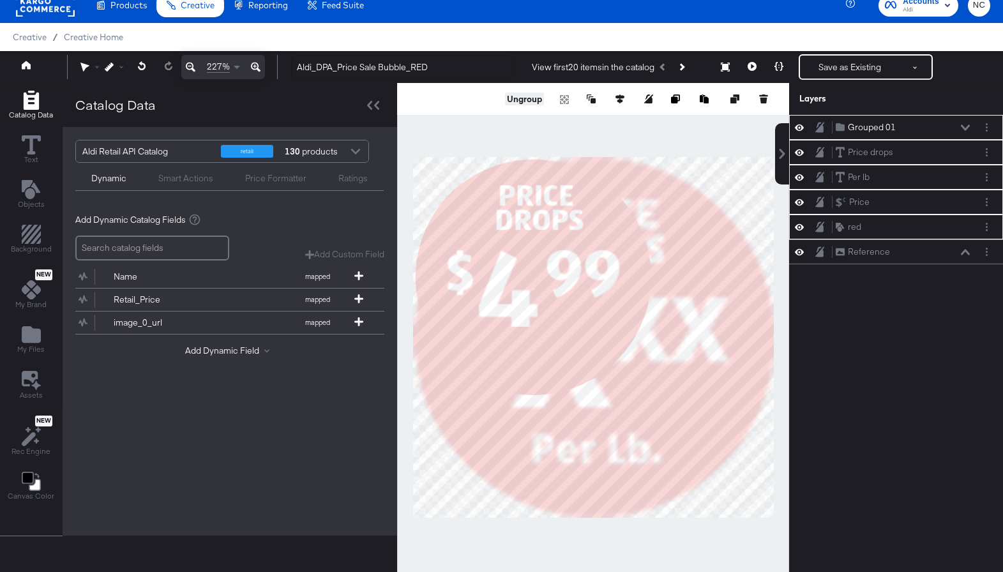
click at [535, 102] on button "Ungroup" at bounding box center [524, 99] width 39 height 13
click at [827, 132] on div "Price drops" at bounding box center [870, 127] width 45 height 12
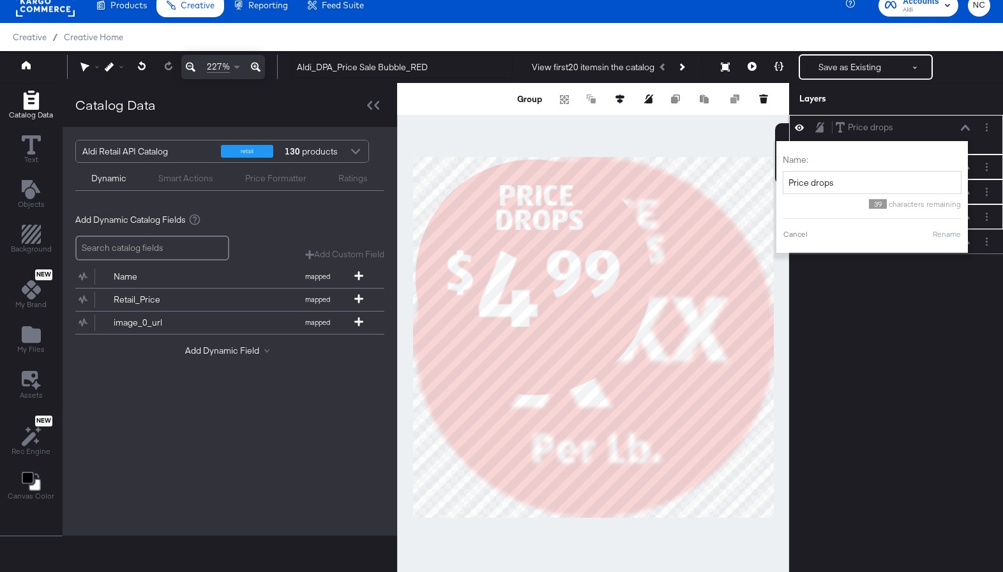
click at [827, 133] on div "Price drops Price drops" at bounding box center [902, 127] width 135 height 13
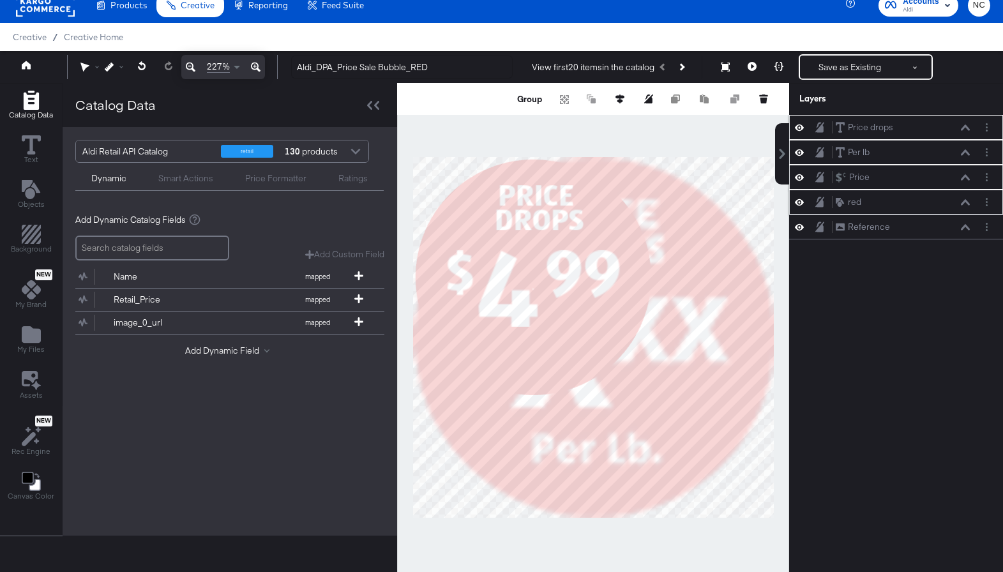
click at [827, 130] on div "Price drops Price drops" at bounding box center [902, 127] width 135 height 13
click at [827, 207] on div "red" at bounding box center [854, 202] width 13 height 12
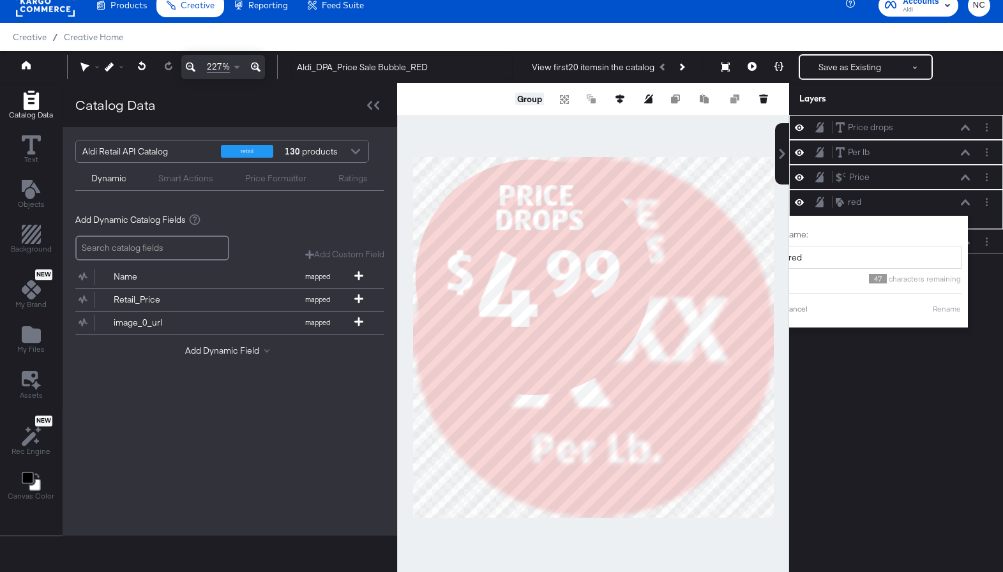
click at [541, 96] on button "Group" at bounding box center [529, 99] width 29 height 13
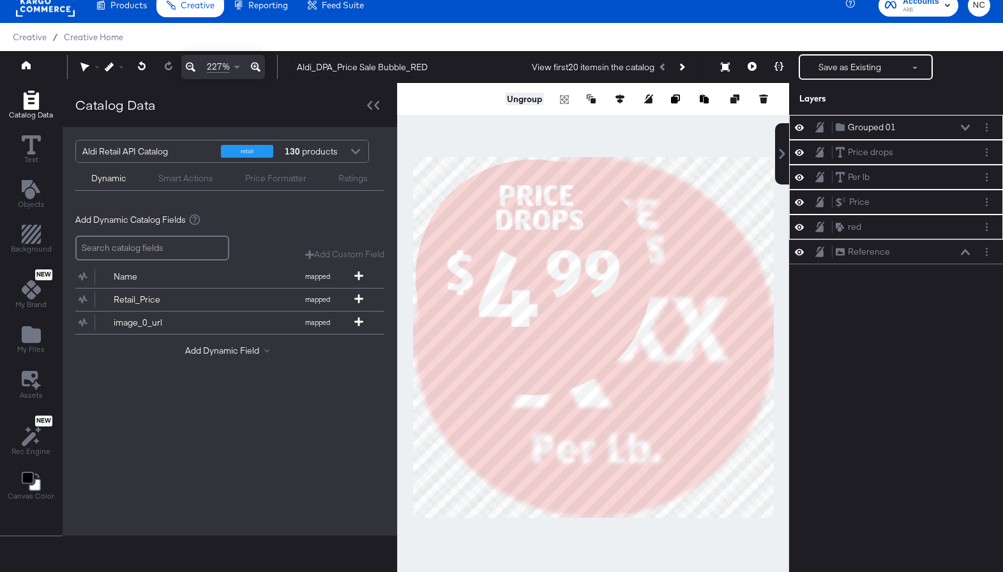
click at [799, 253] on icon at bounding box center [799, 251] width 9 height 11
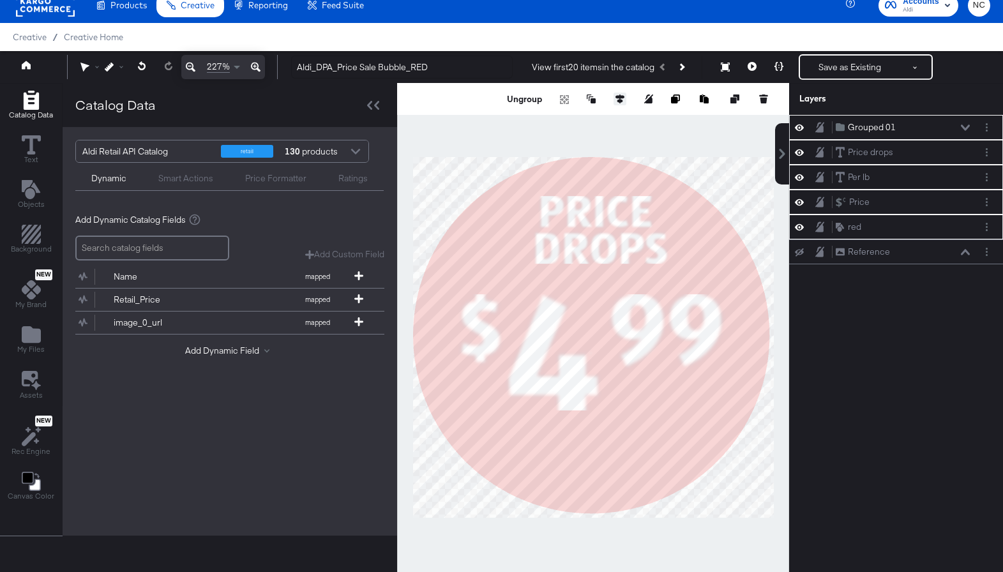
click at [618, 100] on icon at bounding box center [619, 98] width 9 height 9
click at [528, 121] on icon at bounding box center [525, 122] width 9 height 9
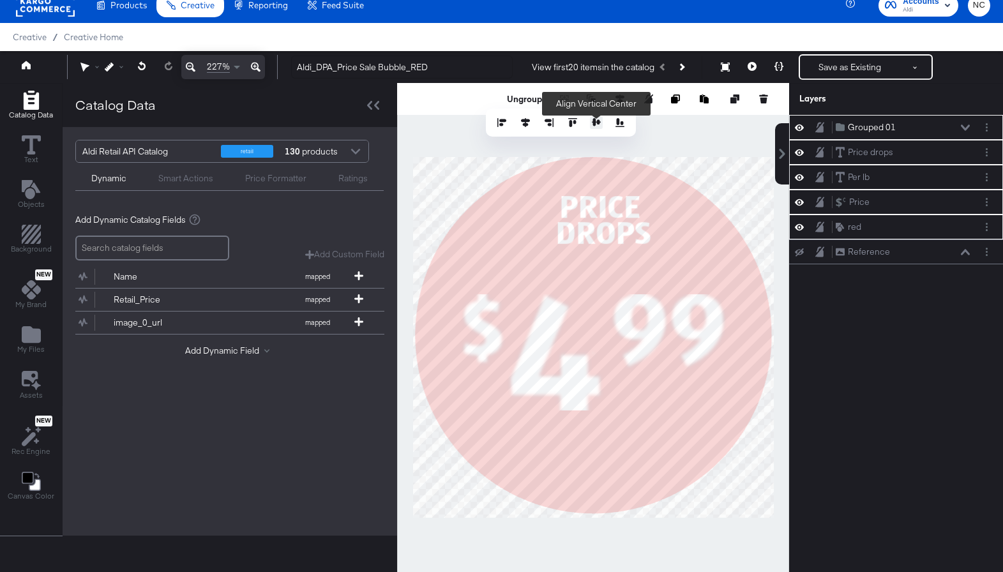
click at [594, 124] on icon at bounding box center [596, 122] width 9 height 8
click at [827, 128] on icon at bounding box center [964, 127] width 9 height 6
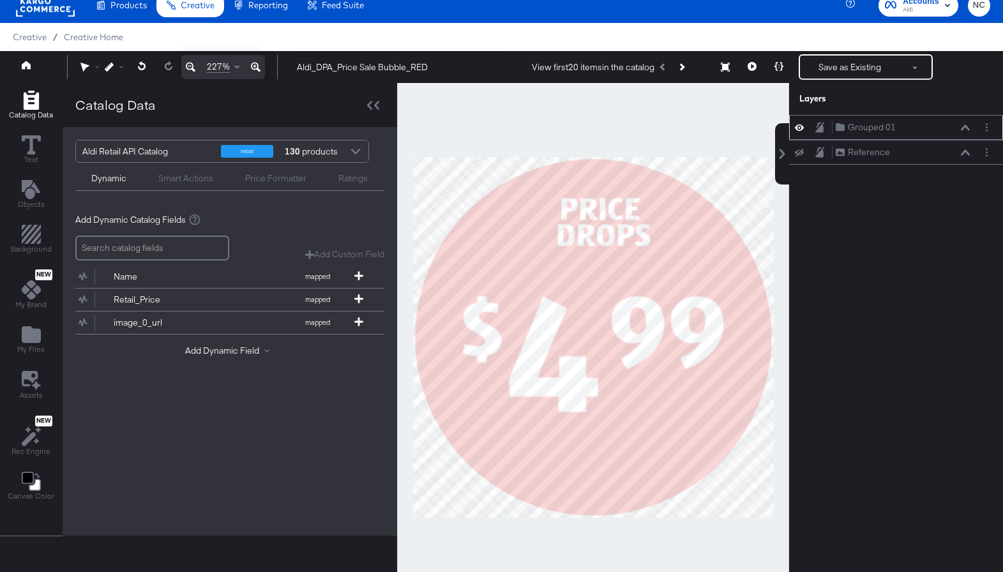
click at [827, 128] on icon at bounding box center [964, 127] width 9 height 6
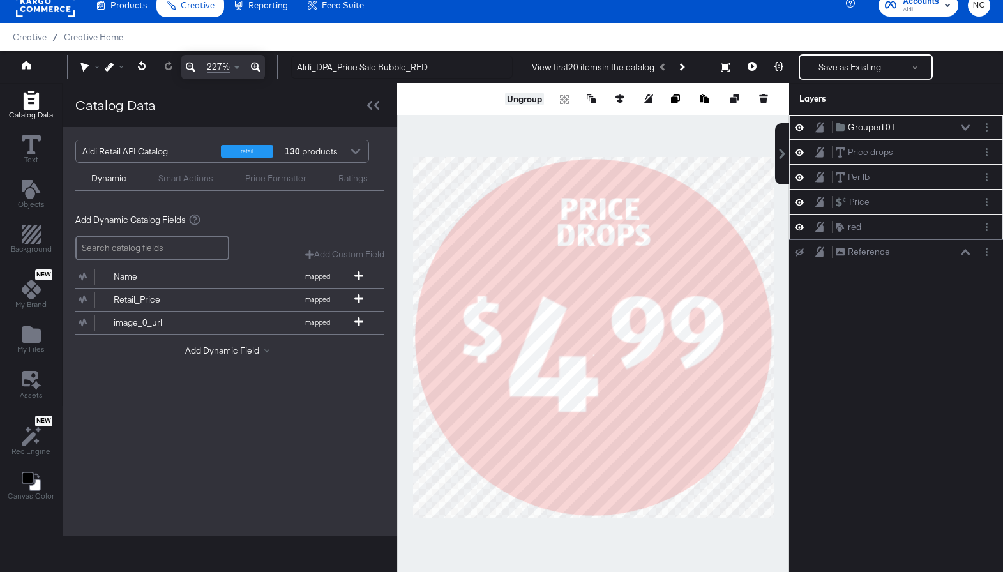
click at [537, 98] on button "Ungroup" at bounding box center [524, 99] width 39 height 13
click at [827, 335] on div "Price drops Price drops Per lb Per lb Price Price red red Reference Reference" at bounding box center [896, 343] width 214 height 457
click at [827, 131] on button at bounding box center [965, 128] width 10 height 8
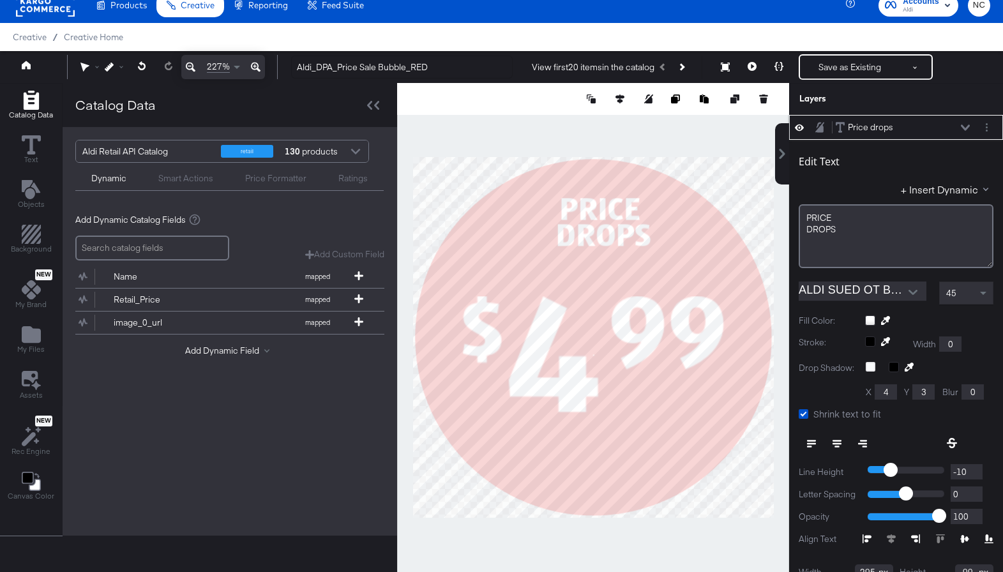
click at [827, 298] on div "45" at bounding box center [965, 293] width 53 height 22
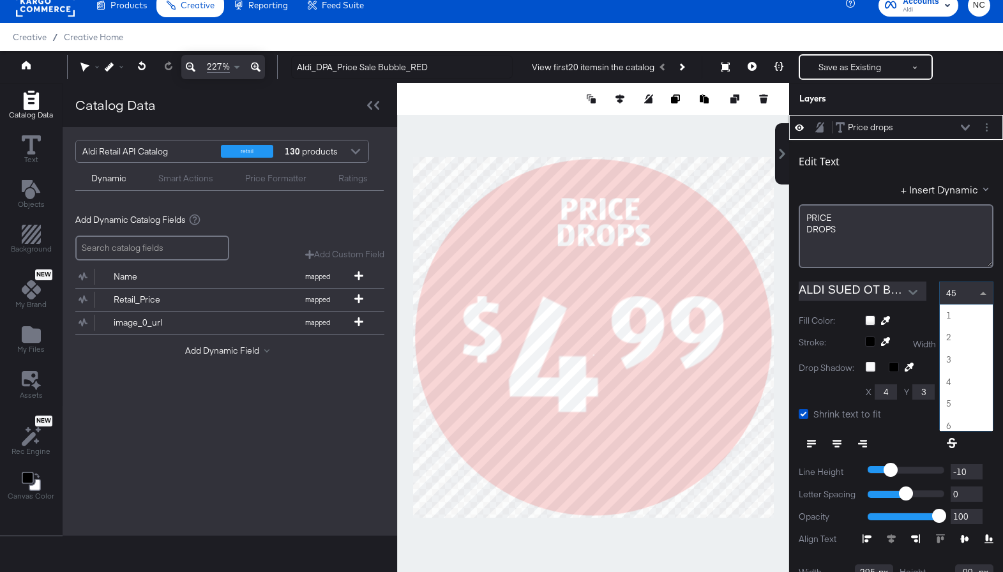
scroll to position [971, 0]
type input "64"
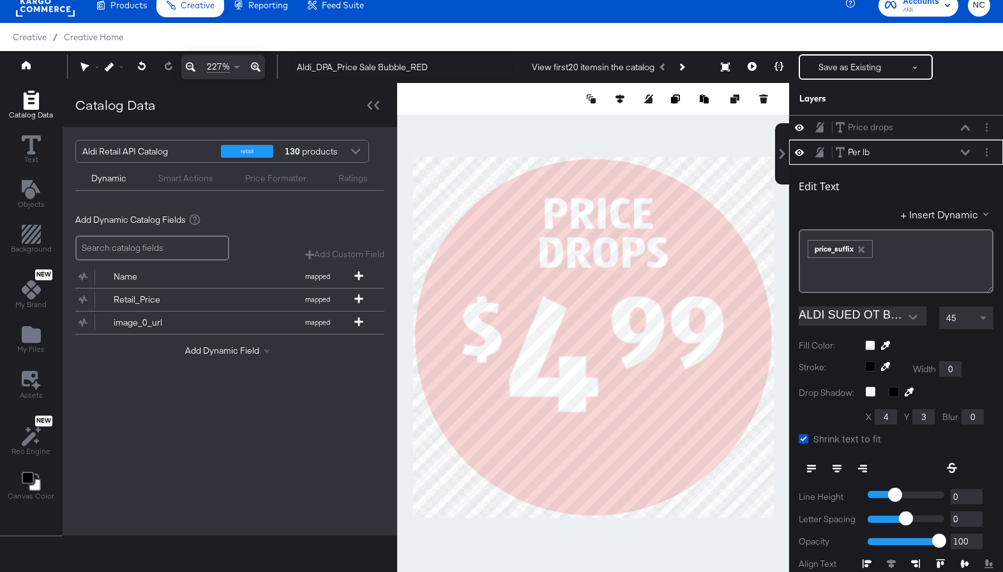
scroll to position [25, 0]
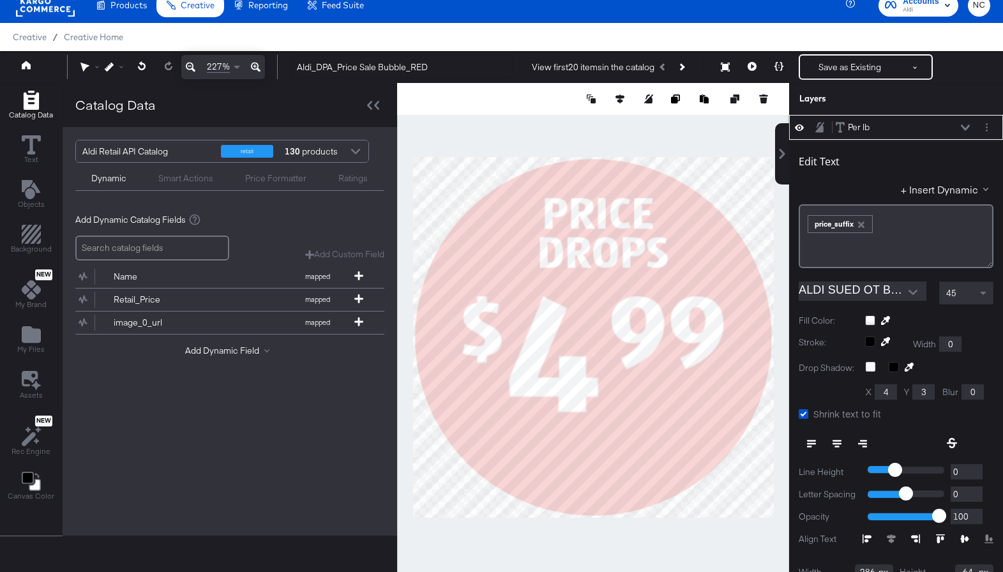
click at [827, 294] on div "45" at bounding box center [965, 293] width 53 height 22
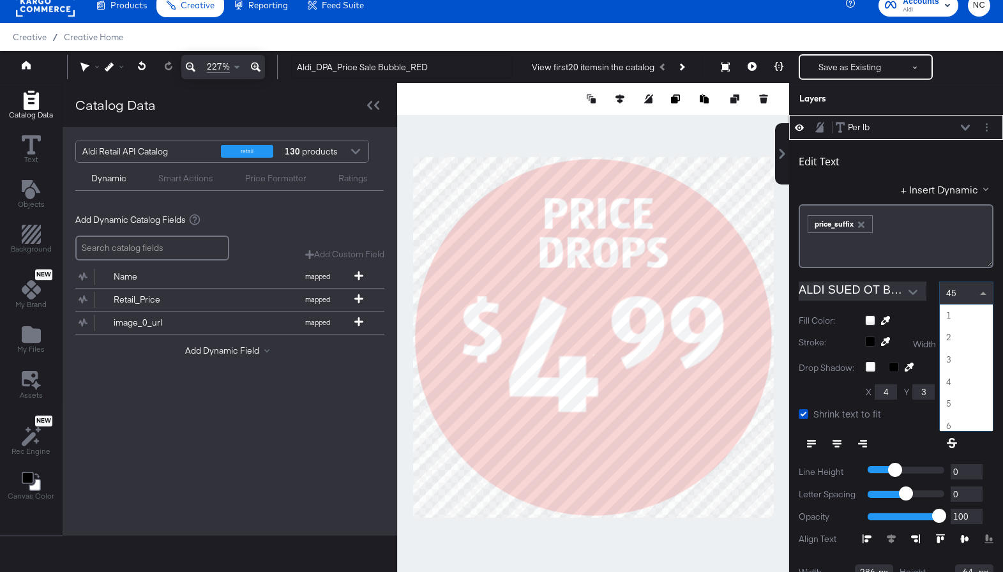
scroll to position [971, 0]
type input "64"
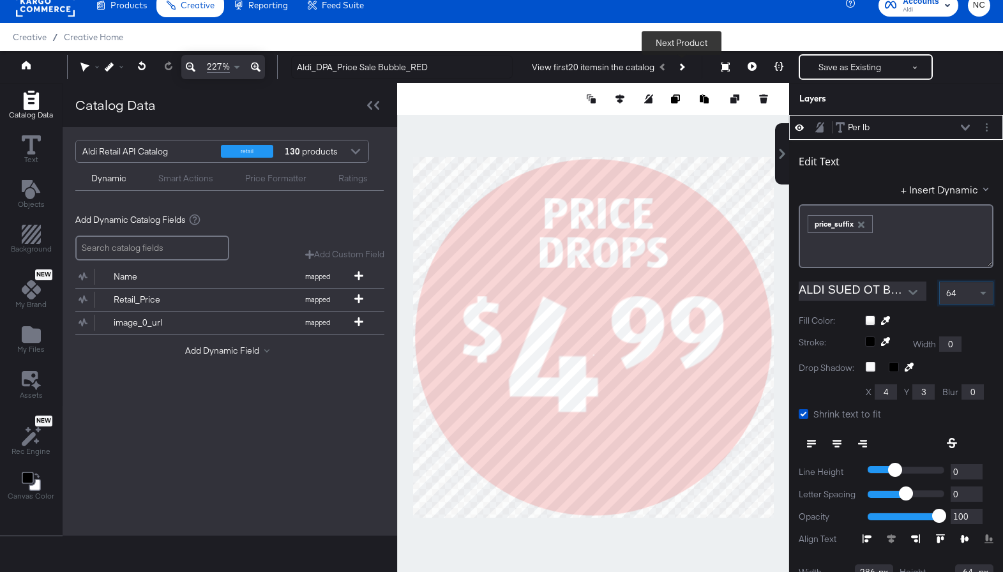
click at [682, 65] on icon "Next Product" at bounding box center [680, 66] width 7 height 7
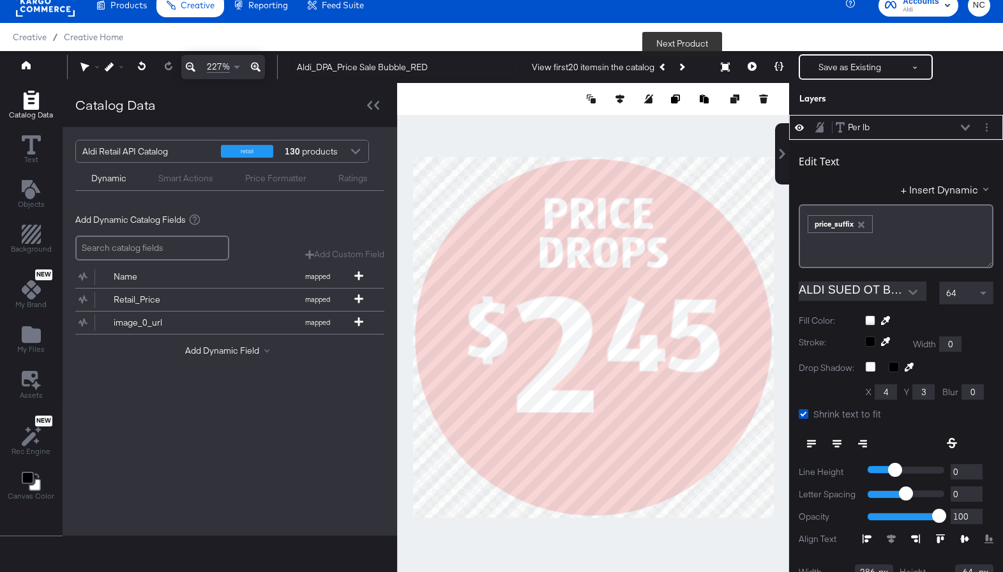
click at [682, 65] on icon "Next Product" at bounding box center [680, 66] width 7 height 7
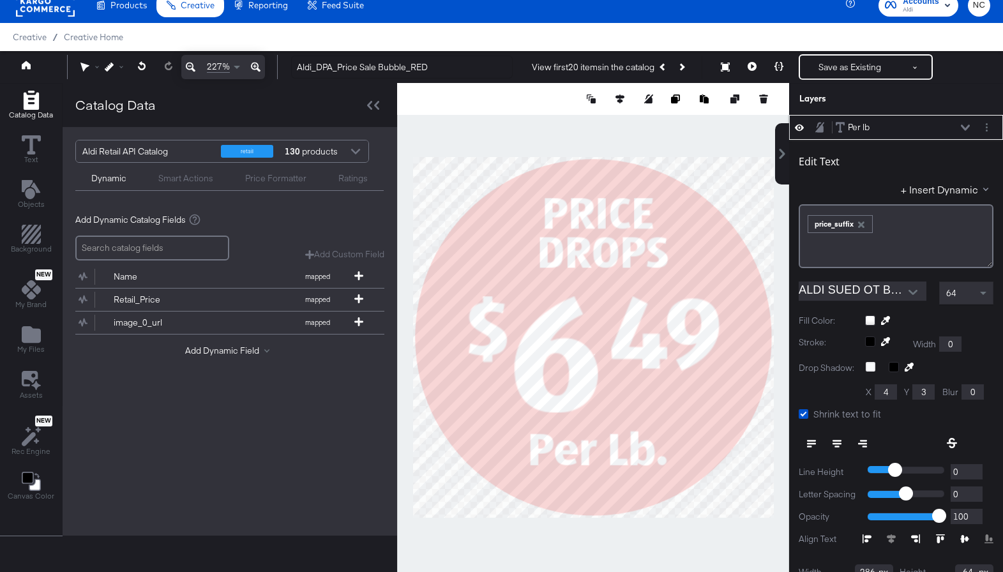
click at [827, 124] on icon at bounding box center [964, 127] width 9 height 6
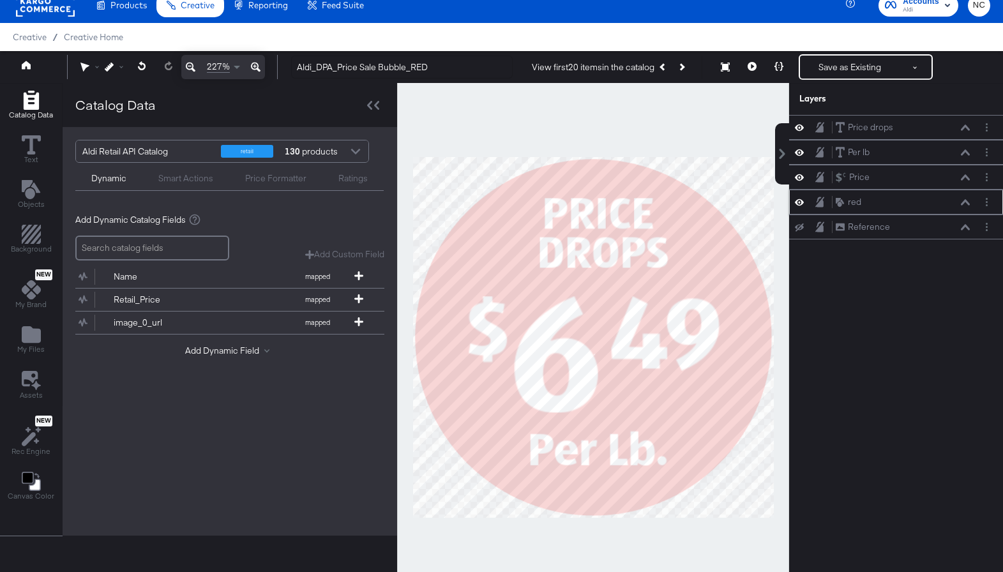
click at [805, 204] on div at bounding box center [803, 202] width 18 height 12
click at [801, 205] on icon at bounding box center [799, 202] width 9 height 6
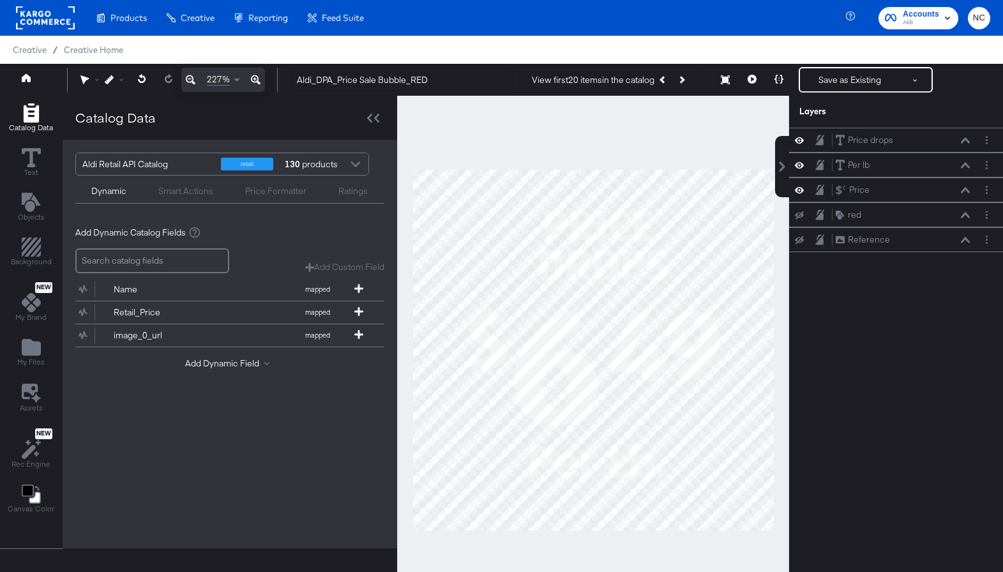
click at [801, 235] on icon at bounding box center [799, 239] width 9 height 8
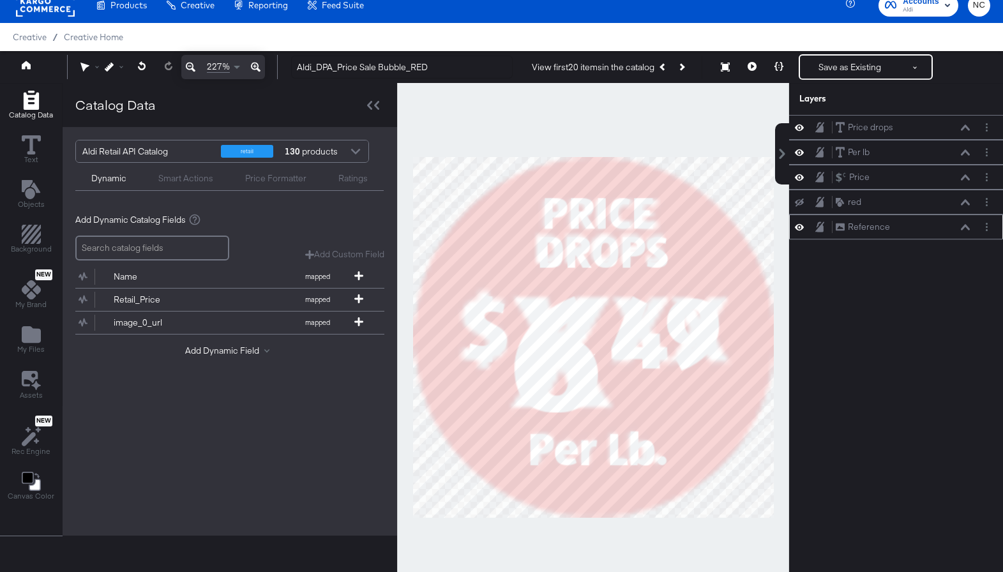
click at [801, 225] on icon at bounding box center [799, 227] width 9 height 6
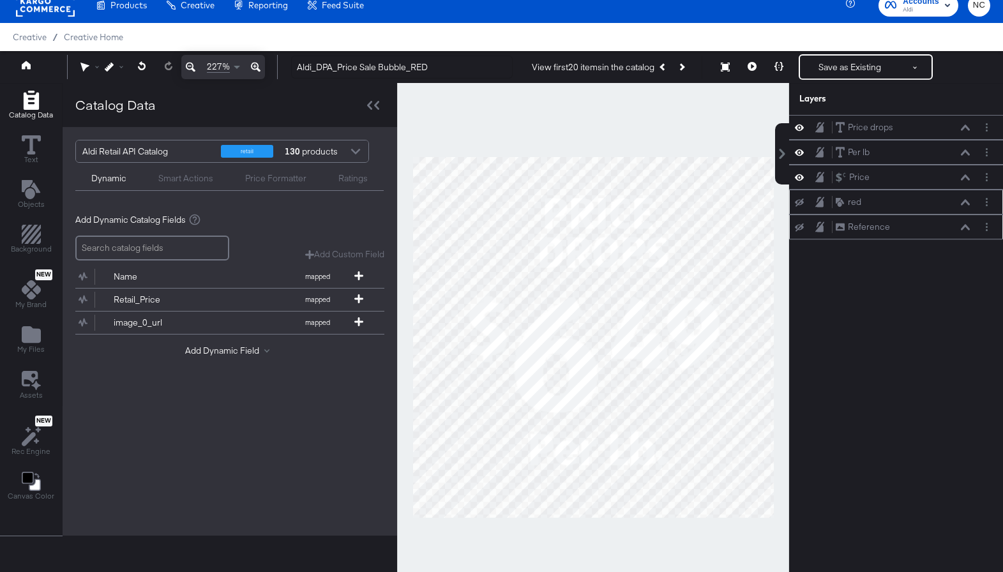
click at [799, 203] on icon at bounding box center [799, 202] width 9 height 8
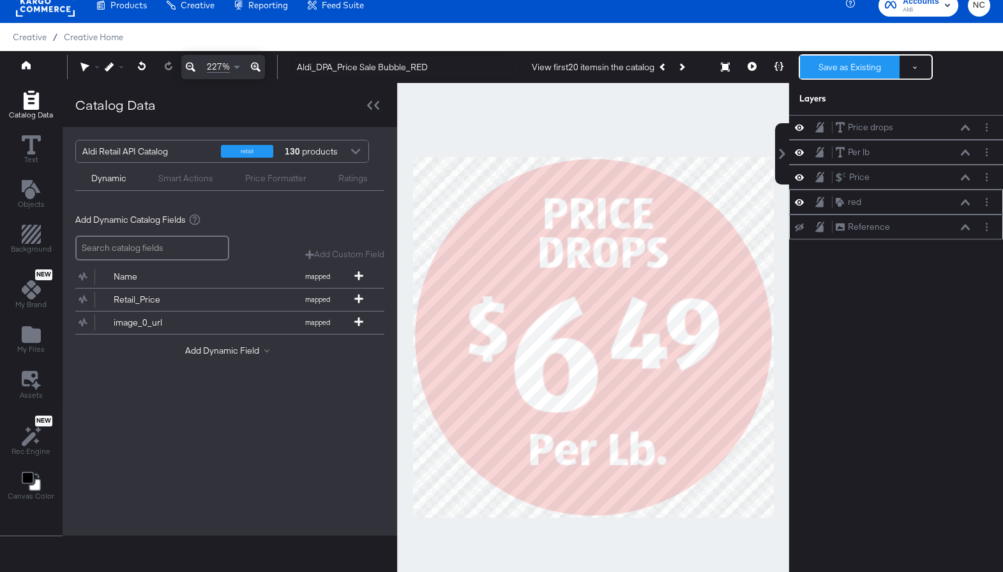
click at [832, 71] on button "Save as Existing" at bounding box center [850, 67] width 100 height 23
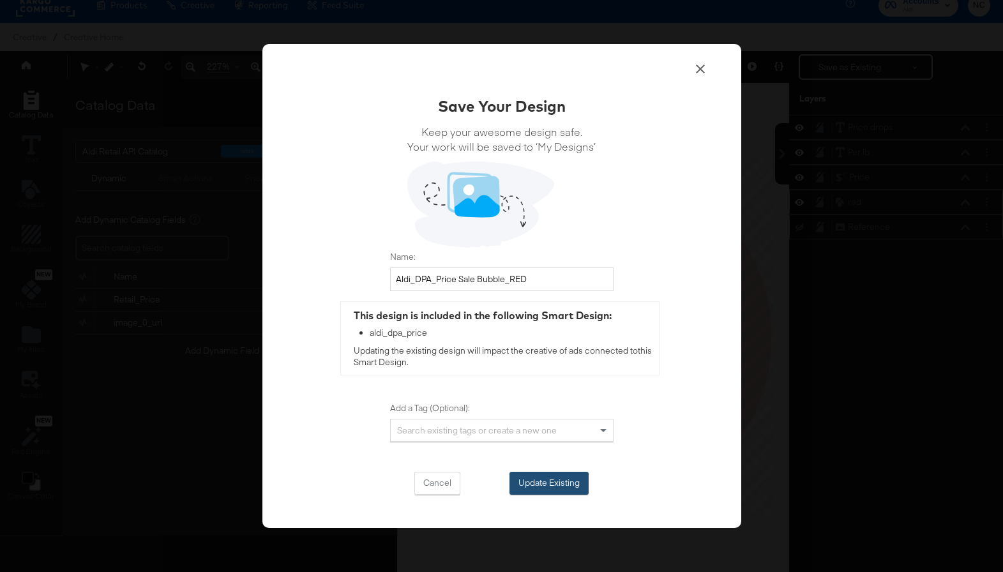
click at [525, 482] on button "Update Existing" at bounding box center [548, 483] width 79 height 23
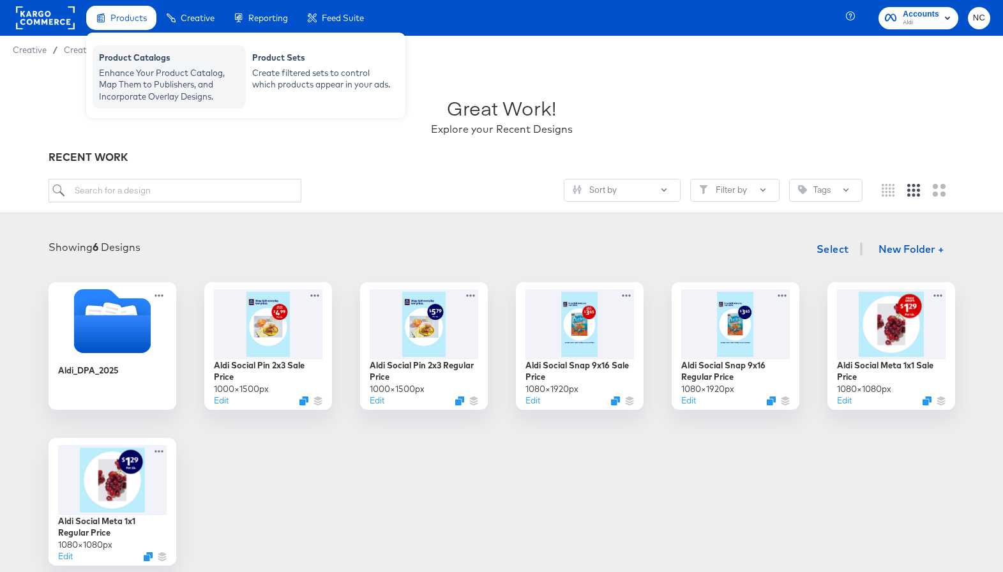
click at [148, 68] on div "Enhance Your Product Catalog, Map Them to Publishers, and Incorporate Overlay D…" at bounding box center [169, 85] width 140 height 36
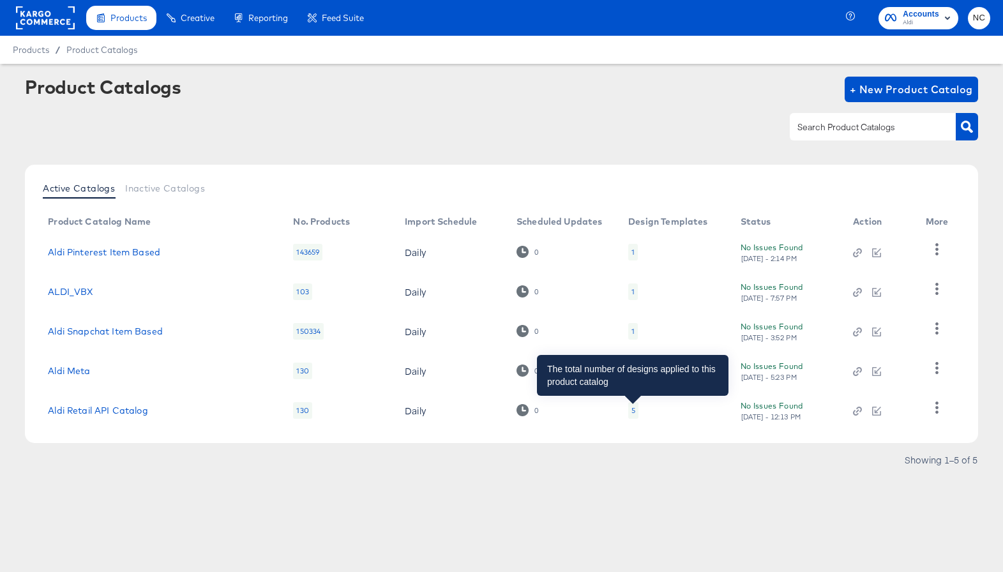
click at [632, 411] on div "5" at bounding box center [633, 410] width 4 height 10
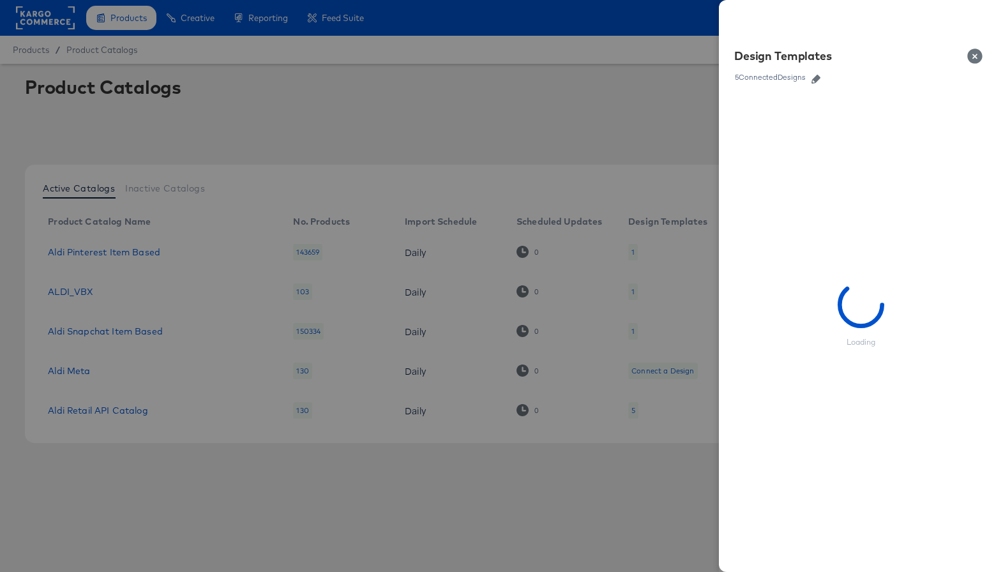
click at [816, 81] on icon "button" at bounding box center [815, 79] width 9 height 9
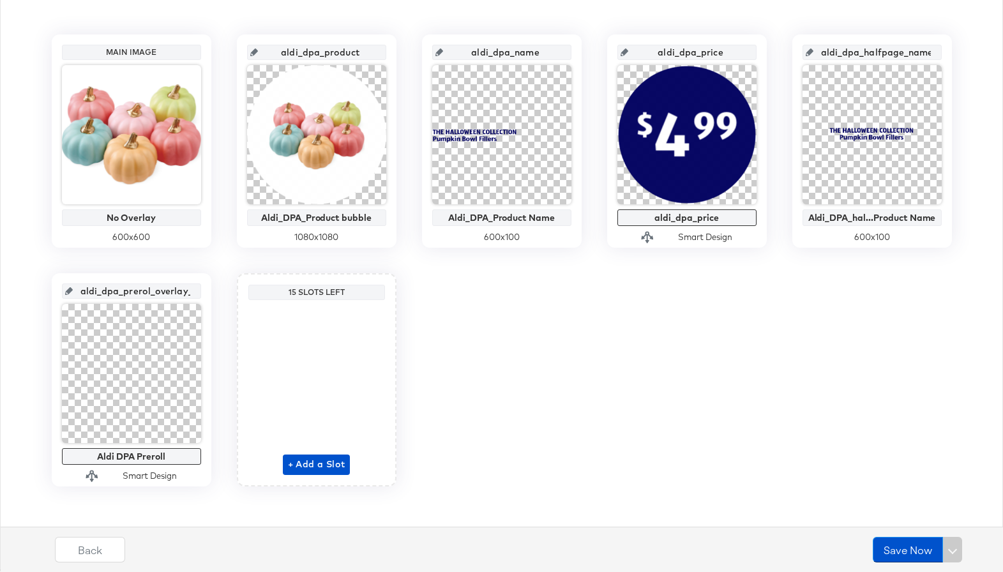
scroll to position [275, 0]
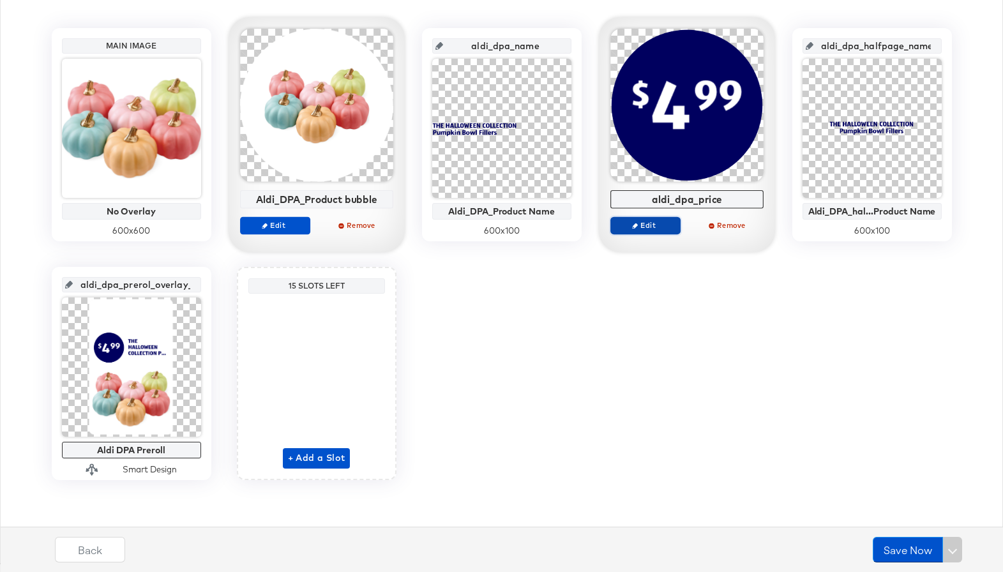
click at [638, 222] on span "Edit" at bounding box center [644, 225] width 59 height 10
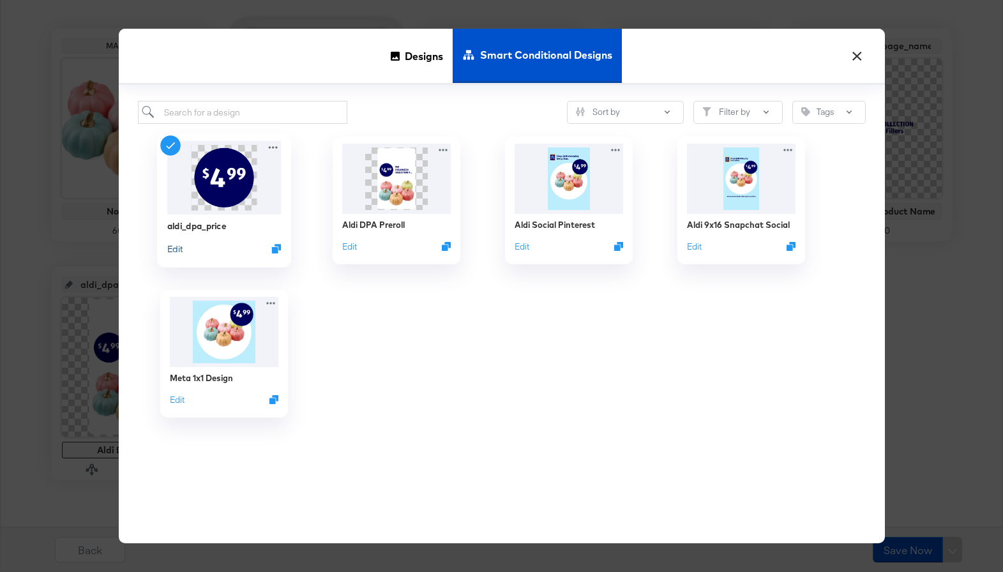
click at [181, 248] on button "Edit" at bounding box center [174, 249] width 15 height 12
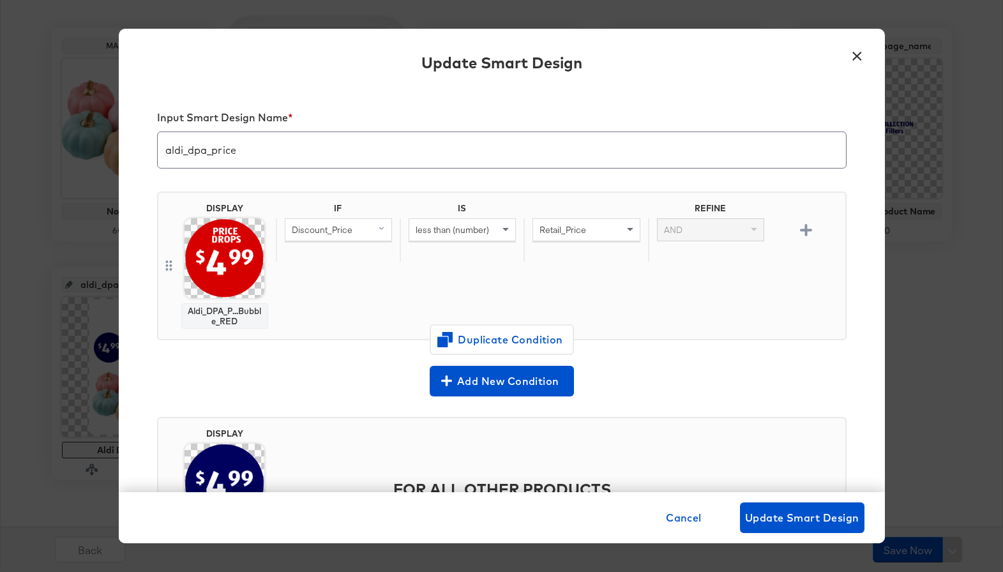
click at [203, 256] on img at bounding box center [224, 258] width 80 height 80
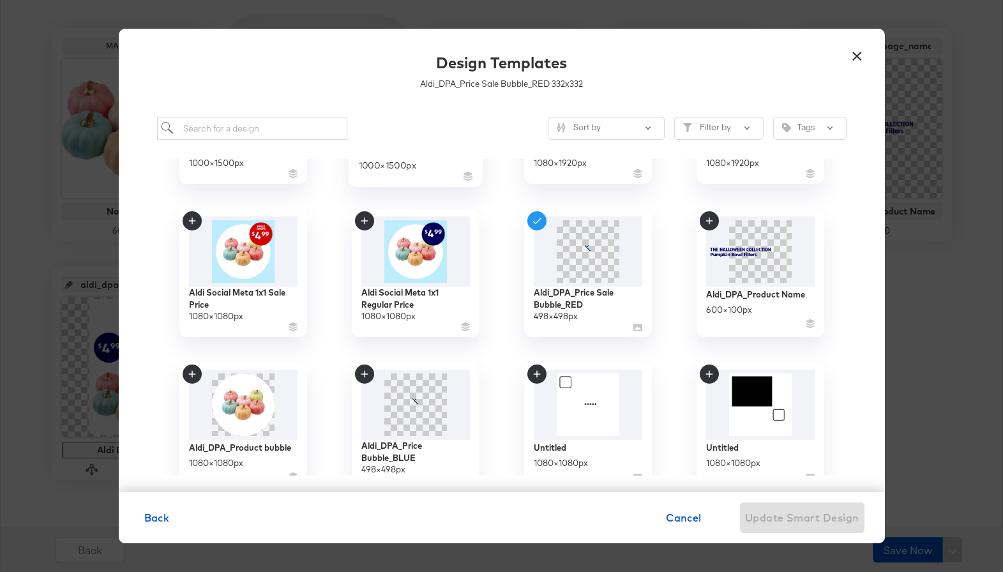
scroll to position [296, 0]
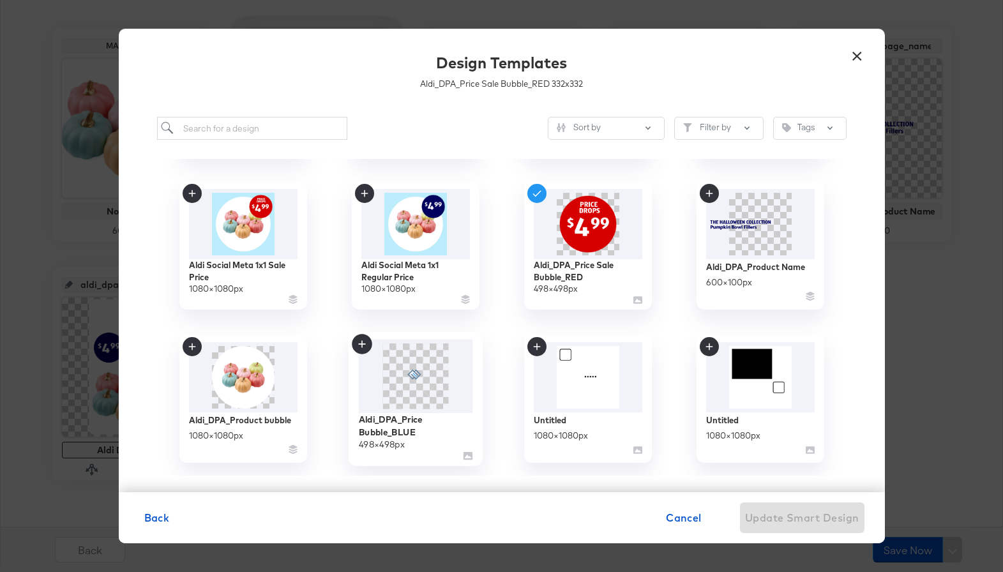
click at [435, 389] on span at bounding box center [415, 376] width 66 height 66
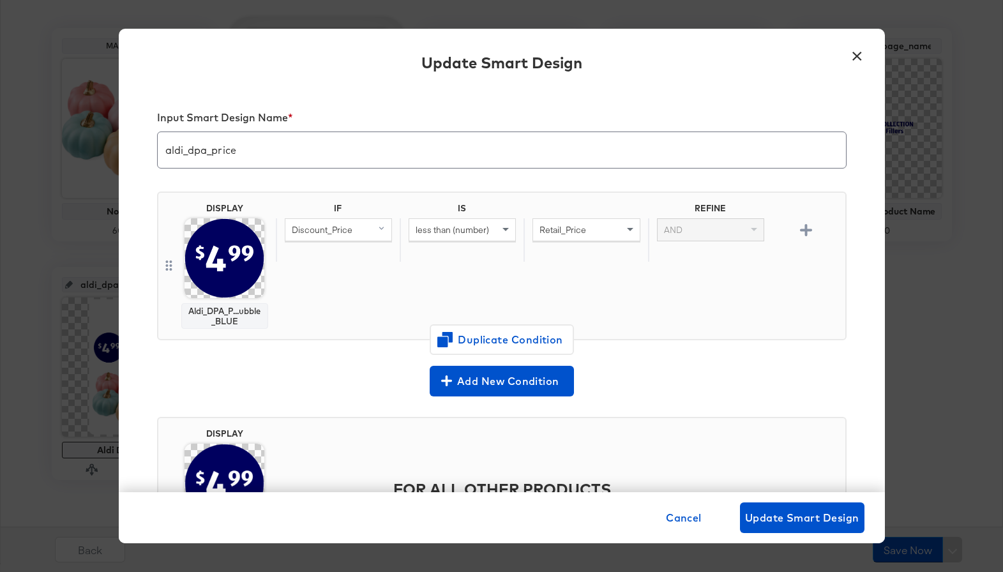
click at [194, 266] on img at bounding box center [224, 258] width 80 height 80
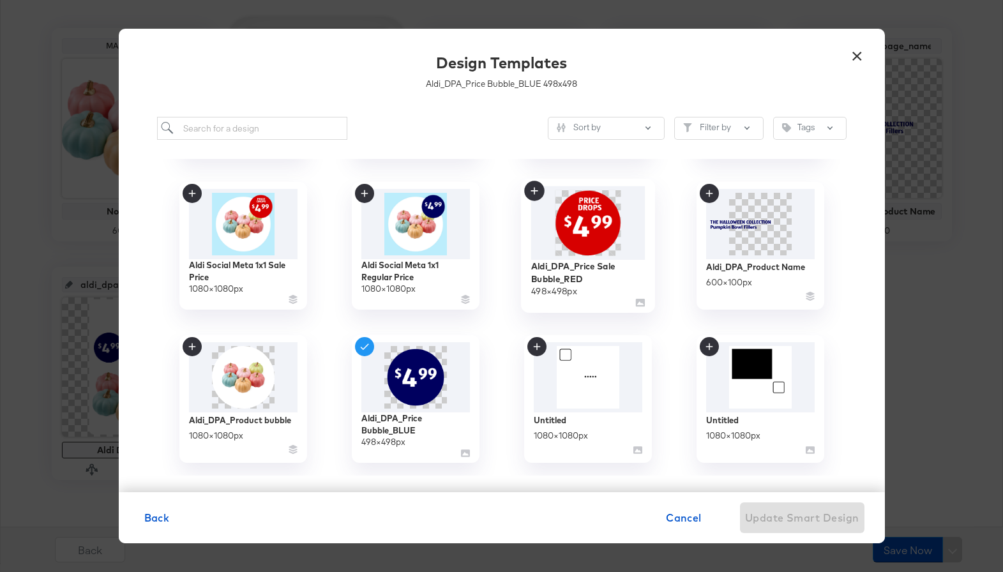
click at [579, 232] on img at bounding box center [587, 222] width 114 height 73
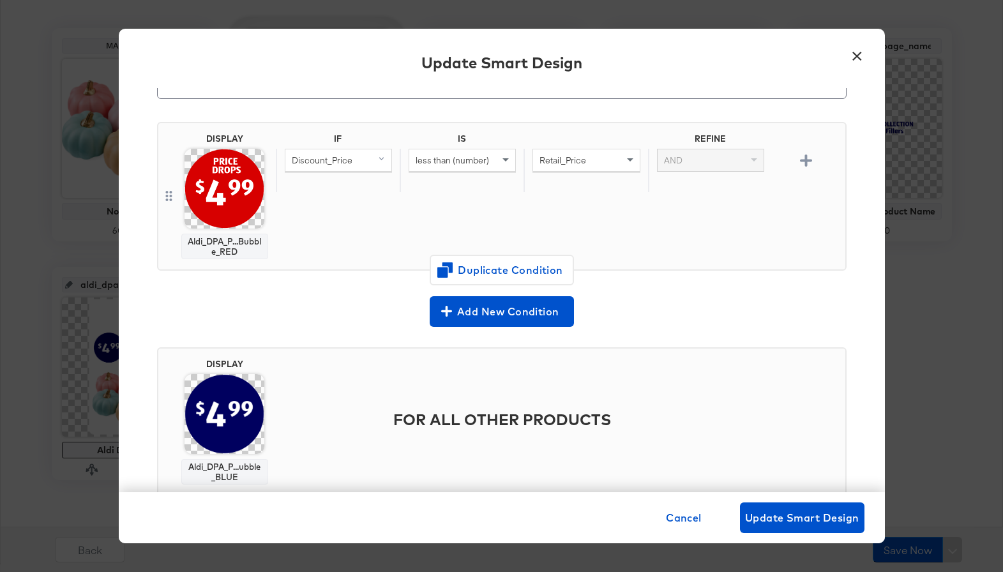
scroll to position [106, 0]
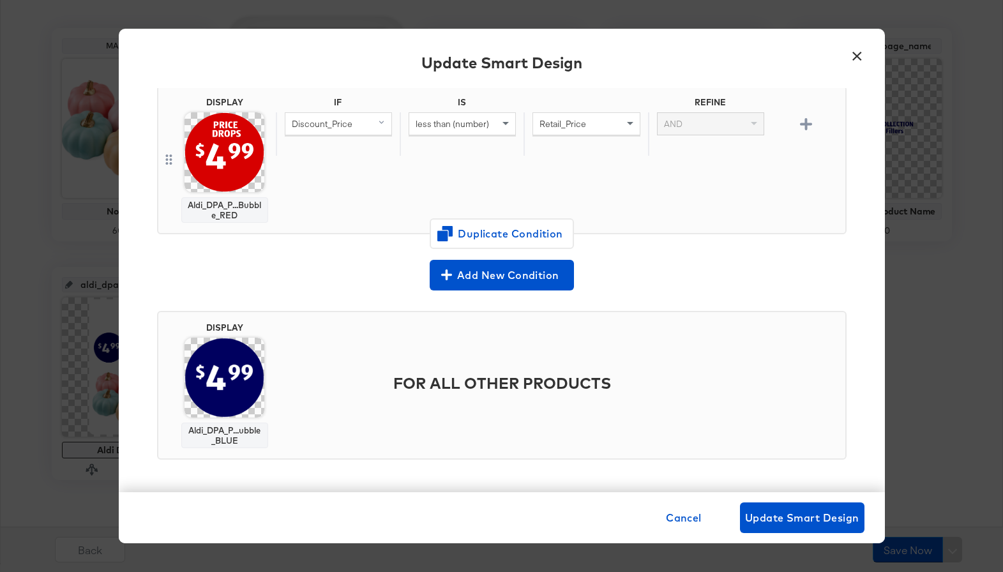
click at [233, 388] on img at bounding box center [224, 378] width 80 height 80
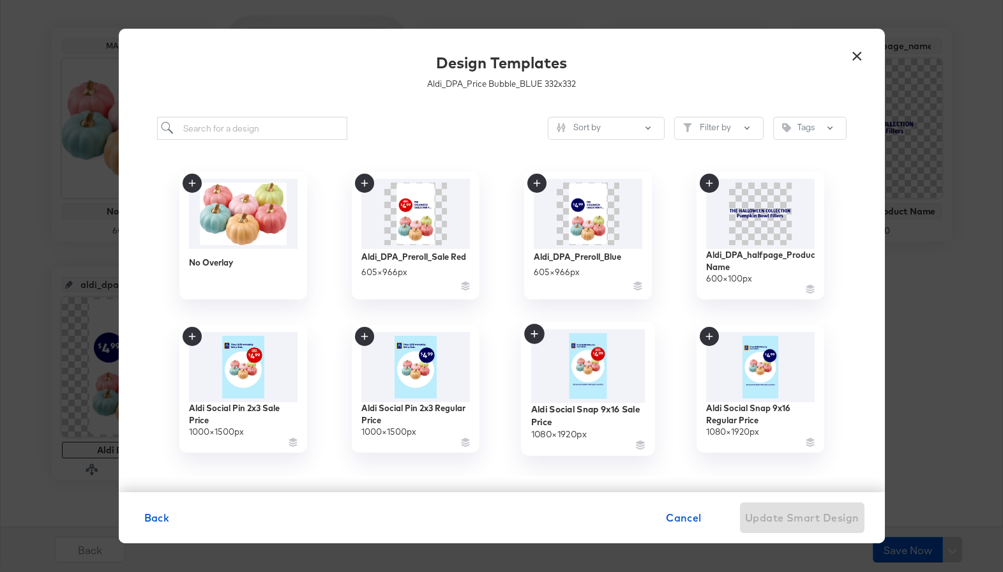
scroll to position [296, 0]
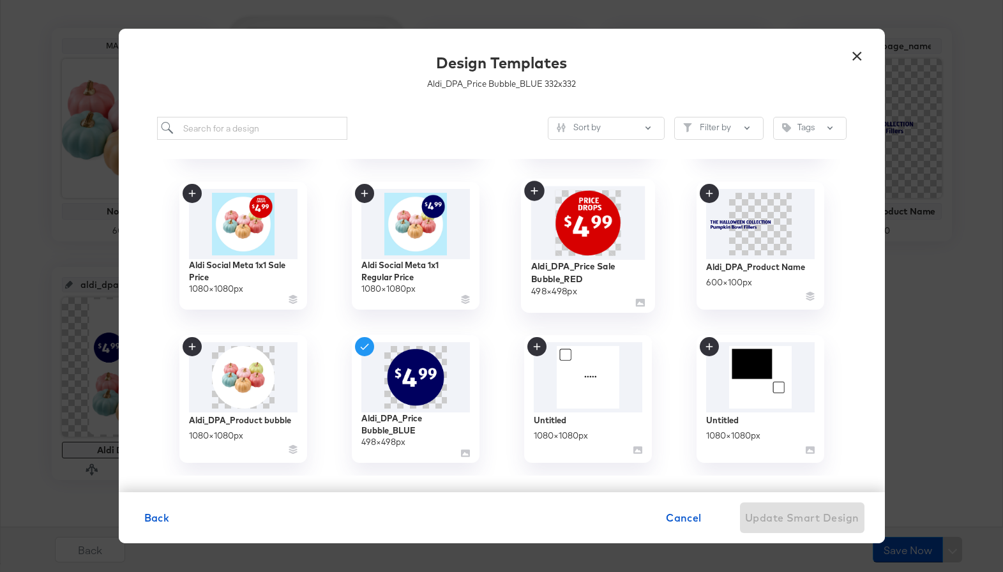
click at [595, 244] on img at bounding box center [587, 222] width 114 height 73
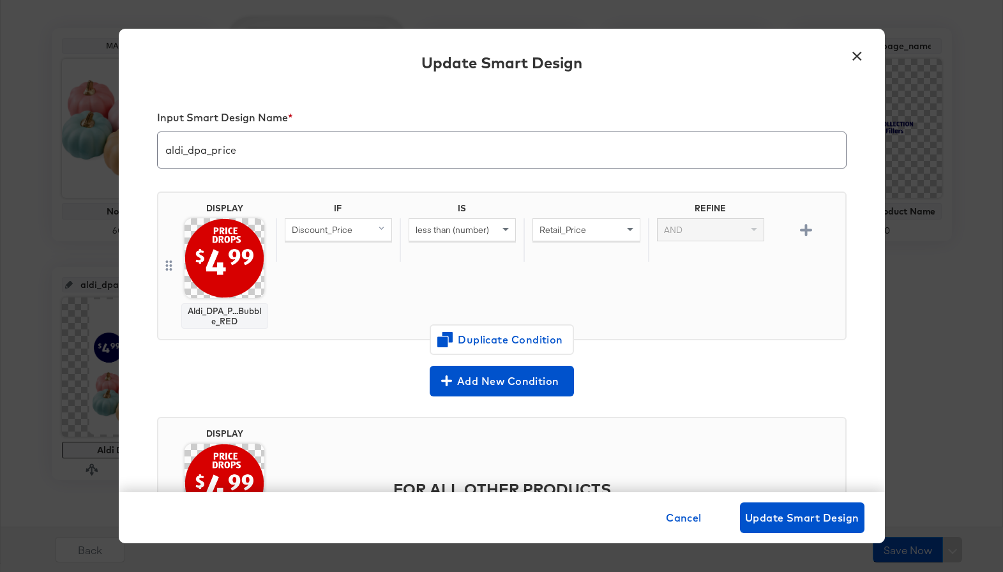
scroll to position [106, 0]
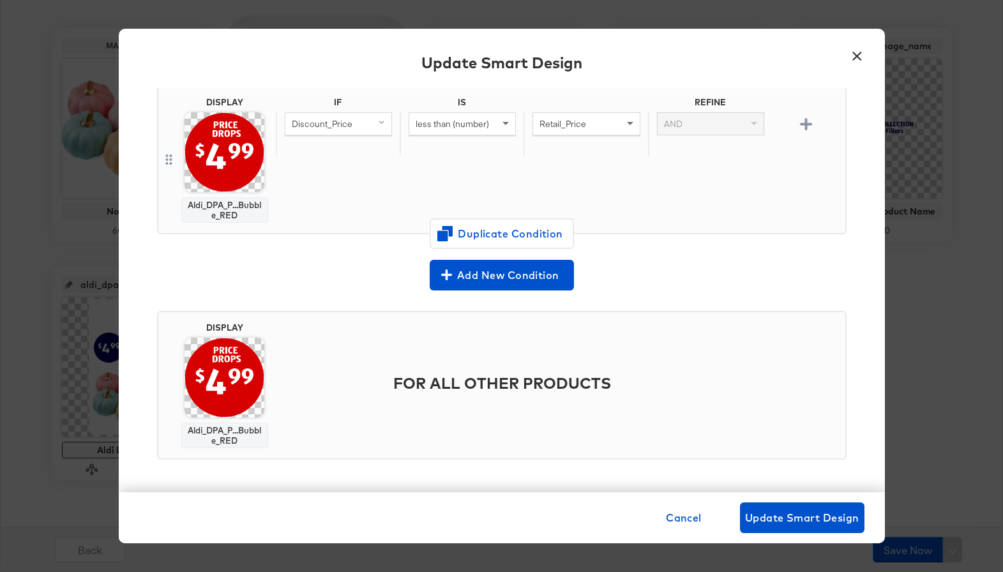
click at [241, 388] on img at bounding box center [224, 378] width 80 height 80
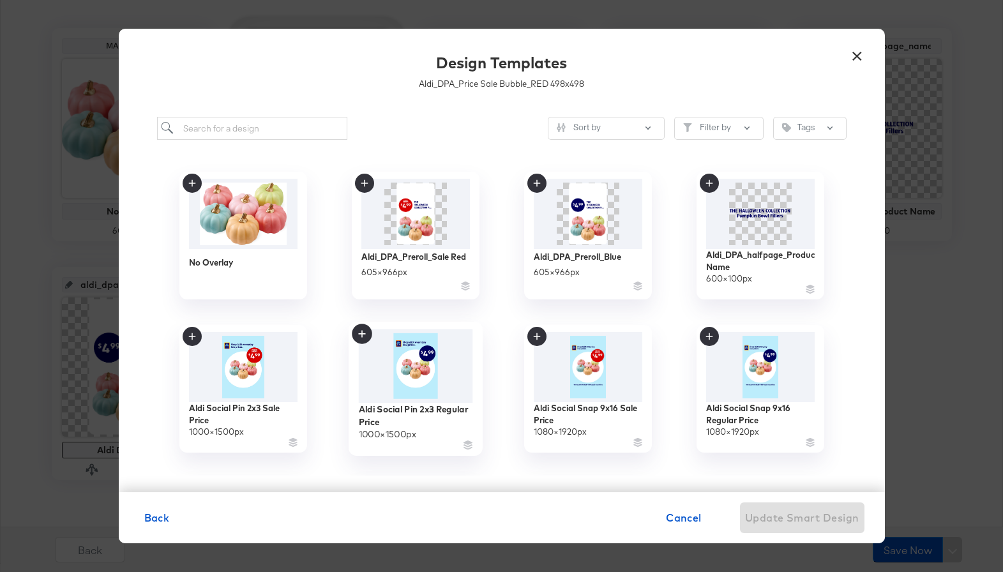
scroll to position [296, 0]
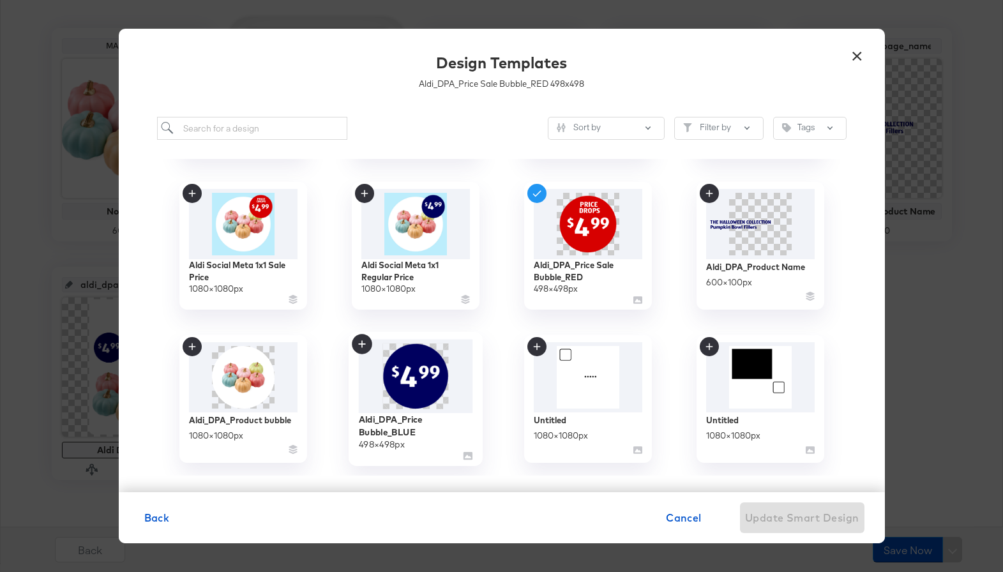
click at [444, 389] on img at bounding box center [415, 377] width 114 height 74
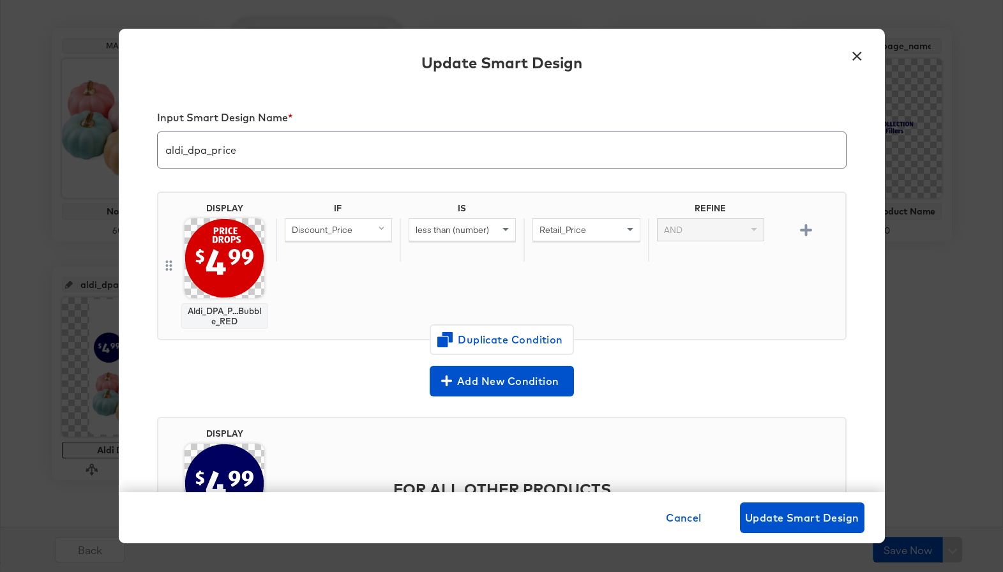
scroll to position [106, 0]
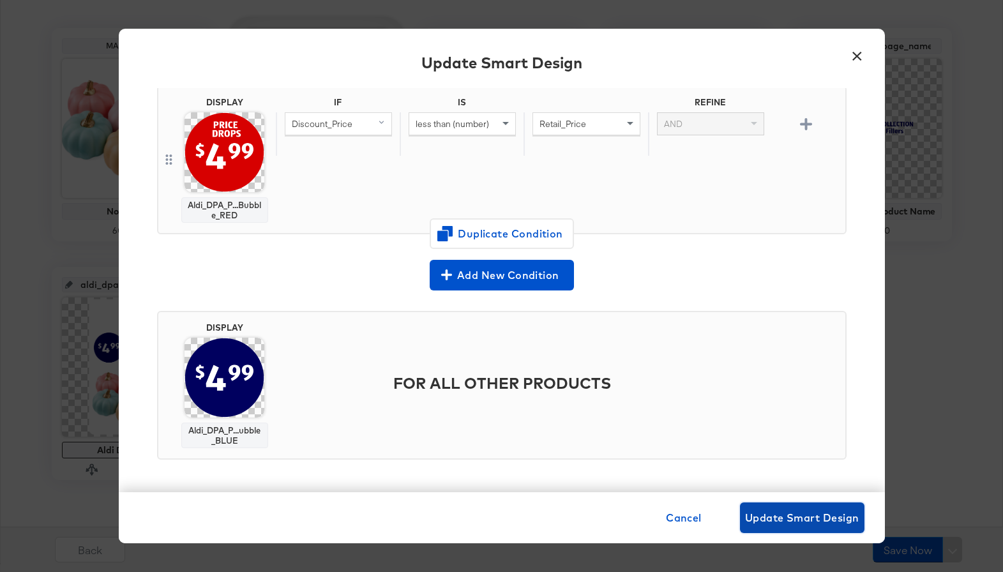
click at [787, 509] on span "Update Smart Design" at bounding box center [802, 518] width 114 height 18
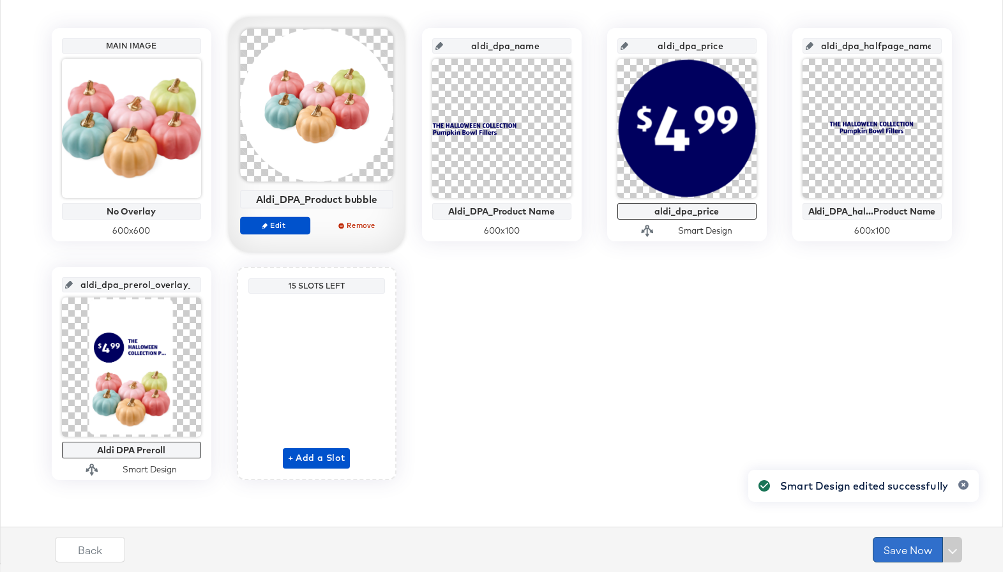
click at [906, 547] on button "Save Now" at bounding box center [907, 550] width 70 height 26
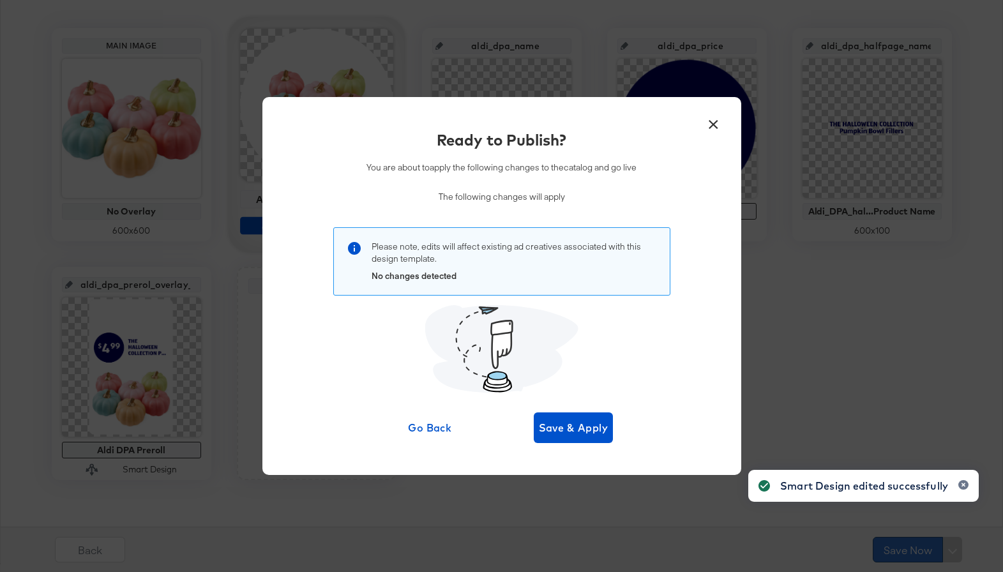
scroll to position [0, 0]
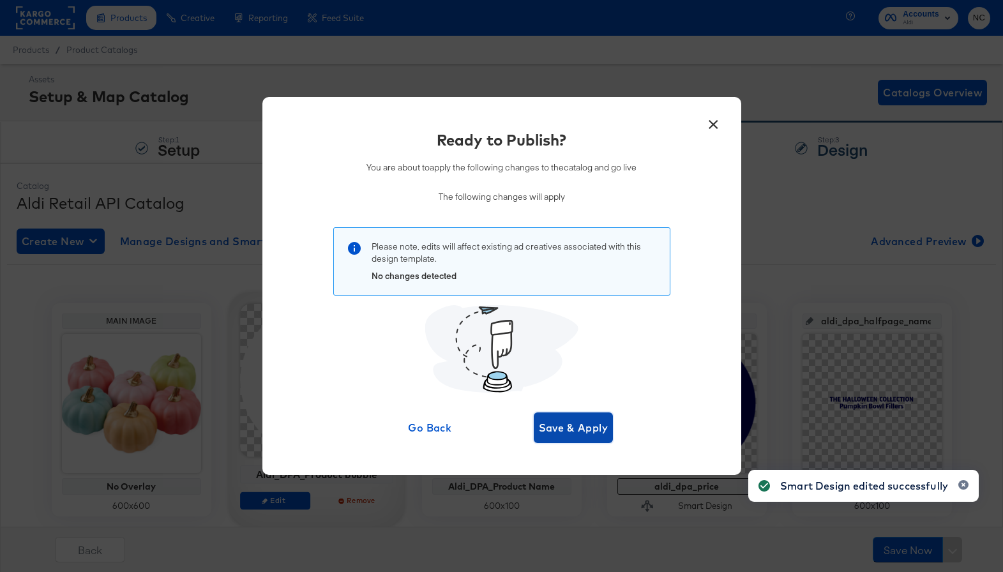
click at [574, 426] on span "Save & Apply" at bounding box center [574, 428] width 70 height 18
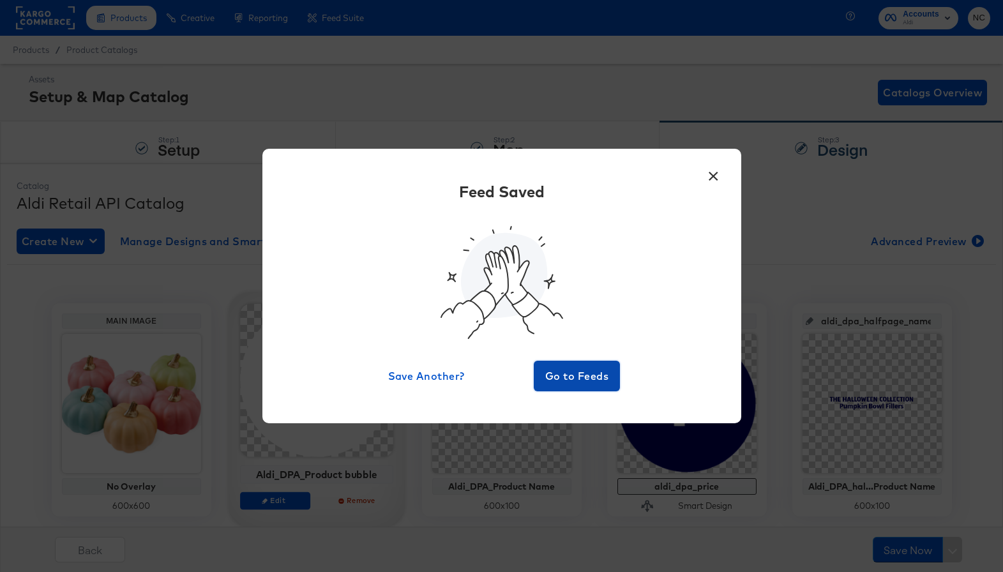
click at [574, 385] on button "Go to Feeds" at bounding box center [577, 376] width 87 height 31
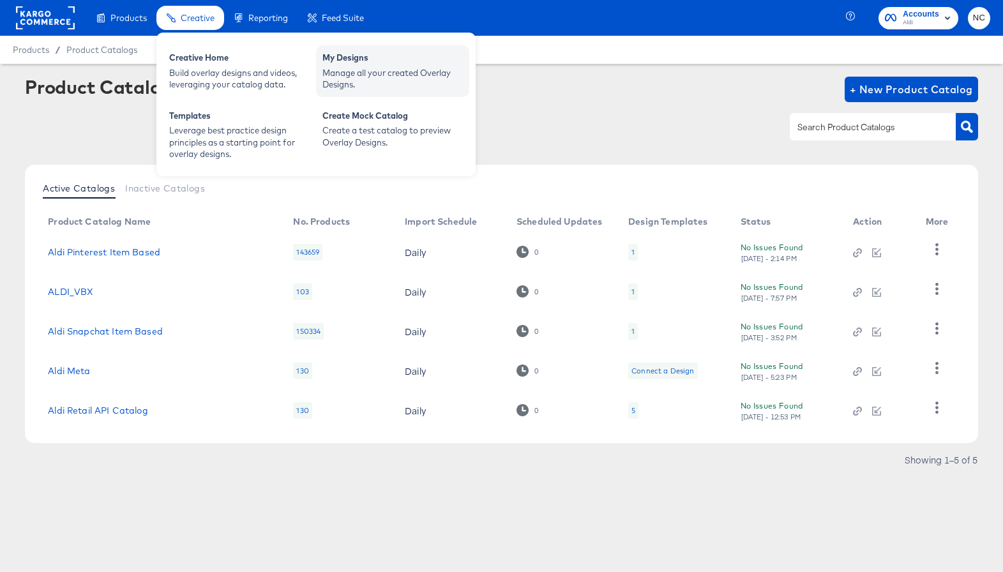
click at [350, 80] on div "Manage all your created Overlay Designs." at bounding box center [392, 79] width 140 height 24
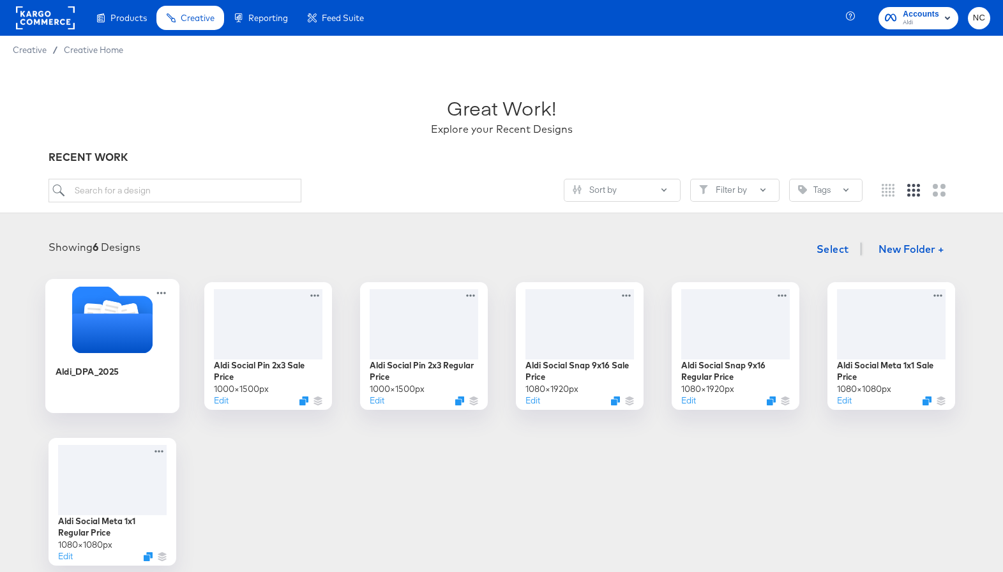
click at [94, 320] on icon "Folder" at bounding box center [111, 333] width 80 height 40
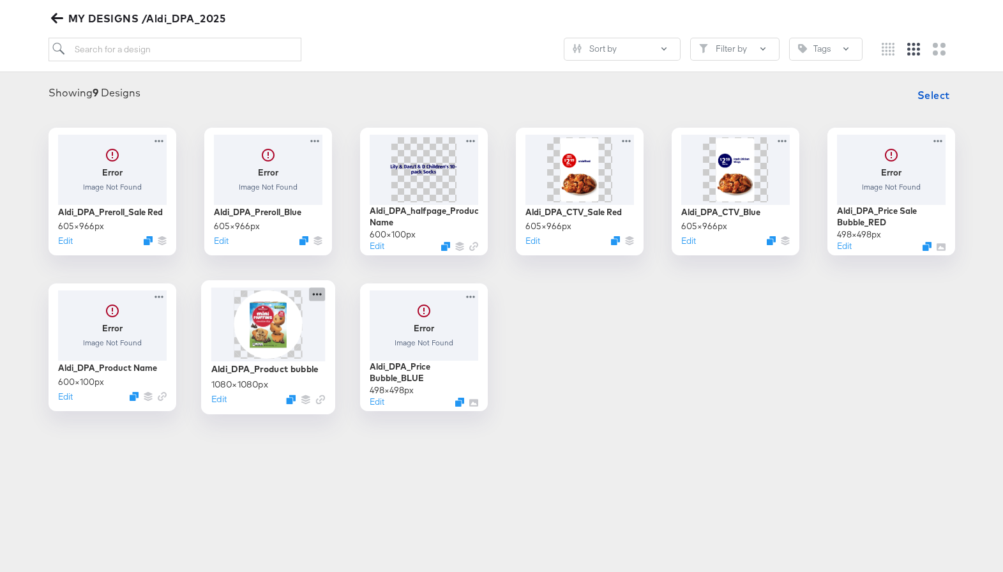
scroll to position [155, 0]
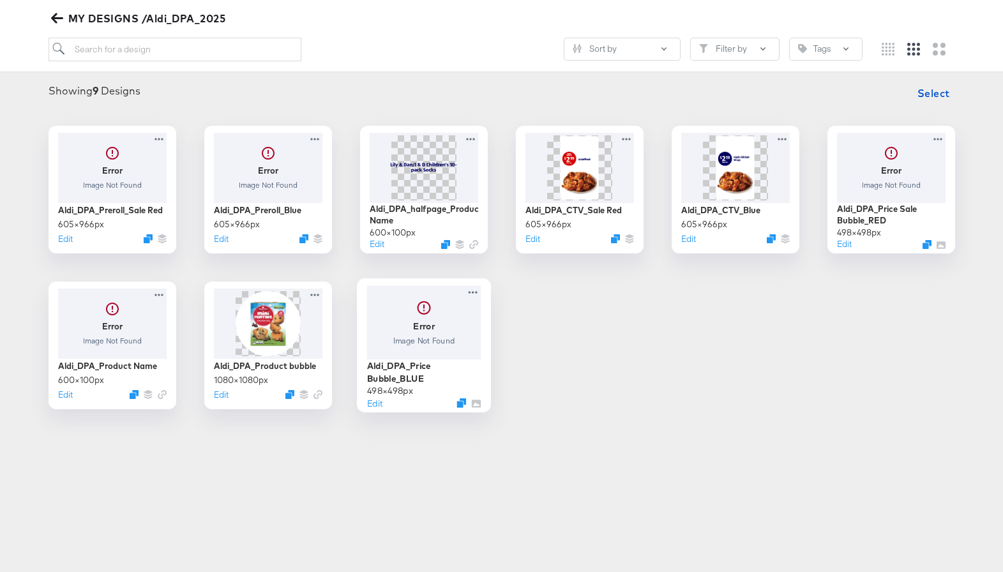
click at [431, 341] on div at bounding box center [423, 321] width 114 height 73
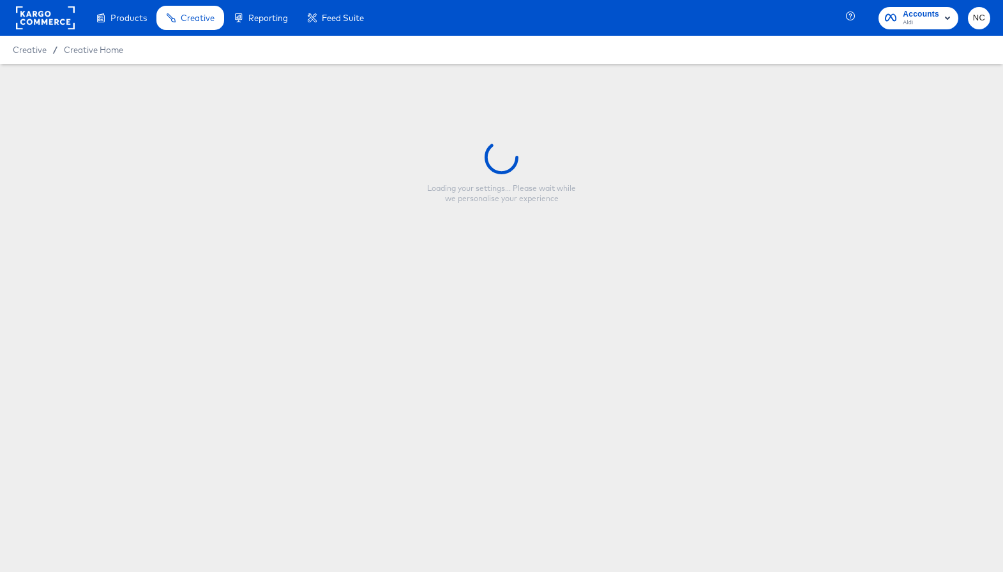
type input "Aldi_DPA_Price Bubble_BLUE"
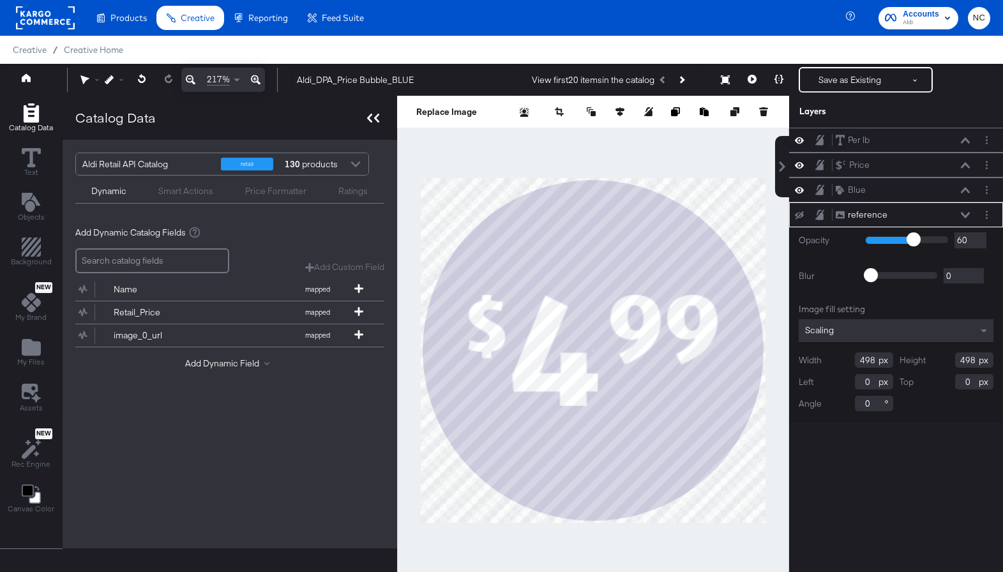
click at [379, 119] on div at bounding box center [373, 117] width 22 height 19
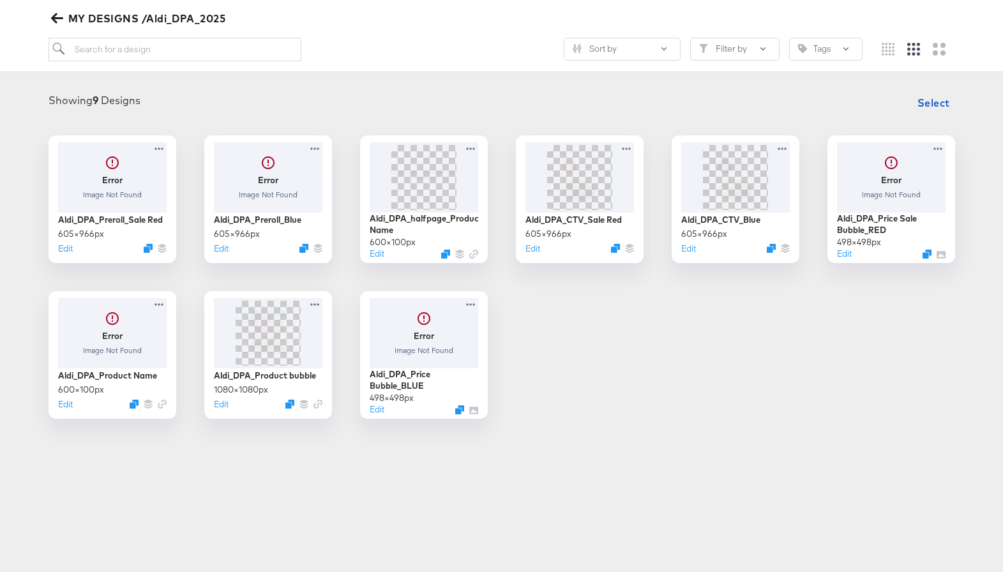
scroll to position [159, 0]
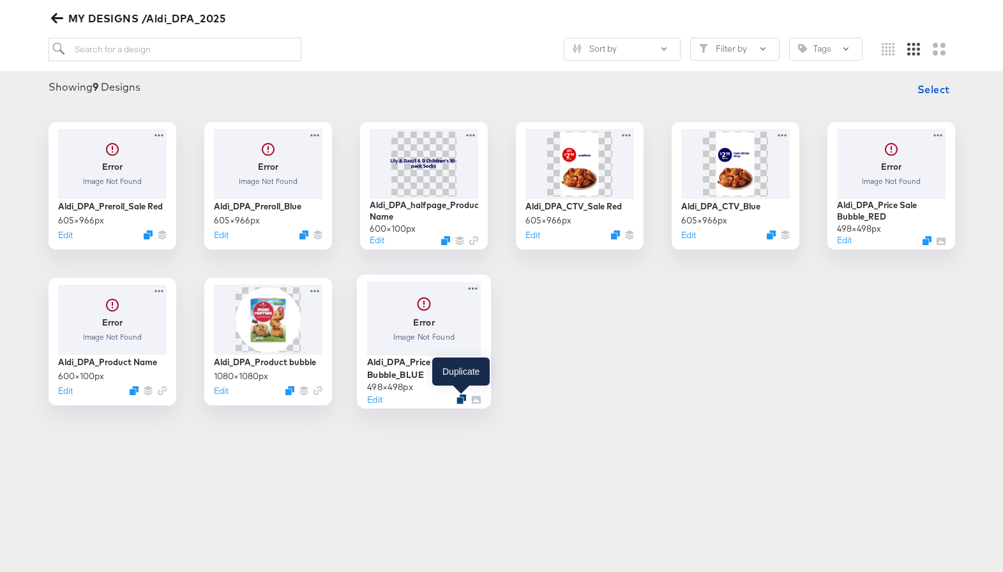
click at [463, 400] on icon "Duplicate" at bounding box center [461, 399] width 10 height 10
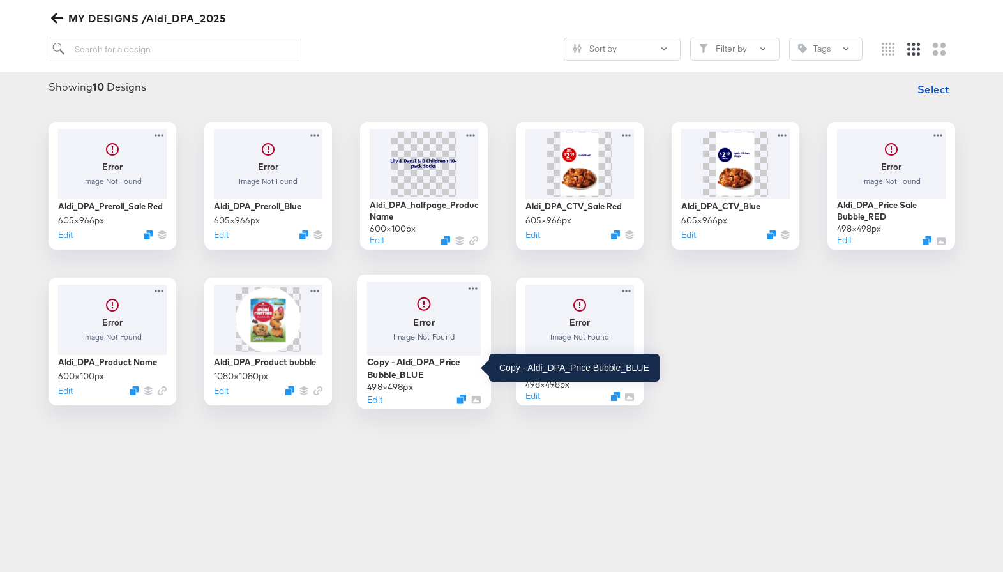
click at [438, 362] on div "Copy - Aldi_DPA_Price Bubble_BLUE" at bounding box center [423, 367] width 114 height 25
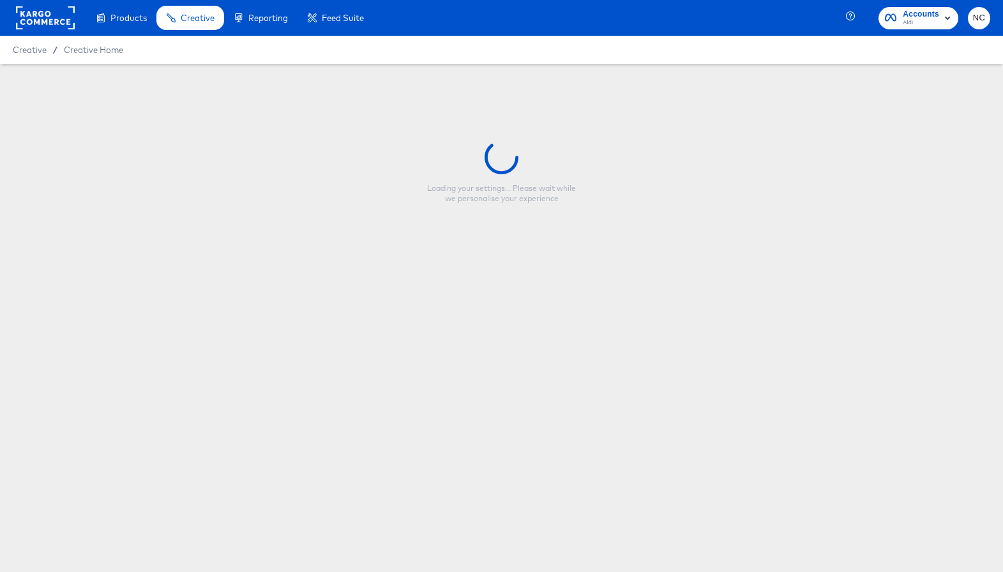
type input "Copy - Aldi_DPA_Price Bubble_BLUE"
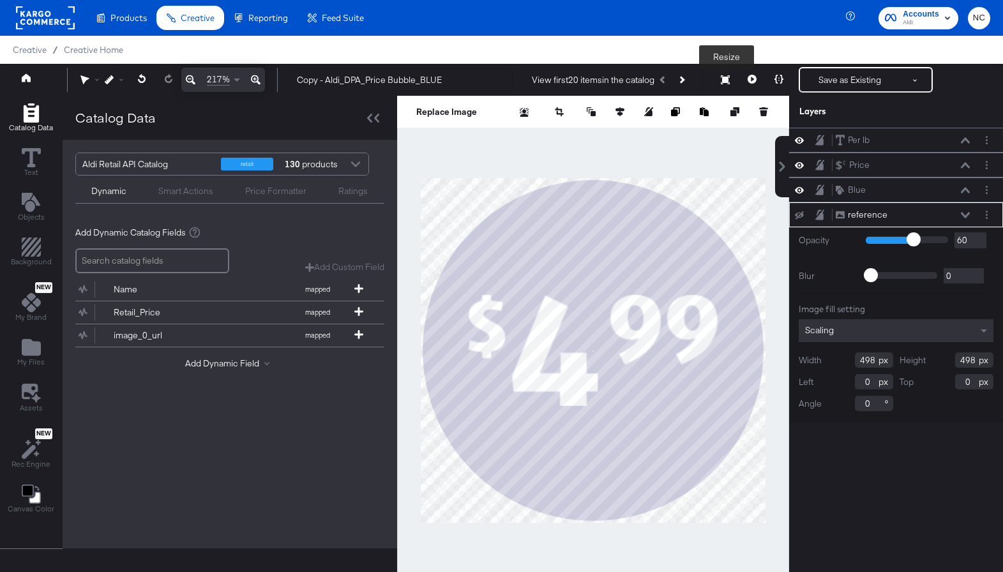
click at [722, 79] on icon at bounding box center [725, 79] width 9 height 9
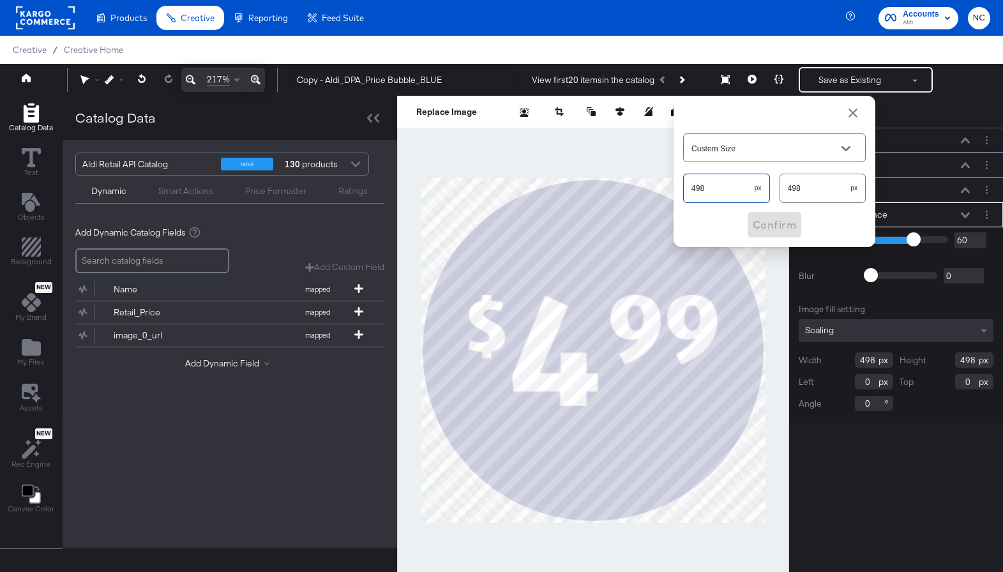
click at [718, 180] on input "498" at bounding box center [718, 182] width 71 height 27
type input "830"
click at [742, 220] on div "Custom Size 830 px 830 px Confirm" at bounding box center [774, 184] width 183 height 107
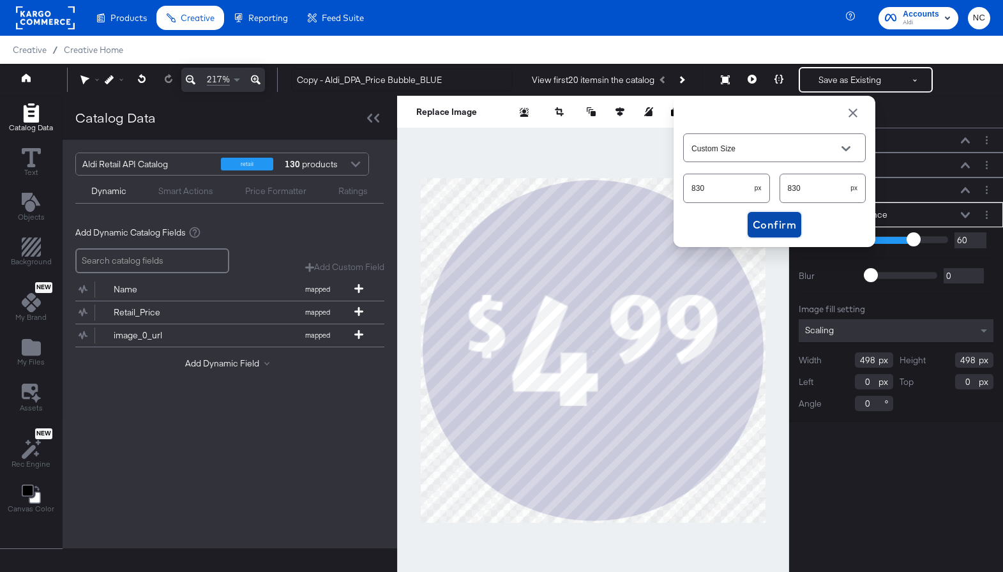
click at [761, 223] on span "Confirm" at bounding box center [773, 225] width 43 height 18
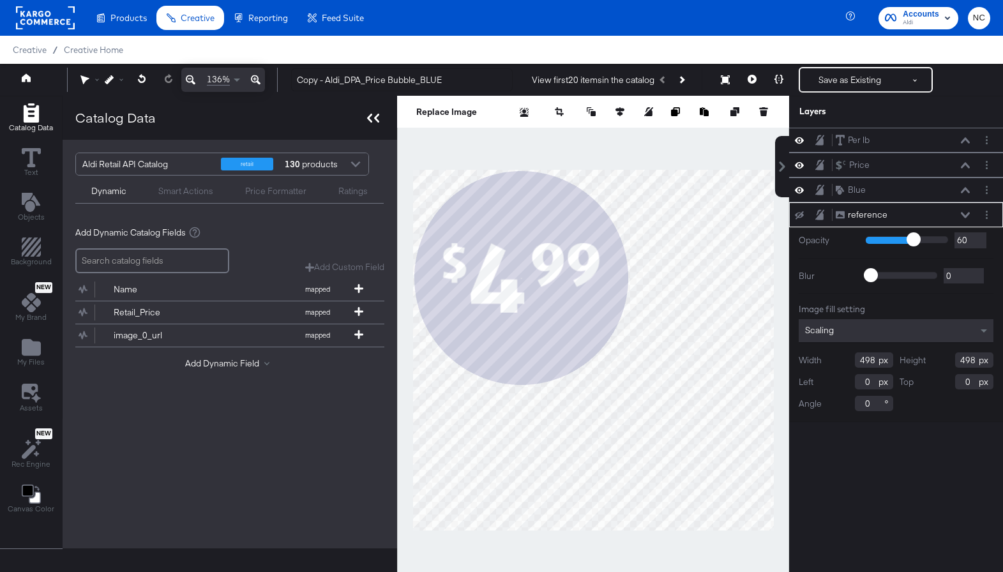
click at [370, 112] on div at bounding box center [373, 117] width 22 height 19
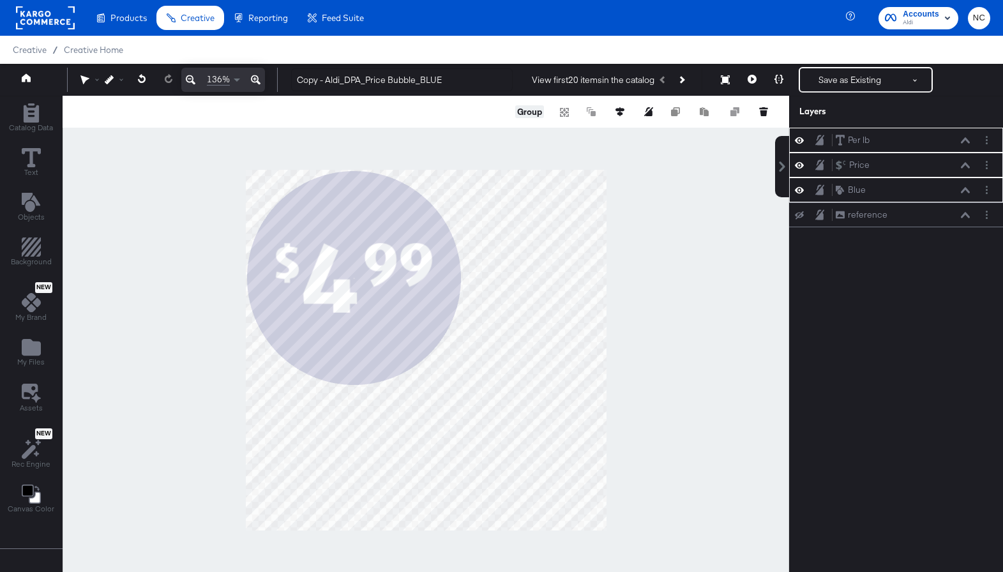
click at [534, 112] on button "Group" at bounding box center [529, 111] width 29 height 13
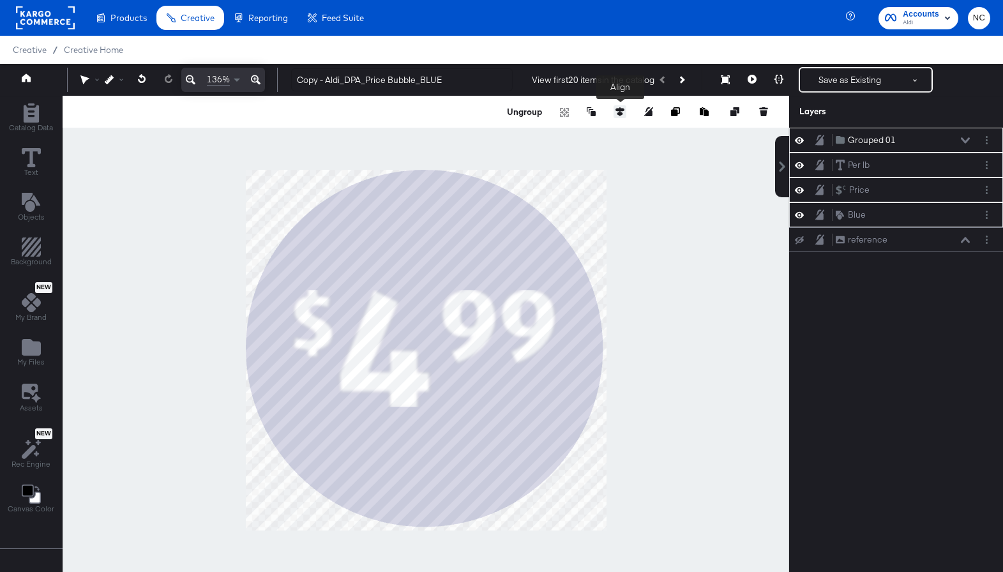
click at [618, 107] on button at bounding box center [619, 111] width 13 height 13
click at [527, 133] on icon at bounding box center [525, 135] width 9 height 9
click at [593, 138] on icon at bounding box center [596, 135] width 9 height 9
click at [675, 301] on div at bounding box center [426, 350] width 726 height 509
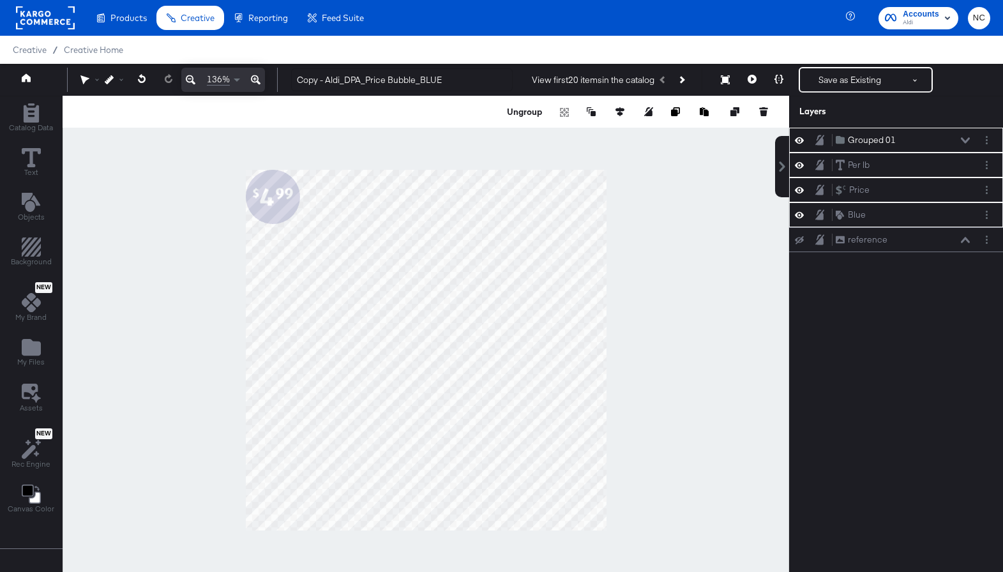
click at [213, 260] on div at bounding box center [426, 350] width 726 height 509
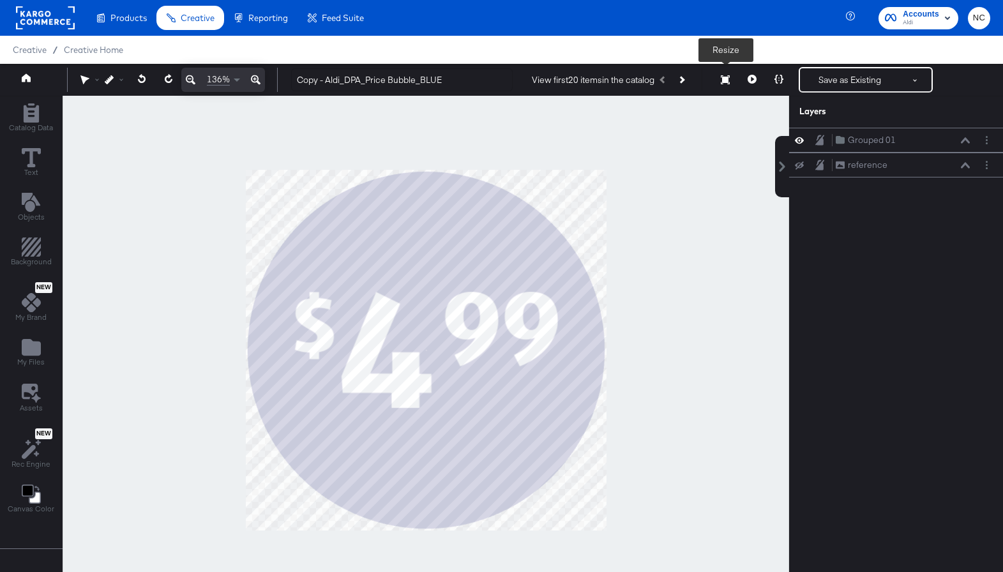
click at [727, 78] on icon at bounding box center [725, 79] width 9 height 9
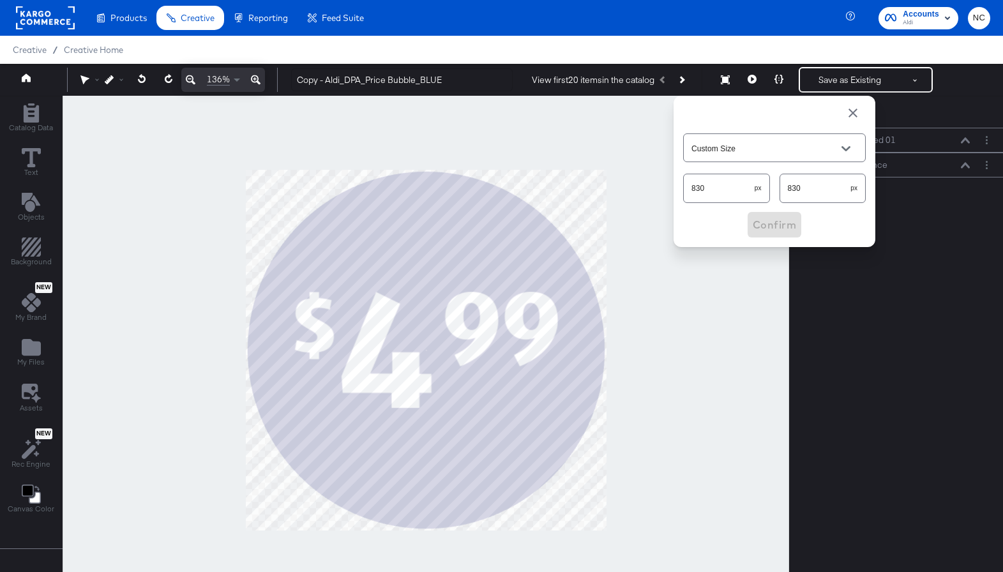
click at [731, 187] on input "830" at bounding box center [718, 182] width 71 height 27
type input "1328"
click at [766, 223] on span "Confirm" at bounding box center [773, 225] width 43 height 18
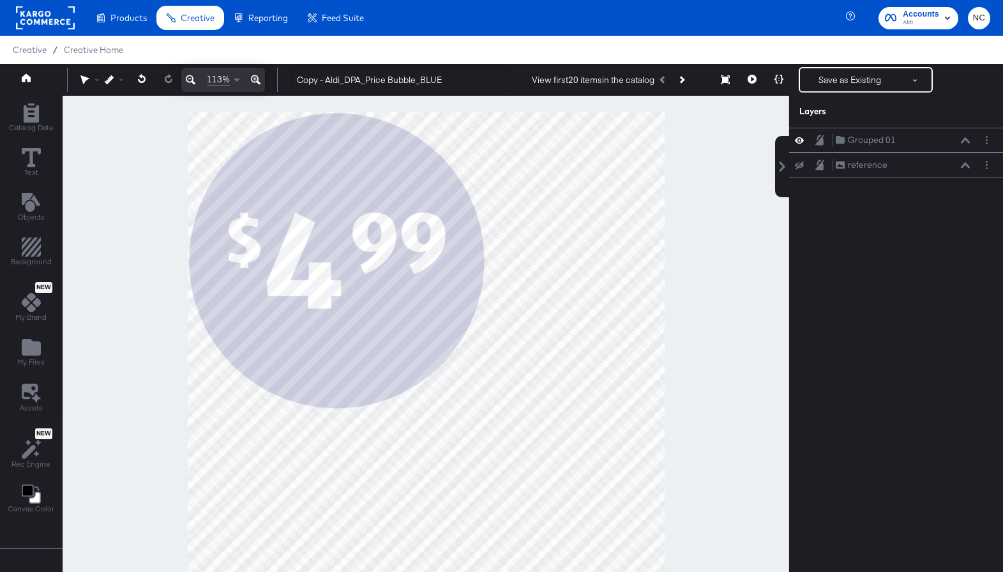
click at [190, 82] on icon at bounding box center [191, 80] width 10 height 10
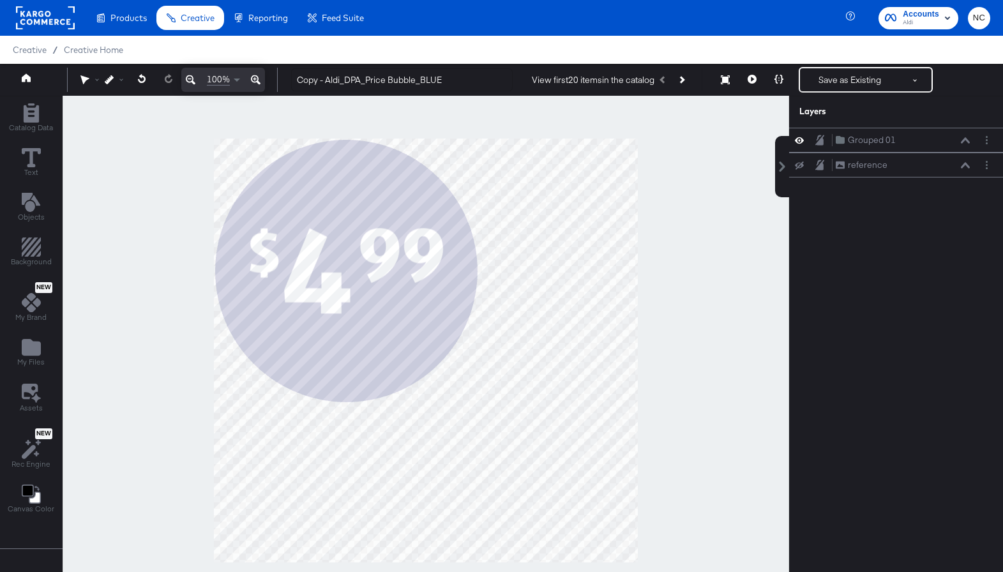
click at [190, 82] on icon at bounding box center [191, 80] width 10 height 10
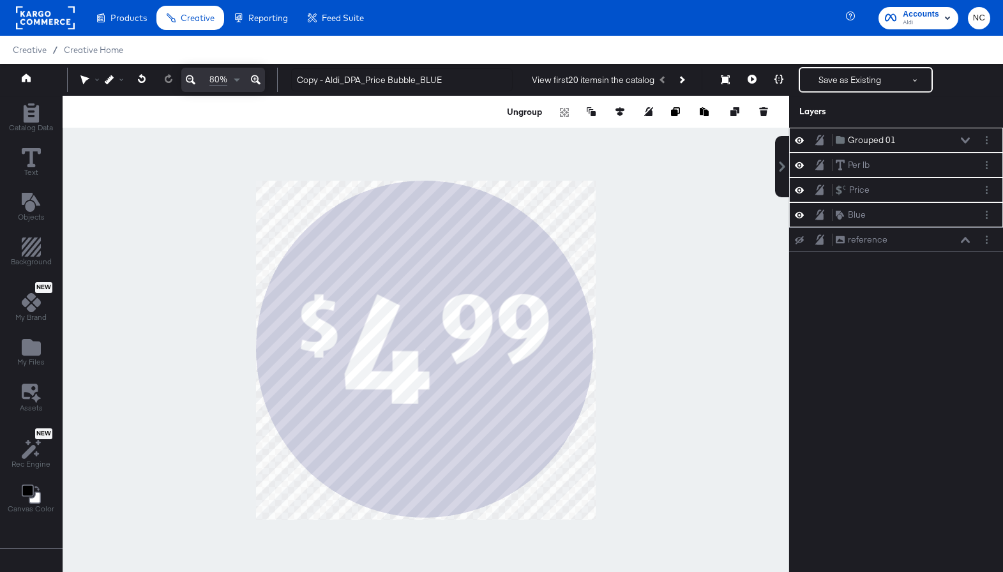
click at [602, 507] on div at bounding box center [426, 350] width 726 height 509
click at [606, 116] on div "Ungroup Selection cannot contain dynamic elements" at bounding box center [637, 111] width 265 height 13
click at [618, 116] on button at bounding box center [619, 111] width 13 height 13
click at [526, 138] on icon at bounding box center [525, 135] width 9 height 9
click at [595, 138] on icon at bounding box center [596, 135] width 9 height 8
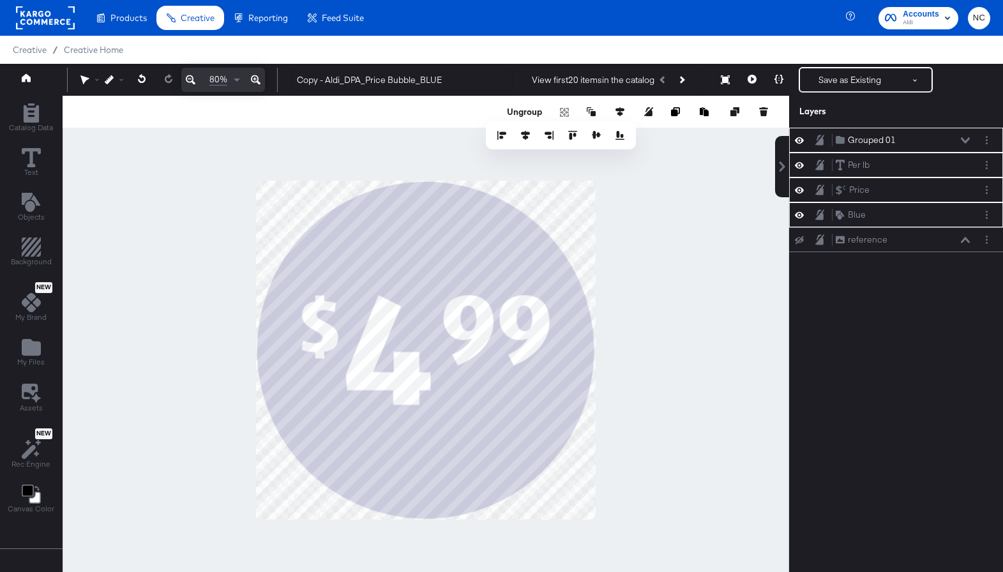
click at [693, 376] on div at bounding box center [426, 350] width 726 height 509
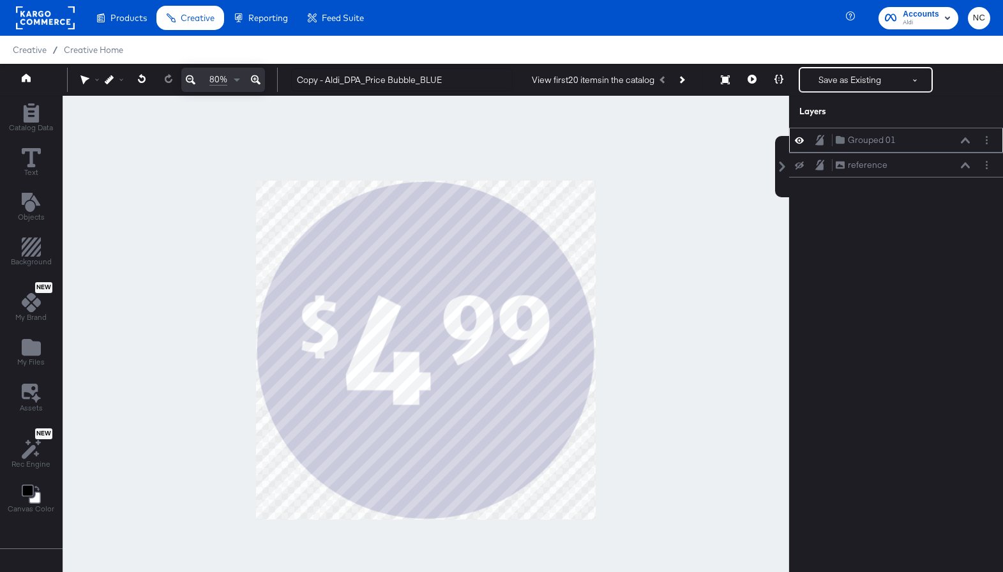
click at [966, 140] on icon at bounding box center [964, 140] width 9 height 6
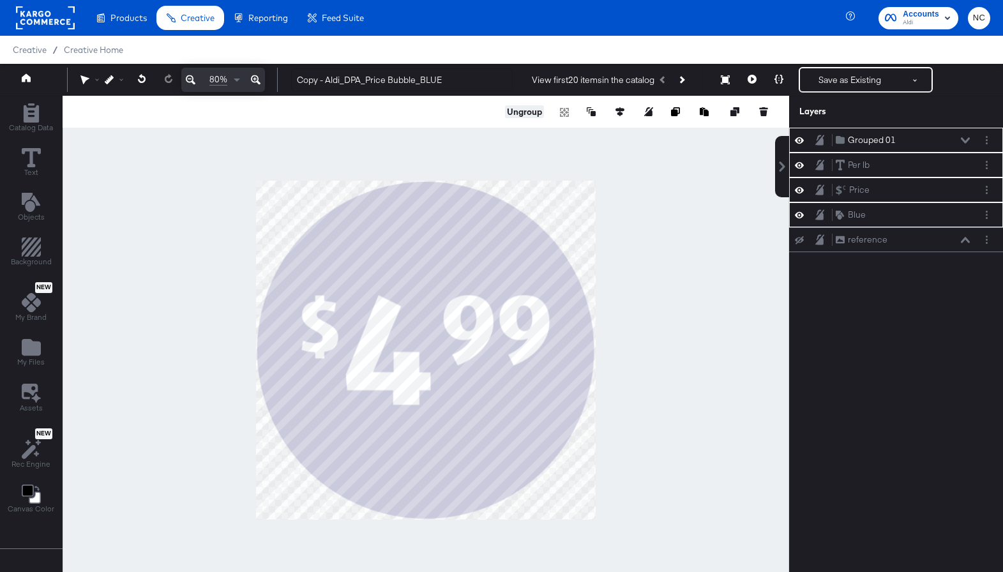
click at [513, 114] on button "Ungroup" at bounding box center [524, 111] width 39 height 13
click at [800, 218] on icon at bounding box center [799, 215] width 9 height 8
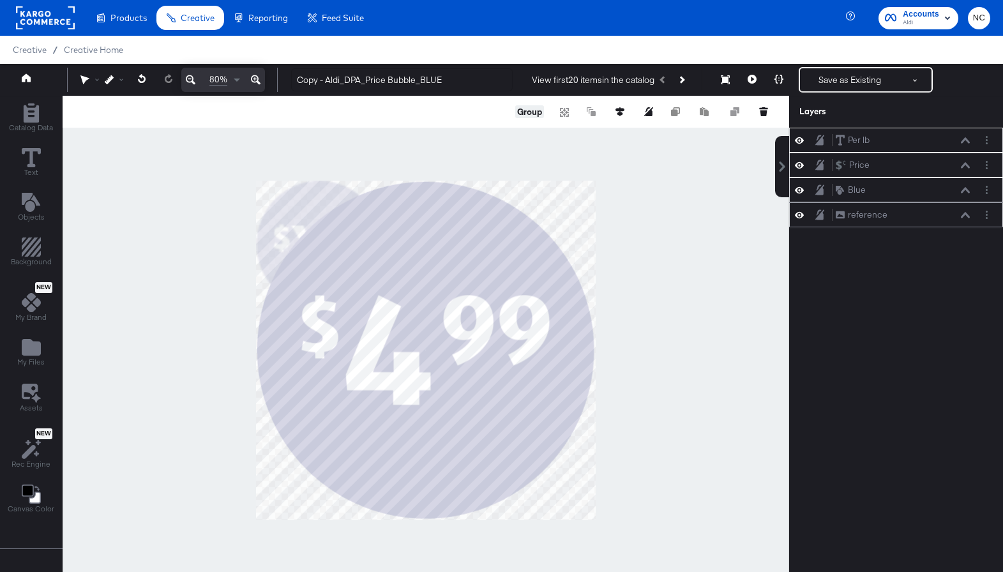
click at [800, 194] on icon at bounding box center [799, 189] width 9 height 11
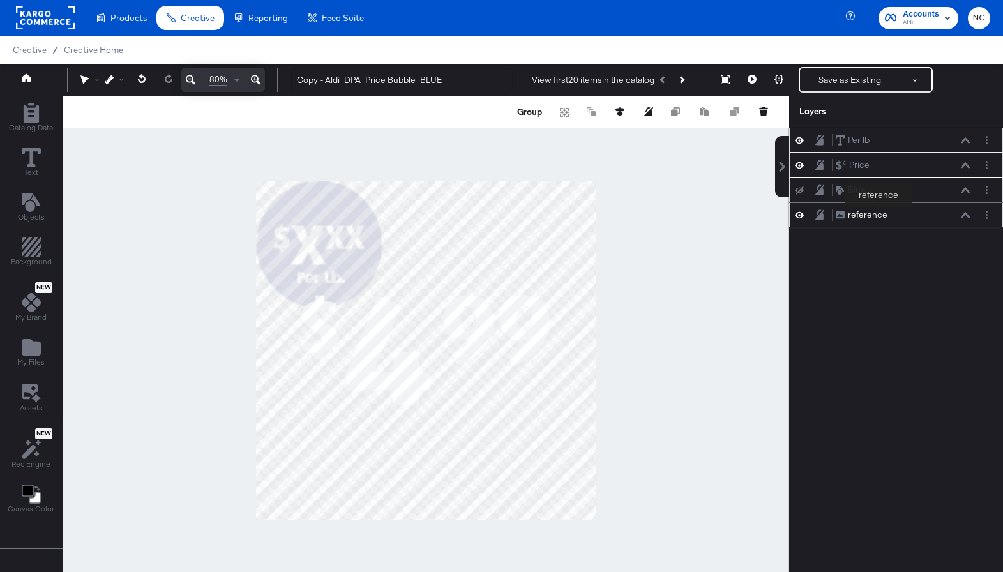
click at [877, 216] on div "reference" at bounding box center [868, 215] width 40 height 12
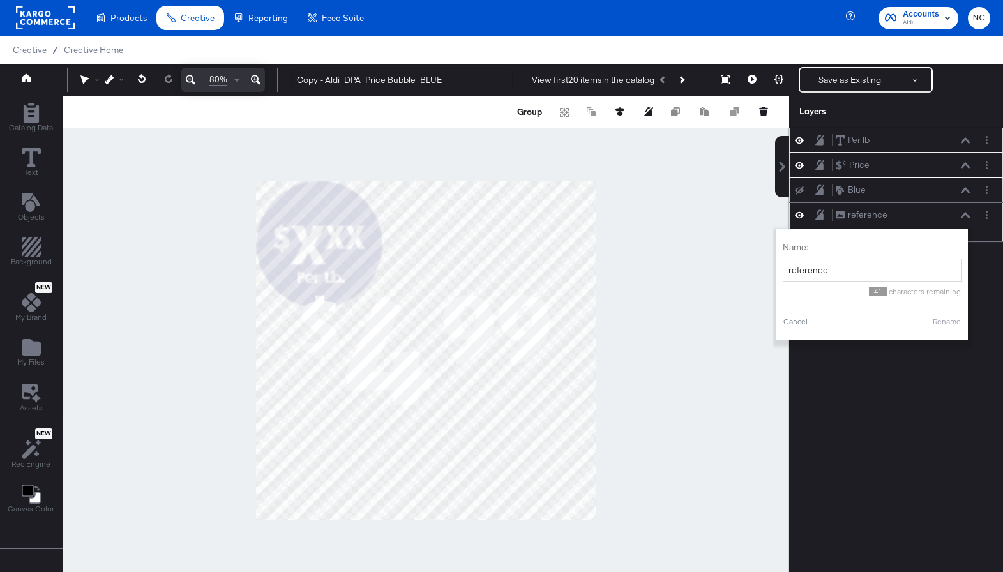
click at [964, 216] on icon at bounding box center [964, 215] width 9 height 6
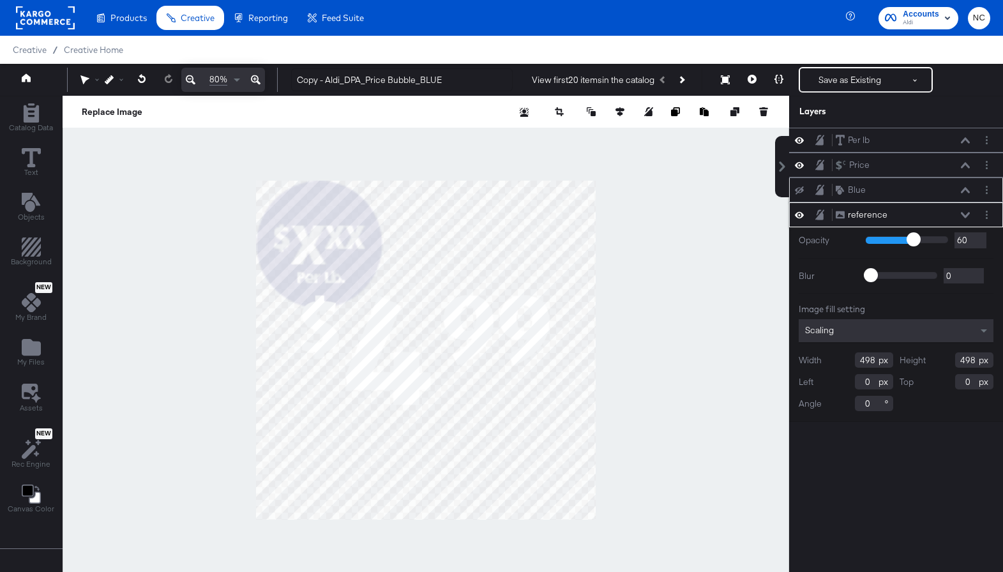
click at [870, 361] on input "498" at bounding box center [874, 359] width 38 height 15
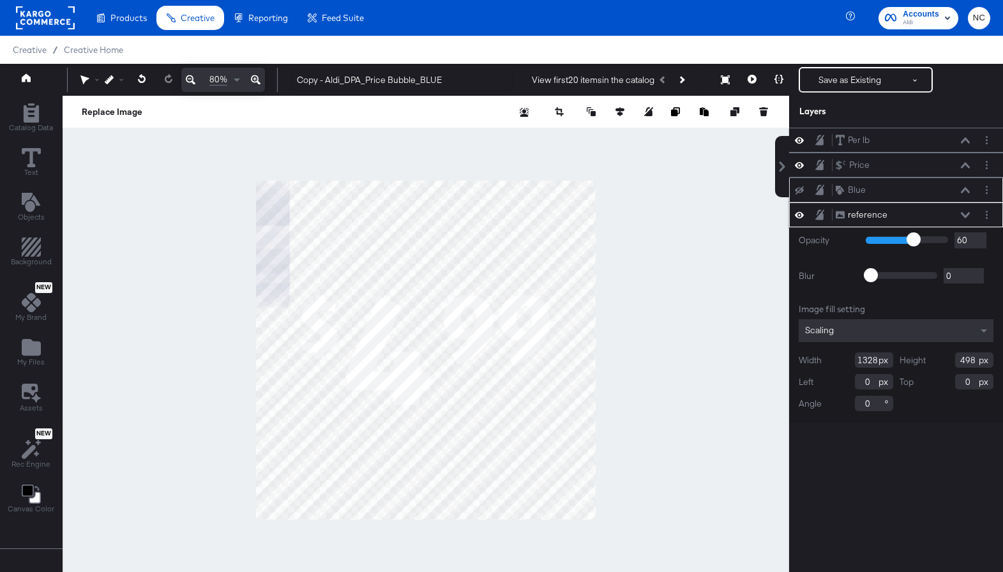
type input "1328"
type input "13"
type input "132"
type input "1328"
click at [872, 360] on input "132" at bounding box center [874, 359] width 38 height 15
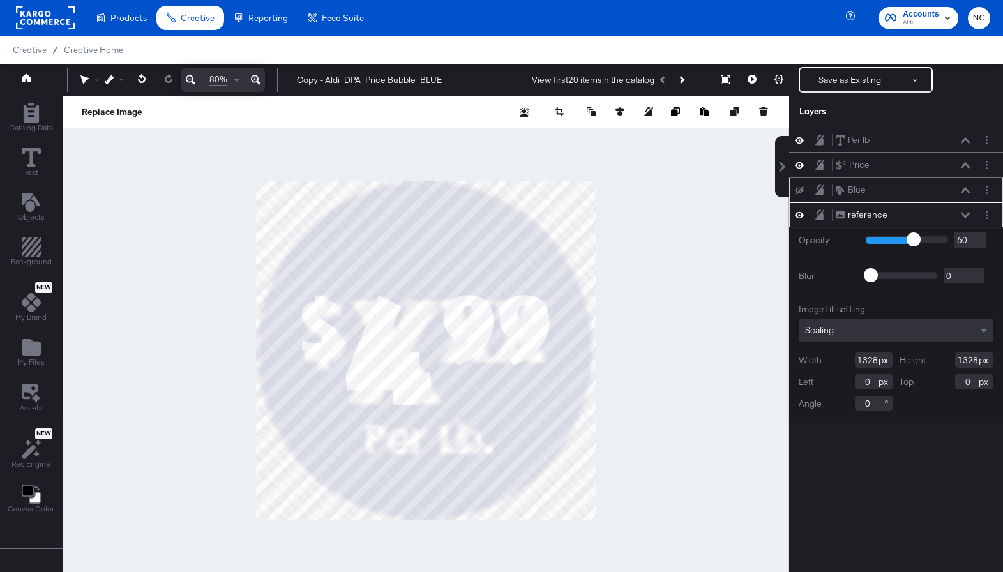
type input "1328"
click at [678, 82] on button "Next Product" at bounding box center [681, 79] width 18 height 23
click at [680, 78] on icon "Next Product" at bounding box center [680, 79] width 7 height 7
click at [986, 138] on icon "Layer Options" at bounding box center [986, 140] width 2 height 8
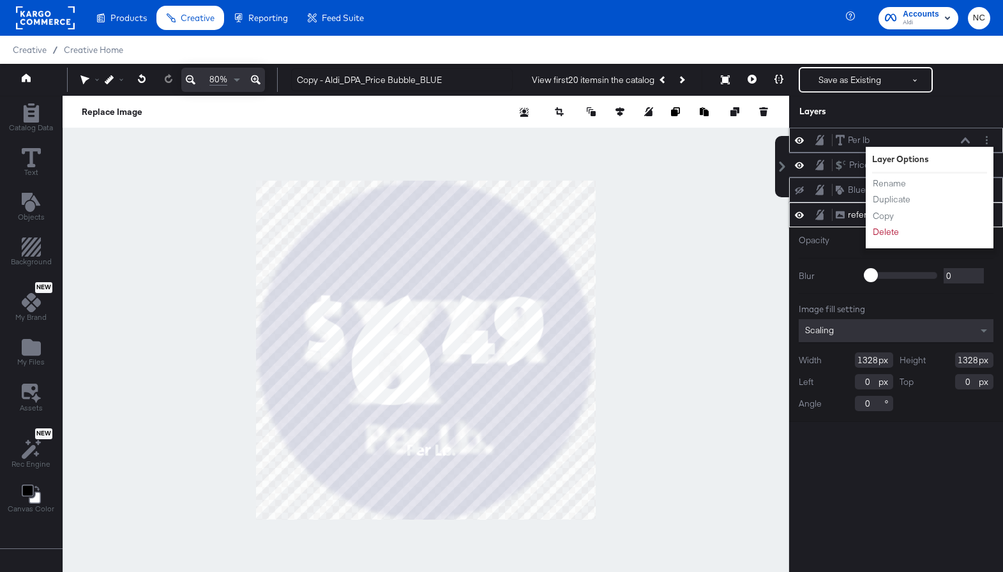
click at [969, 138] on icon at bounding box center [964, 140] width 9 height 6
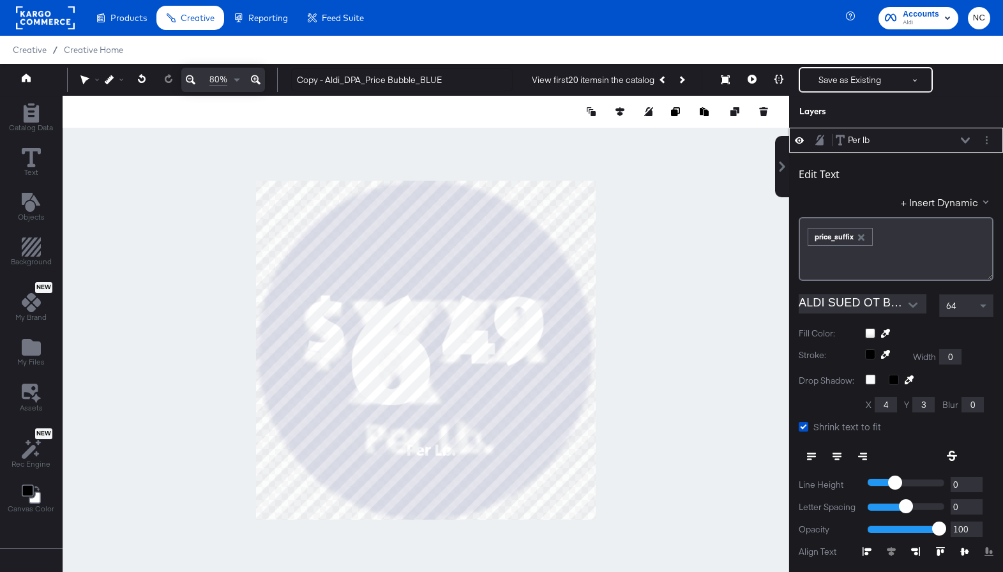
scroll to position [13, 0]
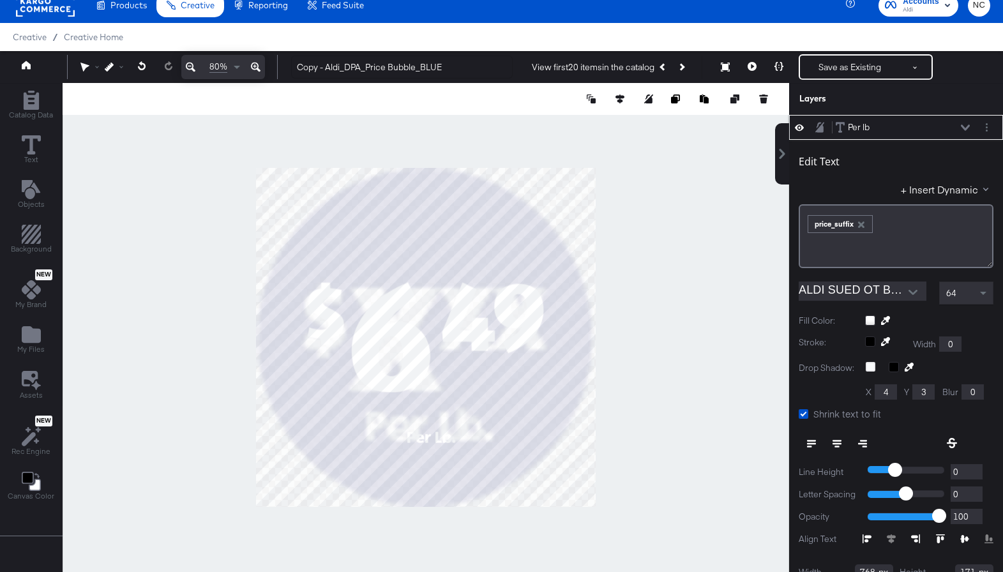
click at [973, 288] on div "64" at bounding box center [965, 293] width 53 height 22
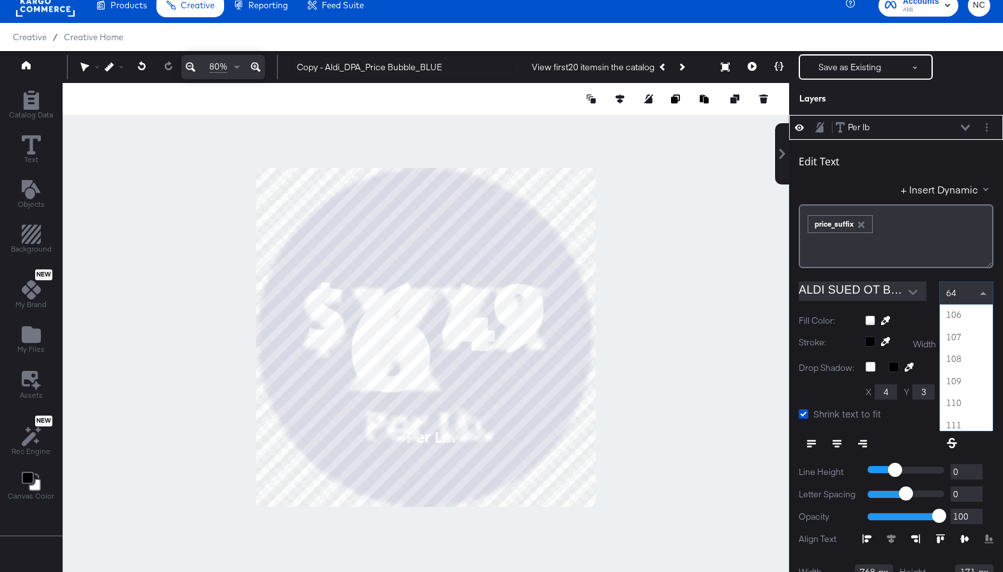
scroll to position [2319, 0]
type input "200"
click at [955, 294] on span "200" at bounding box center [947, 291] width 16 height 11
type input "190"
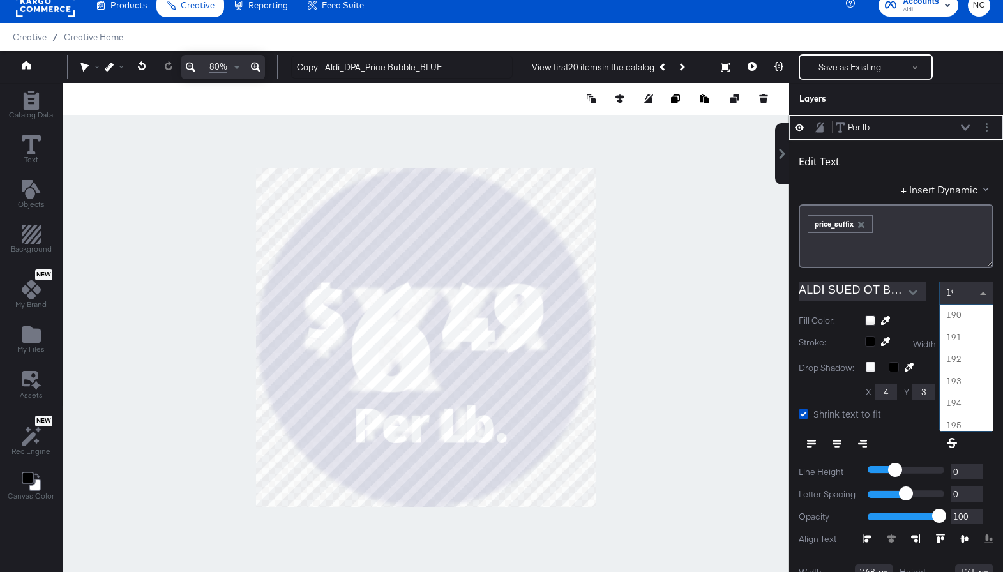
scroll to position [0, 0]
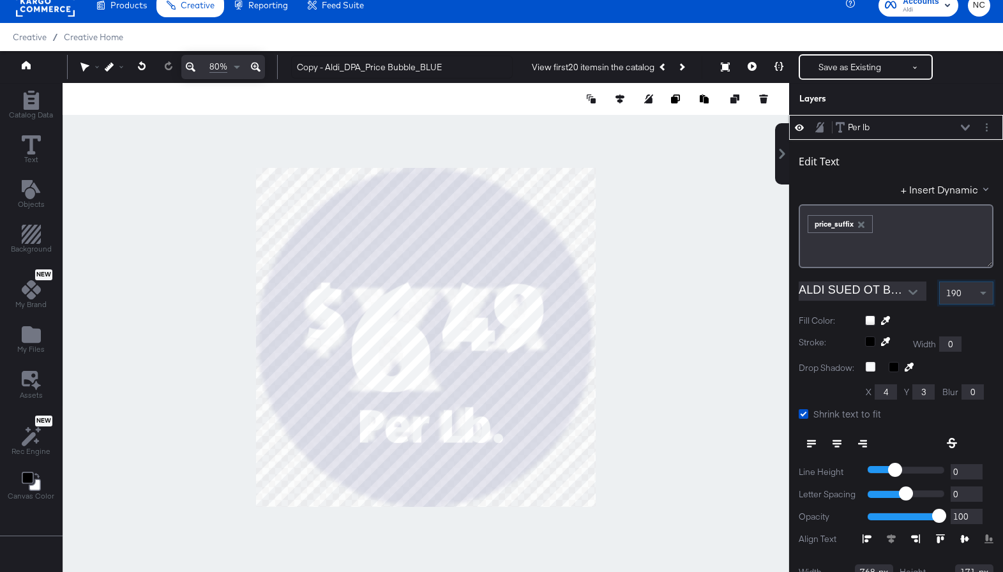
click at [948, 297] on input at bounding box center [947, 294] width 3 height 24
click at [954, 295] on span "190" at bounding box center [947, 291] width 16 height 11
click at [954, 295] on span "190" at bounding box center [953, 292] width 15 height 11
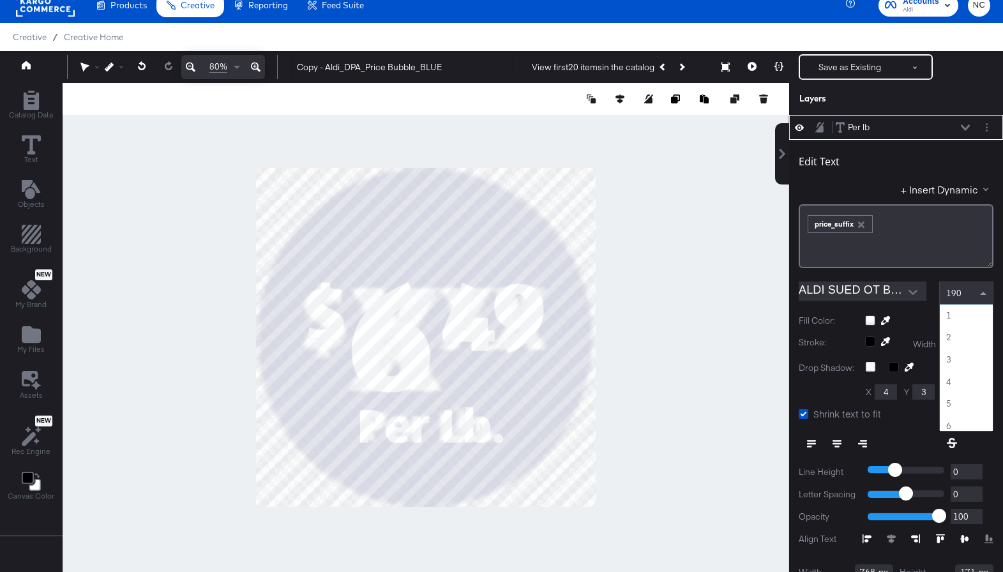
scroll to position [2405, 0]
click at [954, 295] on span "190" at bounding box center [953, 292] width 15 height 11
type input "180"
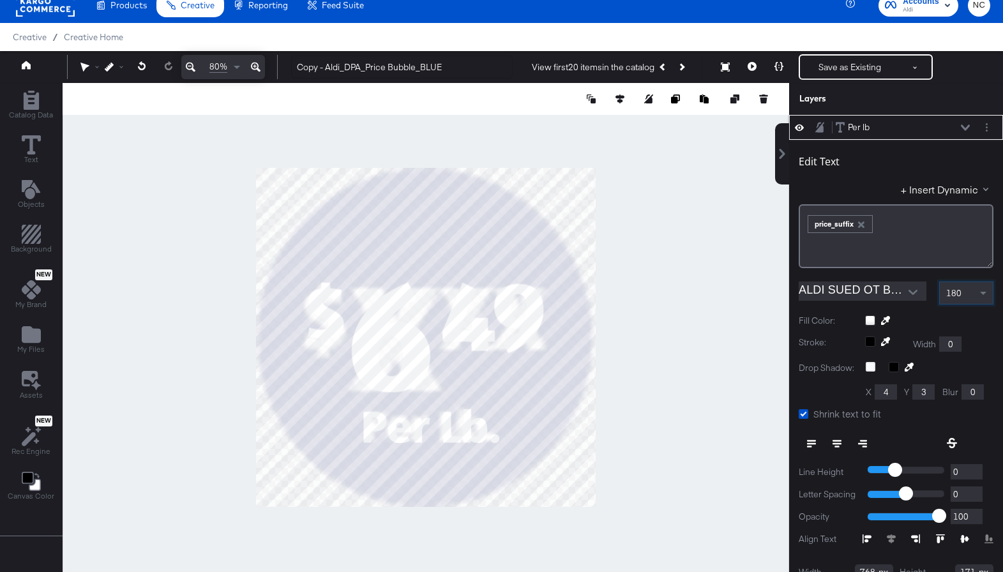
click at [952, 294] on span "180" at bounding box center [947, 291] width 16 height 11
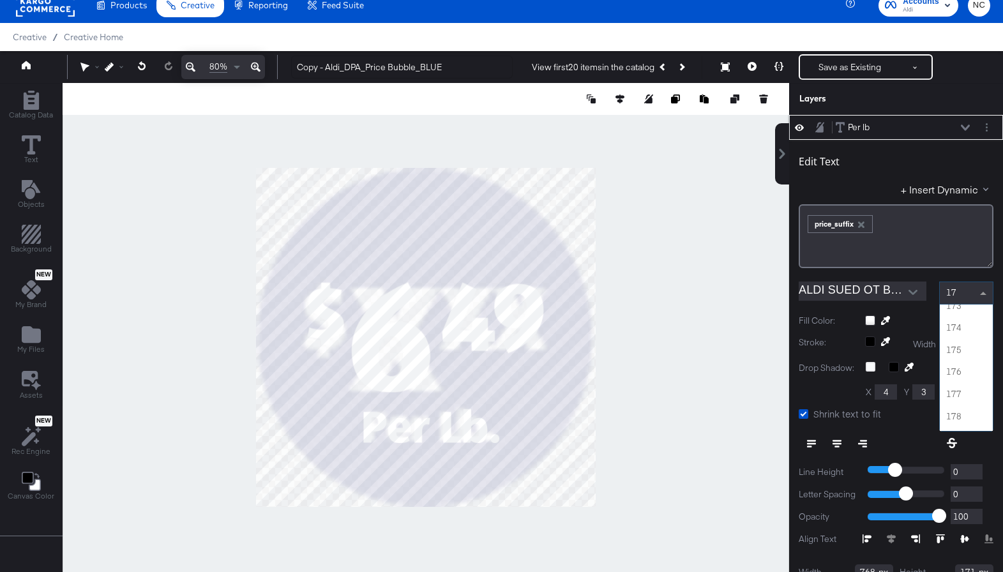
type input "170"
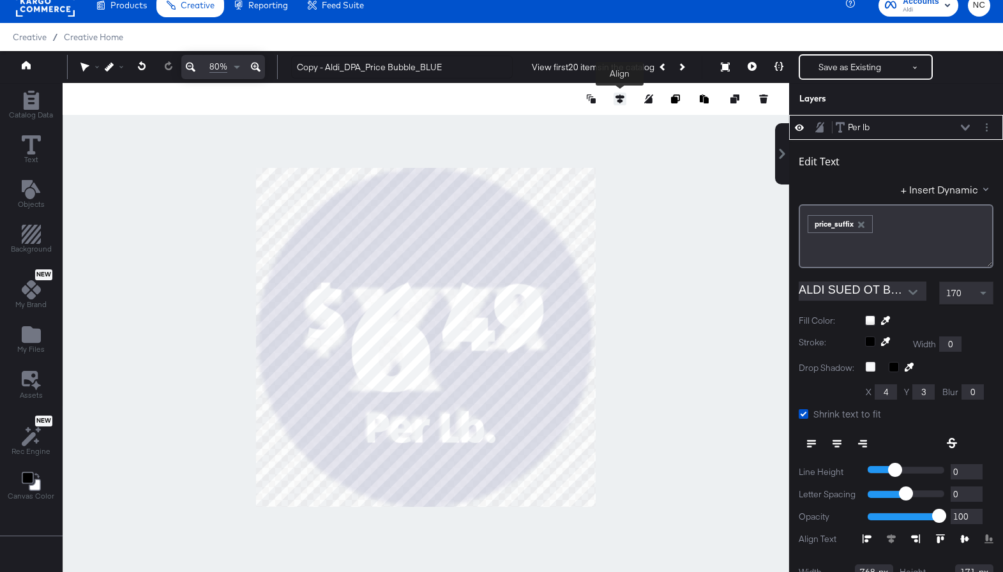
click at [624, 93] on button at bounding box center [619, 99] width 13 height 13
click at [530, 118] on button at bounding box center [525, 122] width 13 height 13
type input "280"
click at [967, 129] on icon at bounding box center [964, 127] width 9 height 6
click at [966, 123] on div "Per lb Per lb" at bounding box center [902, 127] width 135 height 13
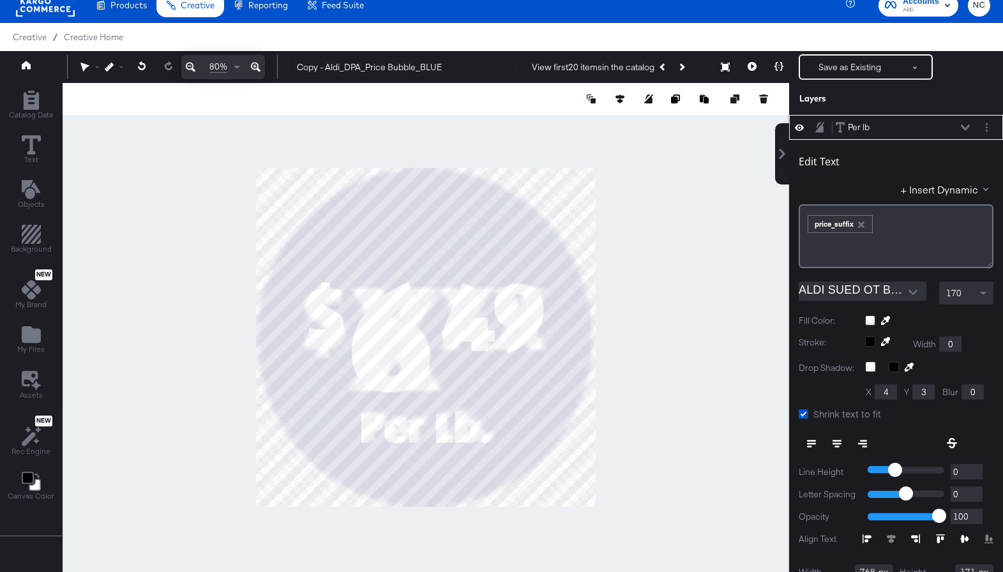
click at [966, 126] on icon at bounding box center [964, 127] width 9 height 6
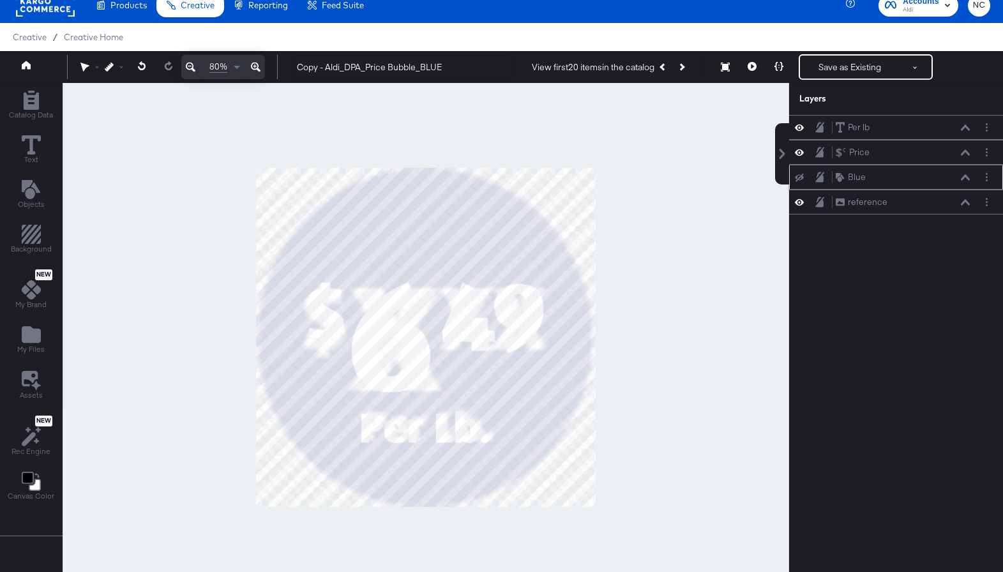
click at [805, 178] on div at bounding box center [803, 177] width 18 height 10
click at [798, 177] on icon at bounding box center [799, 177] width 9 height 8
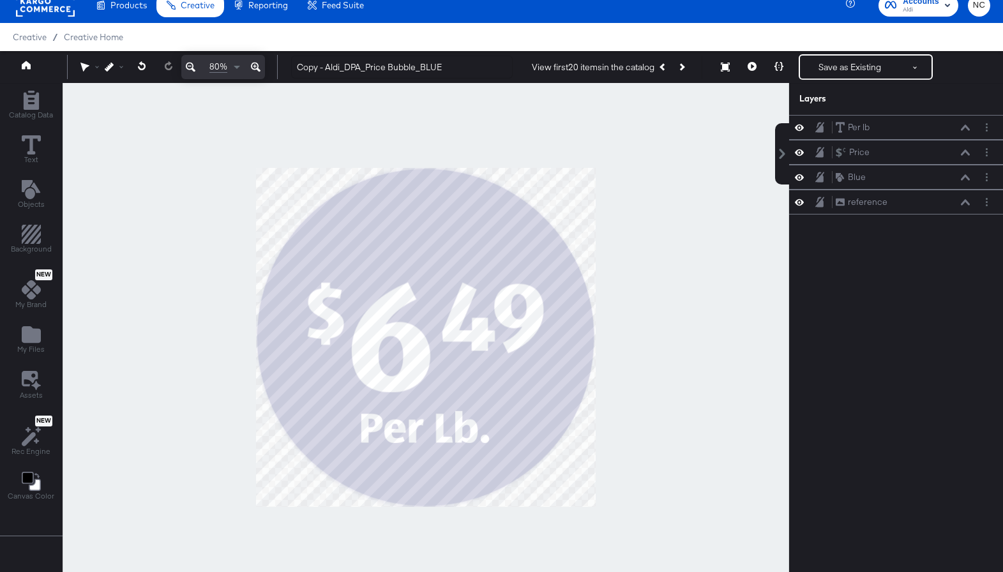
click at [798, 202] on icon at bounding box center [799, 202] width 9 height 6
click at [845, 74] on button "Save as Existing" at bounding box center [850, 67] width 100 height 23
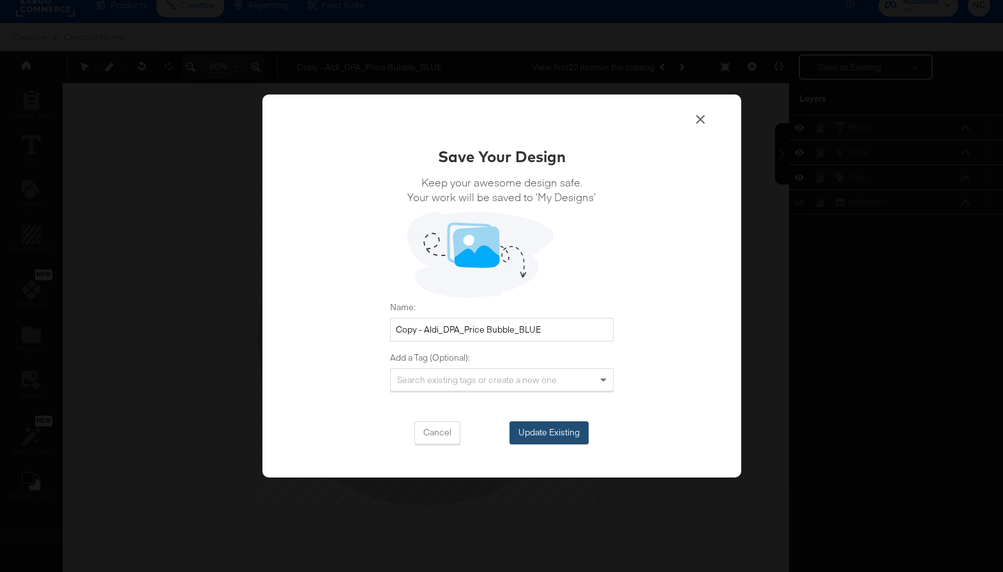
click at [535, 428] on button "Update Existing" at bounding box center [548, 432] width 79 height 23
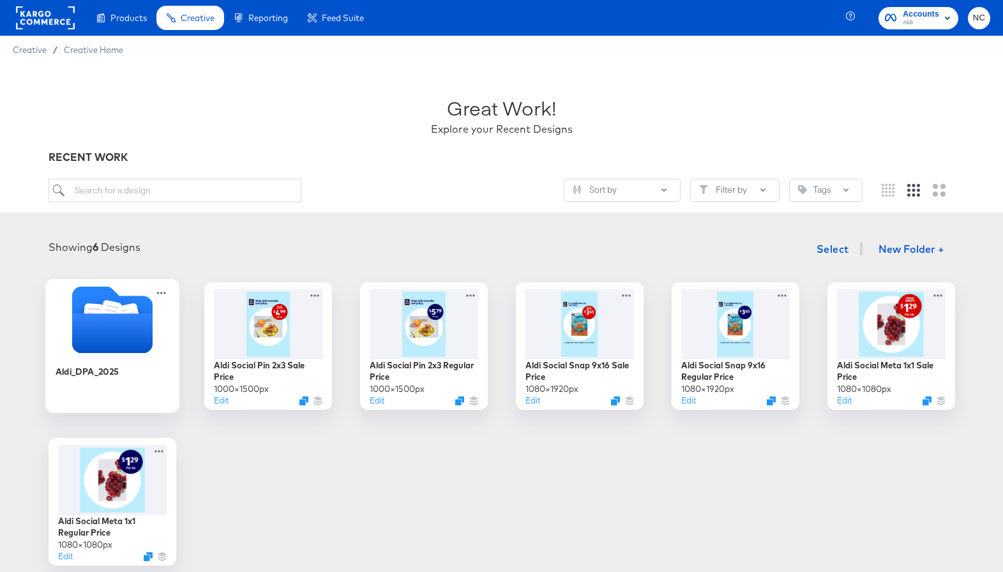
click at [149, 329] on icon "Folder" at bounding box center [111, 333] width 80 height 40
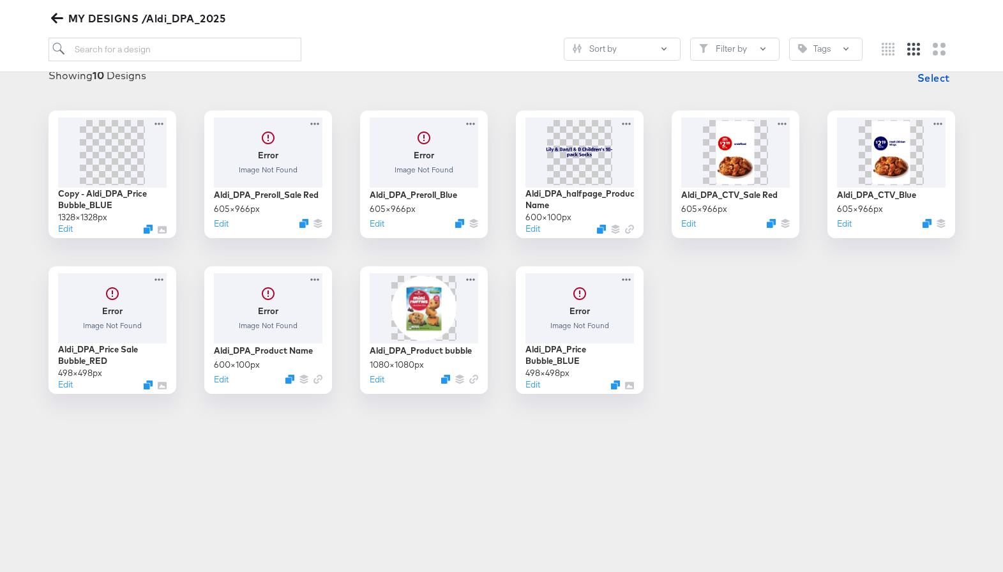
scroll to position [181, 0]
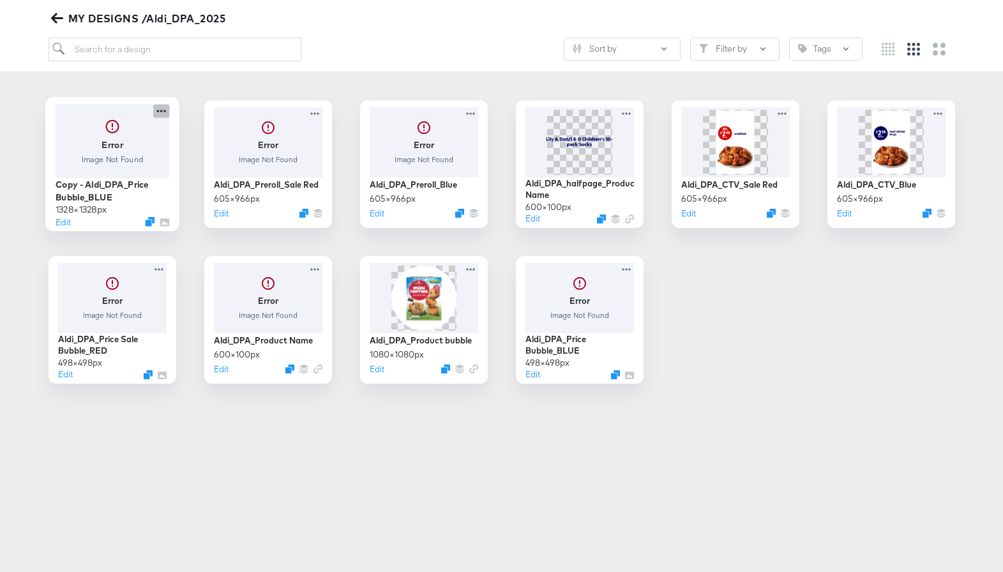
click at [160, 107] on icon at bounding box center [161, 110] width 16 height 13
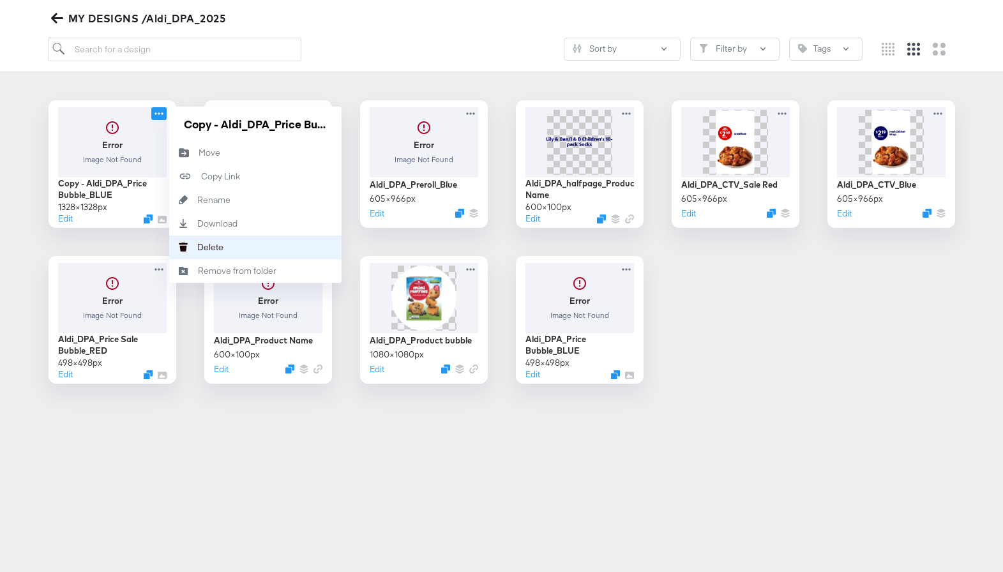
click at [197, 247] on div "Delete Delete" at bounding box center [197, 247] width 0 height 0
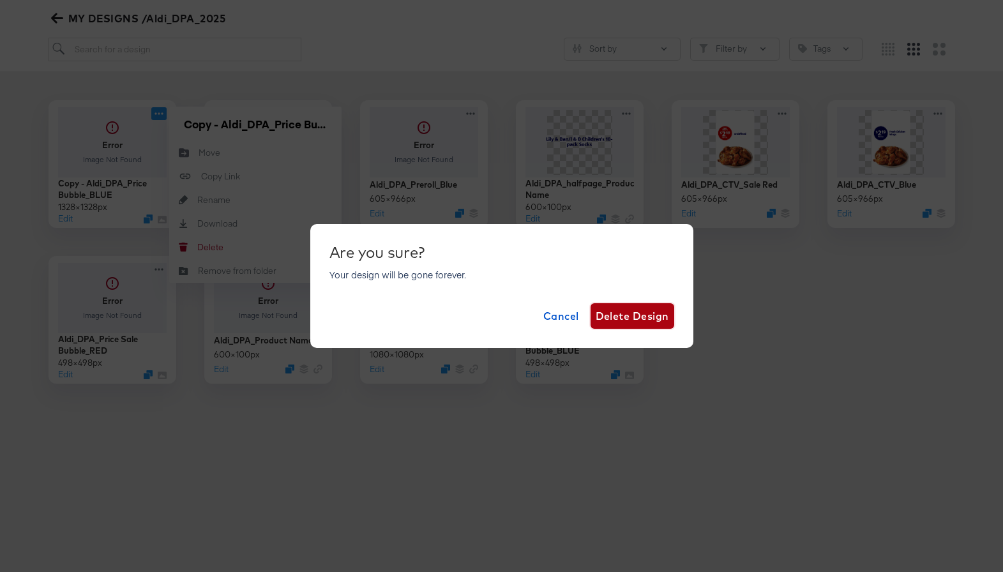
click at [610, 322] on span "Delete Design" at bounding box center [631, 316] width 73 height 18
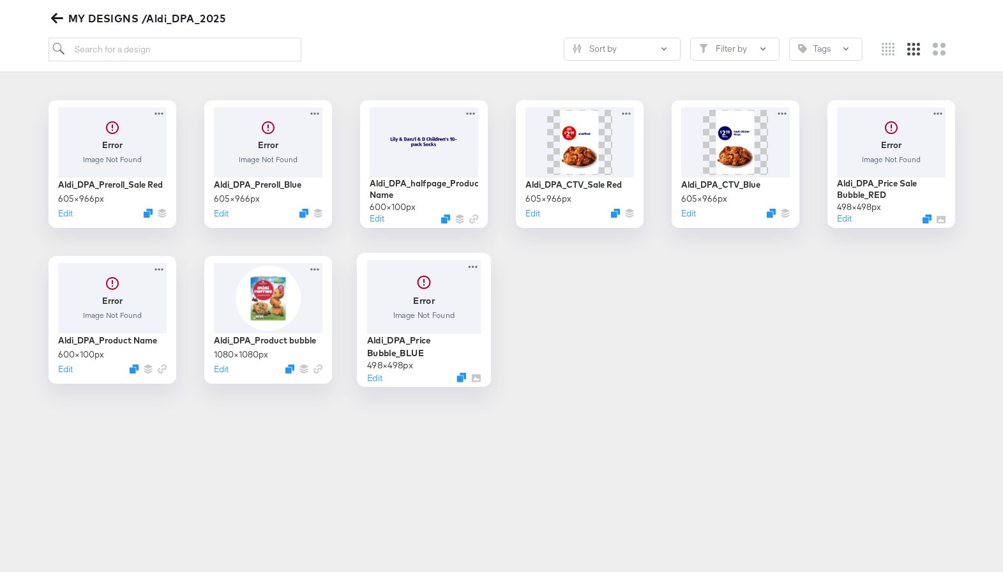
click at [407, 324] on div at bounding box center [423, 296] width 114 height 73
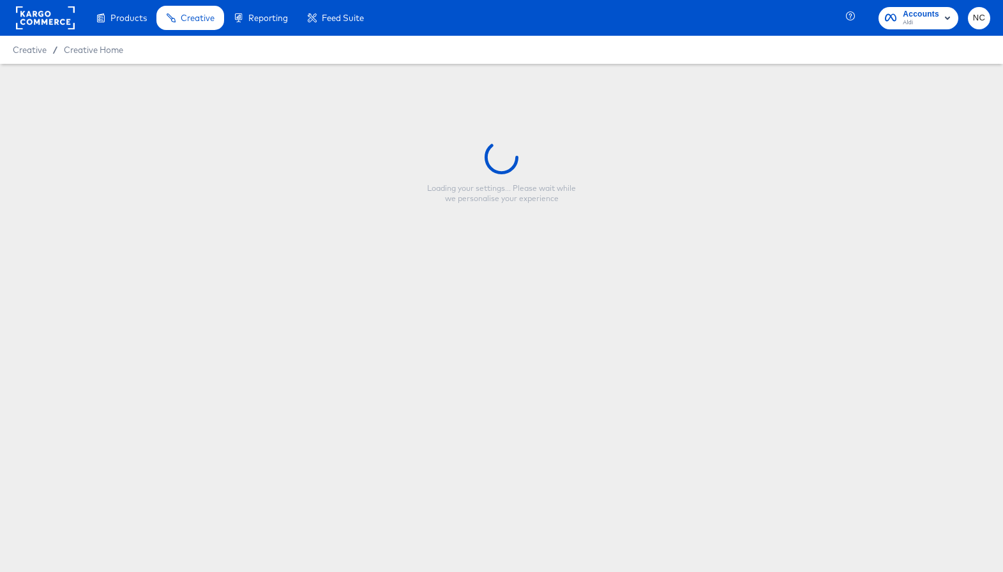
type input "Aldi_DPA_Price Bubble_BLUE"
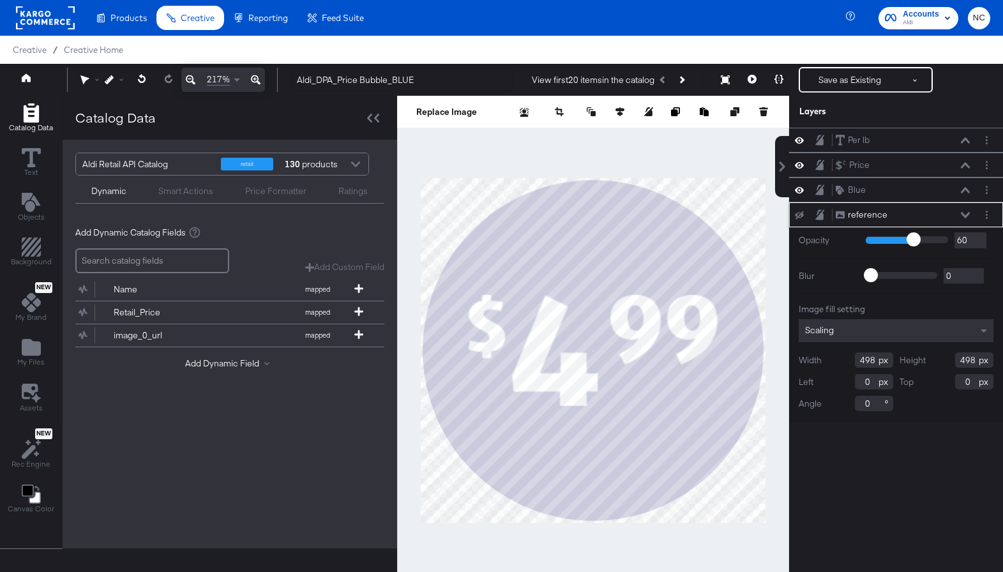
click at [963, 213] on icon at bounding box center [964, 215] width 9 height 6
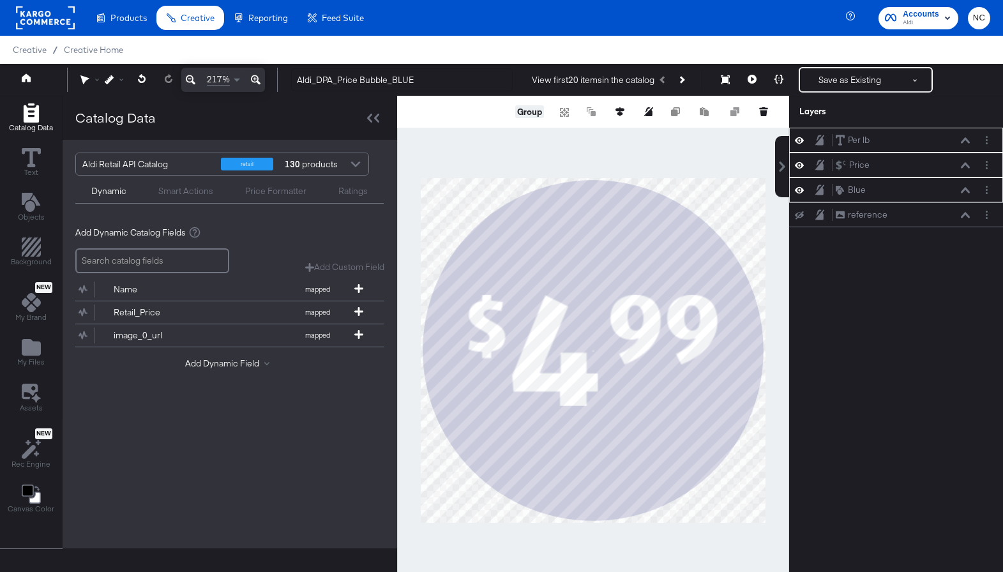
click at [521, 109] on button "Group" at bounding box center [529, 111] width 29 height 13
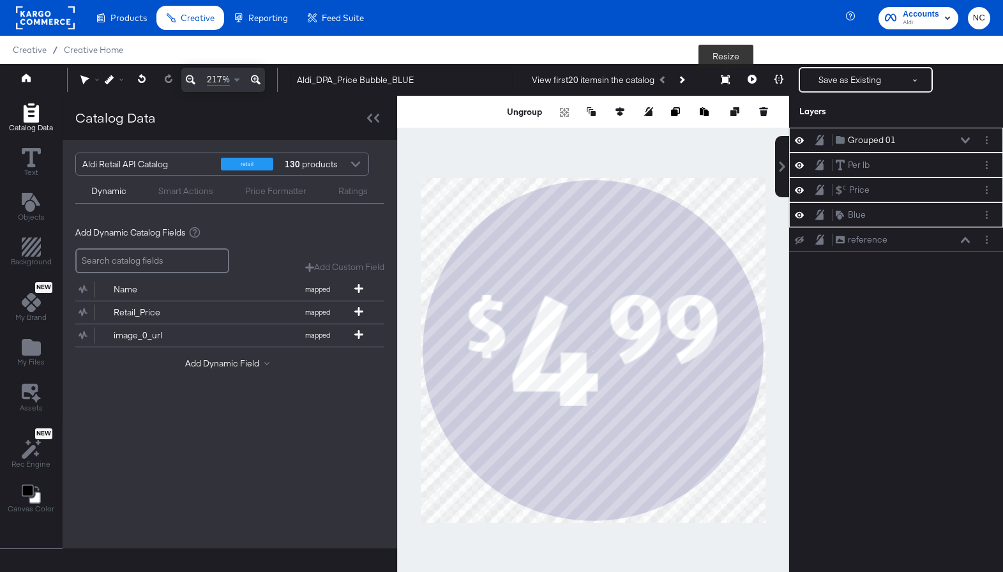
click at [725, 77] on icon at bounding box center [725, 79] width 9 height 9
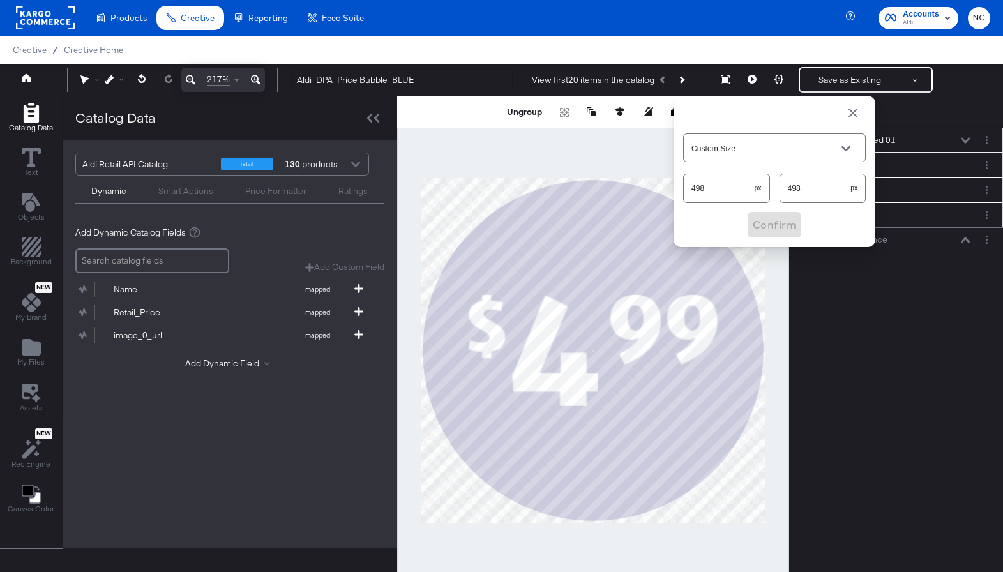
click at [702, 181] on input "498" at bounding box center [718, 182] width 71 height 27
type input "1328"
click at [760, 223] on span "Confirm" at bounding box center [773, 225] width 43 height 18
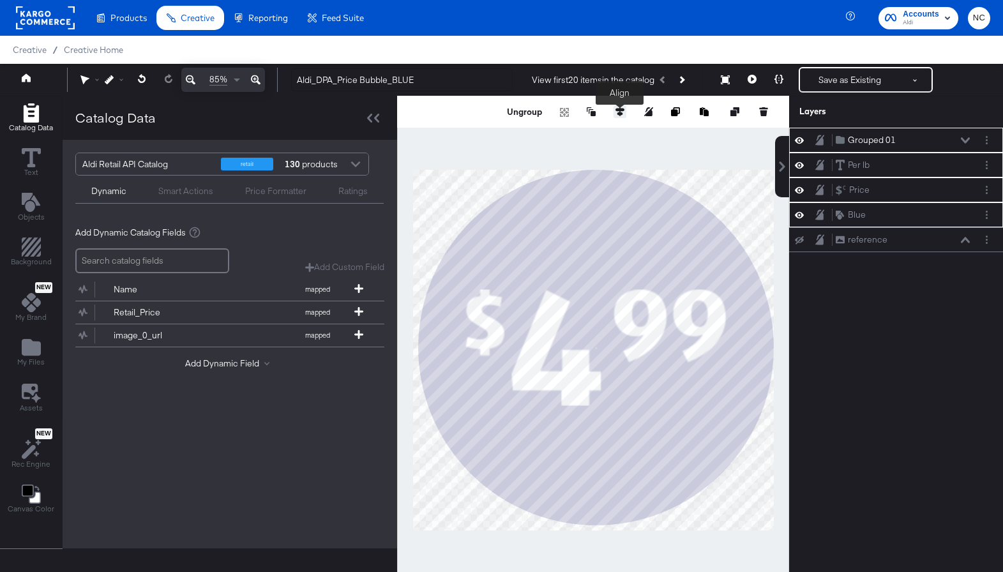
click at [620, 111] on icon at bounding box center [619, 111] width 9 height 9
click at [504, 137] on icon at bounding box center [501, 135] width 9 height 9
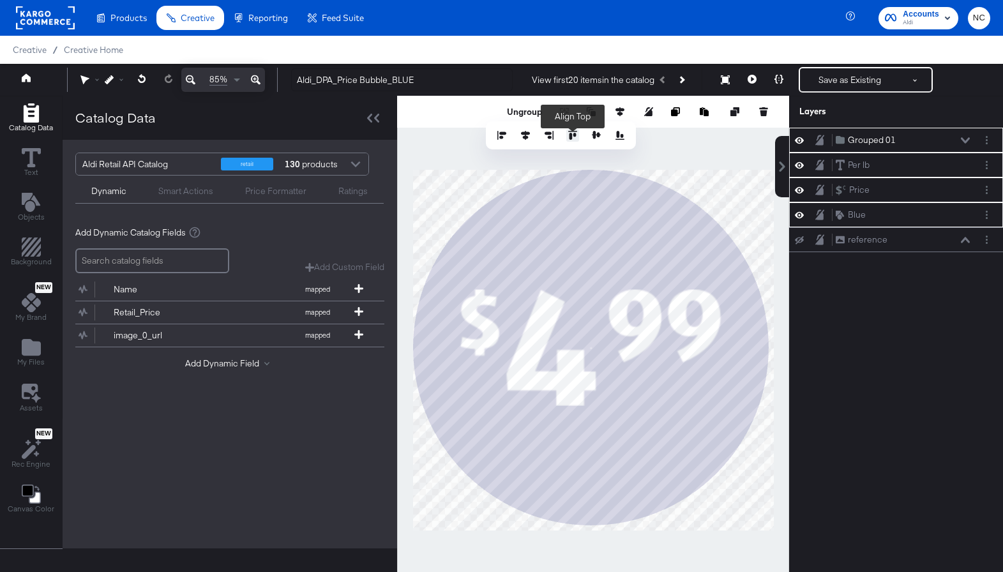
click at [569, 137] on icon at bounding box center [572, 135] width 9 height 9
click at [616, 110] on icon at bounding box center [619, 111] width 9 height 9
drag, startPoint x: 526, startPoint y: 137, endPoint x: 541, endPoint y: 137, distance: 14.7
click at [526, 137] on icon at bounding box center [525, 135] width 9 height 9
click at [598, 137] on icon at bounding box center [596, 135] width 9 height 8
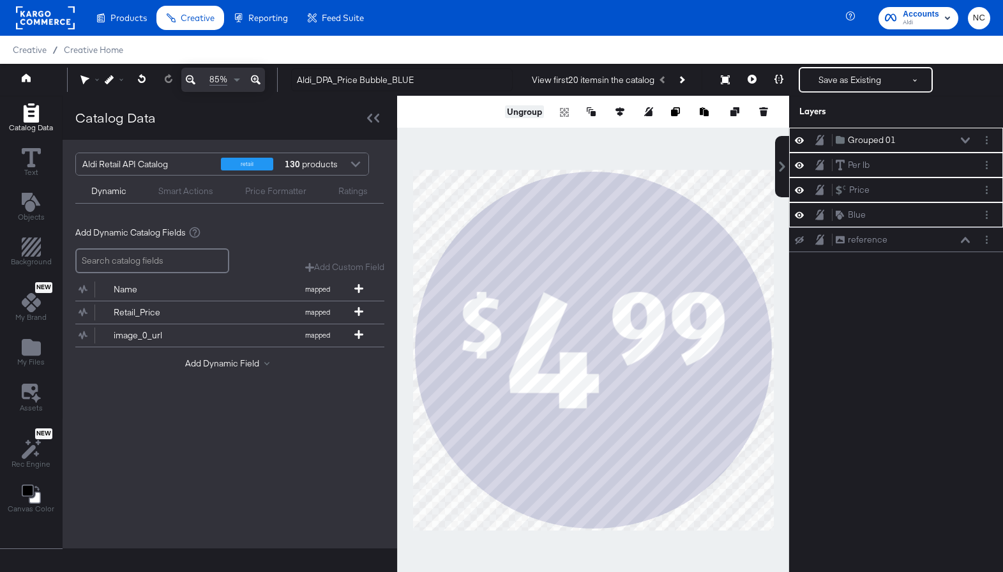
click at [533, 112] on button "Ungroup" at bounding box center [524, 111] width 39 height 13
click at [851, 366] on div "Per lb Per lb Price Price Blue Blue reference reference" at bounding box center [896, 356] width 214 height 457
click at [870, 140] on div "Per lb Per lb" at bounding box center [902, 139] width 135 height 13
click at [965, 139] on icon at bounding box center [964, 140] width 9 height 6
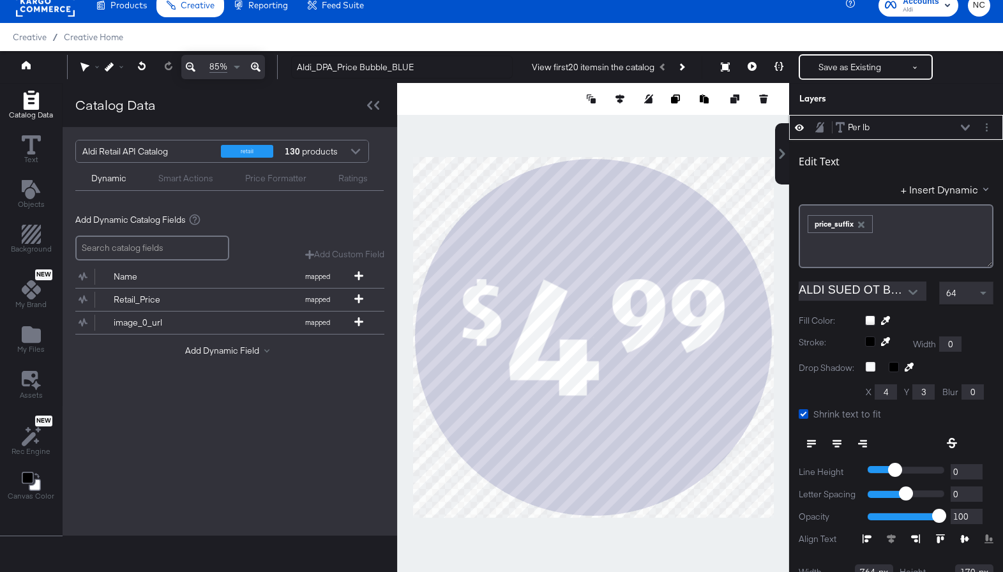
click at [956, 291] on div "64" at bounding box center [965, 293] width 53 height 22
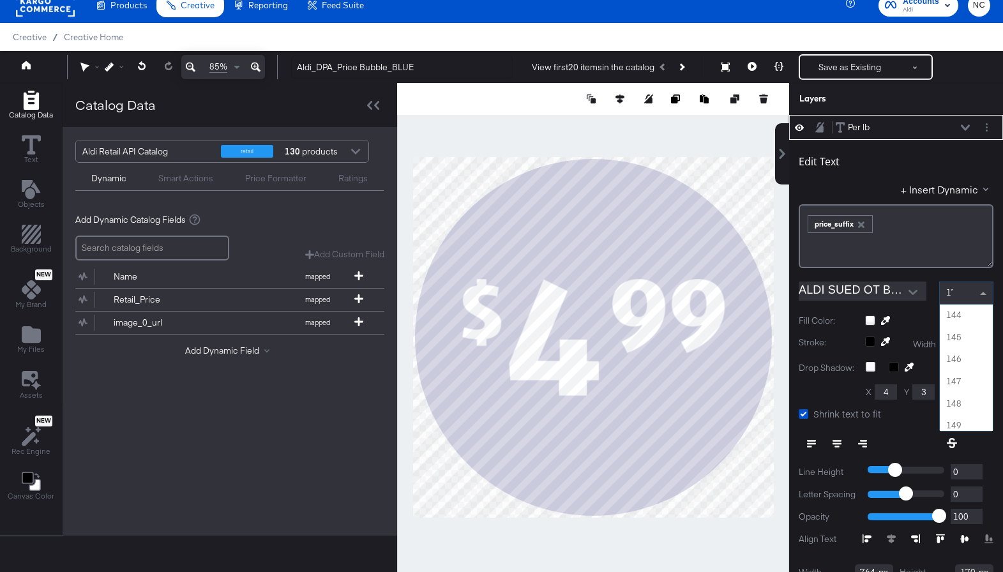
scroll to position [204, 0]
type input "170"
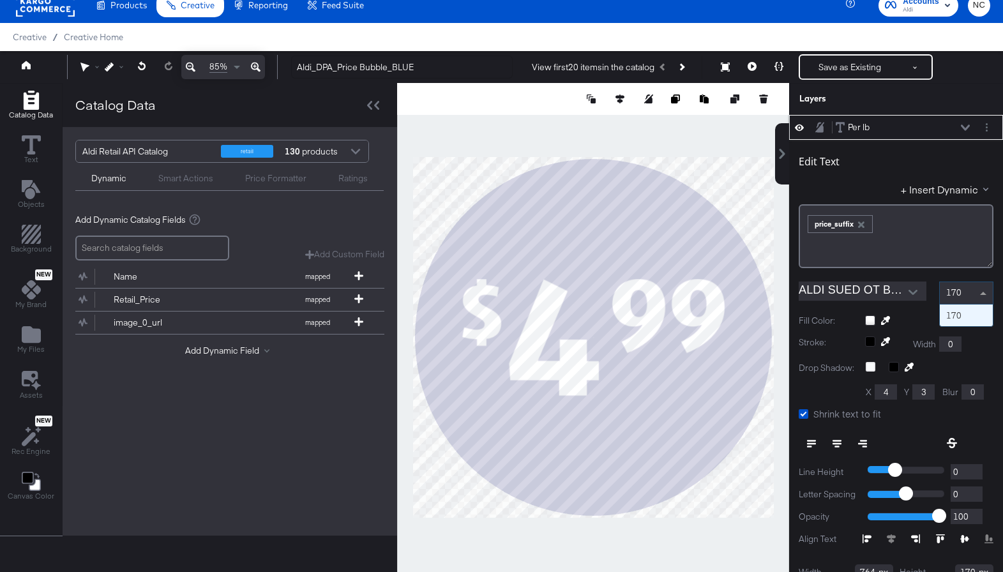
scroll to position [0, 0]
click at [684, 64] on button "Next Product" at bounding box center [681, 67] width 18 height 23
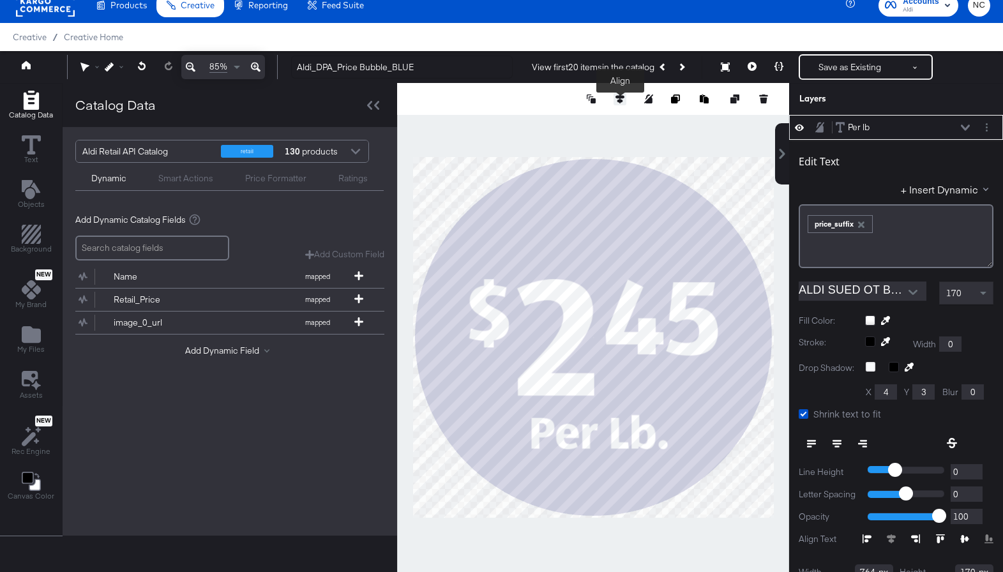
click at [621, 99] on icon at bounding box center [619, 98] width 9 height 9
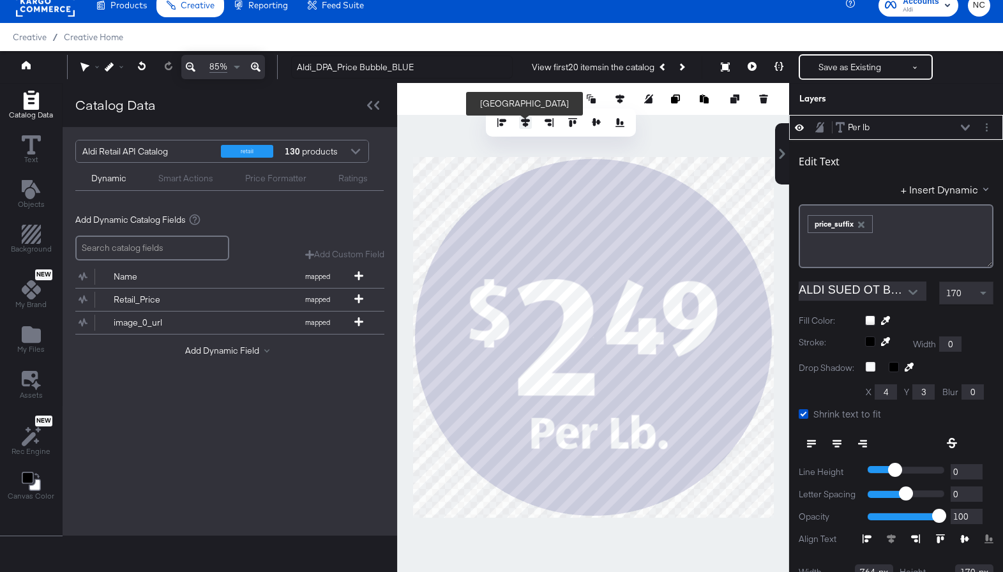
click at [527, 123] on icon at bounding box center [525, 122] width 9 height 9
type input "282"
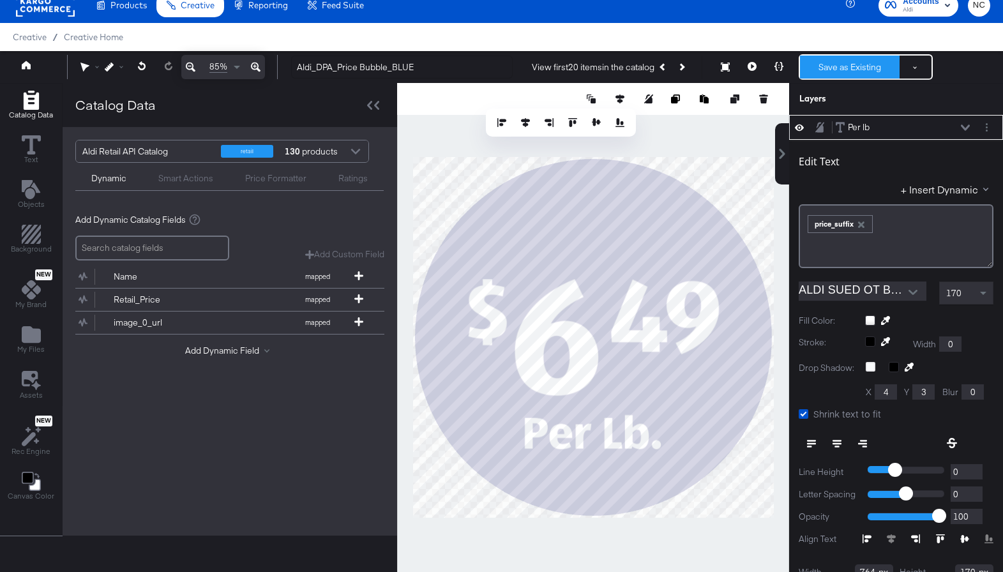
click at [833, 71] on button "Save as Existing" at bounding box center [850, 67] width 100 height 23
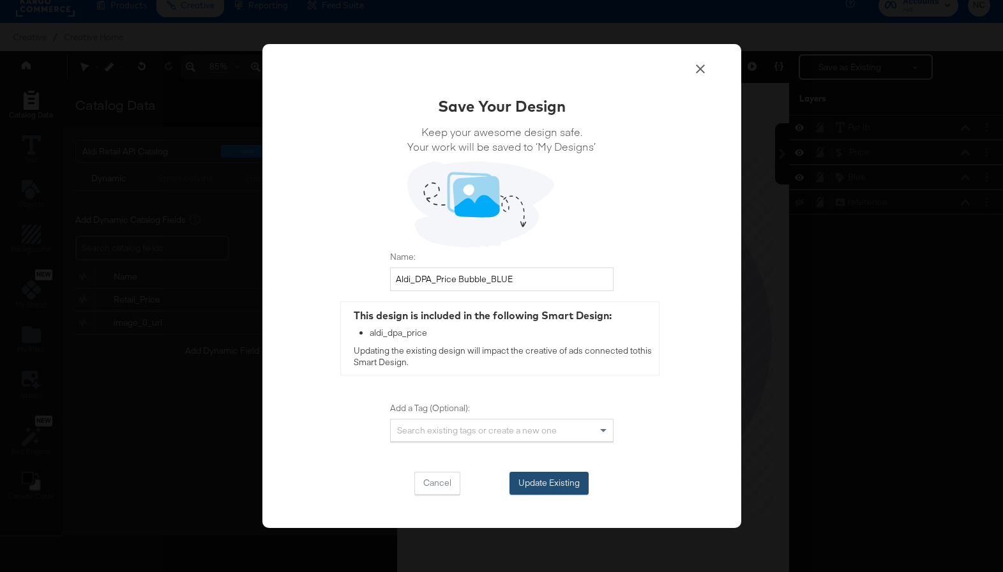
click at [549, 475] on button "Update Existing" at bounding box center [548, 483] width 79 height 23
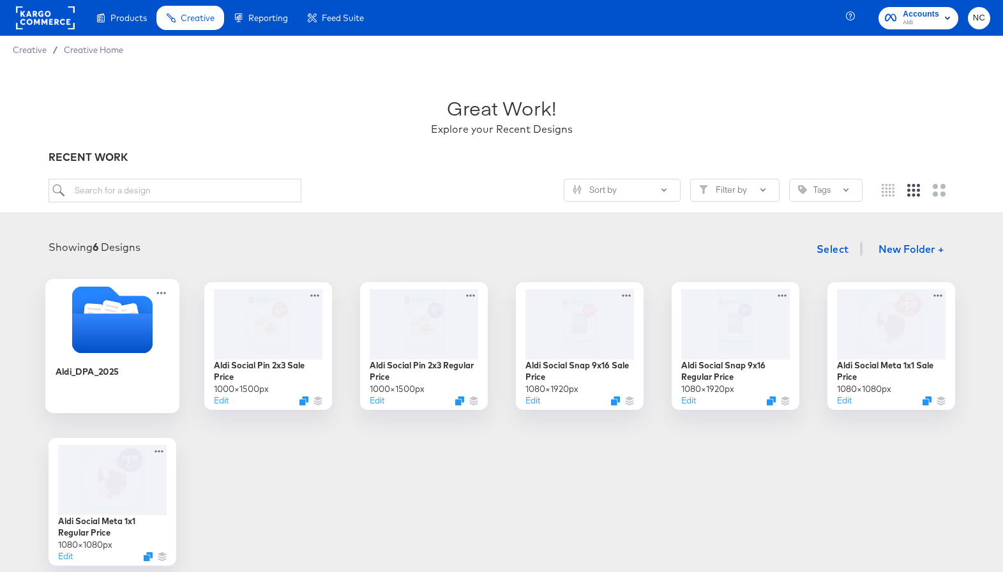
click at [103, 324] on icon "Folder" at bounding box center [111, 333] width 80 height 40
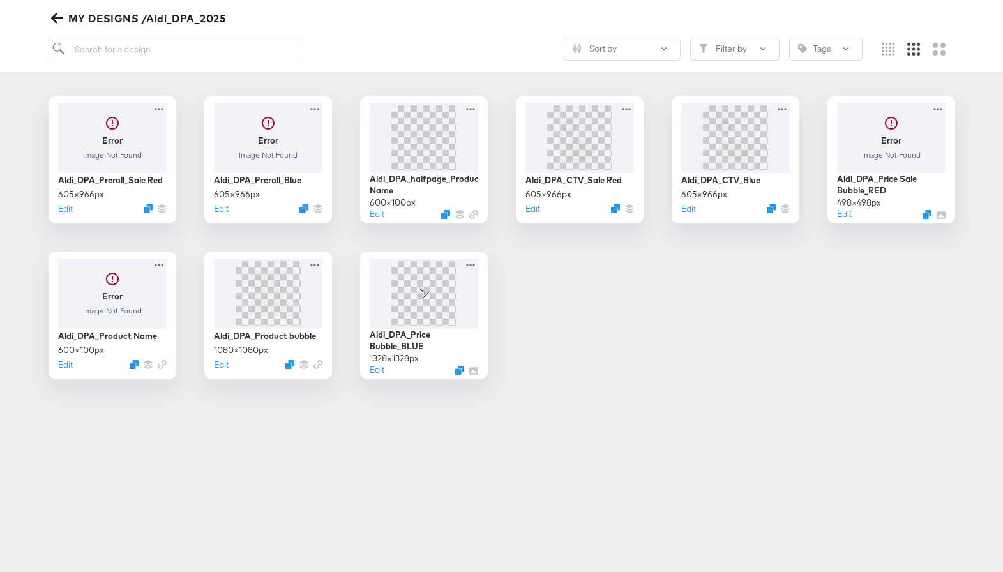
scroll to position [188, 0]
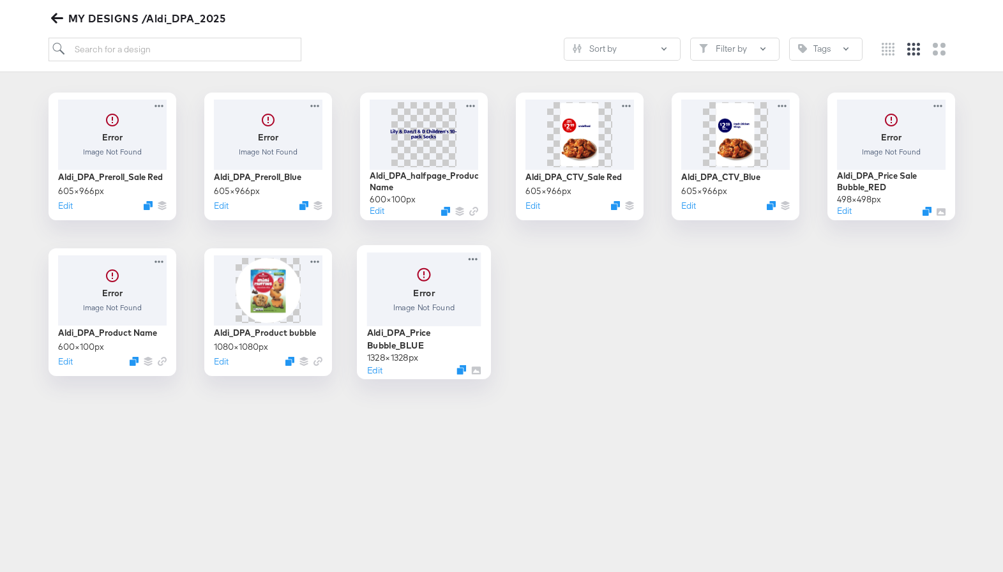
click at [424, 294] on div at bounding box center [423, 288] width 114 height 73
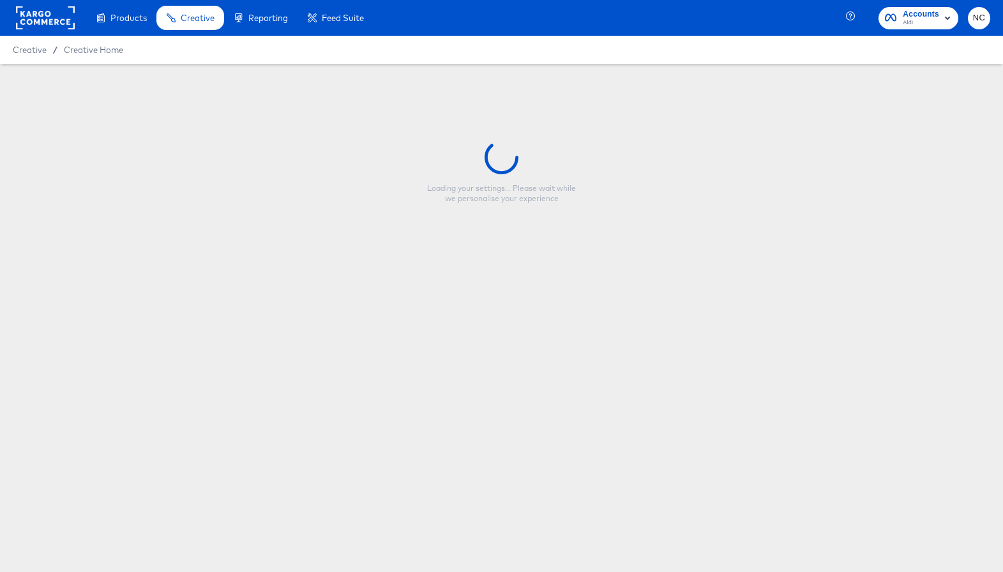
type input "Aldi_DPA_Price Bubble_BLUE"
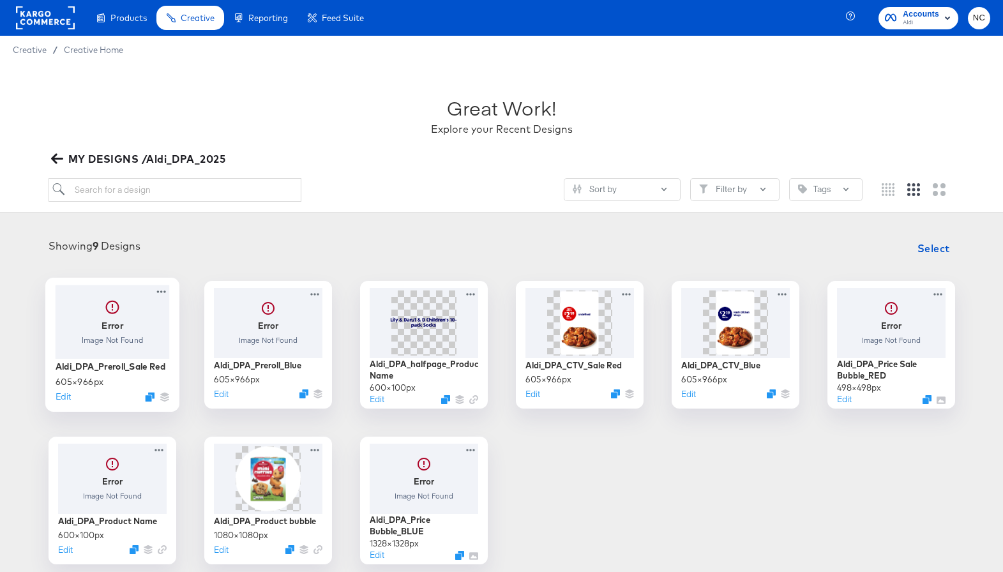
click at [137, 347] on div at bounding box center [112, 321] width 114 height 73
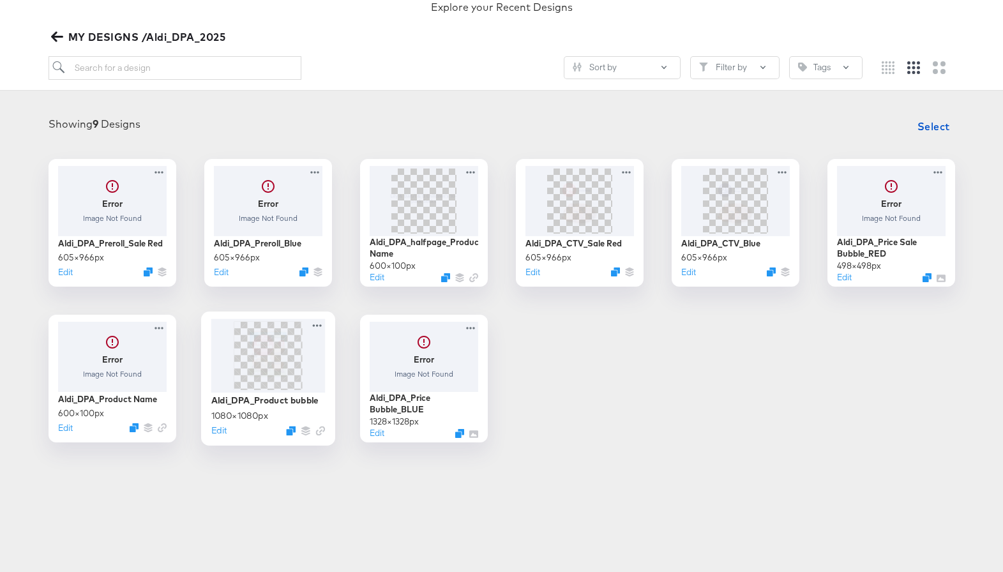
scroll to position [137, 0]
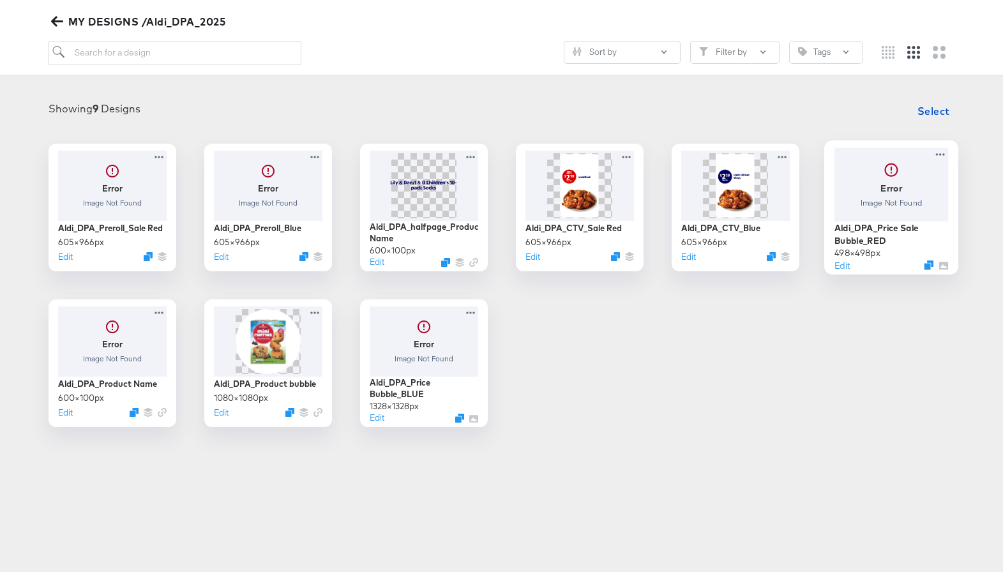
click at [885, 156] on div at bounding box center [890, 183] width 114 height 73
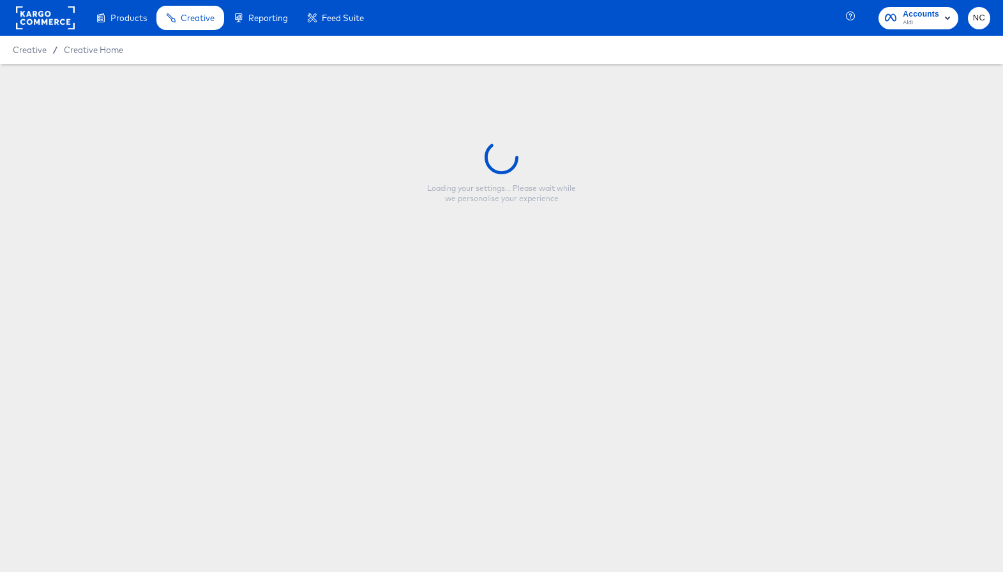
type input "Aldi_DPA_Price Sale Bubble_RED"
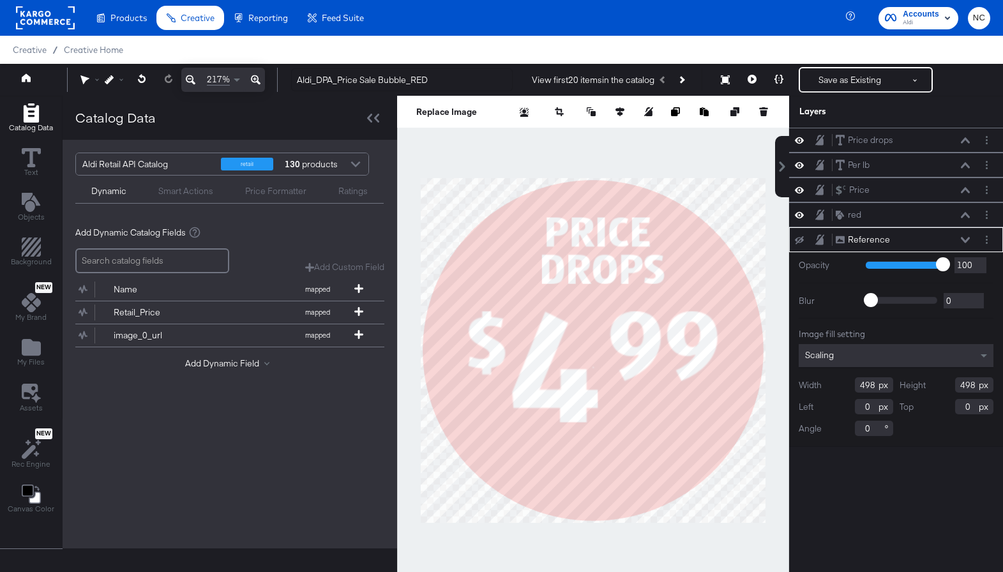
scroll to position [13, 0]
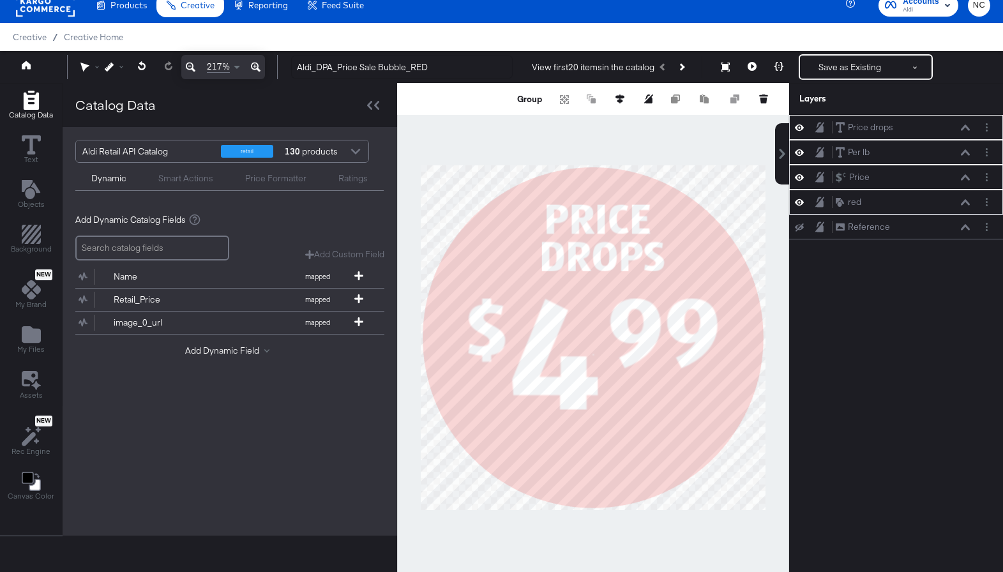
click at [533, 83] on div "Group" at bounding box center [593, 99] width 392 height 32
click at [533, 92] on div "Group" at bounding box center [593, 99] width 392 height 32
click at [533, 102] on button "Group" at bounding box center [529, 99] width 29 height 13
click at [723, 69] on icon at bounding box center [725, 67] width 9 height 9
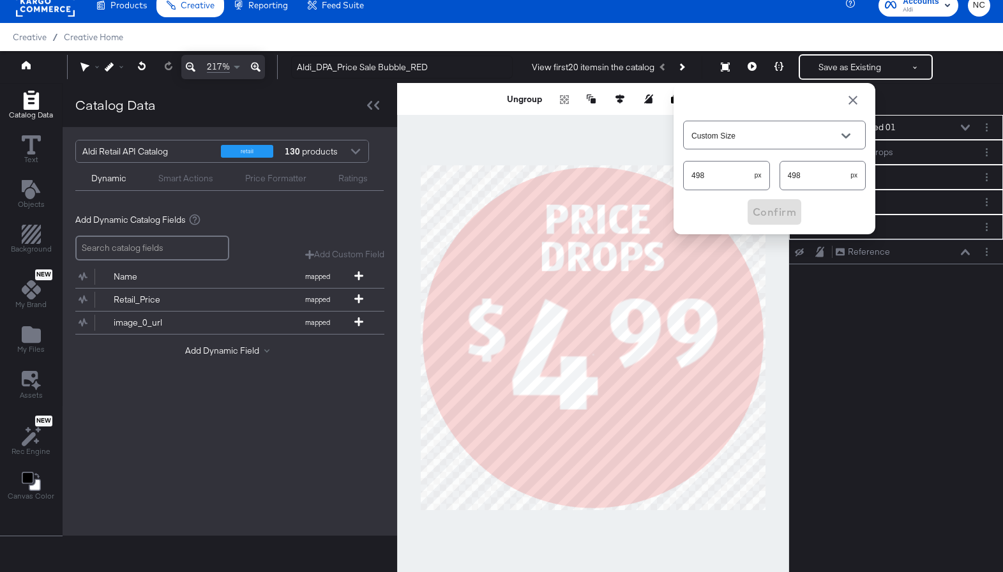
click at [736, 177] on input "498" at bounding box center [718, 169] width 71 height 27
type input "1328"
click at [768, 206] on span "Confirm" at bounding box center [773, 212] width 43 height 18
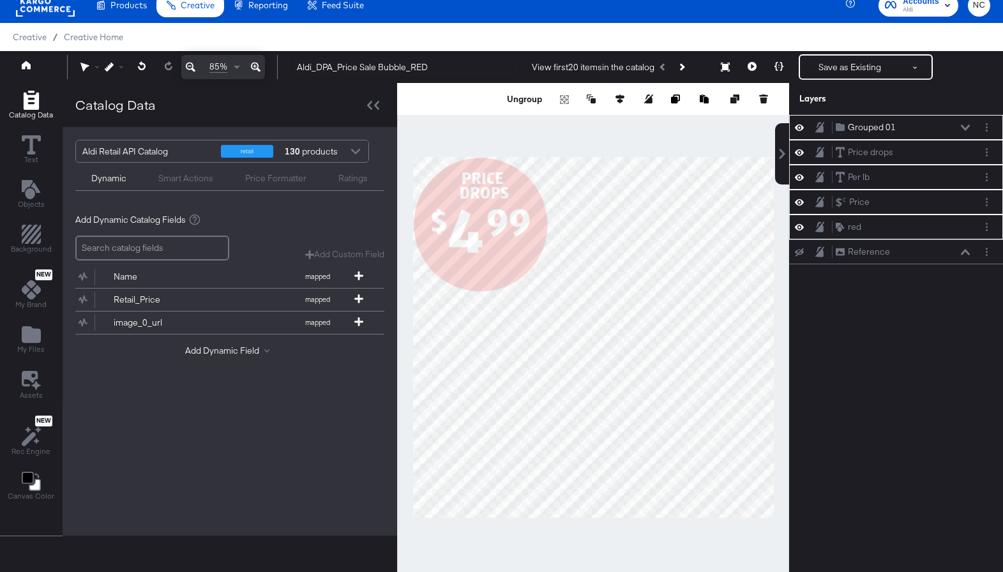
click at [751, 529] on div at bounding box center [593, 337] width 392 height 509
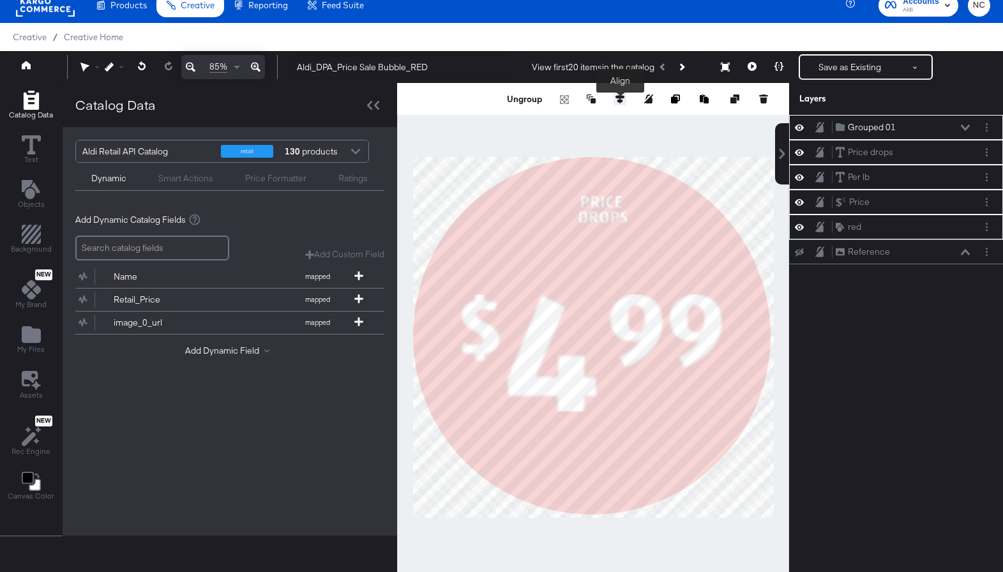
click at [622, 96] on icon at bounding box center [619, 98] width 9 height 9
click at [599, 125] on icon at bounding box center [596, 122] width 9 height 9
click at [523, 124] on icon at bounding box center [525, 122] width 9 height 9
click at [869, 362] on div "Grouped 01 Grouped 01 Price drops Price drops Per lb Per lb Price Price red red…" at bounding box center [896, 343] width 214 height 457
click at [529, 100] on button "Ungroup" at bounding box center [524, 99] width 39 height 13
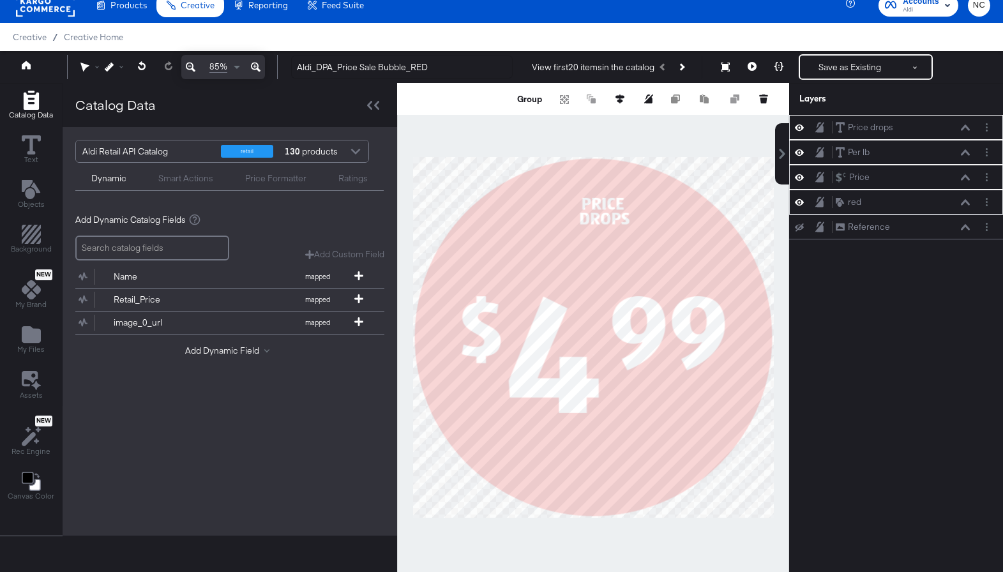
click at [660, 143] on div at bounding box center [593, 337] width 392 height 509
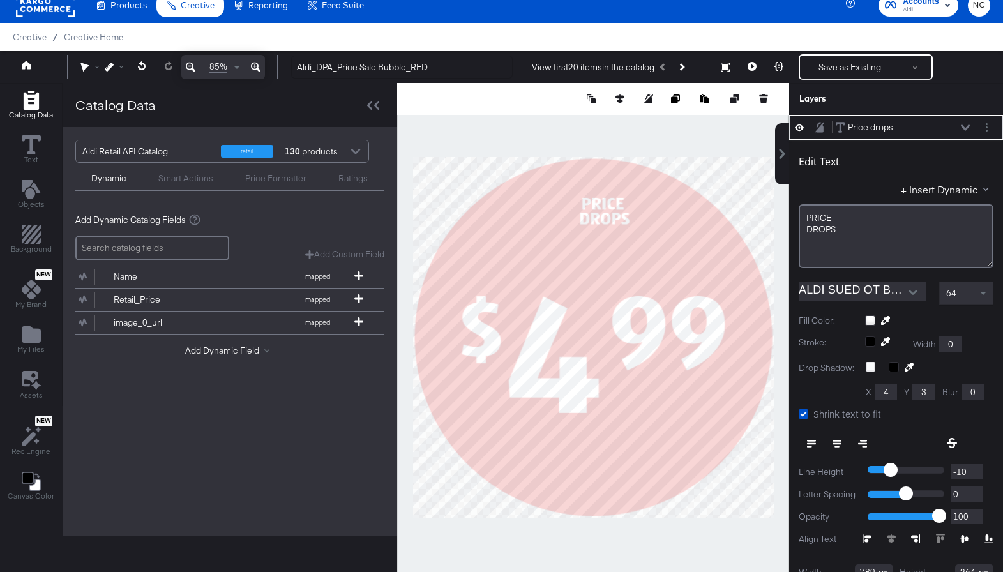
click at [958, 296] on div "64" at bounding box center [965, 293] width 53 height 22
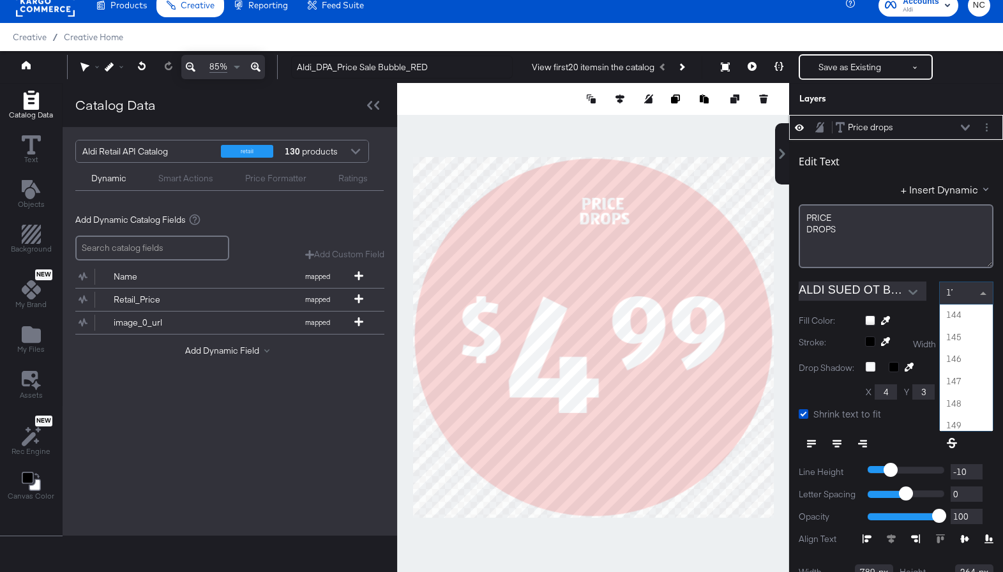
scroll to position [204, 0]
type input "170"
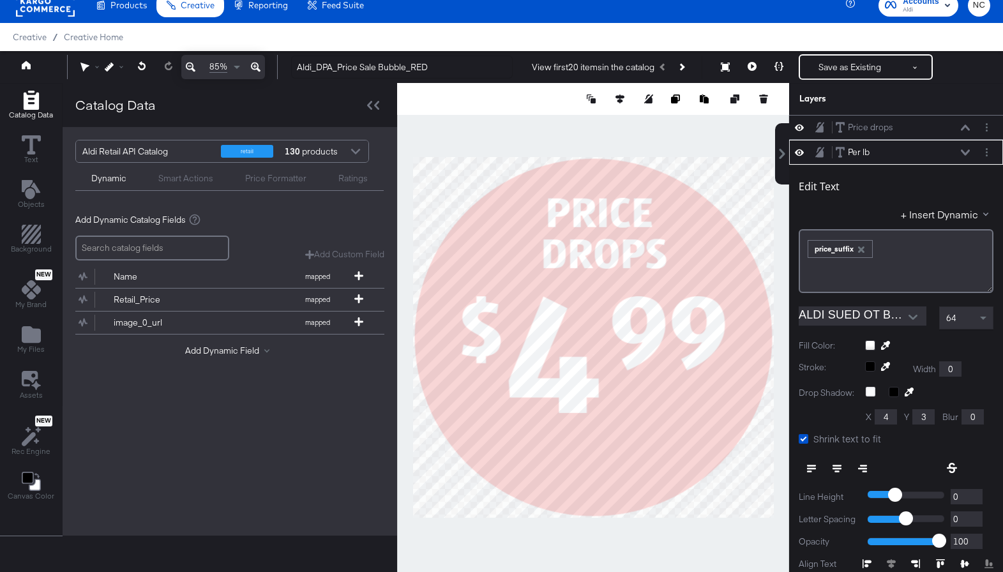
scroll to position [25, 0]
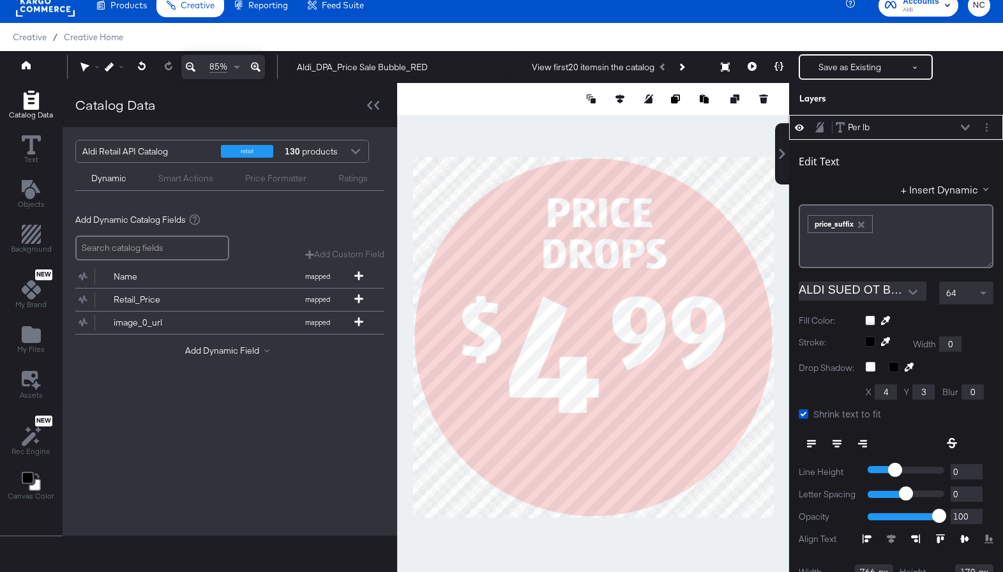
click at [959, 293] on div "64" at bounding box center [965, 293] width 53 height 22
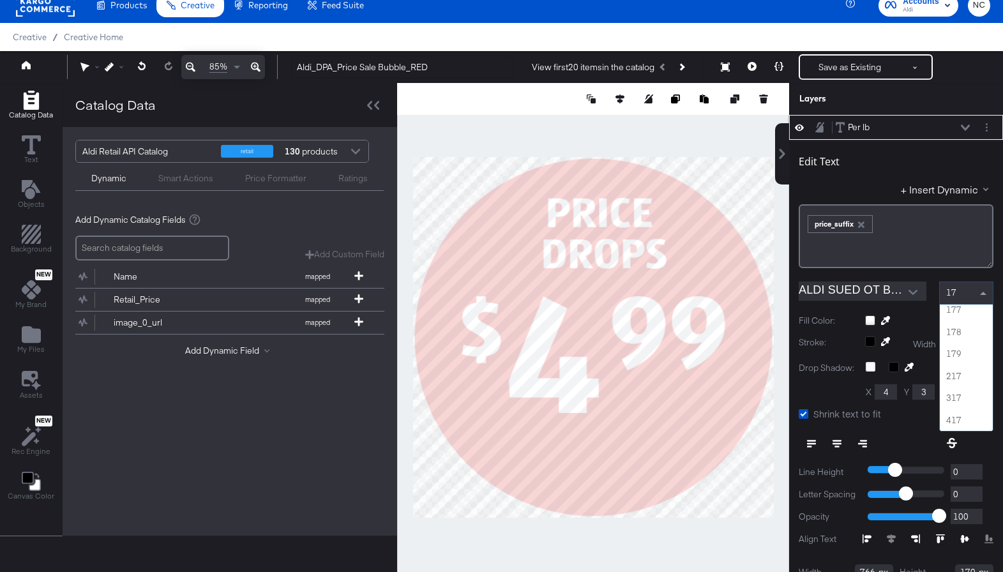
scroll to position [0, 0]
type input "170"
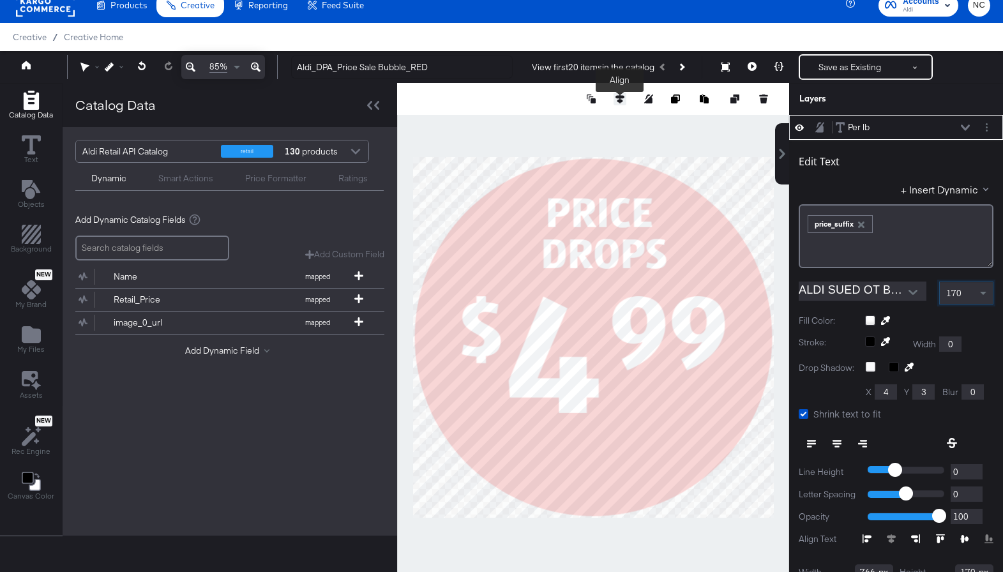
click at [621, 101] on icon at bounding box center [619, 98] width 9 height 9
click at [523, 121] on icon at bounding box center [525, 122] width 9 height 9
type input "281"
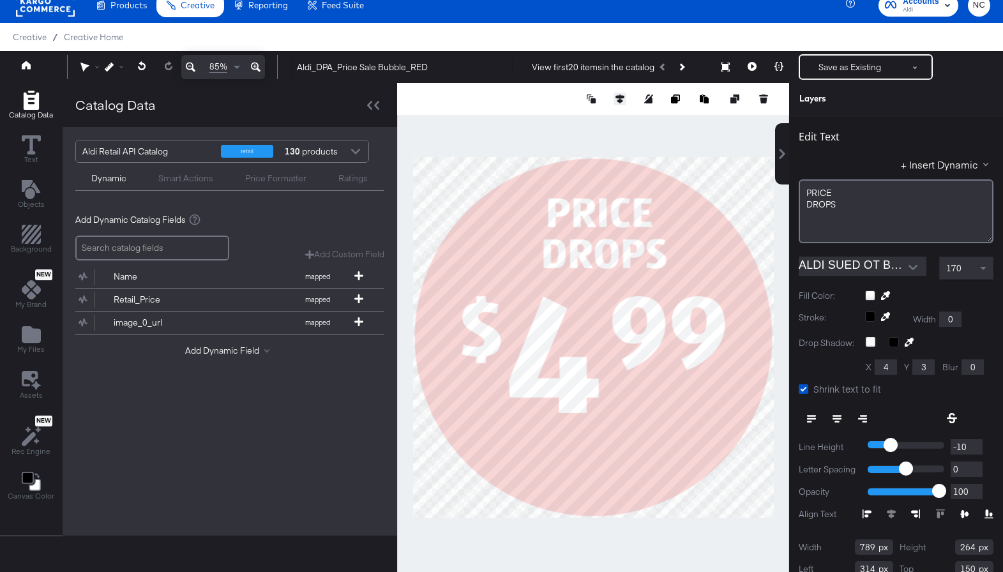
click at [621, 103] on button at bounding box center [619, 99] width 13 height 13
click at [523, 125] on icon at bounding box center [525, 122] width 9 height 9
type input "269"
click at [833, 56] on button "Save as Existing" at bounding box center [850, 67] width 100 height 23
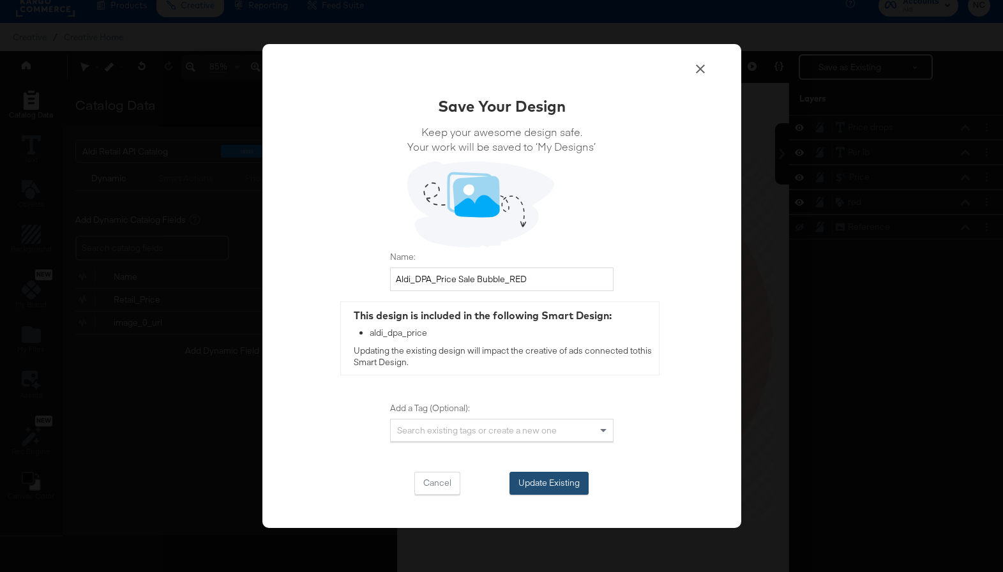
click at [558, 483] on button "Update Existing" at bounding box center [548, 483] width 79 height 23
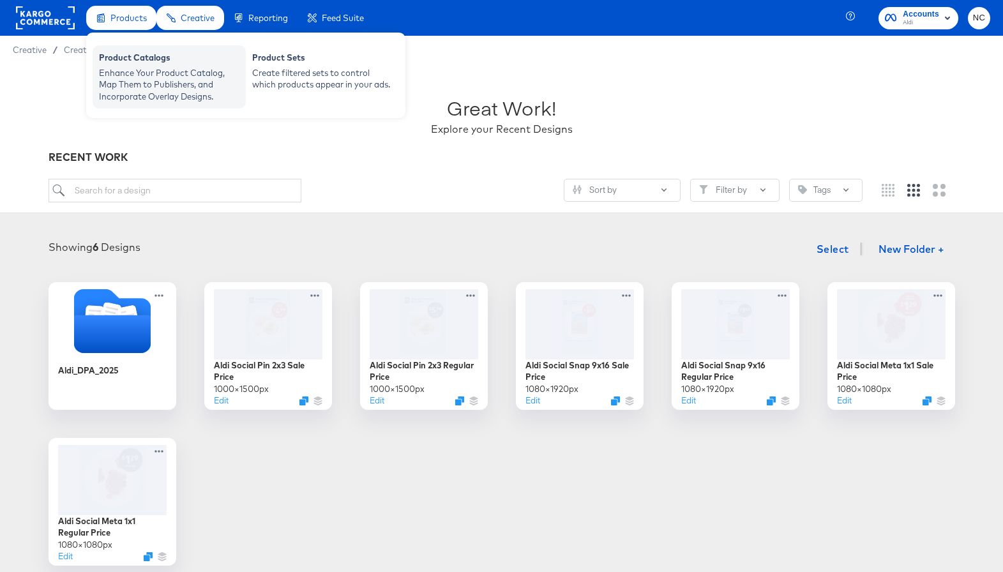
click at [128, 65] on div "Product Catalogs" at bounding box center [169, 59] width 140 height 15
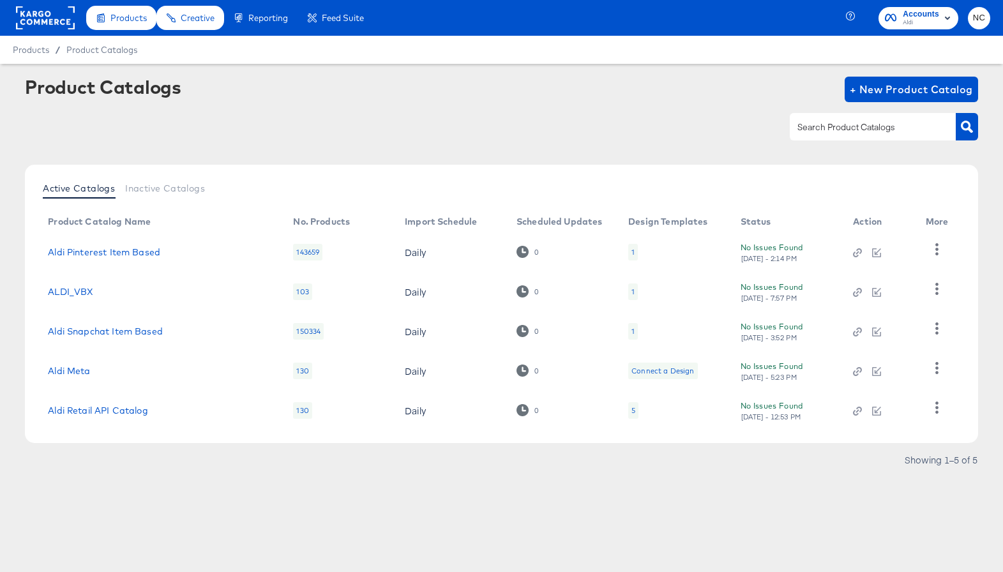
click at [636, 413] on div "5" at bounding box center [633, 410] width 10 height 17
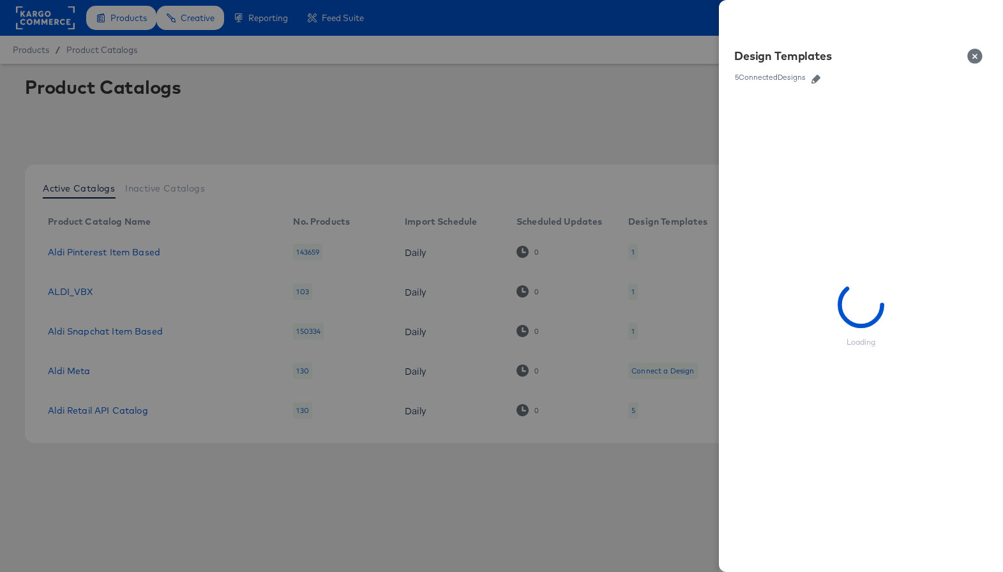
click at [816, 78] on icon "button" at bounding box center [815, 79] width 9 height 9
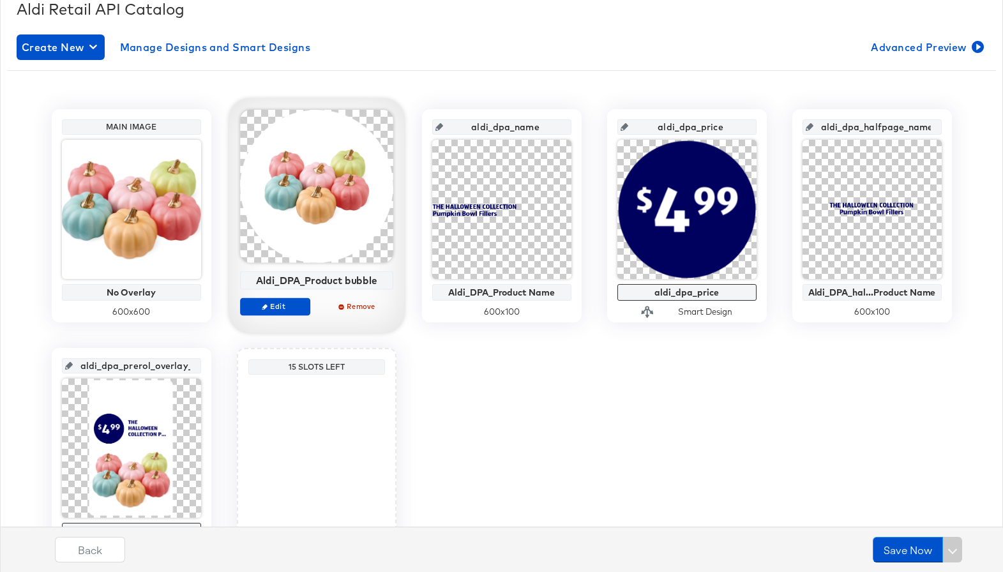
scroll to position [200, 0]
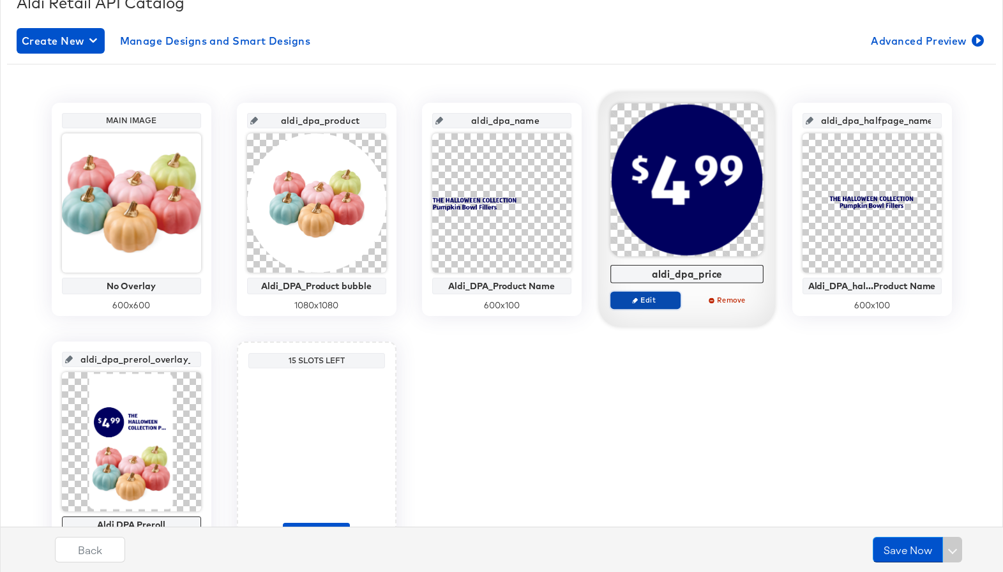
click at [648, 303] on span "Edit" at bounding box center [644, 300] width 59 height 10
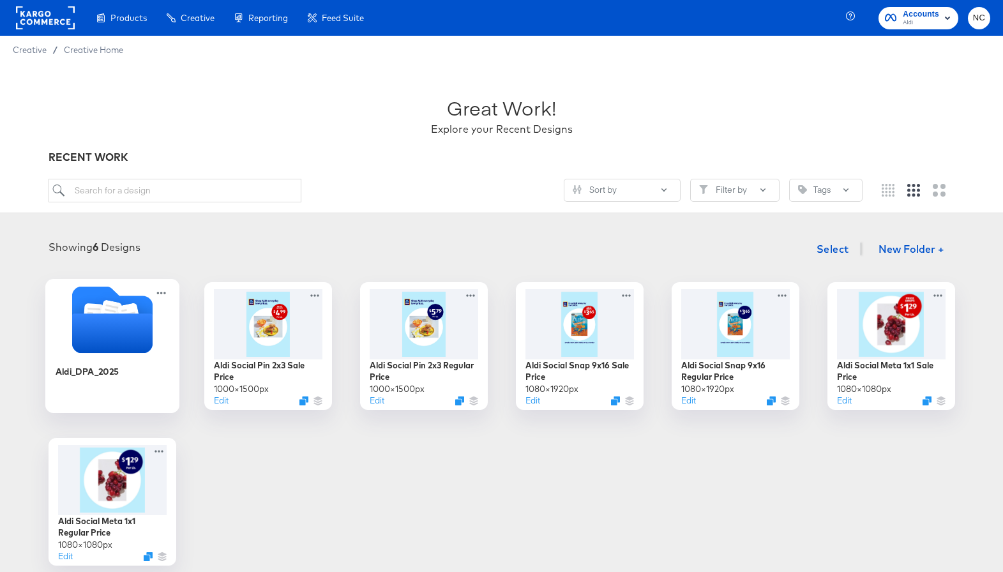
click at [168, 313] on icon "Folder" at bounding box center [112, 319] width 134 height 67
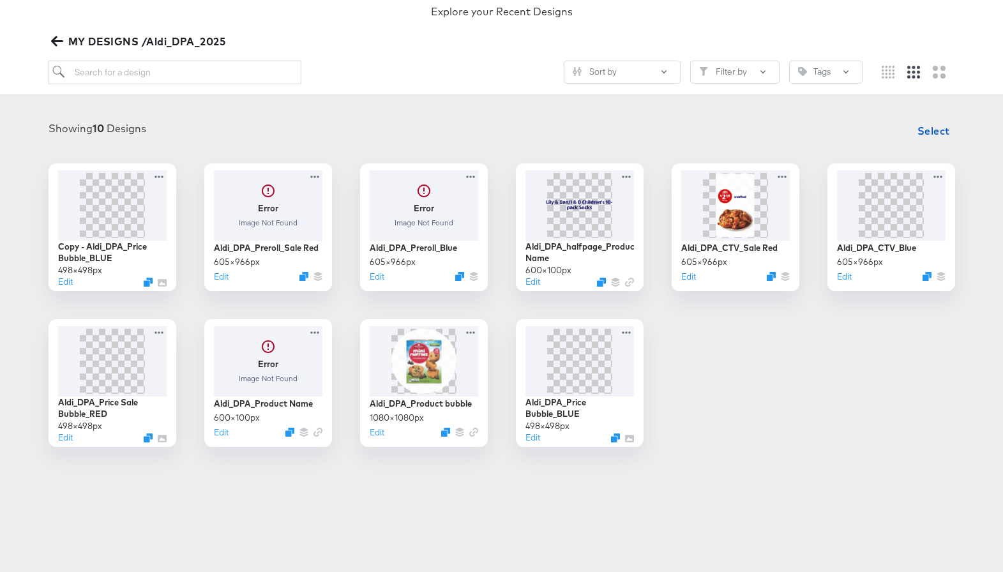
scroll to position [119, 0]
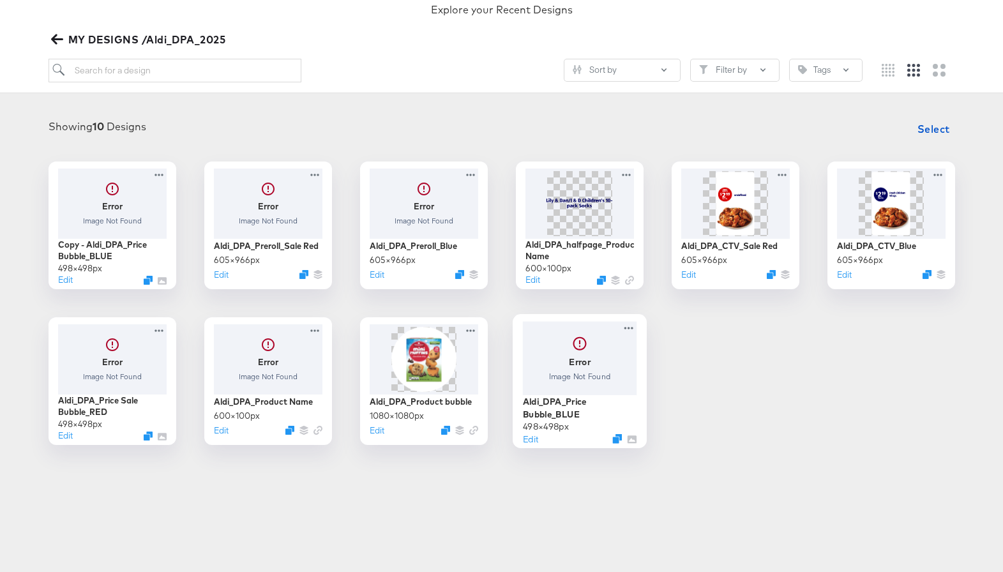
click at [595, 364] on div at bounding box center [579, 357] width 114 height 73
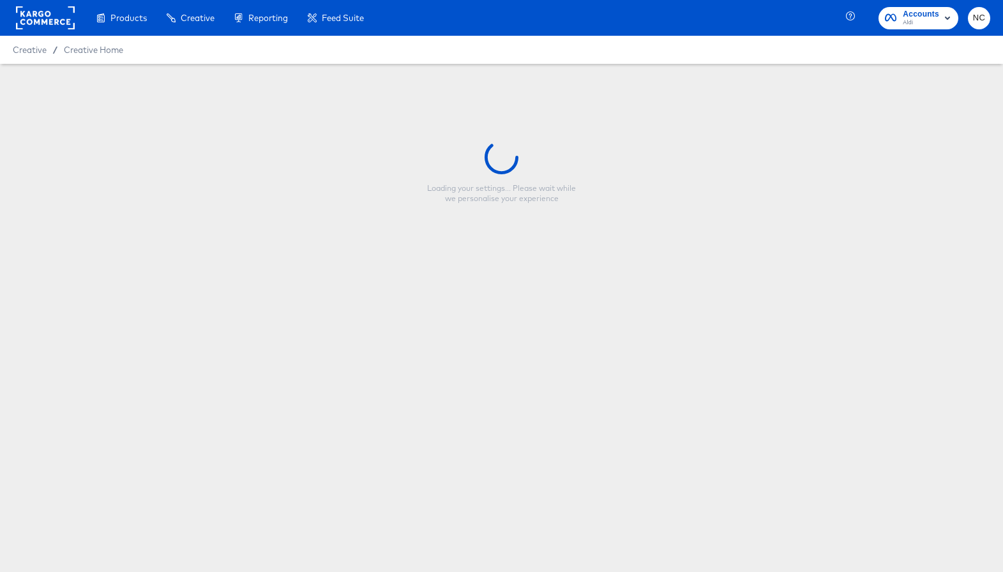
type input "Aldi_DPA_Price Bubble_BLUE"
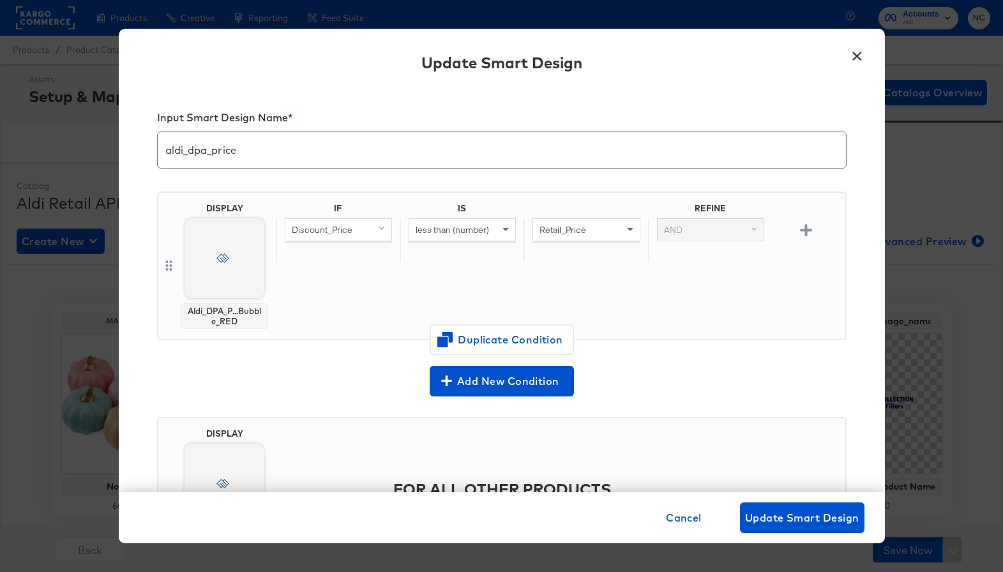
scroll to position [200, 0]
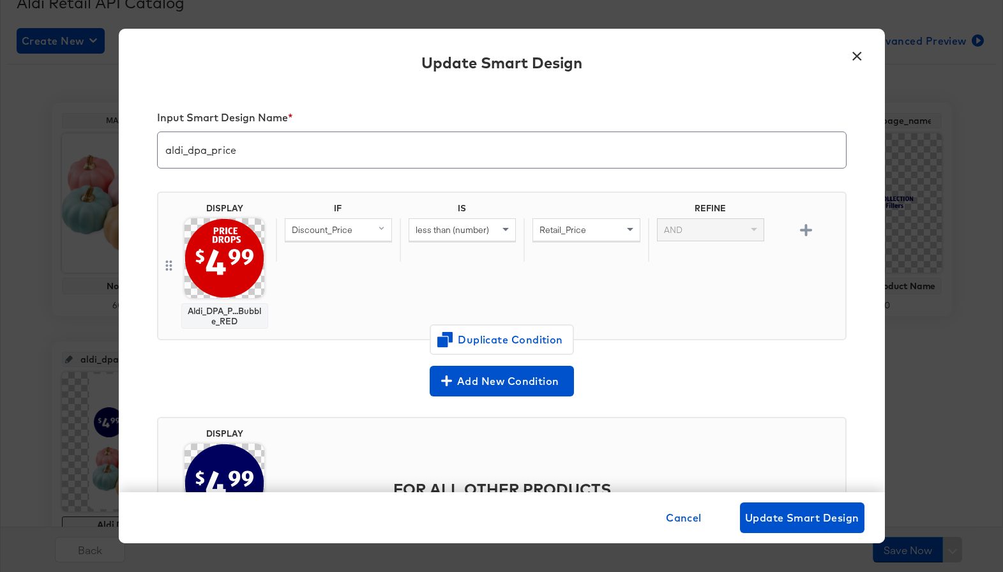
click at [217, 267] on img at bounding box center [224, 258] width 80 height 80
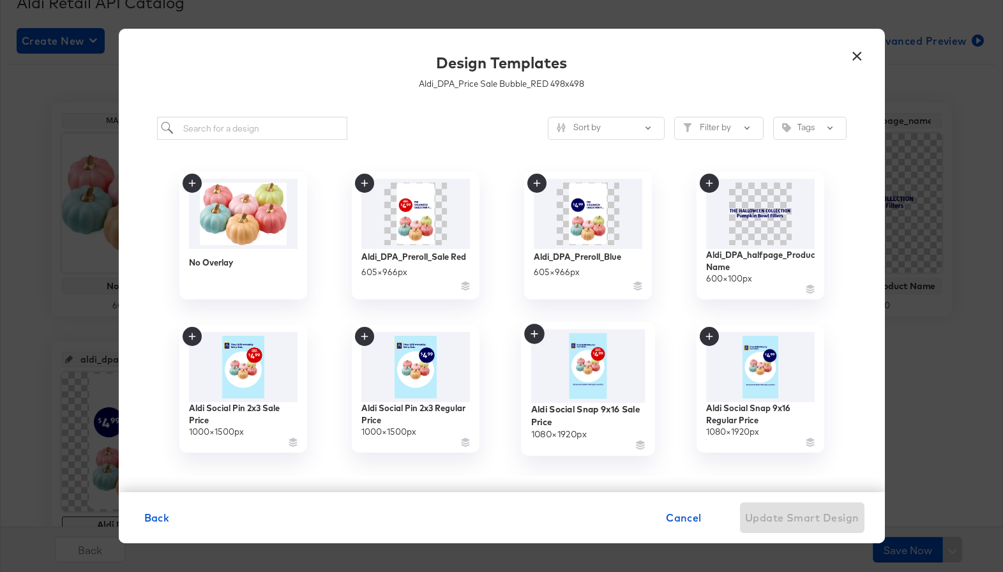
scroll to position [296, 0]
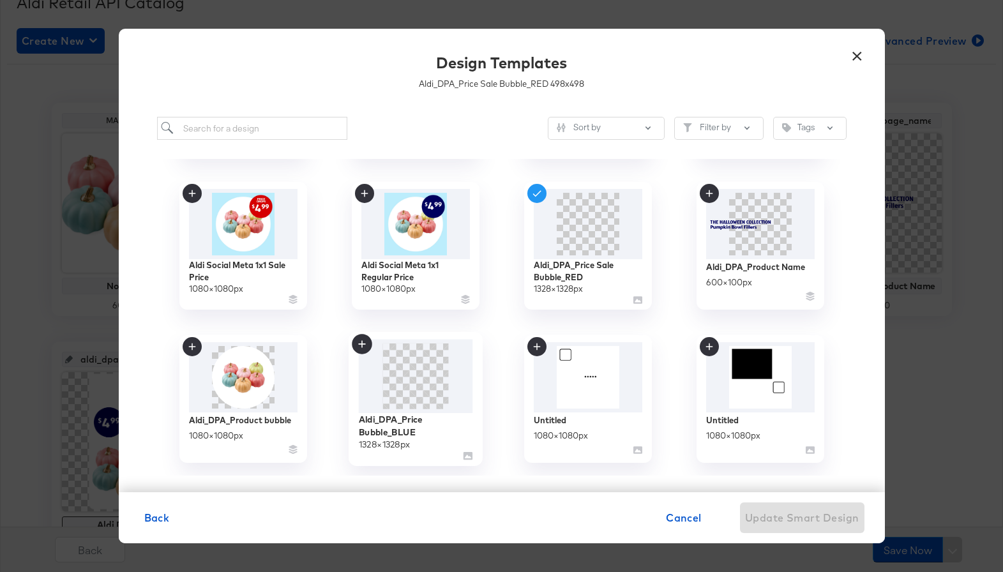
click at [433, 382] on span at bounding box center [415, 376] width 66 height 66
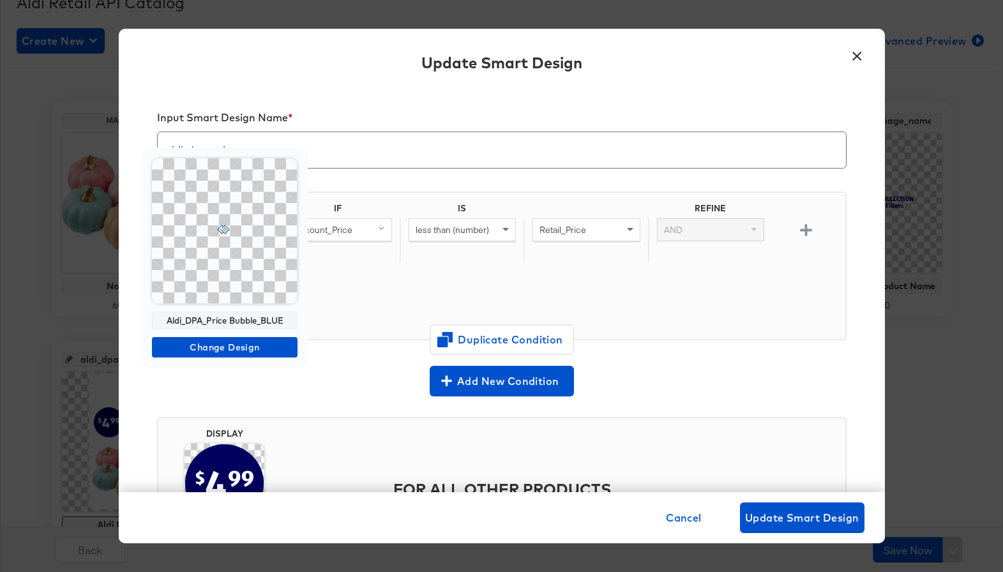
click at [217, 270] on div at bounding box center [225, 231] width 146 height 146
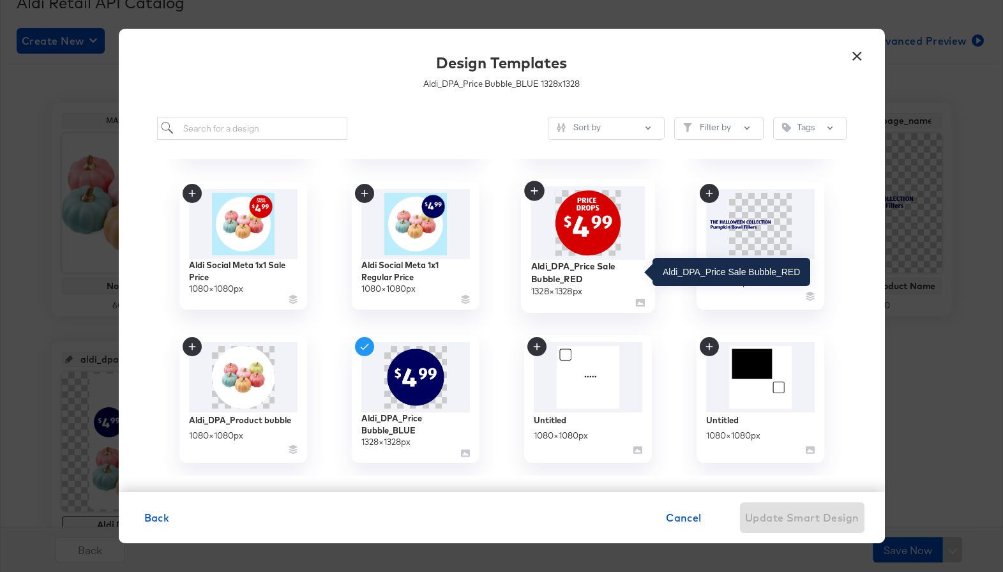
click at [595, 264] on div "Aldi_DPA_Price Sale Bubble_RED" at bounding box center [587, 272] width 114 height 25
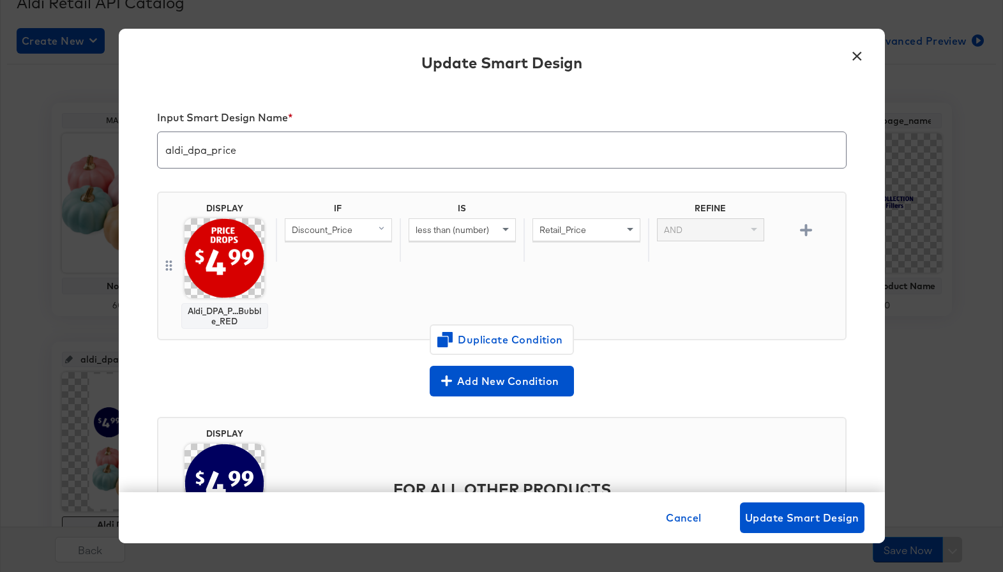
scroll to position [106, 0]
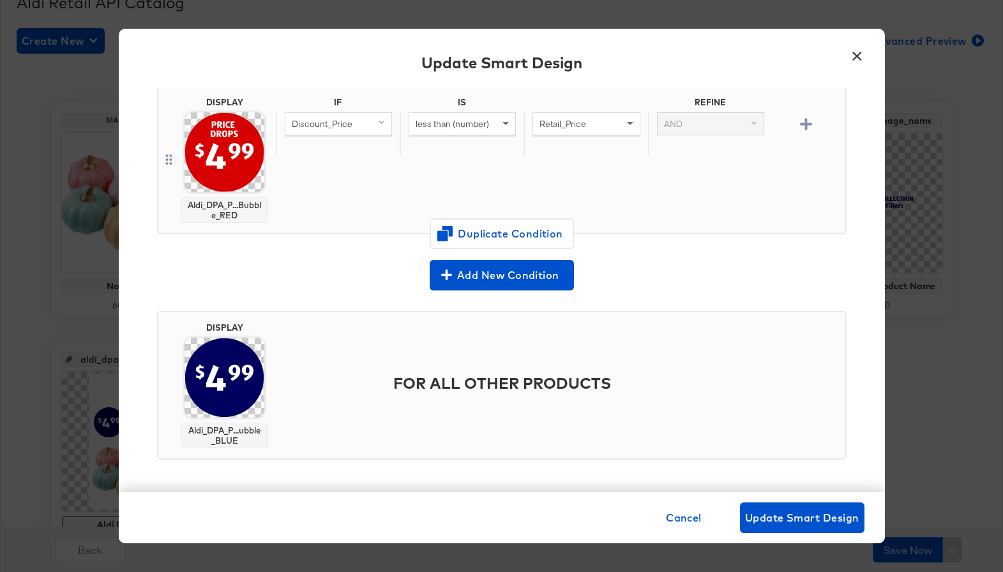
click at [243, 350] on img at bounding box center [224, 378] width 80 height 80
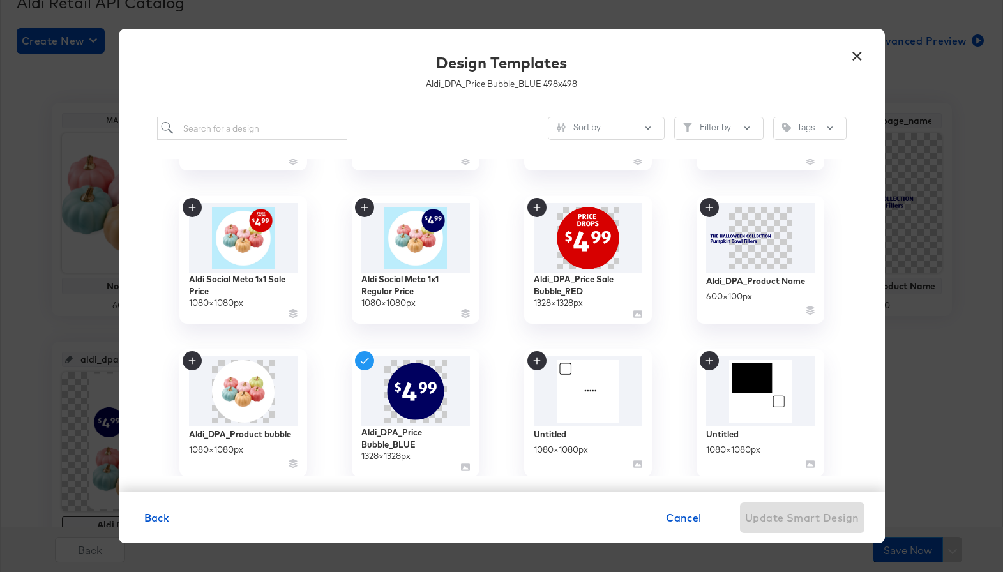
scroll to position [296, 0]
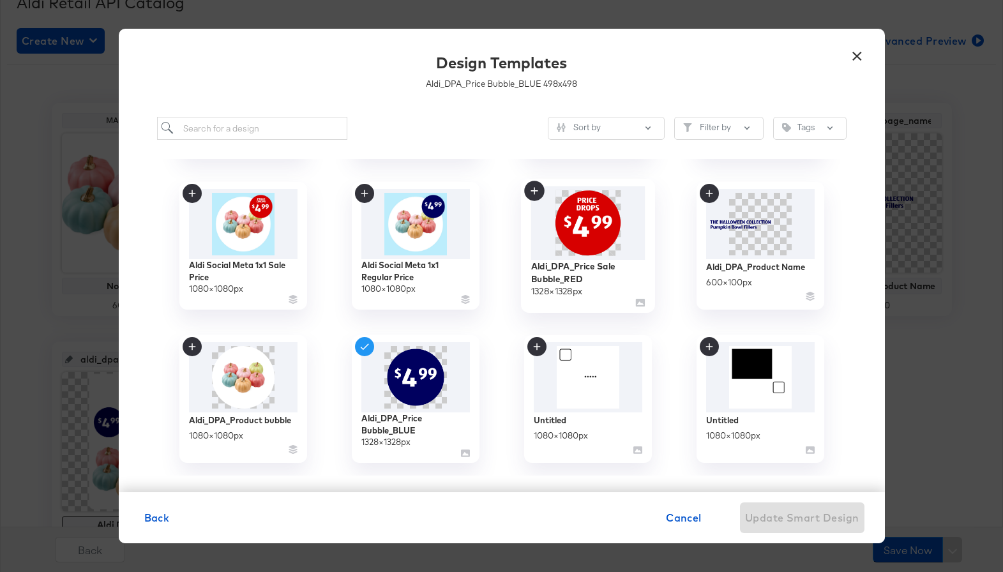
click at [576, 241] on img at bounding box center [587, 222] width 114 height 73
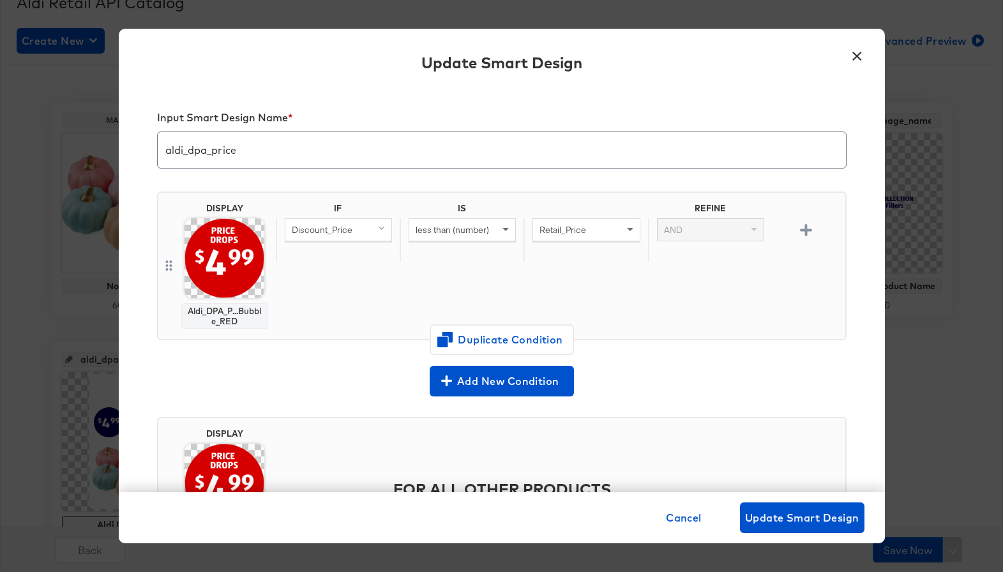
scroll to position [106, 0]
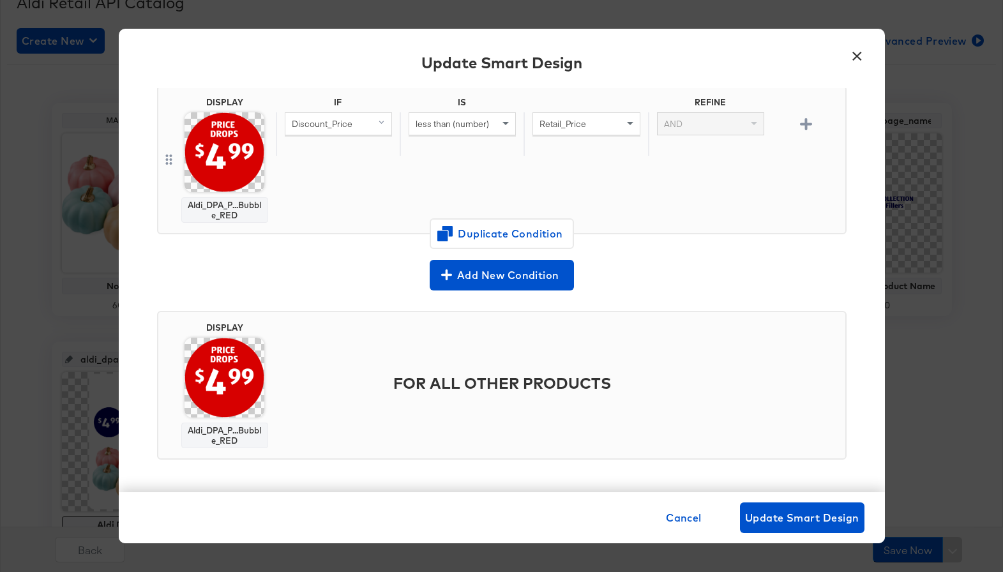
click at [244, 384] on img at bounding box center [224, 378] width 80 height 80
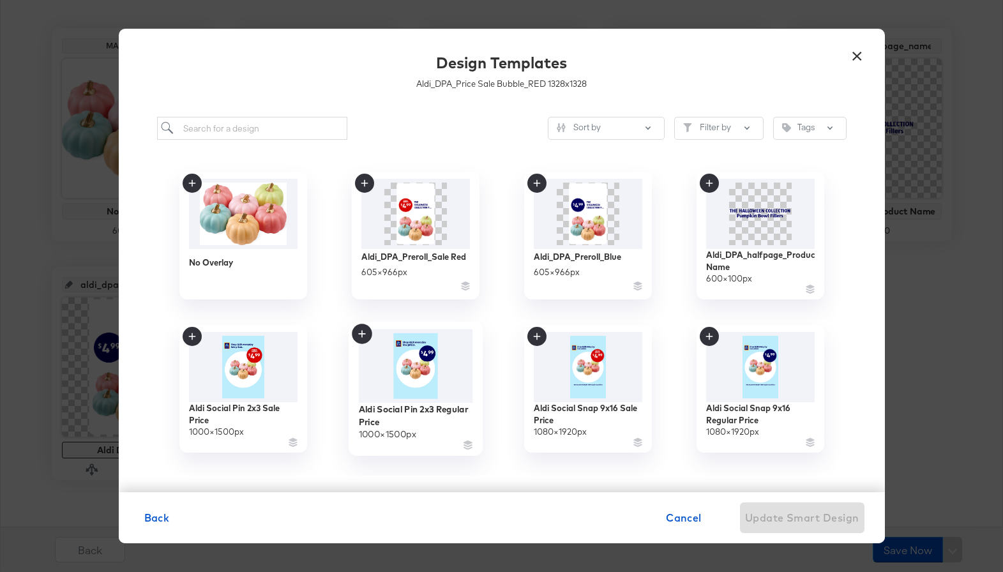
scroll to position [296, 0]
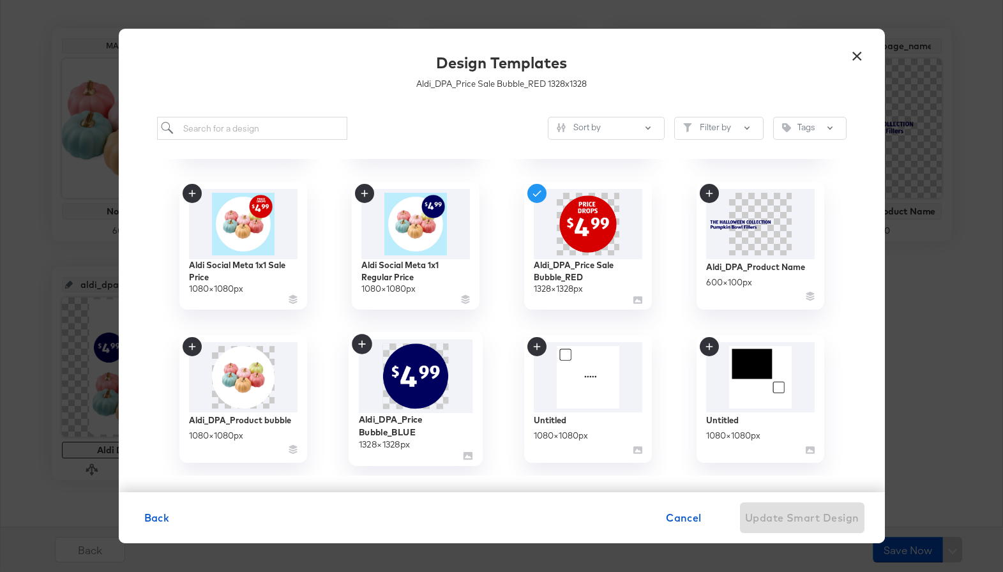
click at [445, 388] on img at bounding box center [415, 377] width 114 height 74
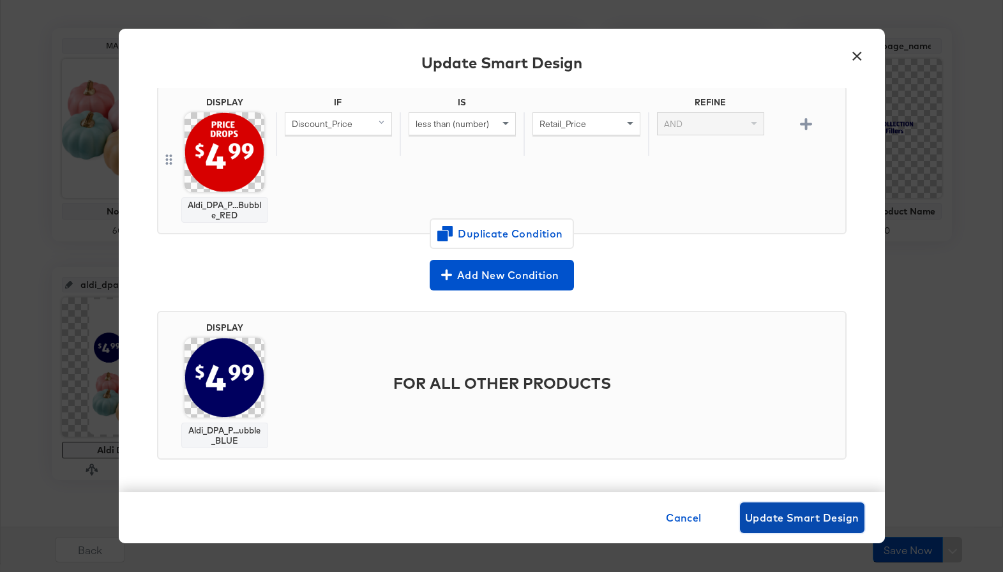
click at [802, 514] on span "Update Smart Design" at bounding box center [802, 518] width 114 height 18
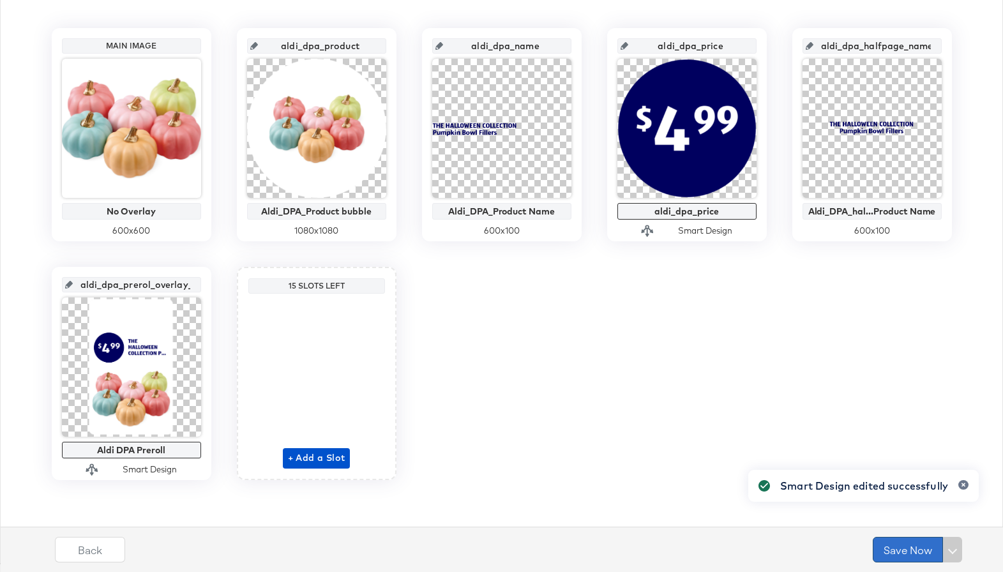
click at [891, 555] on button "Save Now" at bounding box center [907, 550] width 70 height 26
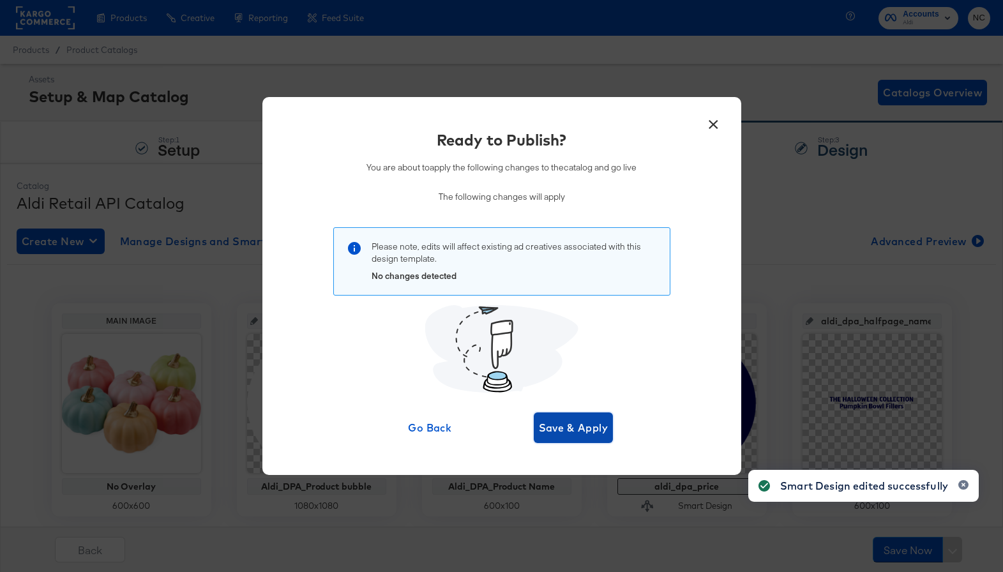
click at [601, 428] on span "Save & Apply" at bounding box center [574, 428] width 70 height 18
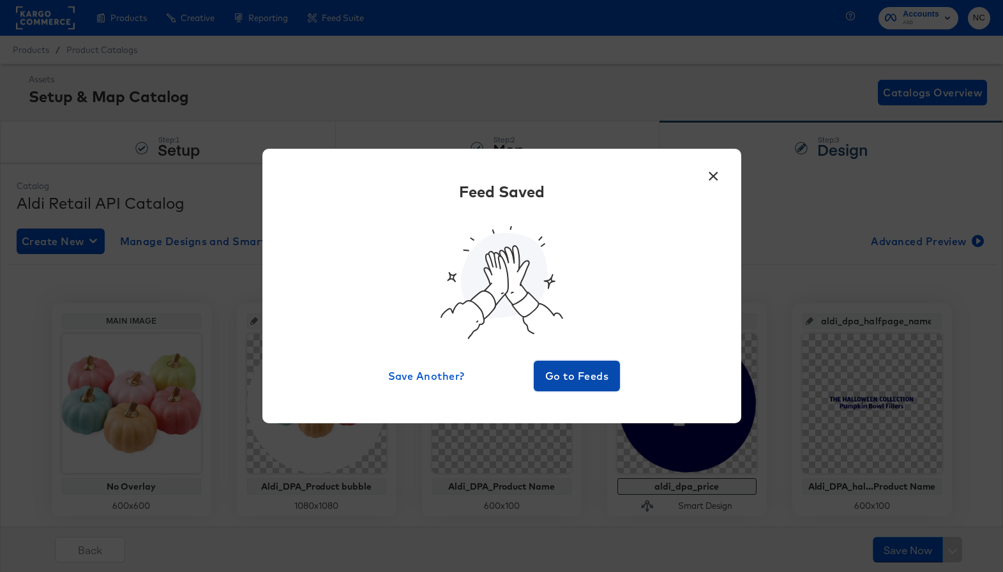
click at [554, 382] on span "Go to Feeds" at bounding box center [577, 376] width 77 height 18
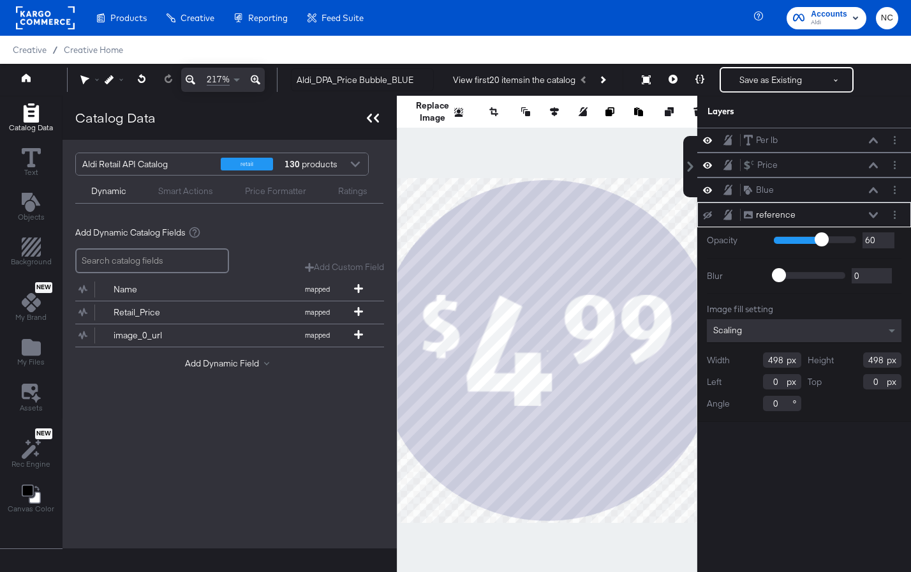
click at [377, 121] on div at bounding box center [373, 117] width 22 height 19
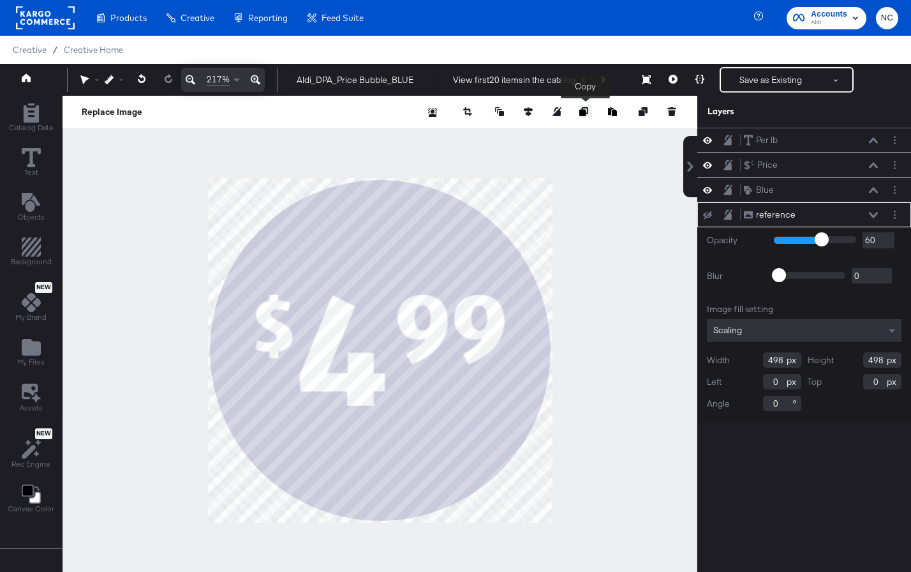
click at [582, 115] on icon "Copy image" at bounding box center [583, 111] width 9 height 9
click at [875, 216] on icon at bounding box center [873, 215] width 9 height 6
